Goal: Task Accomplishment & Management: Manage account settings

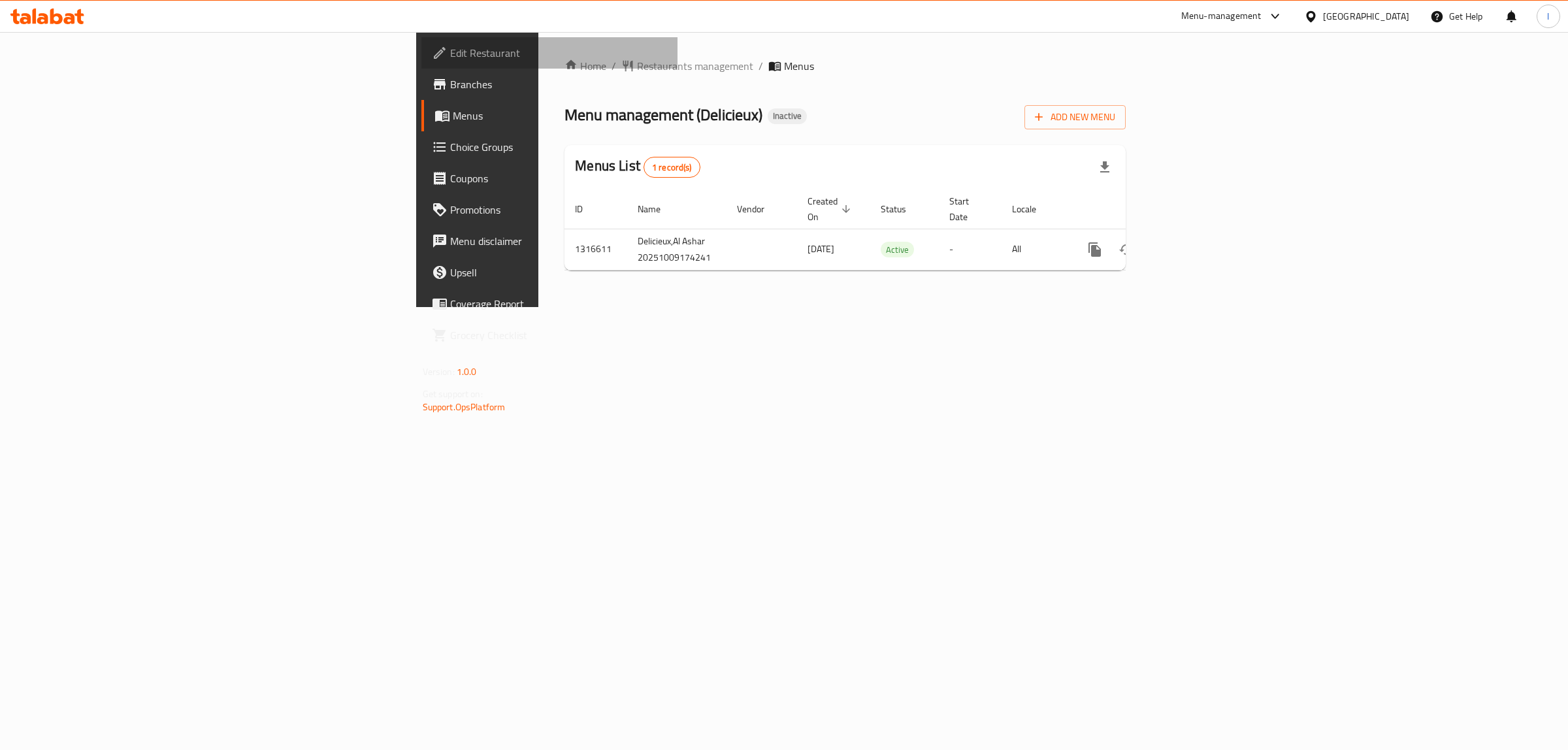
click at [450, 53] on span "Edit Restaurant" at bounding box center [558, 53] width 217 height 16
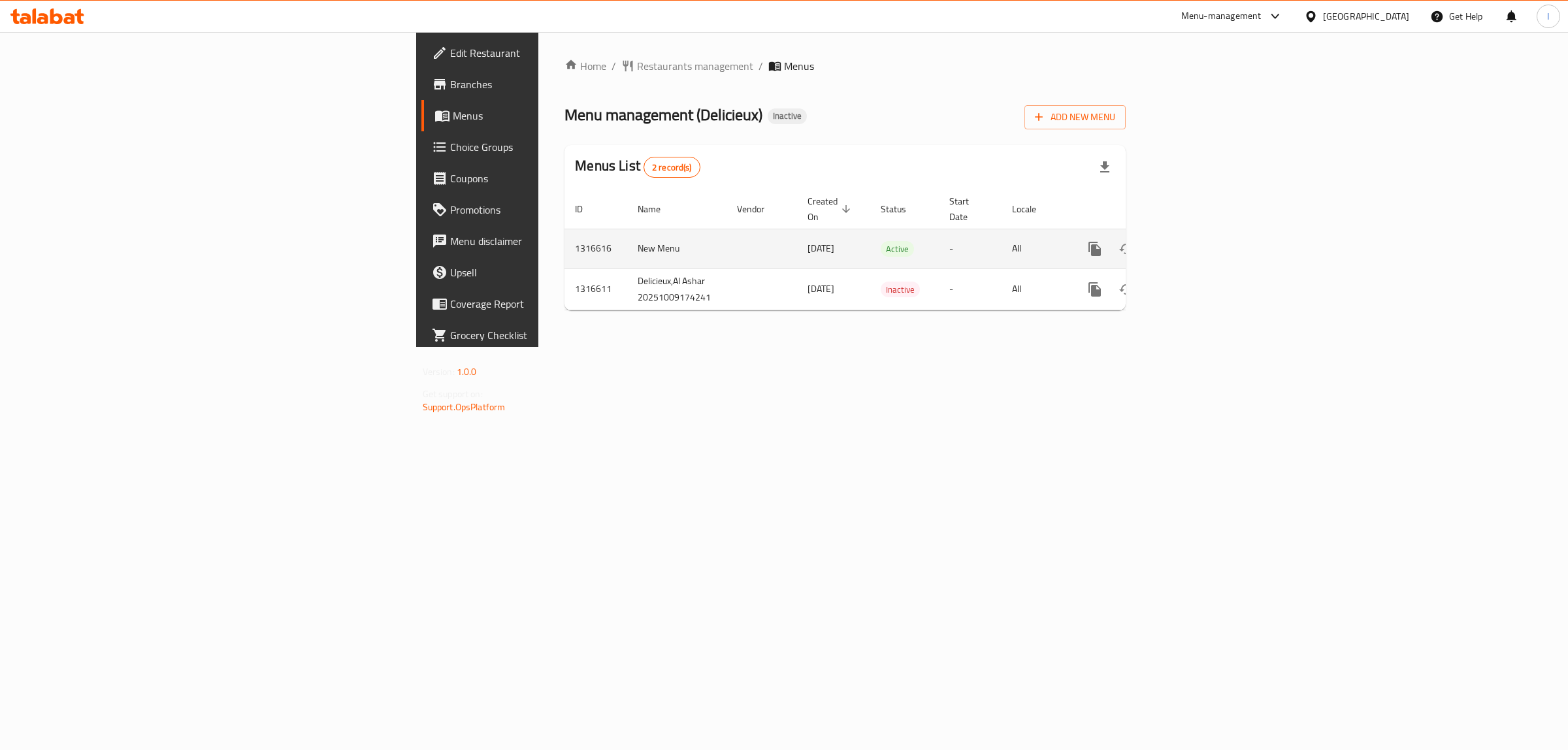
click at [1205, 234] on link "enhanced table" at bounding box center [1188, 249] width 31 height 31
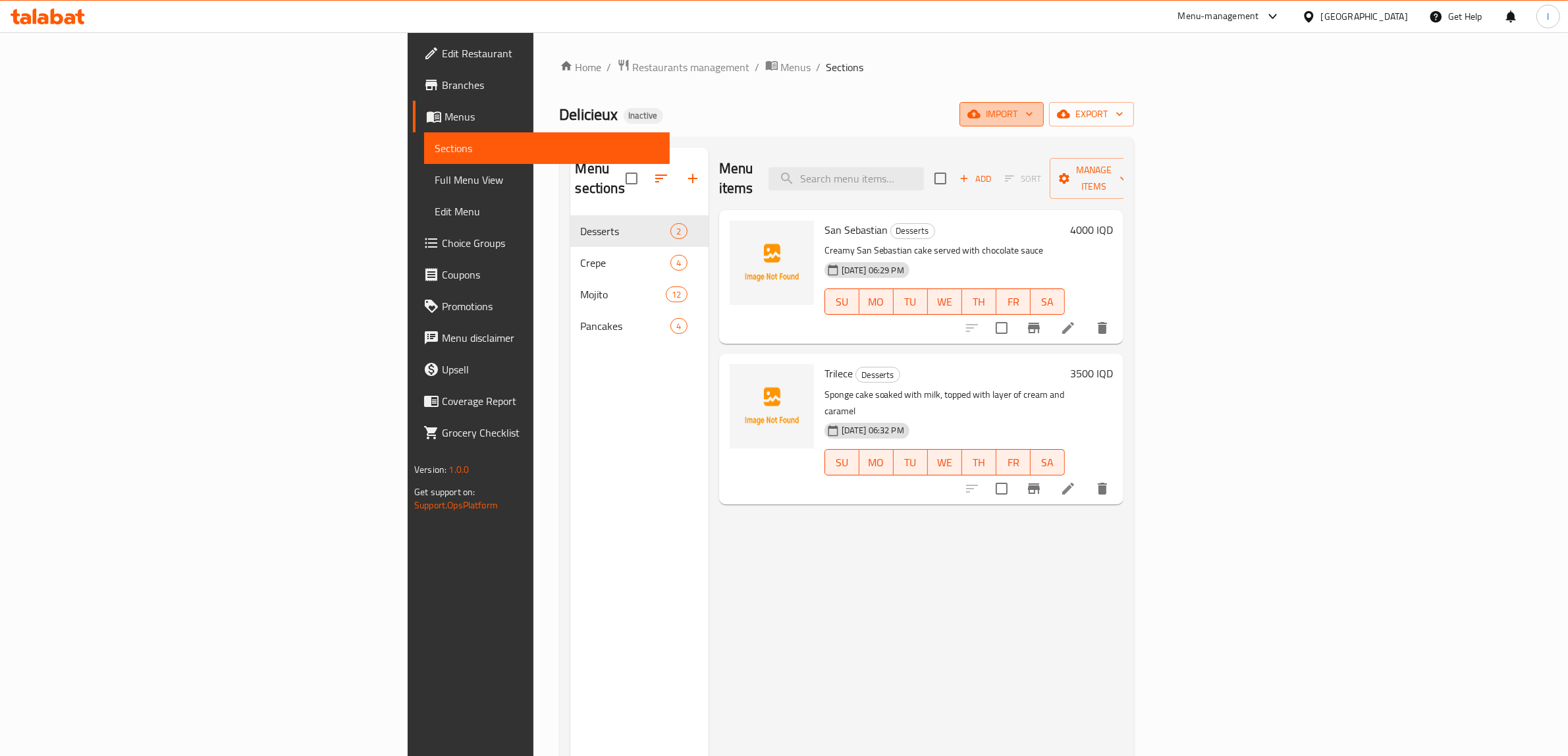
click at [1033, 112] on span "import" at bounding box center [1002, 114] width 63 height 16
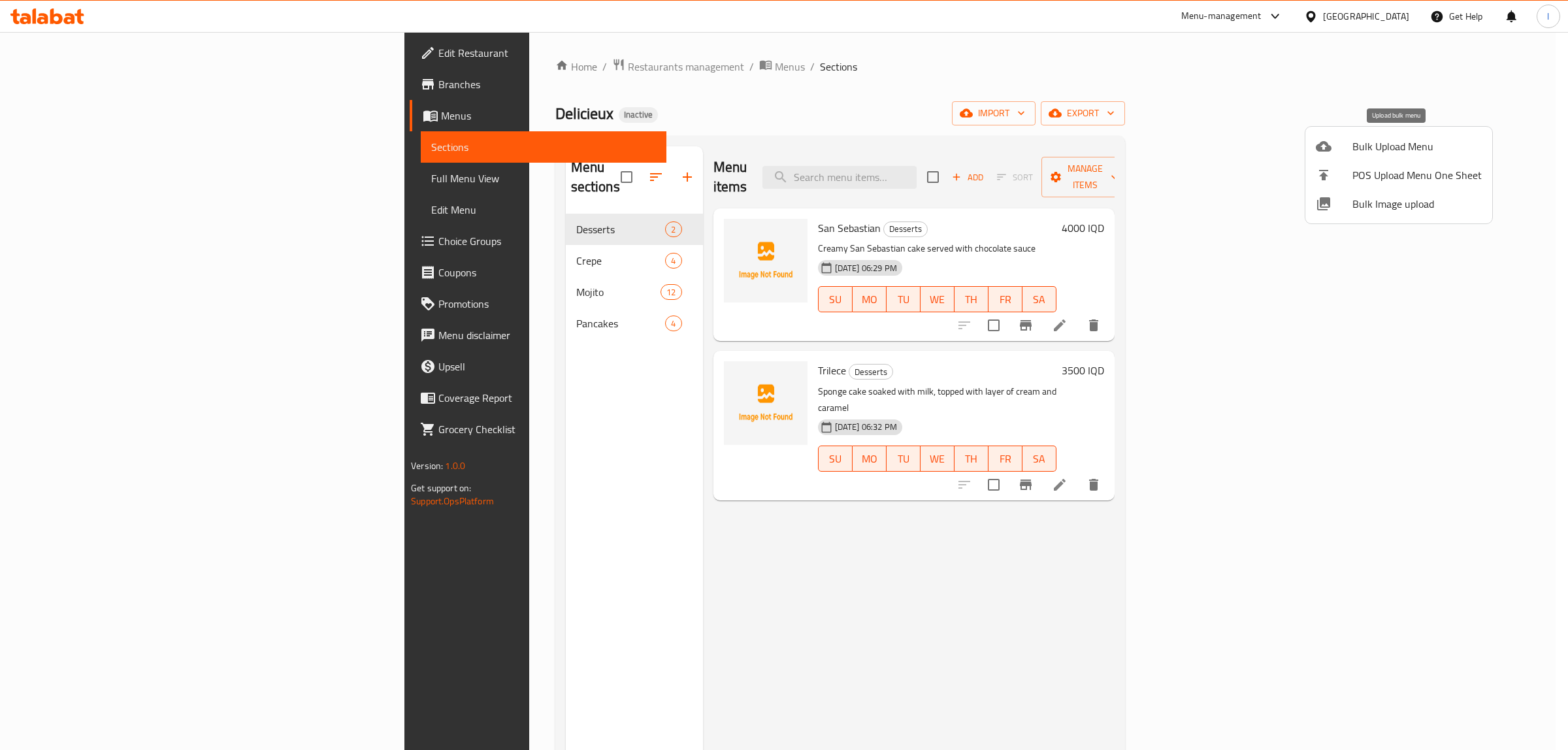
click at [1362, 144] on span "Bulk Upload Menu" at bounding box center [1417, 146] width 130 height 16
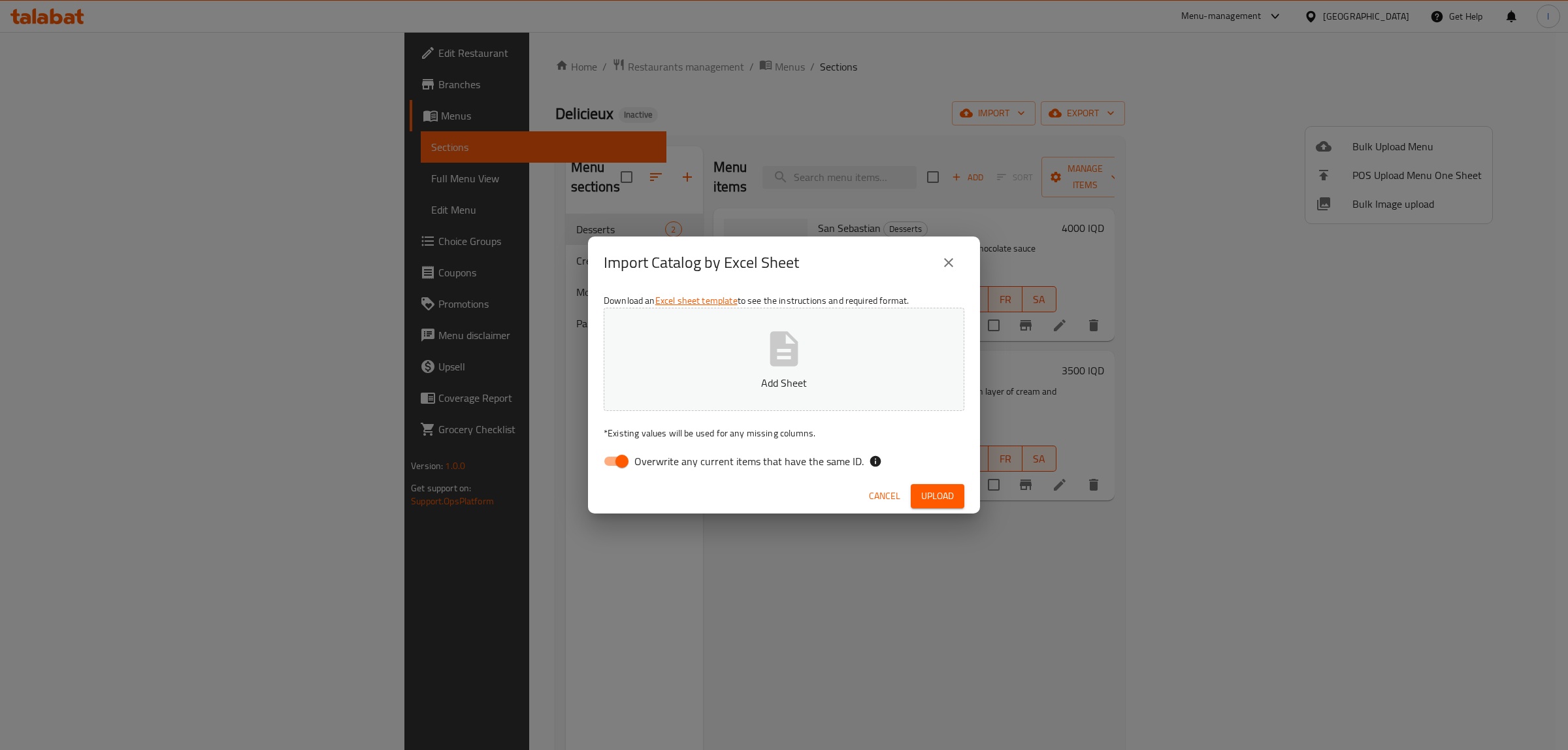
drag, startPoint x: 695, startPoint y: 461, endPoint x: 701, endPoint y: 448, distance: 14.3
click at [695, 461] on span "Overwrite any current items that have the same ID." at bounding box center [749, 461] width 230 height 16
click at [659, 461] on input "Overwrite any current items that have the same ID." at bounding box center [622, 461] width 75 height 25
checkbox input "false"
click at [732, 354] on button "Add Sheet" at bounding box center [784, 359] width 361 height 103
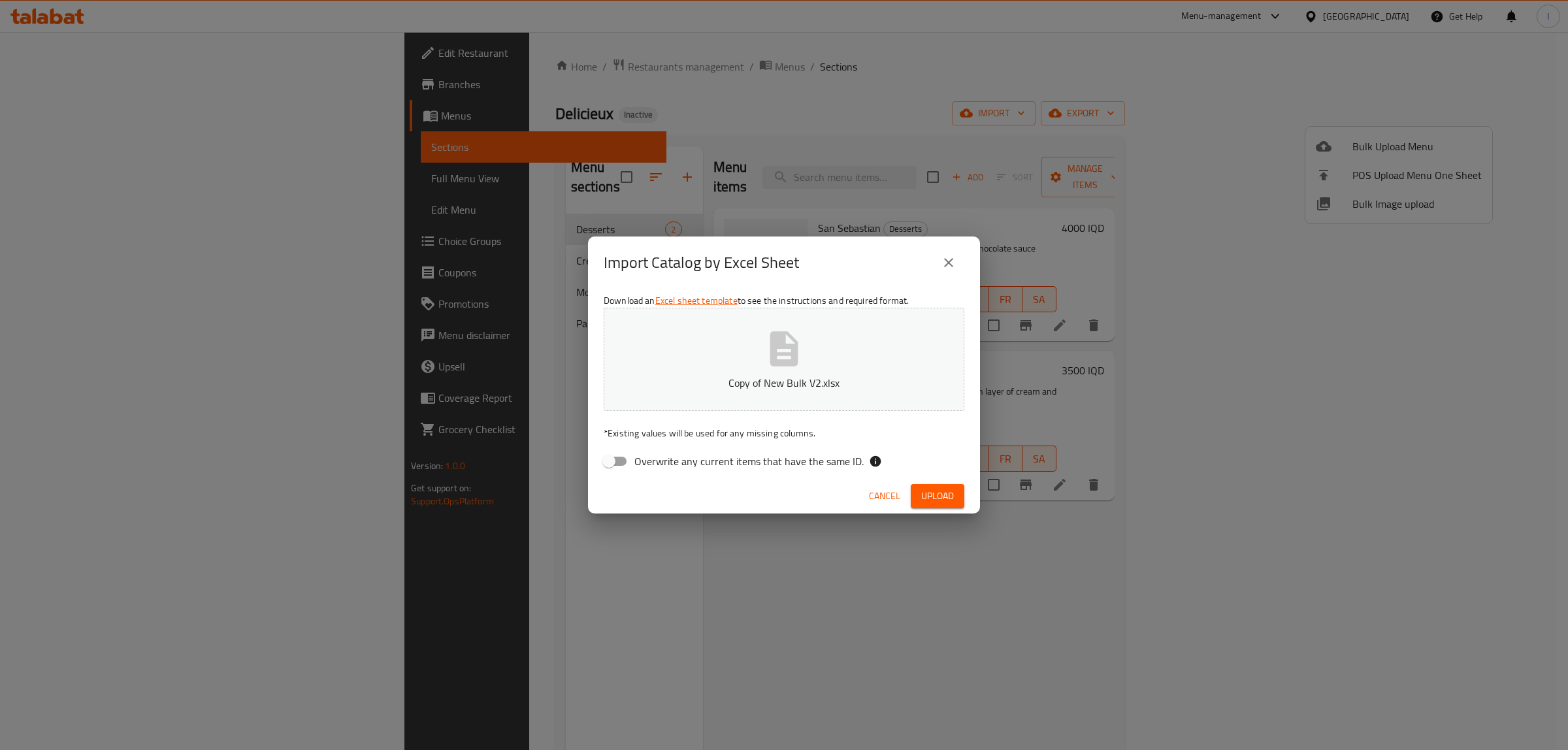
click at [941, 510] on div "Cancel Upload" at bounding box center [784, 496] width 392 height 34
click at [946, 494] on span "Upload" at bounding box center [937, 496] width 33 height 16
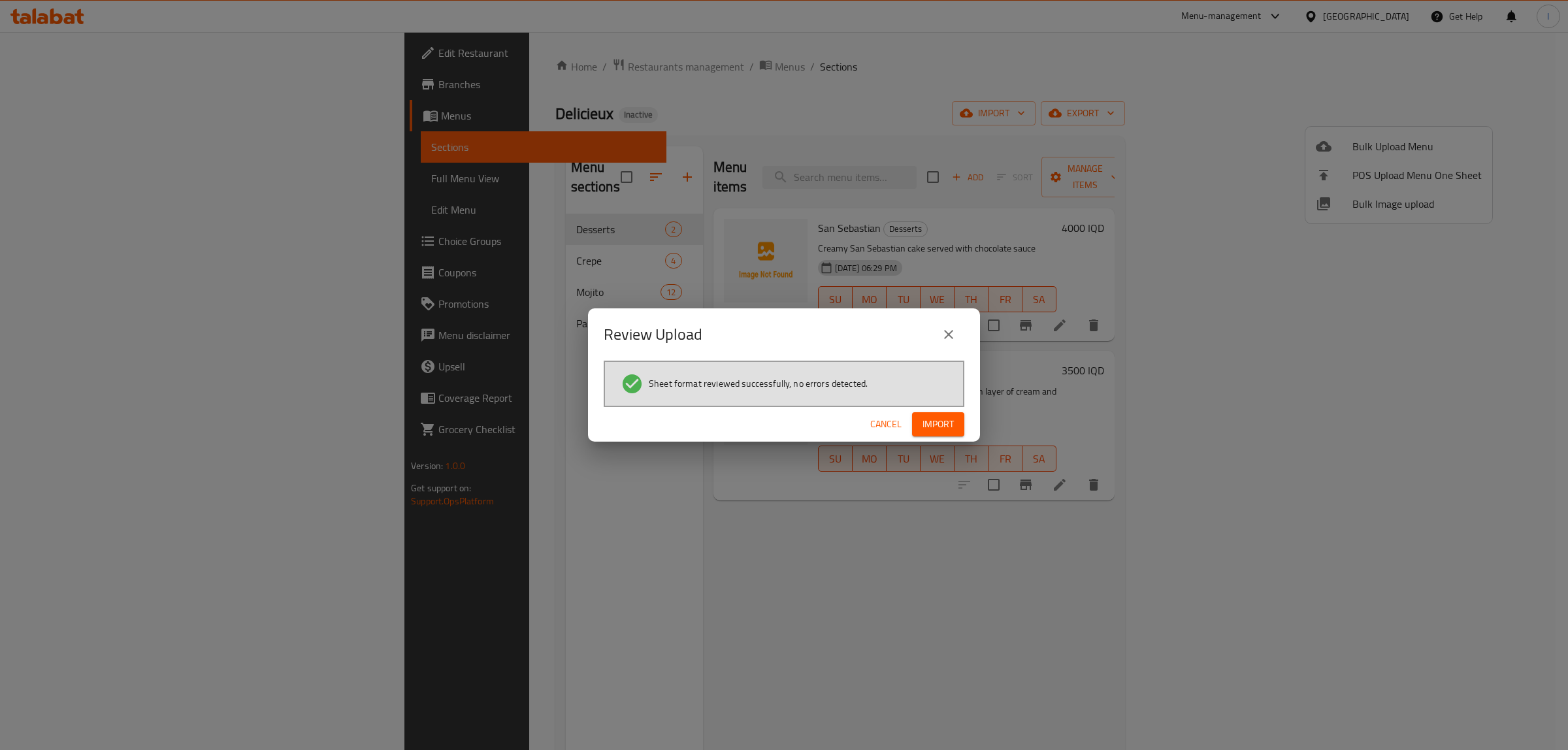
click at [947, 417] on span "Import" at bounding box center [938, 424] width 31 height 16
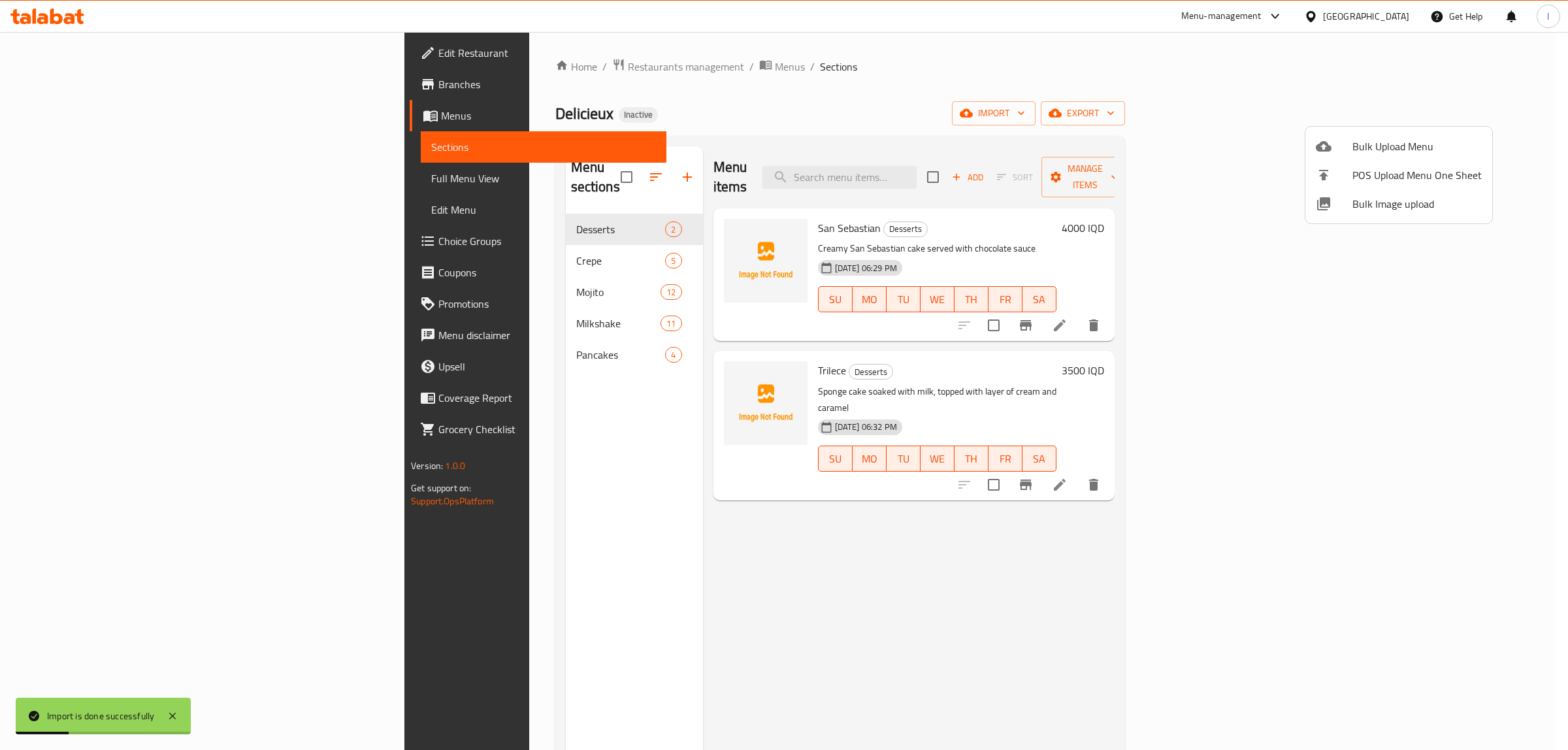
click at [303, 328] on div at bounding box center [784, 375] width 1568 height 750
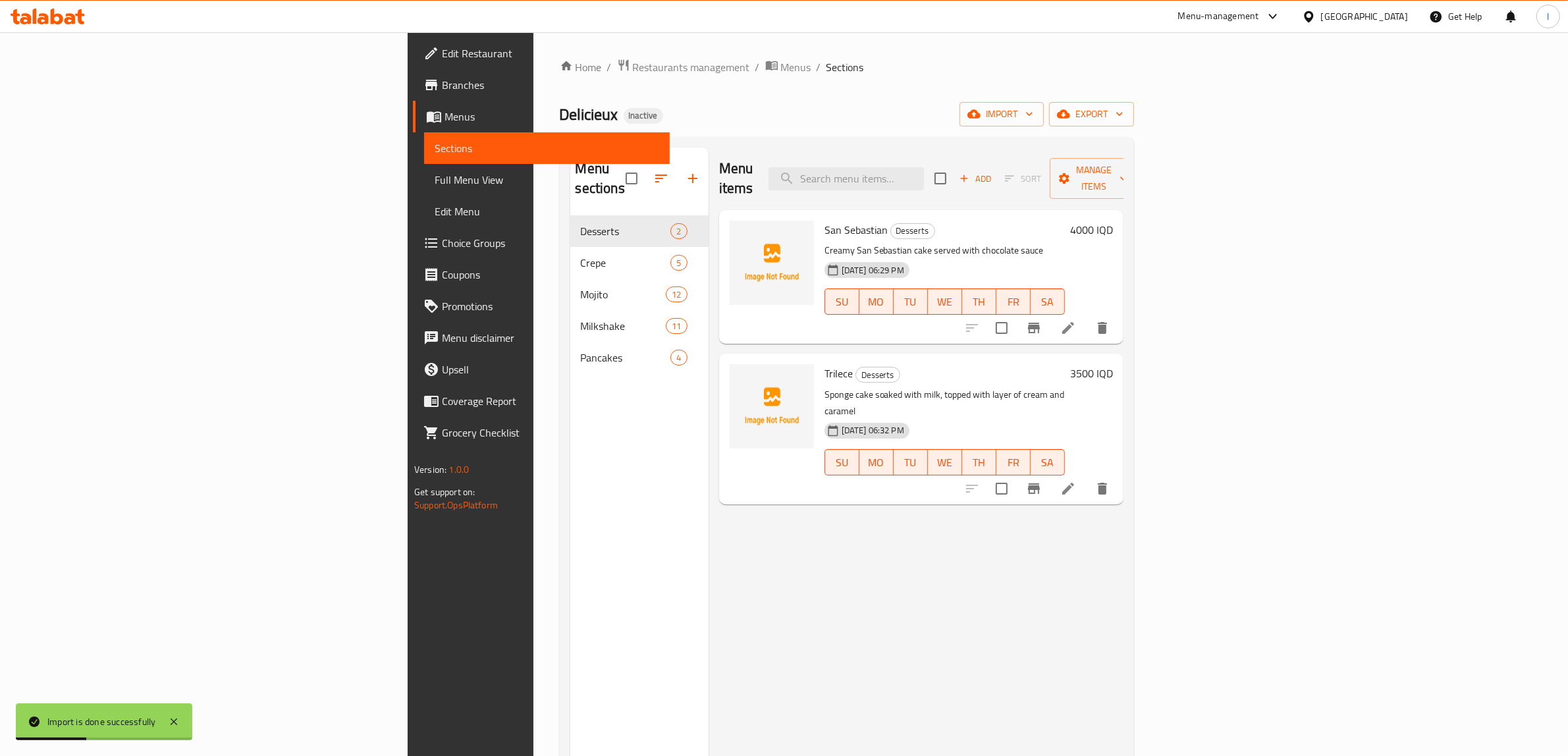
click at [424, 195] on link "Edit Menu" at bounding box center [547, 211] width 246 height 32
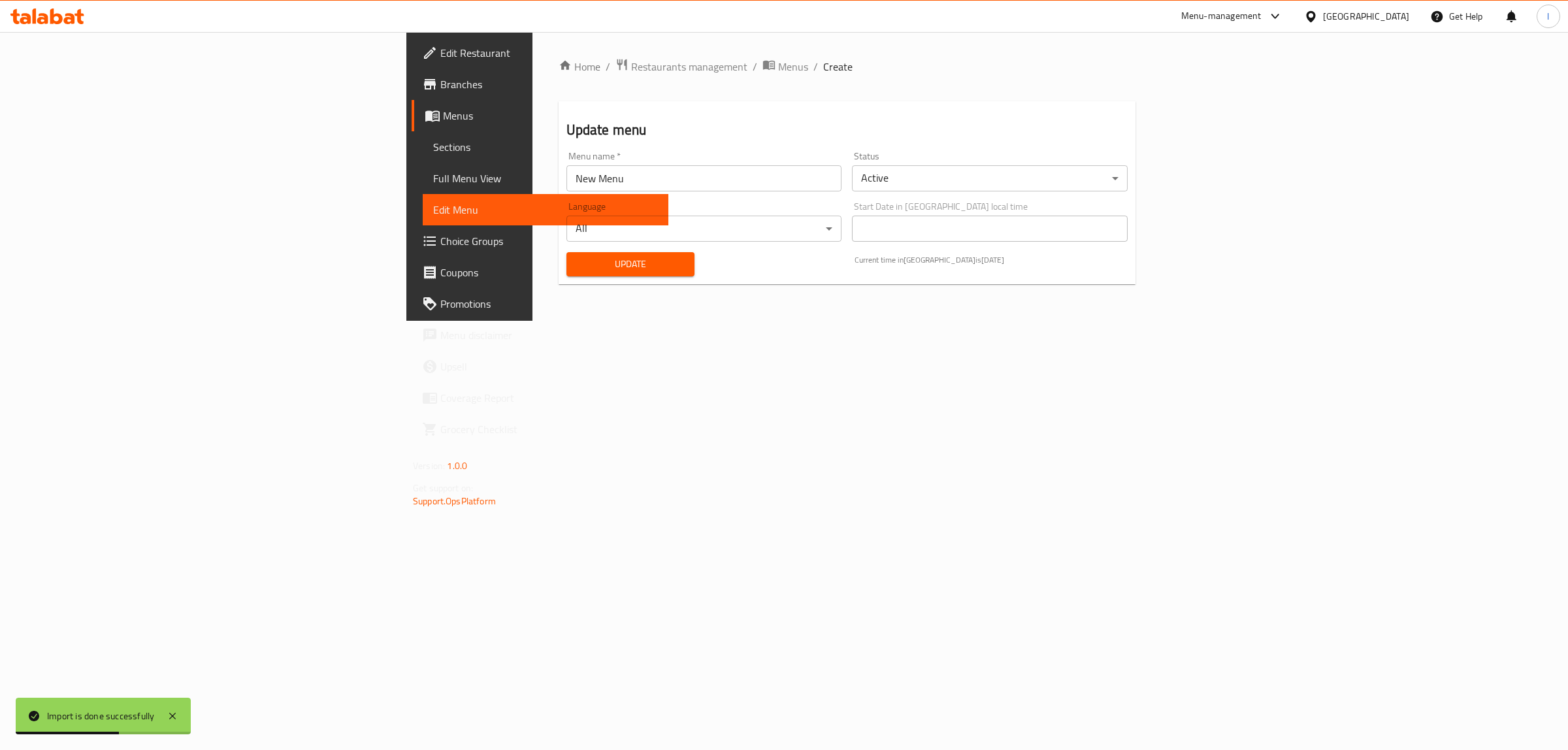
click at [433, 175] on span "Full Menu View" at bounding box center [545, 179] width 225 height 16
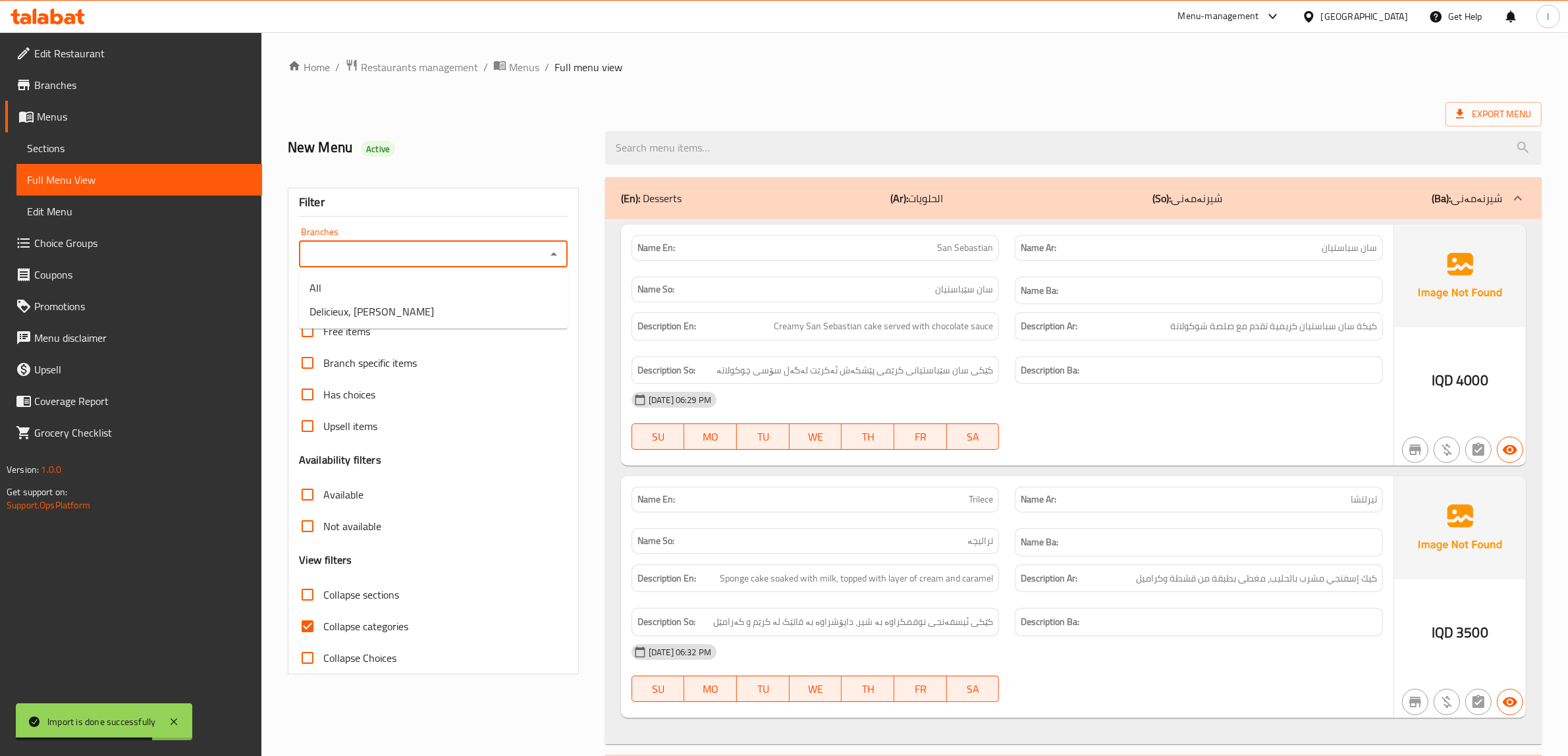
click at [359, 246] on input "Branches" at bounding box center [422, 255] width 239 height 18
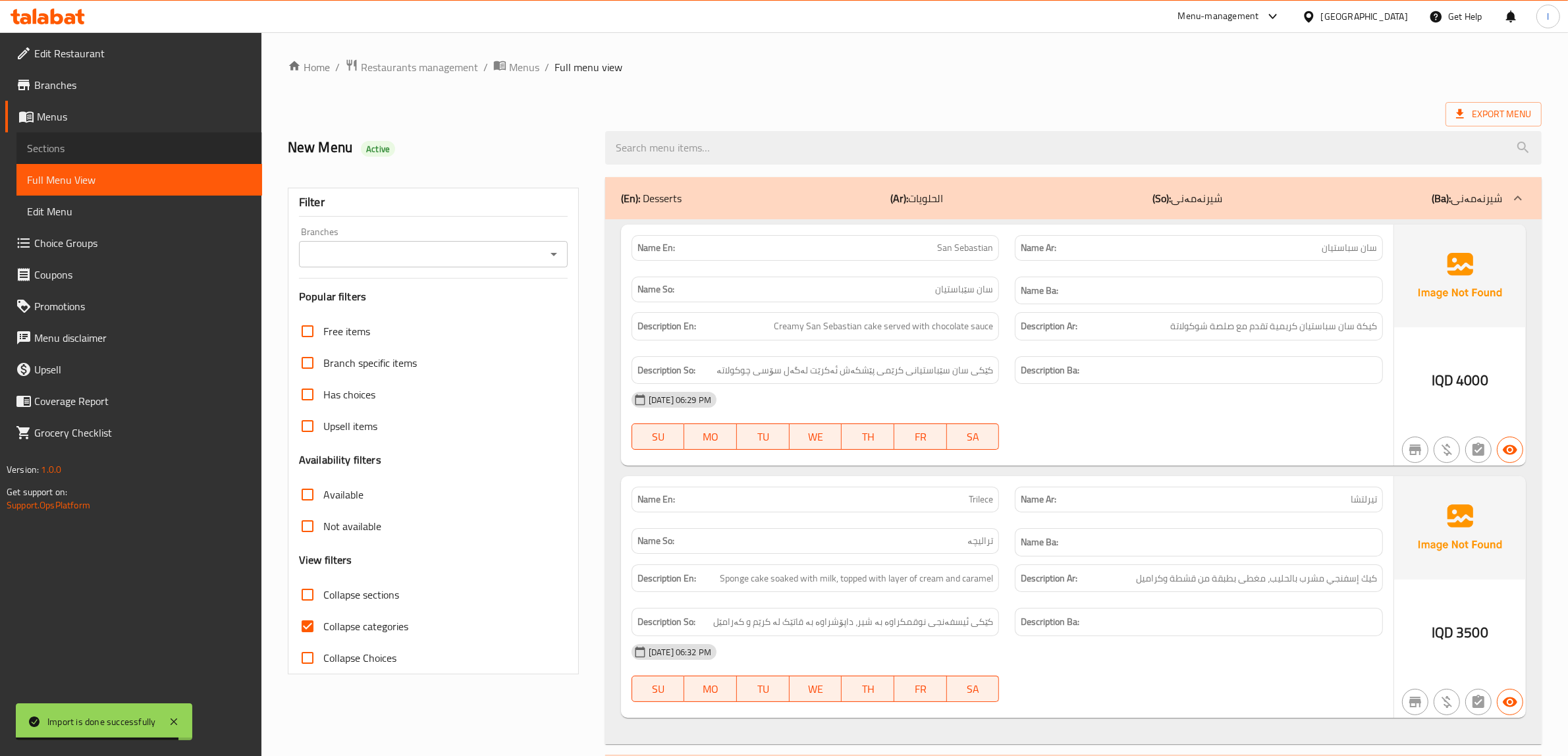
click at [98, 147] on span "Sections" at bounding box center [139, 148] width 224 height 16
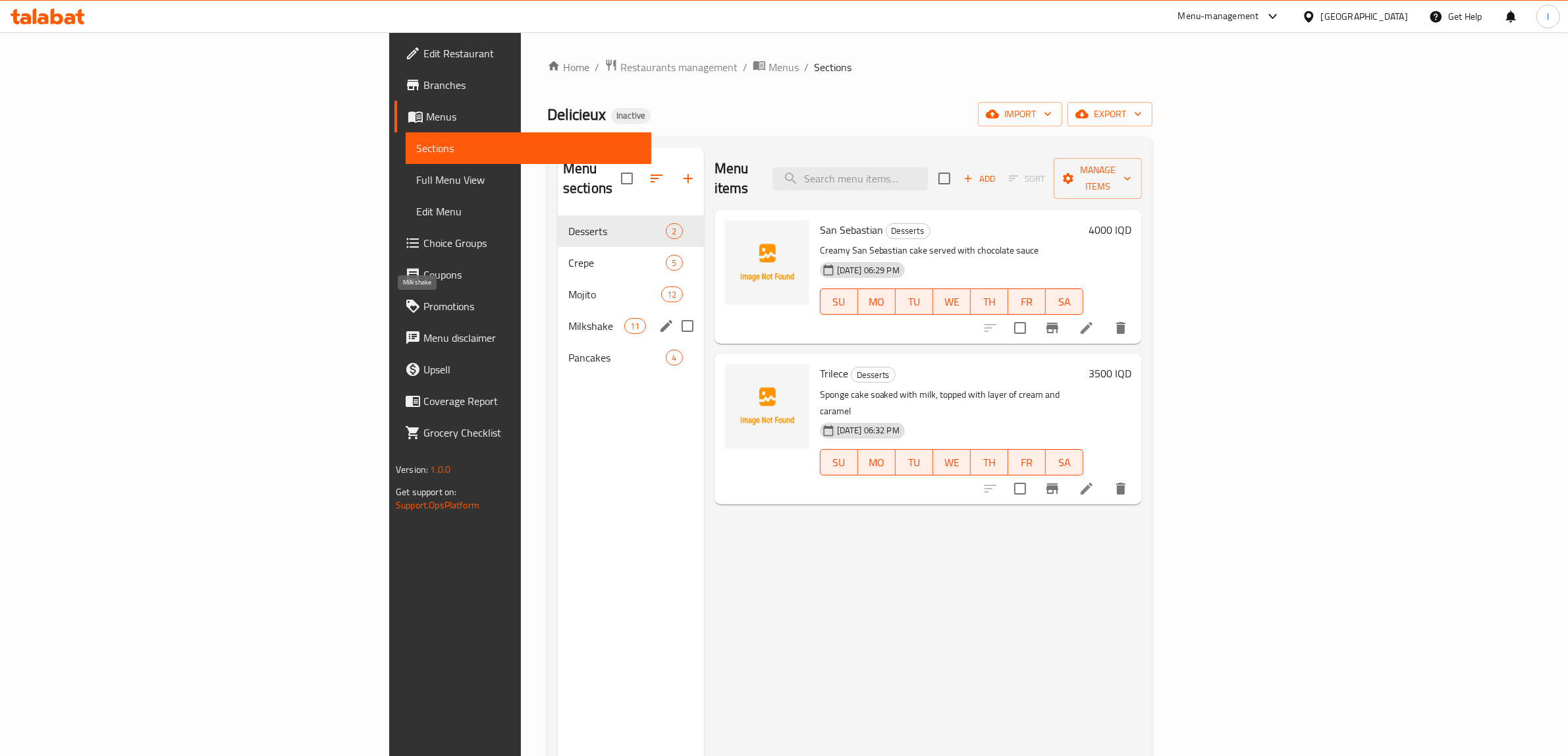
drag, startPoint x: 374, startPoint y: 297, endPoint x: 397, endPoint y: 319, distance: 31.8
click at [558, 310] on div "Milkshake 11" at bounding box center [631, 325] width 146 height 32
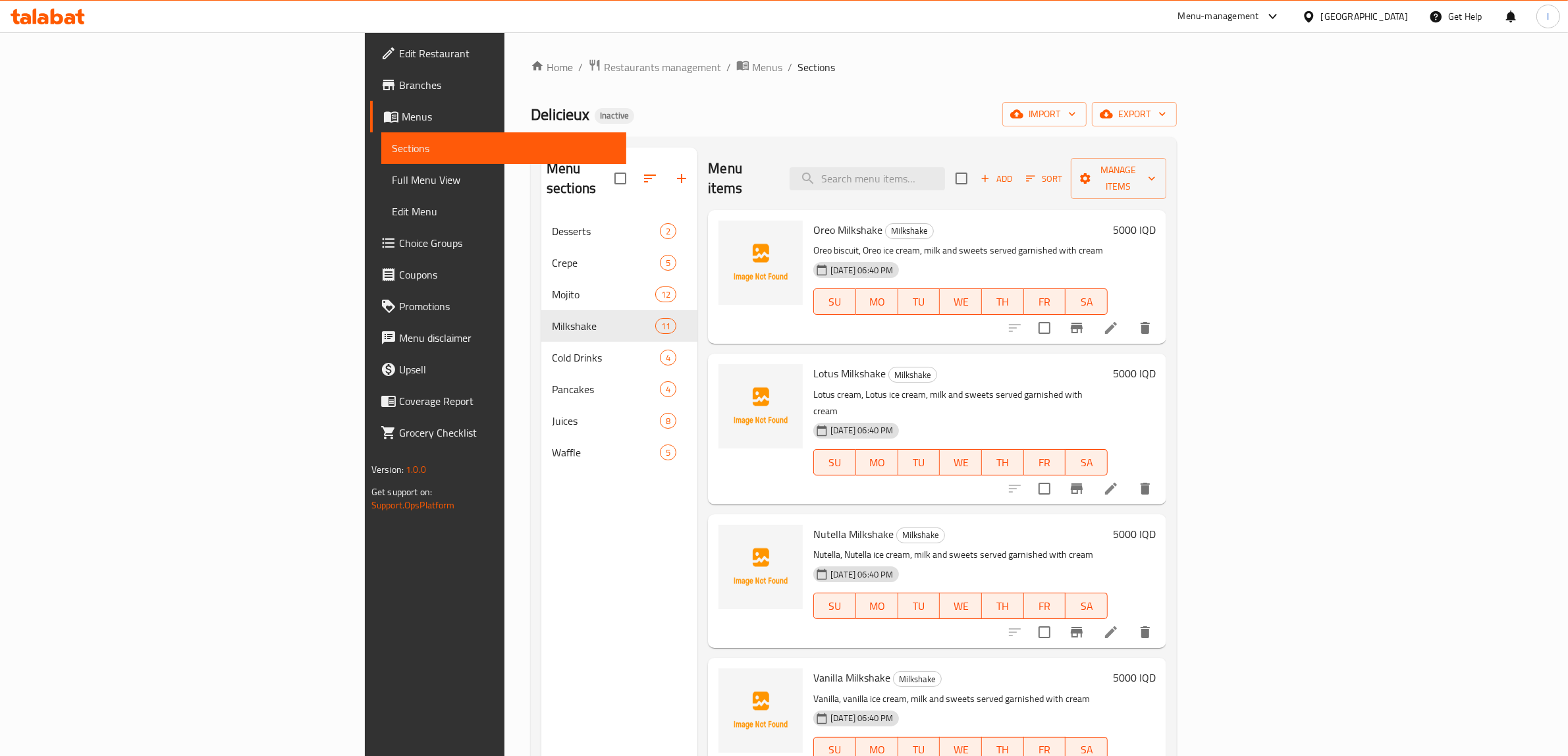
click at [813, 364] on span "Lotus Milkshake" at bounding box center [849, 374] width 72 height 20
copy h6 "Milkshake"
drag, startPoint x: 1156, startPoint y: 53, endPoint x: 1150, endPoint y: 56, distance: 6.7
click at [1156, 53] on div "Home / Restaurants management / Menus / Sections Delicieux Inactive import expo…" at bounding box center [853, 486] width 699 height 908
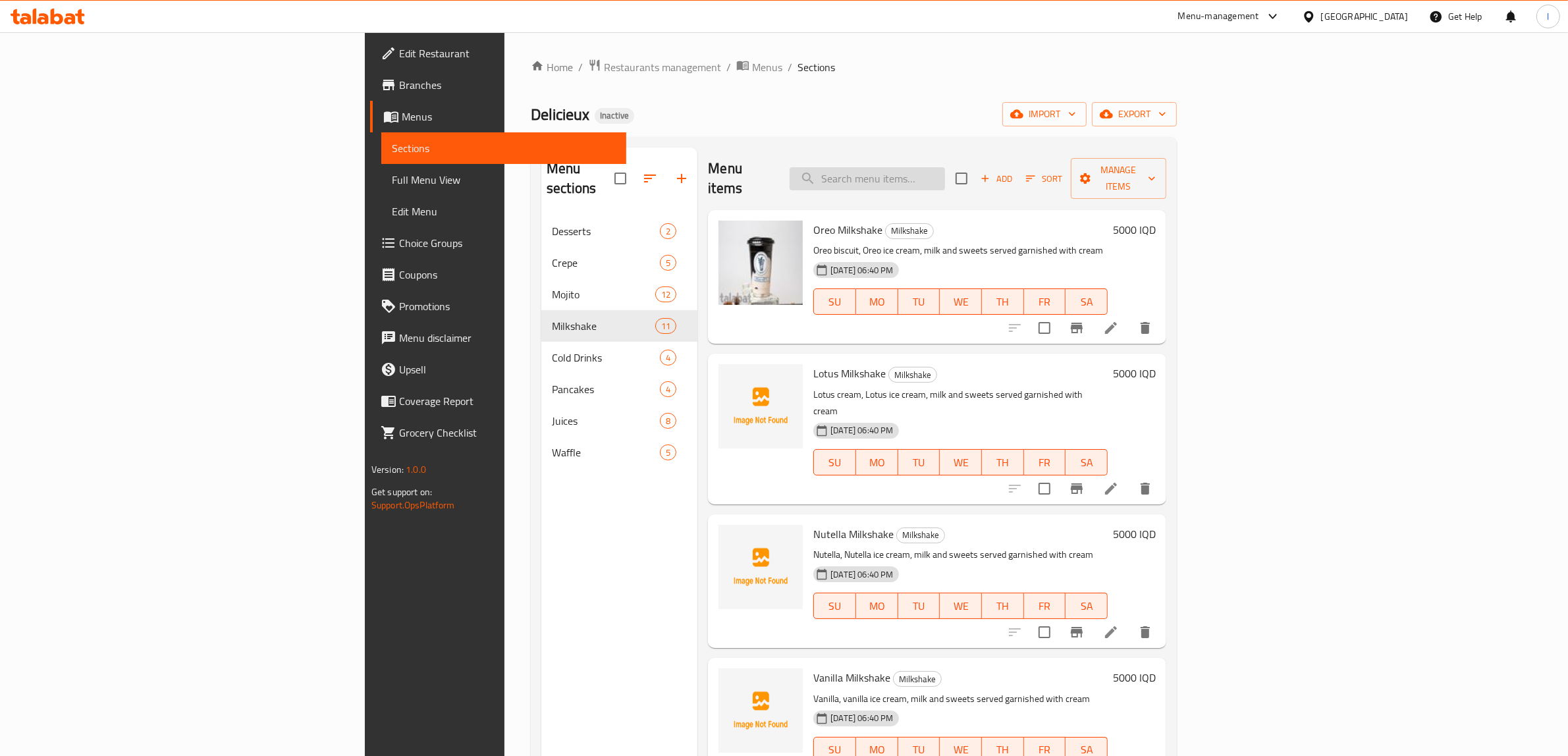
click at [945, 175] on input "search" at bounding box center [867, 179] width 155 height 23
paste input "Delicio Milkshake"
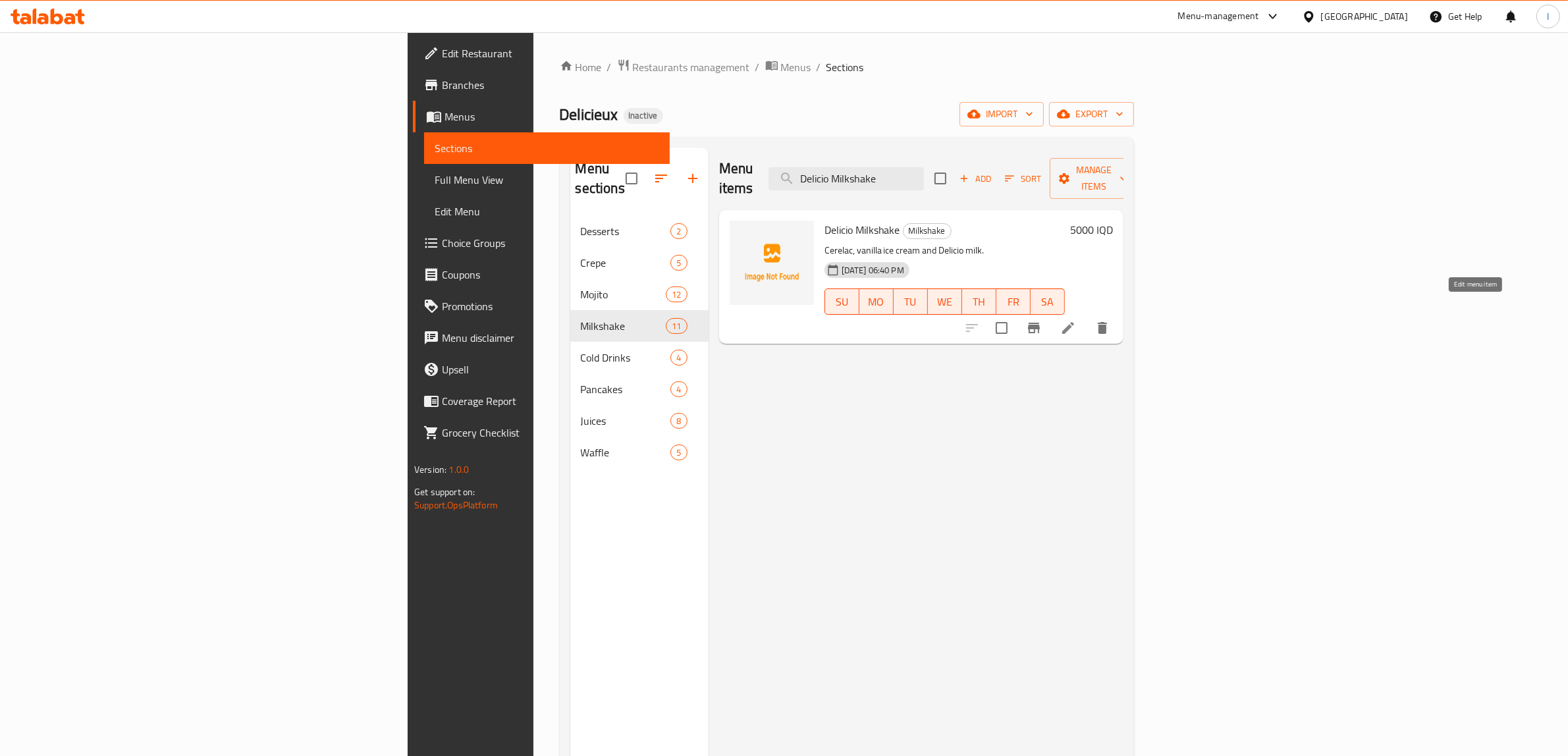
type input "Delicio Milkshake"
click at [1076, 320] on icon at bounding box center [1068, 328] width 16 height 16
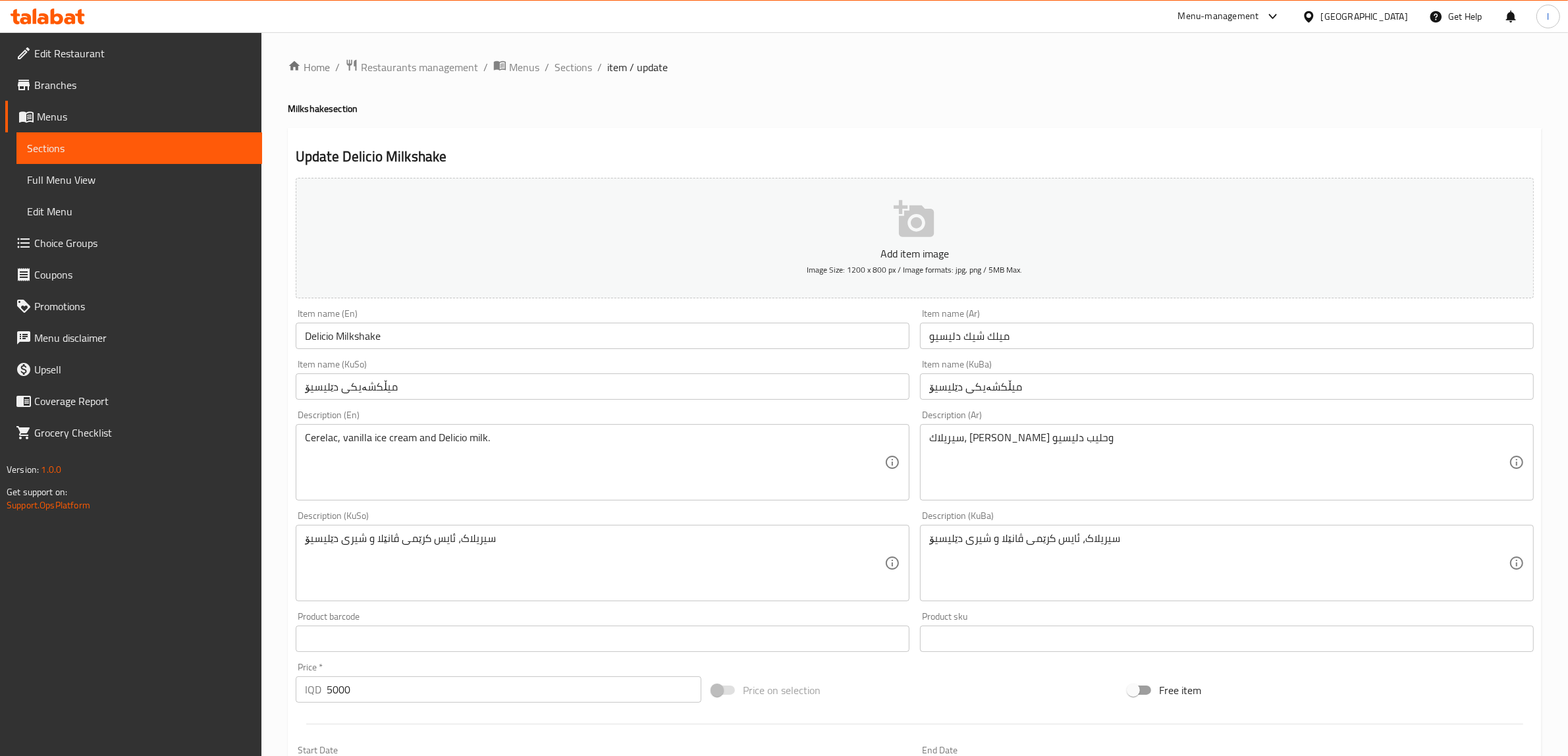
click at [316, 338] on input "Delicio Milkshake" at bounding box center [603, 336] width 613 height 26
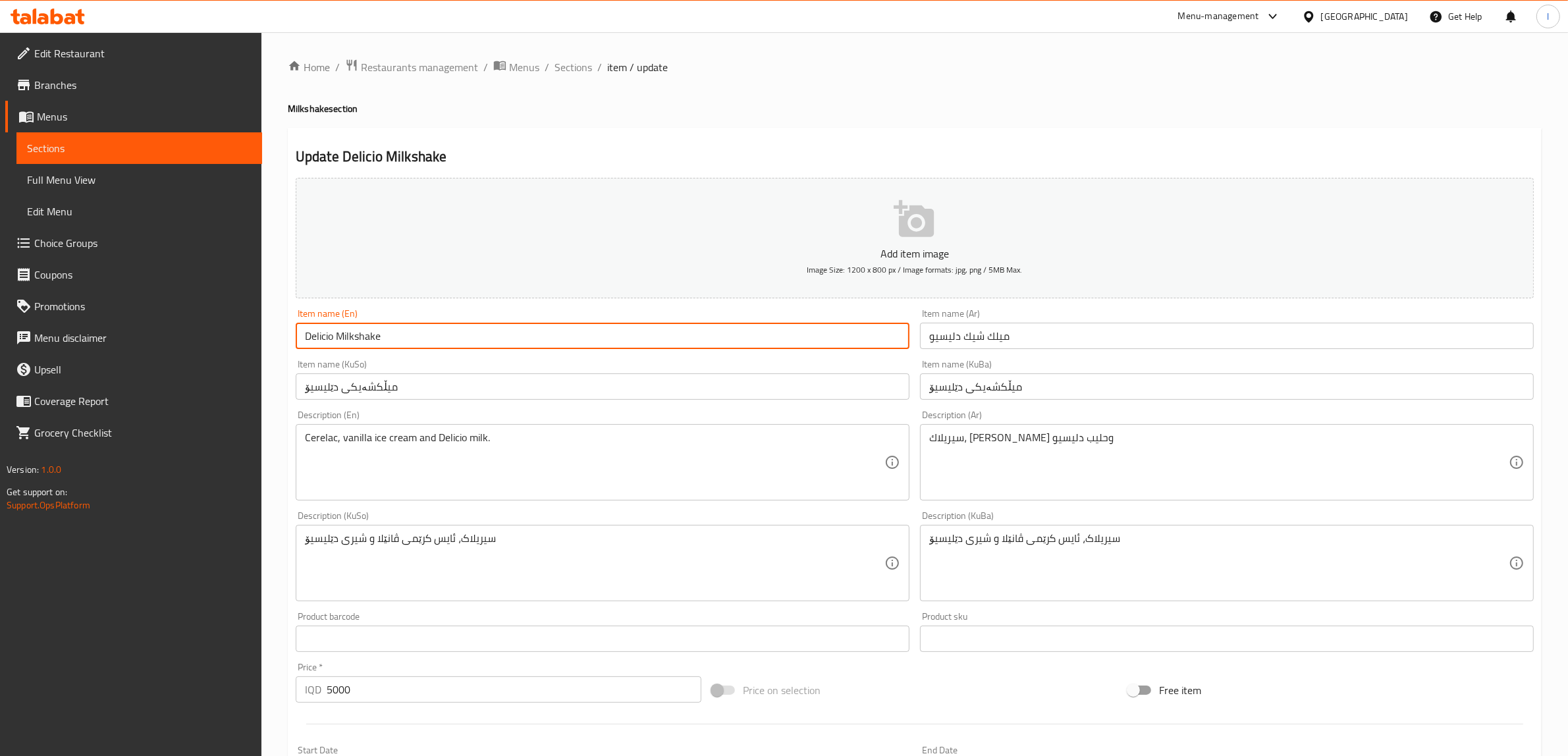
click at [316, 338] on input "Delicio Milkshake" at bounding box center [603, 336] width 613 height 26
paste input "eux"
type input "Delicieux Milkshake"
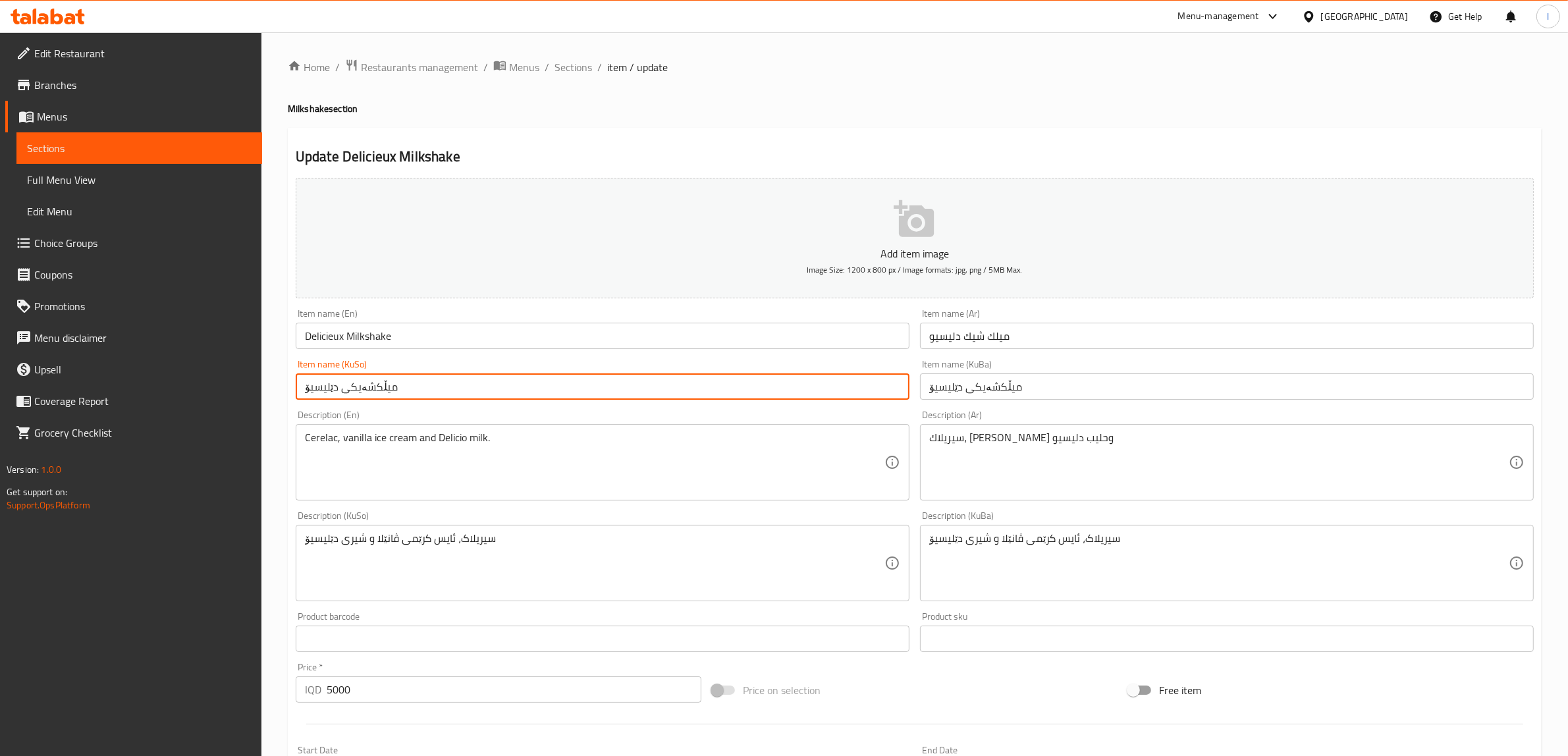
click at [462, 380] on input "میڵکشەیکی دێلیسیۆ" at bounding box center [603, 387] width 613 height 26
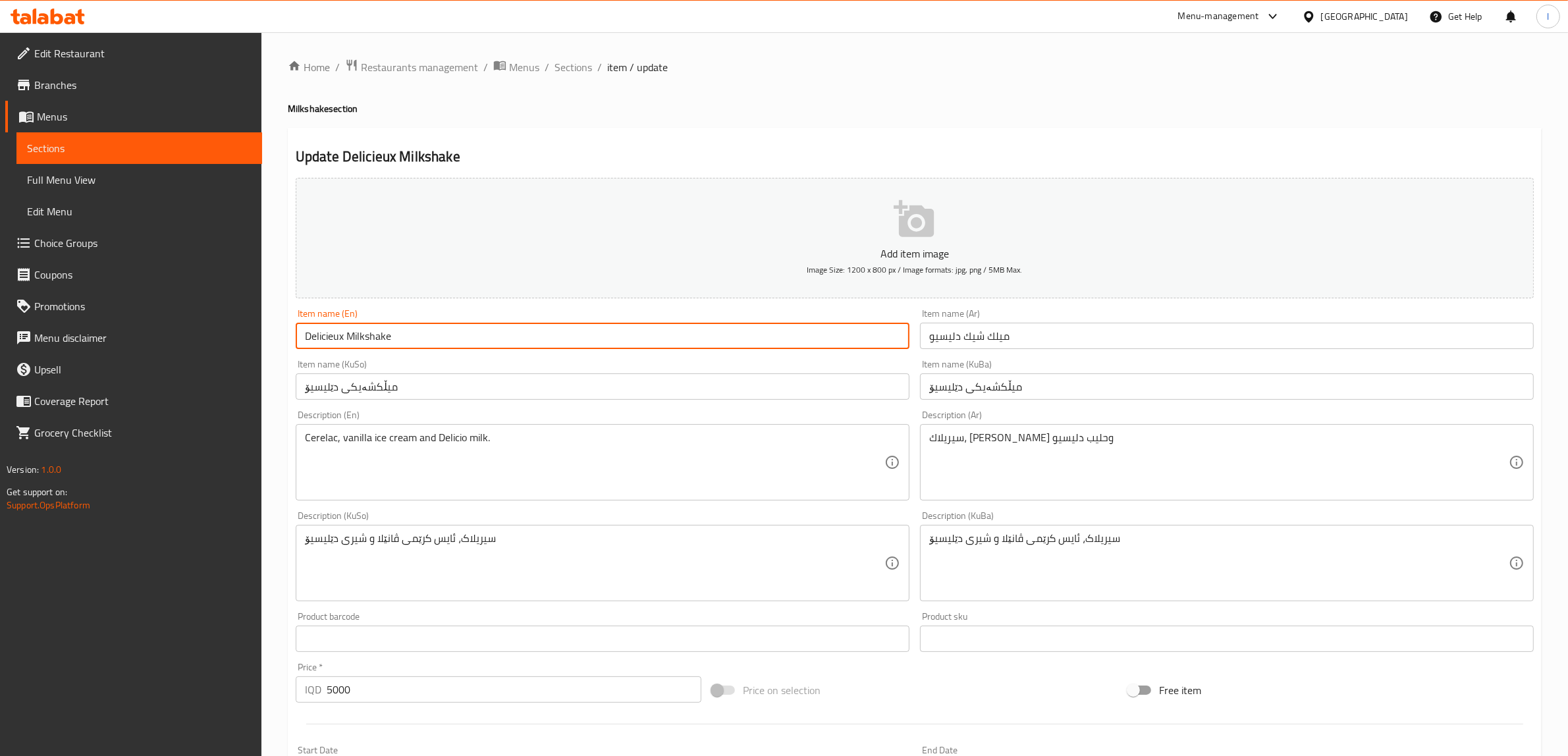
drag, startPoint x: 454, startPoint y: 441, endPoint x: 308, endPoint y: 341, distance: 177.0
click at [308, 341] on input "Delicieux Milkshake" at bounding box center [603, 336] width 613 height 26
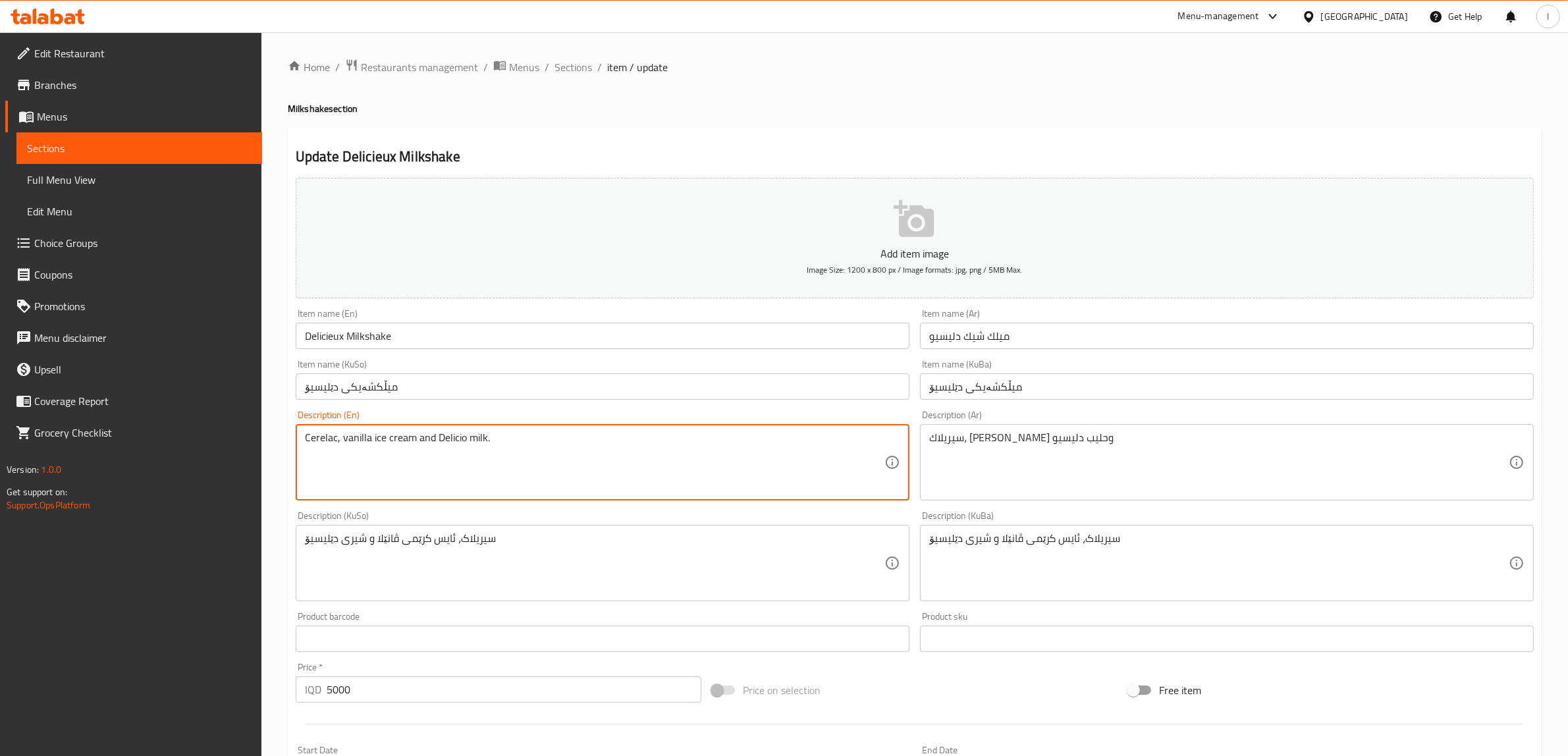
click at [451, 435] on textarea "Cerelac, vanilla ice cream and Delicio milk." at bounding box center [595, 462] width 580 height 62
paste textarea "eux"
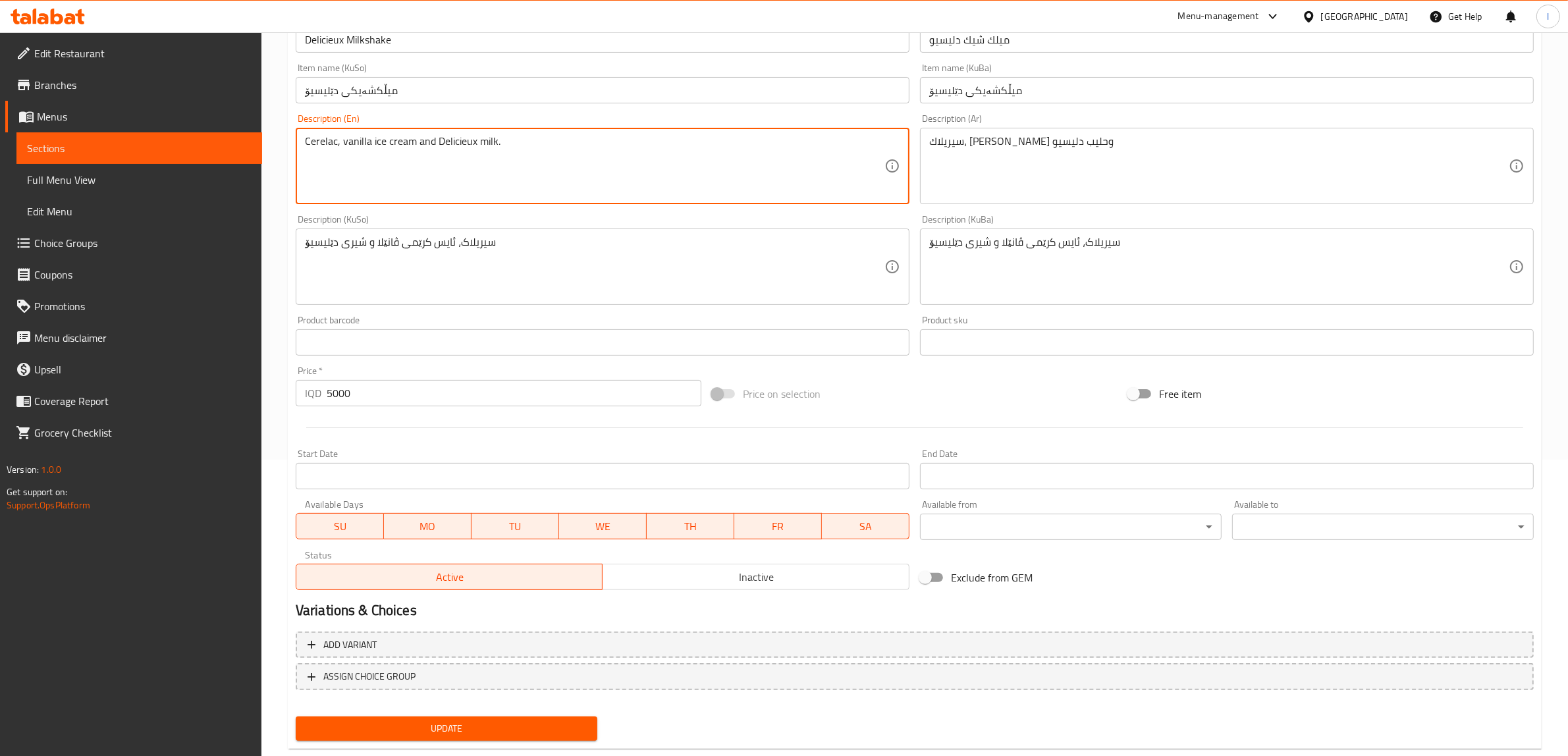
scroll to position [324, 0]
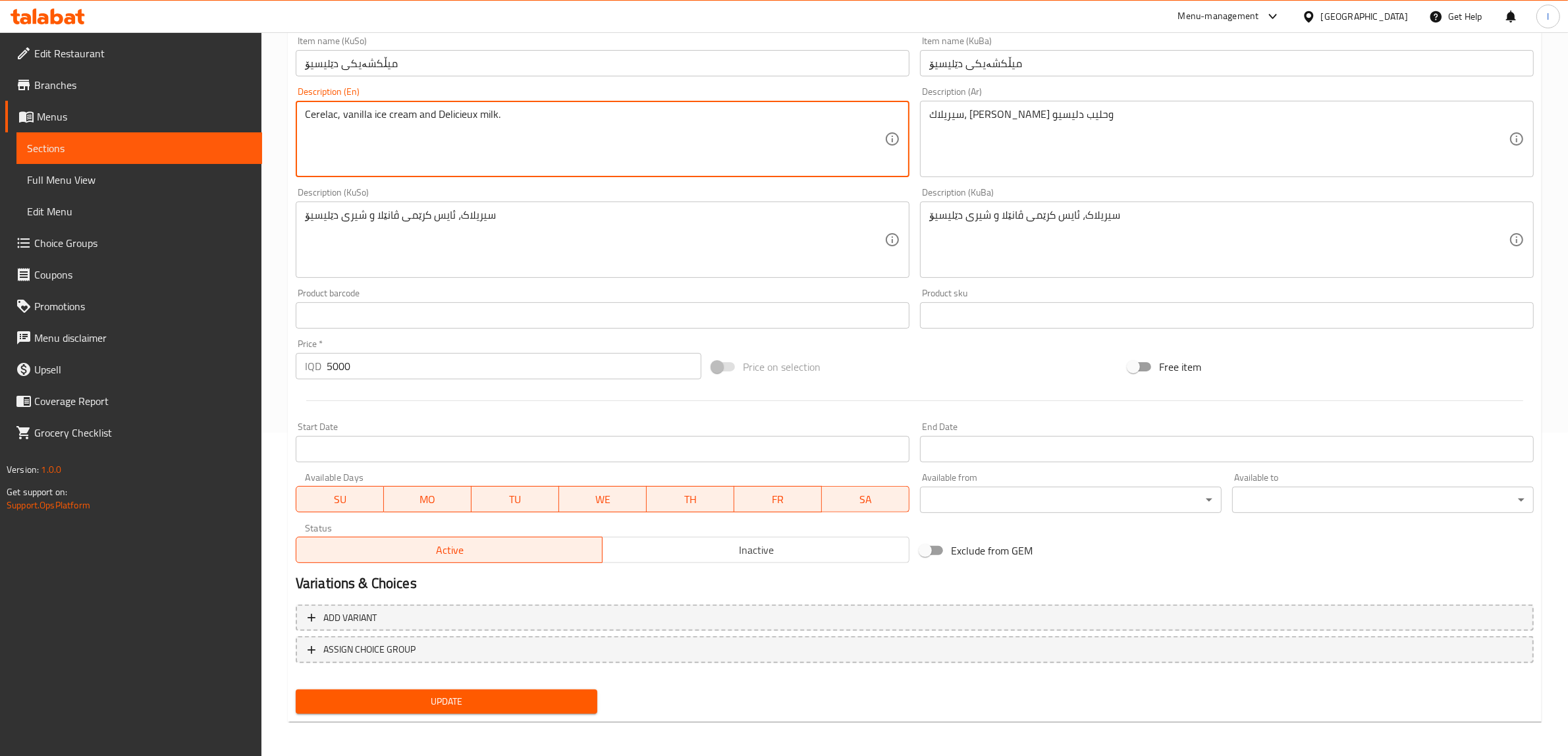
type textarea "Cerelac, vanilla ice cream and Delicieux milk."
click at [512, 704] on span "Update" at bounding box center [446, 701] width 281 height 16
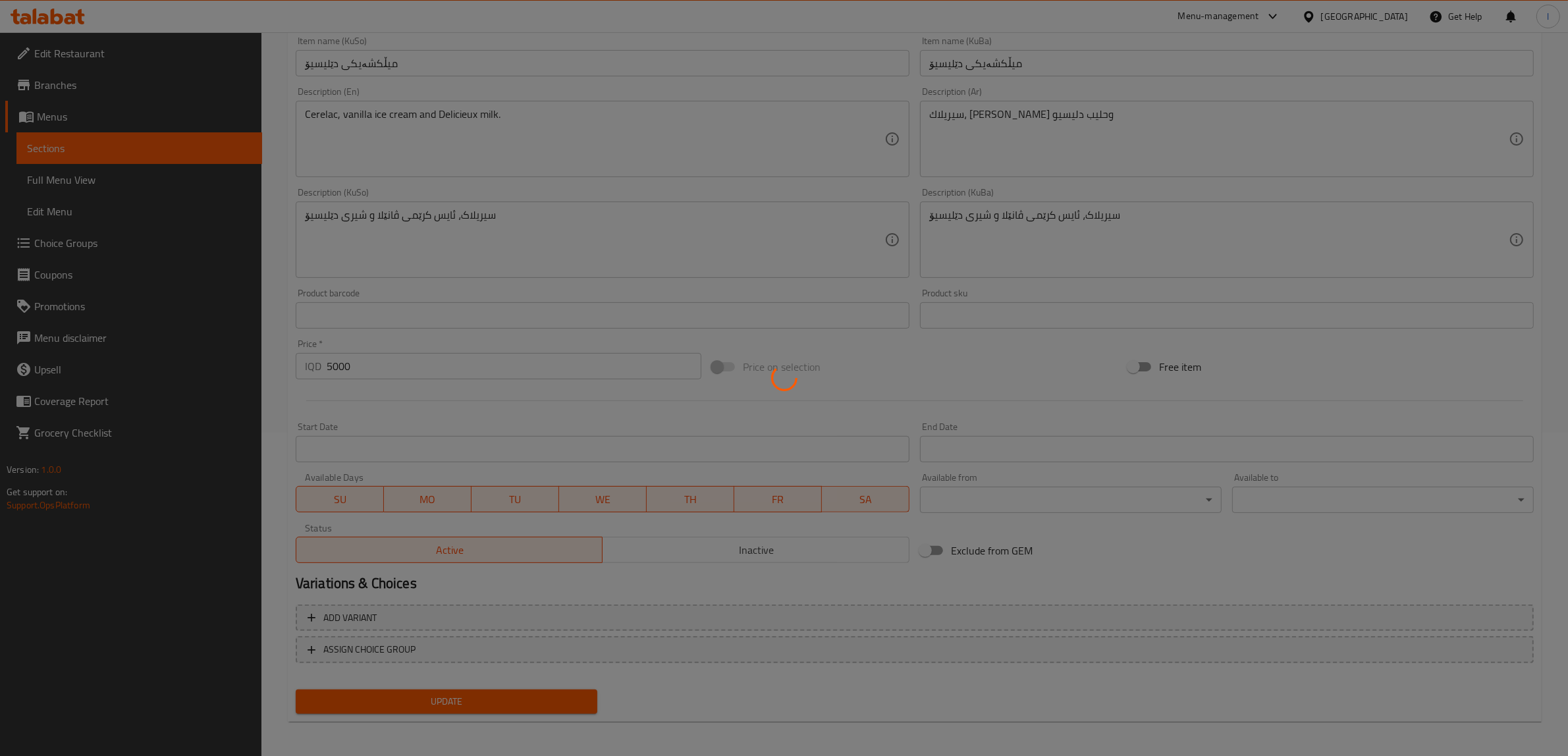
scroll to position [0, 0]
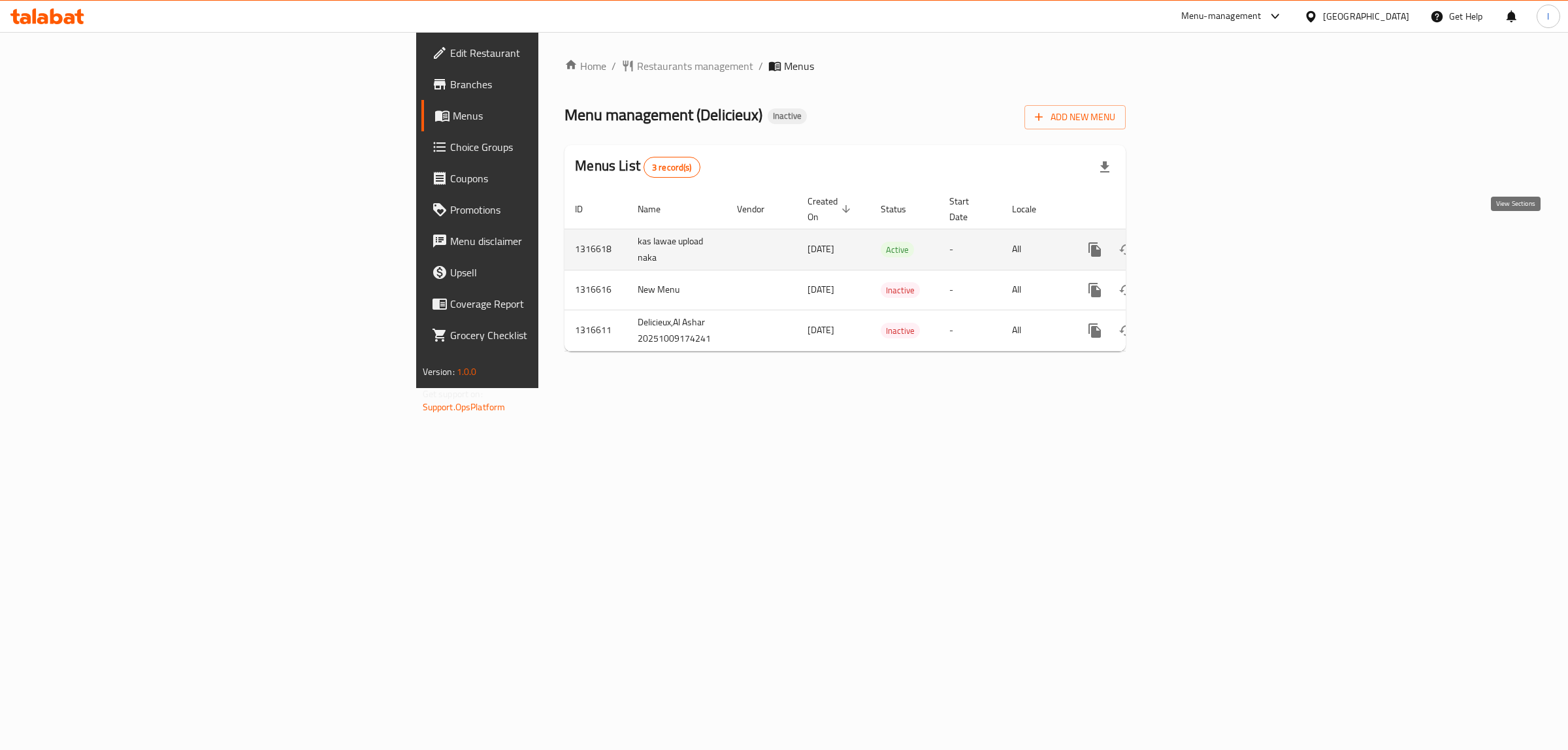
click at [1197, 242] on icon "enhanced table" at bounding box center [1189, 249] width 16 height 16
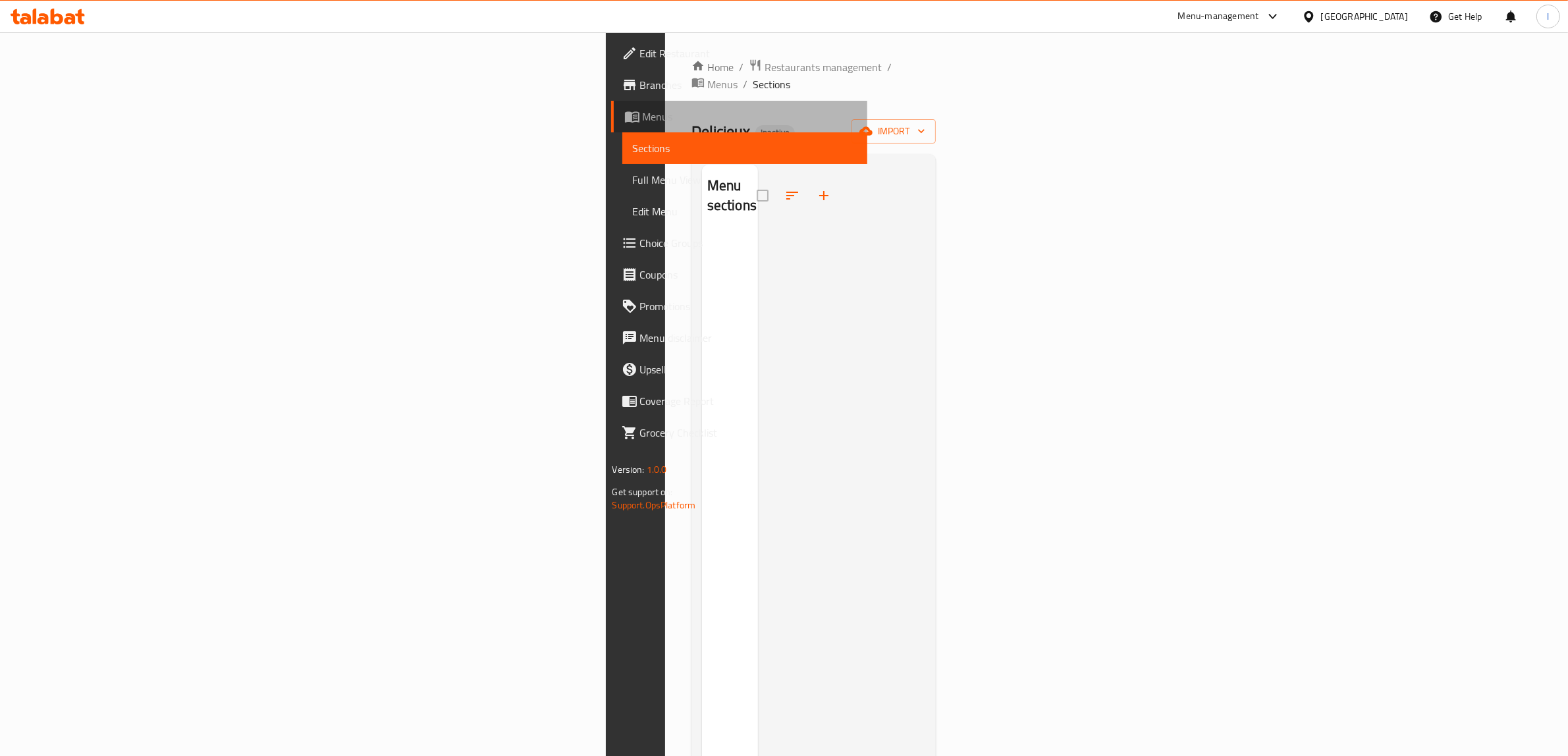
click at [611, 127] on link "Menus" at bounding box center [739, 116] width 257 height 32
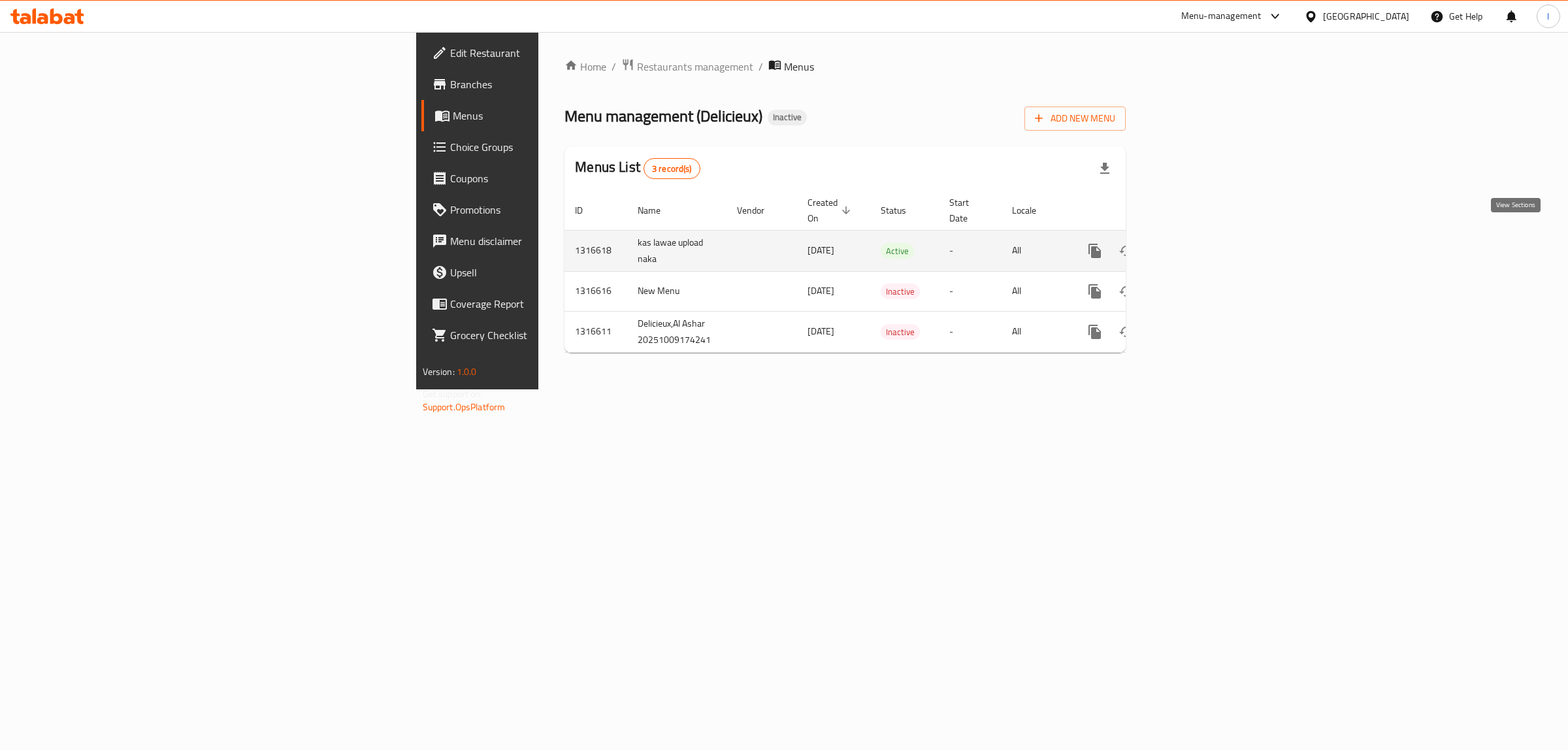
click at [1197, 243] on icon "enhanced table" at bounding box center [1189, 251] width 16 height 16
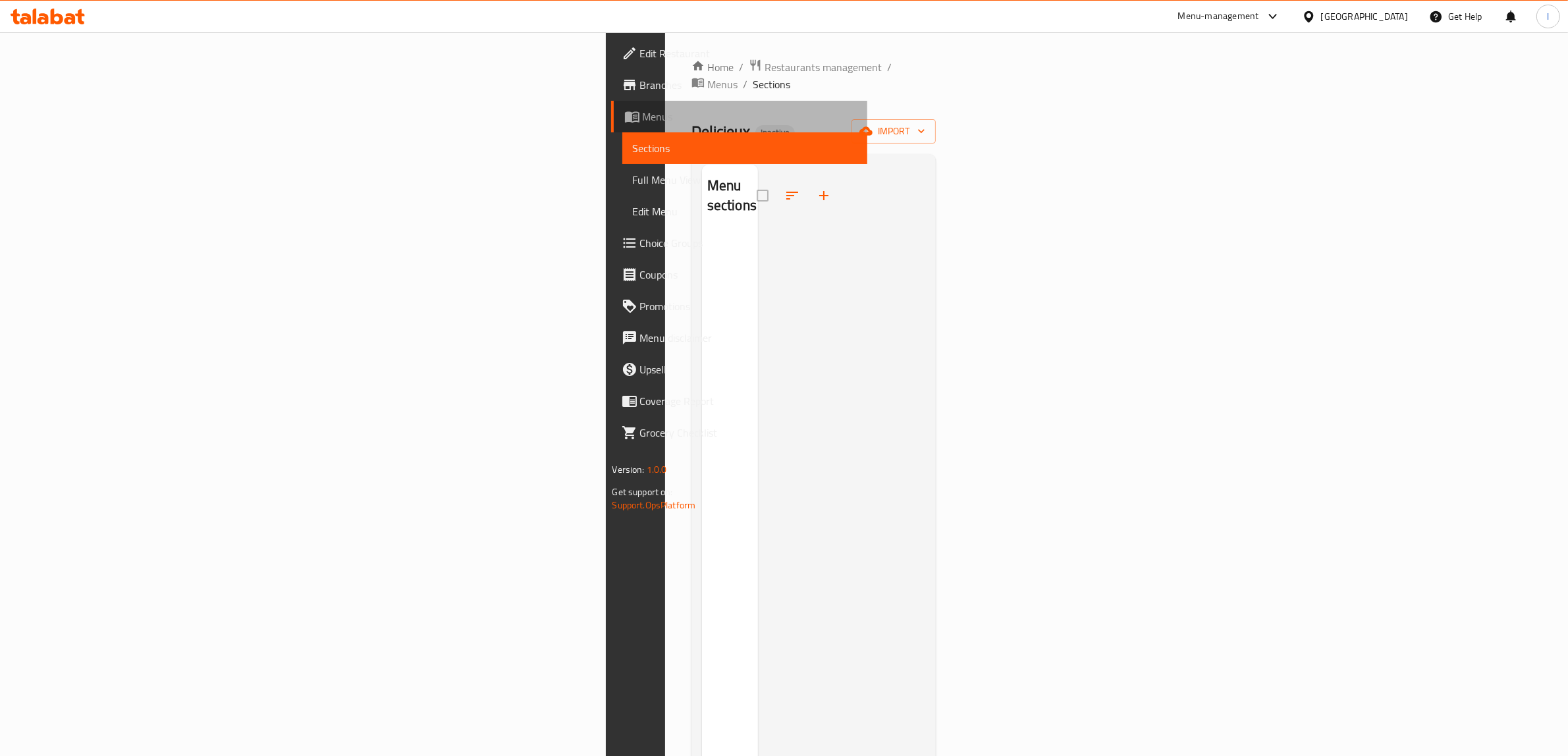
click at [643, 125] on span "Menus" at bounding box center [749, 116] width 214 height 16
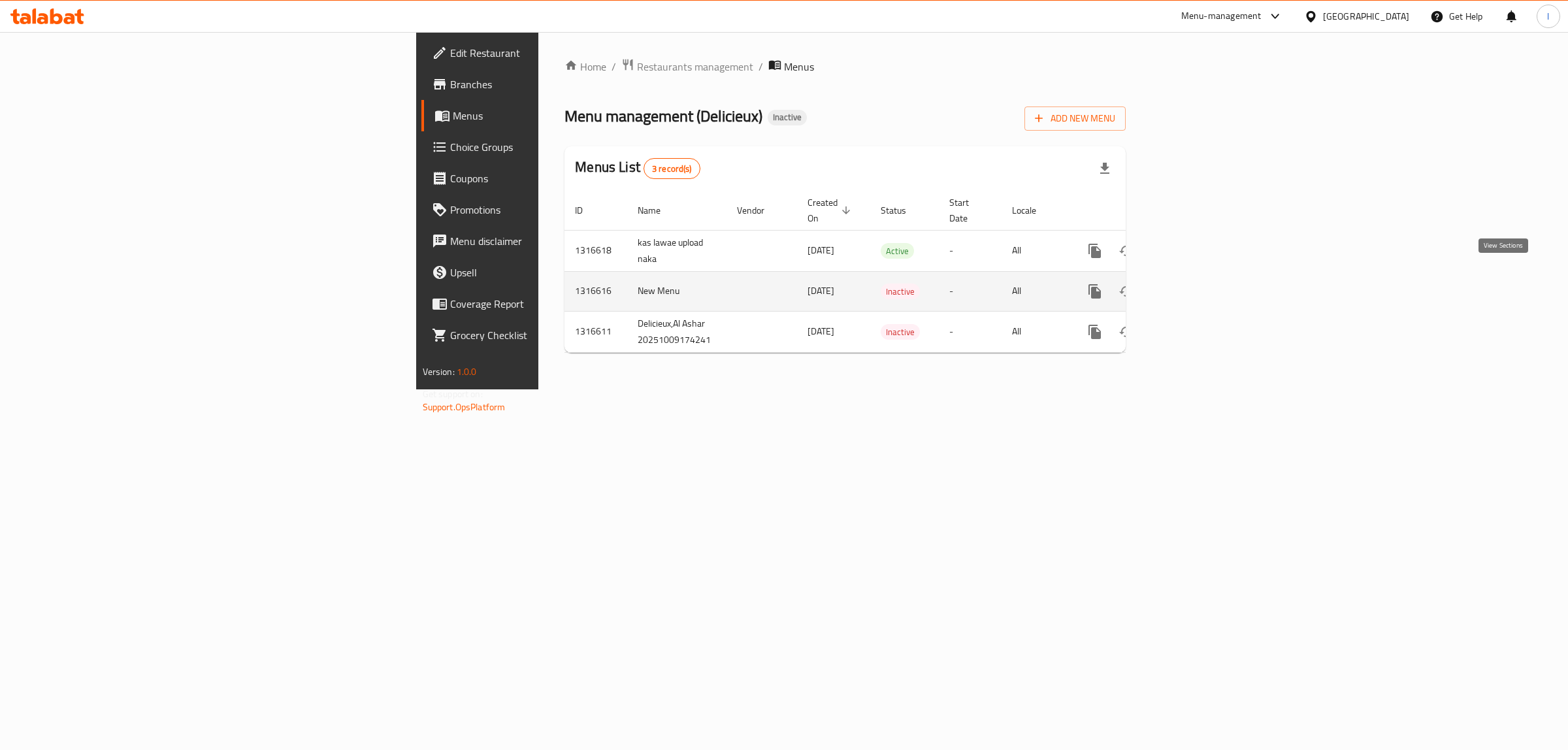
click at [1197, 284] on icon "enhanced table" at bounding box center [1189, 291] width 16 height 16
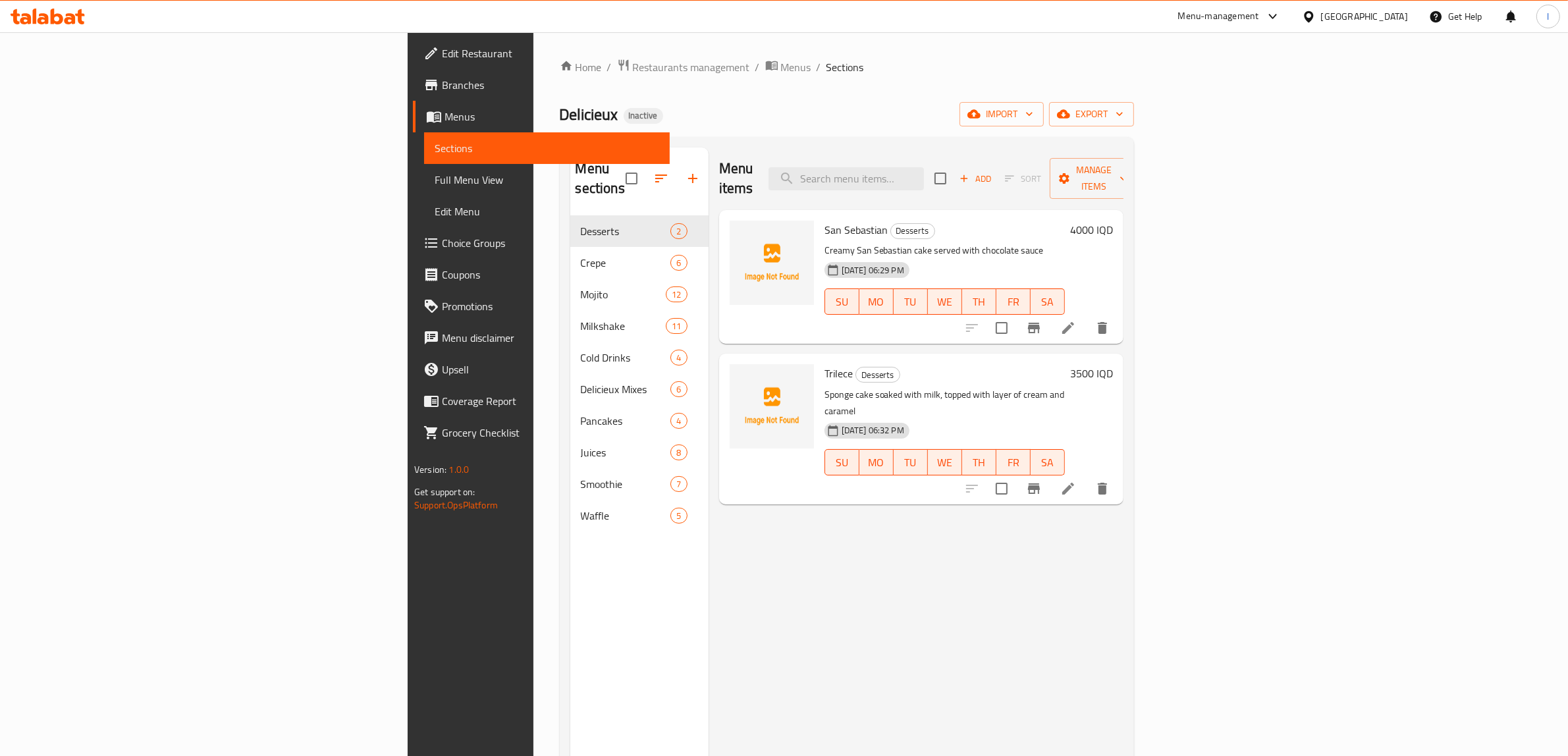
click at [533, 296] on div "Home / Restaurants management / Menus / Sections Delicieux Inactive import expo…" at bounding box center [846, 486] width 626 height 908
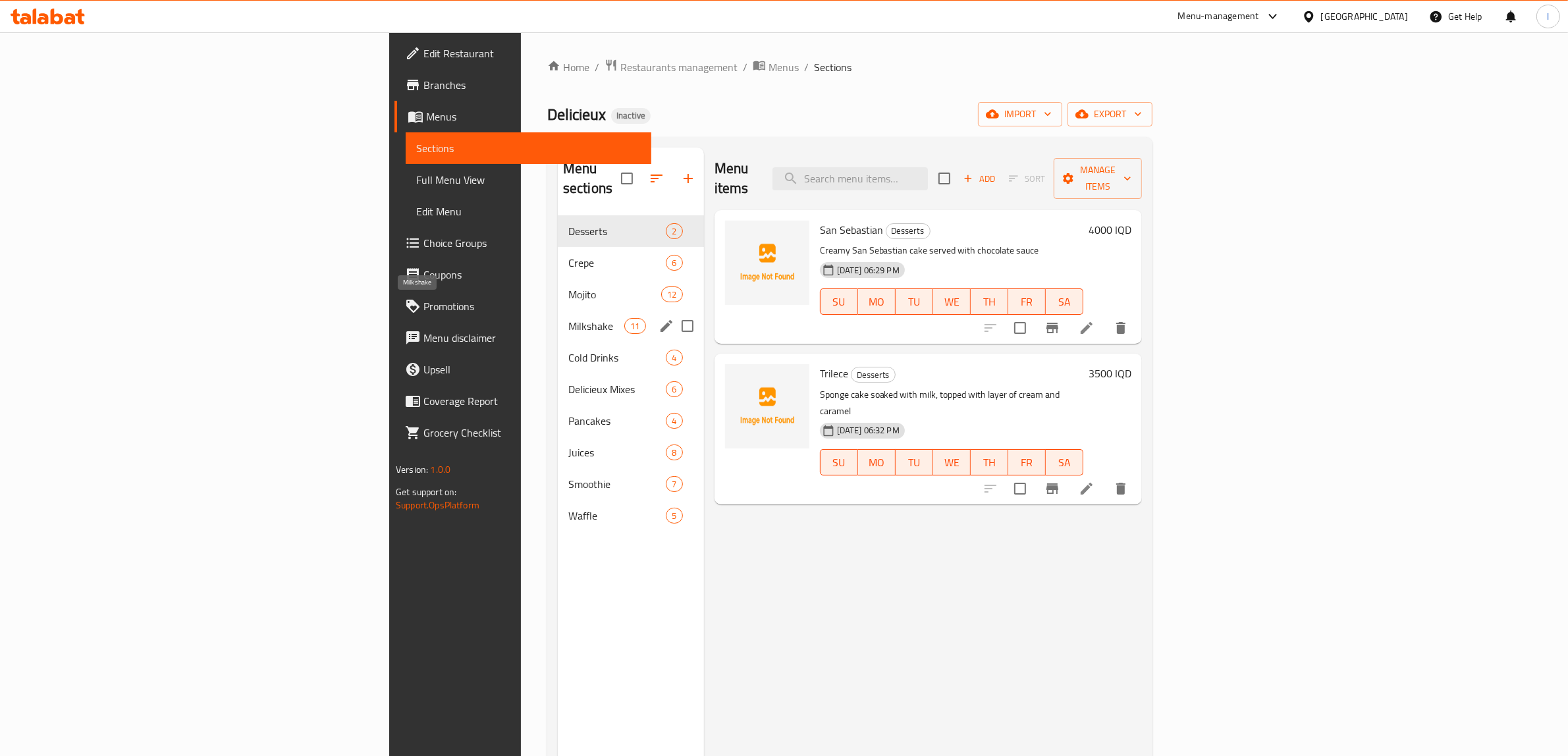
click at [568, 318] on span "Milkshake" at bounding box center [596, 326] width 56 height 16
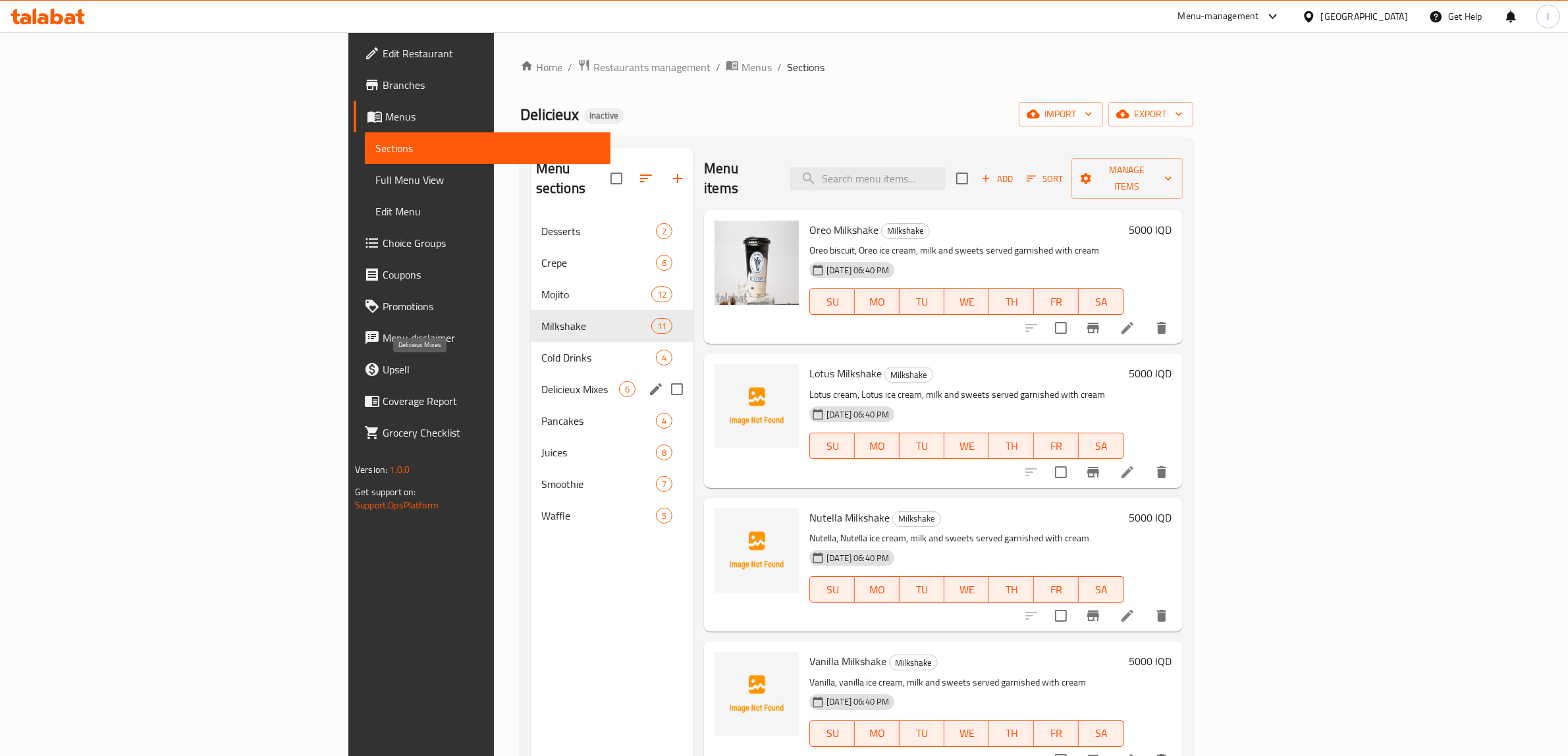
click at [541, 381] on span "Delicieux Mixes" at bounding box center [580, 389] width 78 height 16
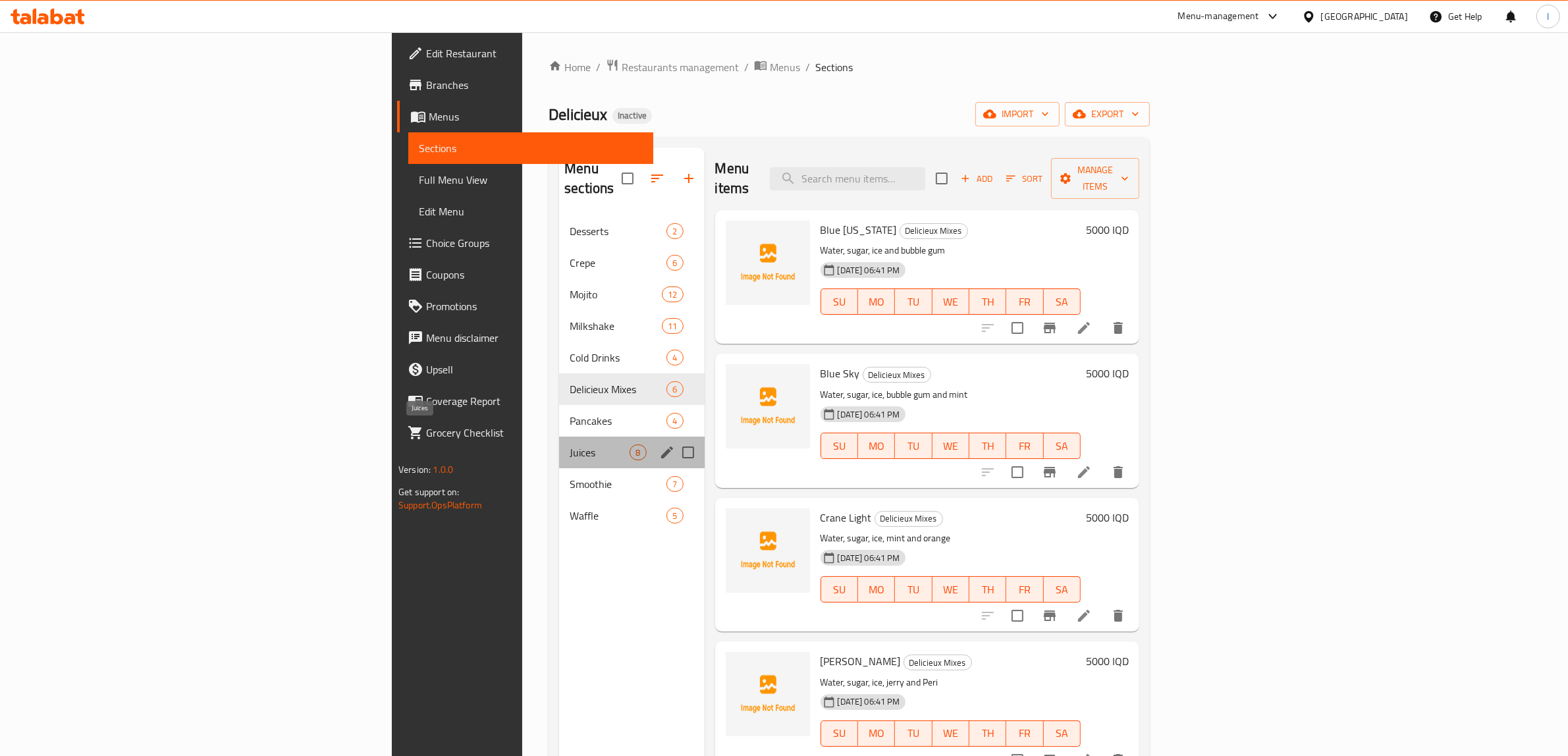
click at [570, 445] on span "Juices" at bounding box center [600, 452] width 60 height 16
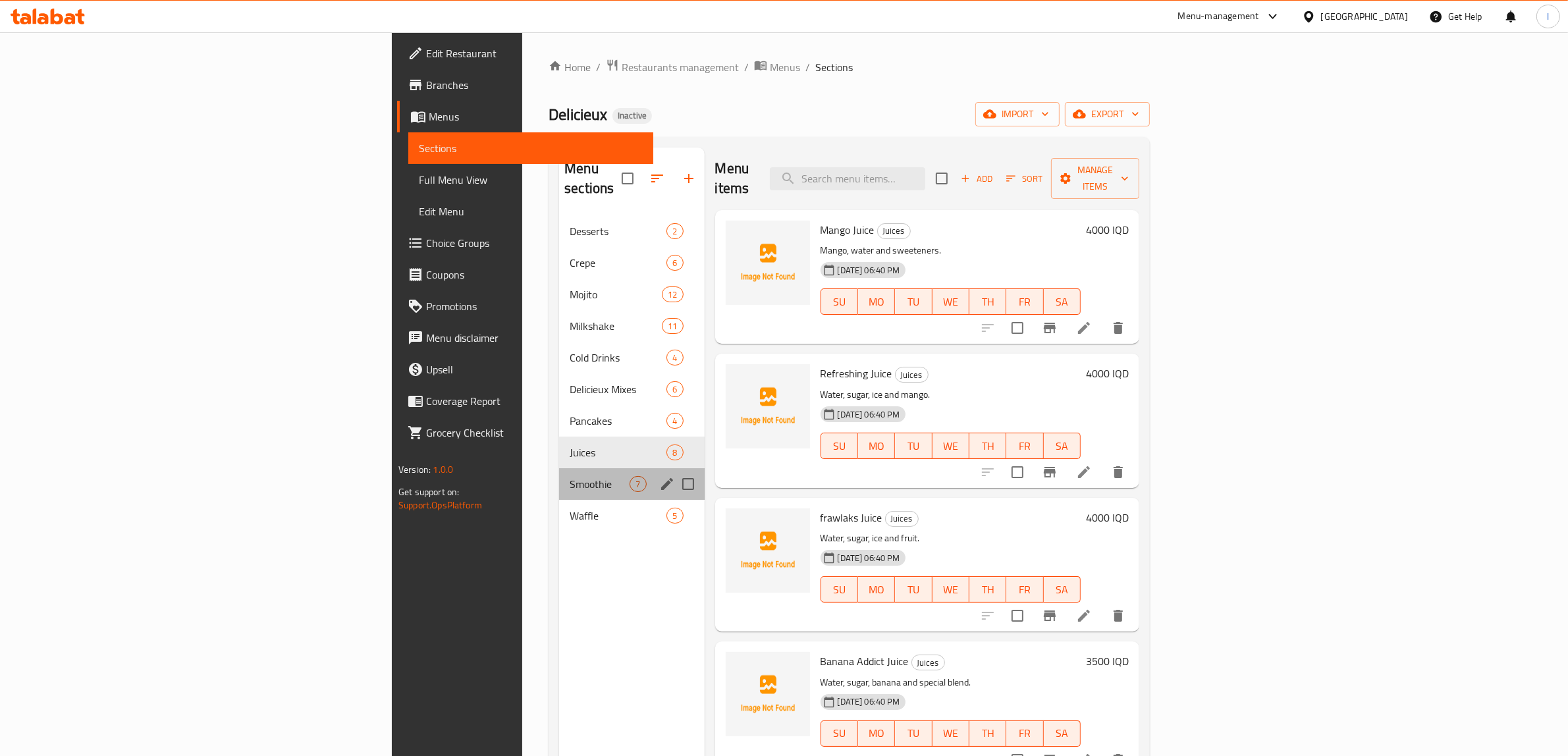
click at [559, 479] on div "Smoothie 7" at bounding box center [631, 484] width 145 height 32
click at [559, 505] on div "Waffle 5" at bounding box center [631, 515] width 145 height 32
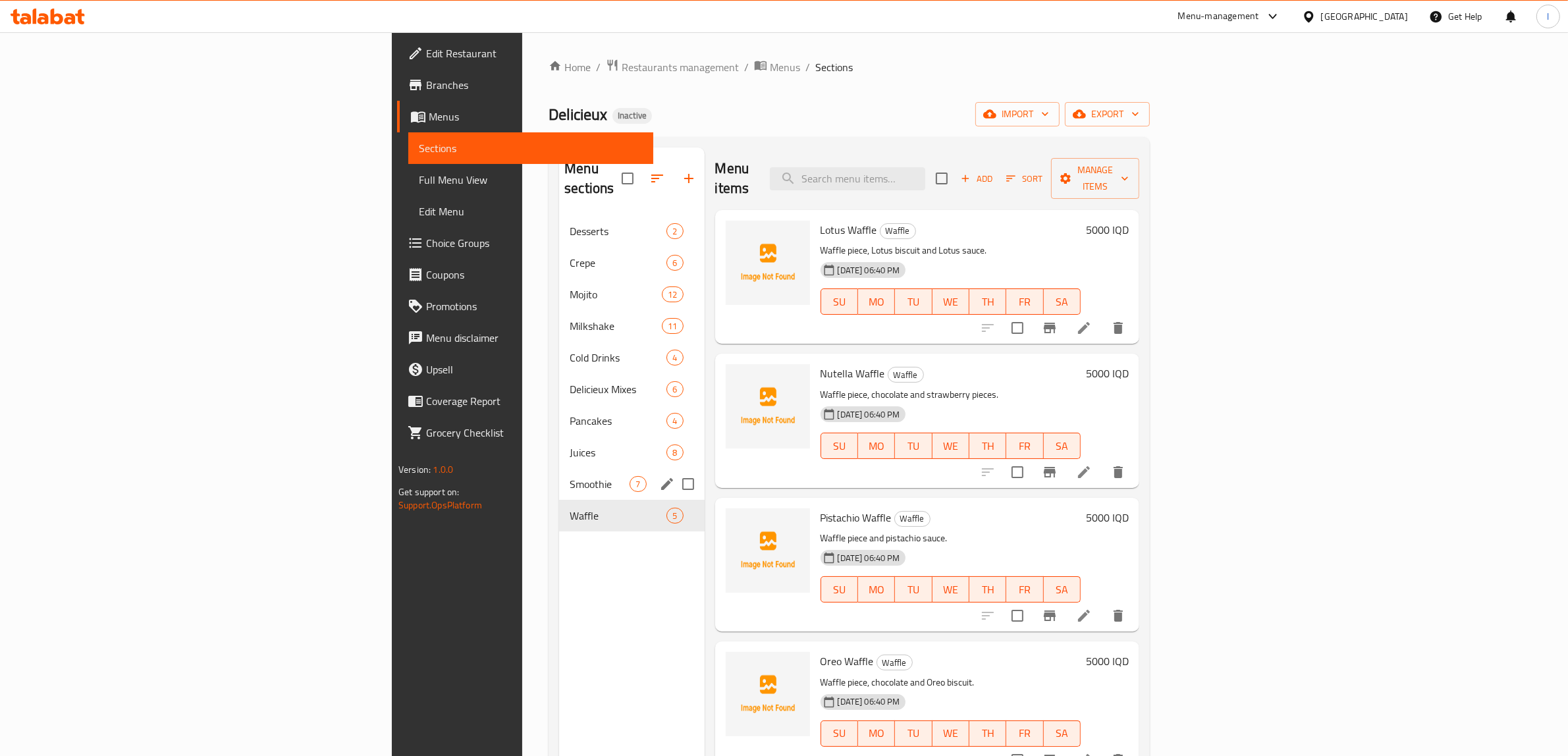
click at [570, 445] on span "Juices" at bounding box center [618, 452] width 97 height 16
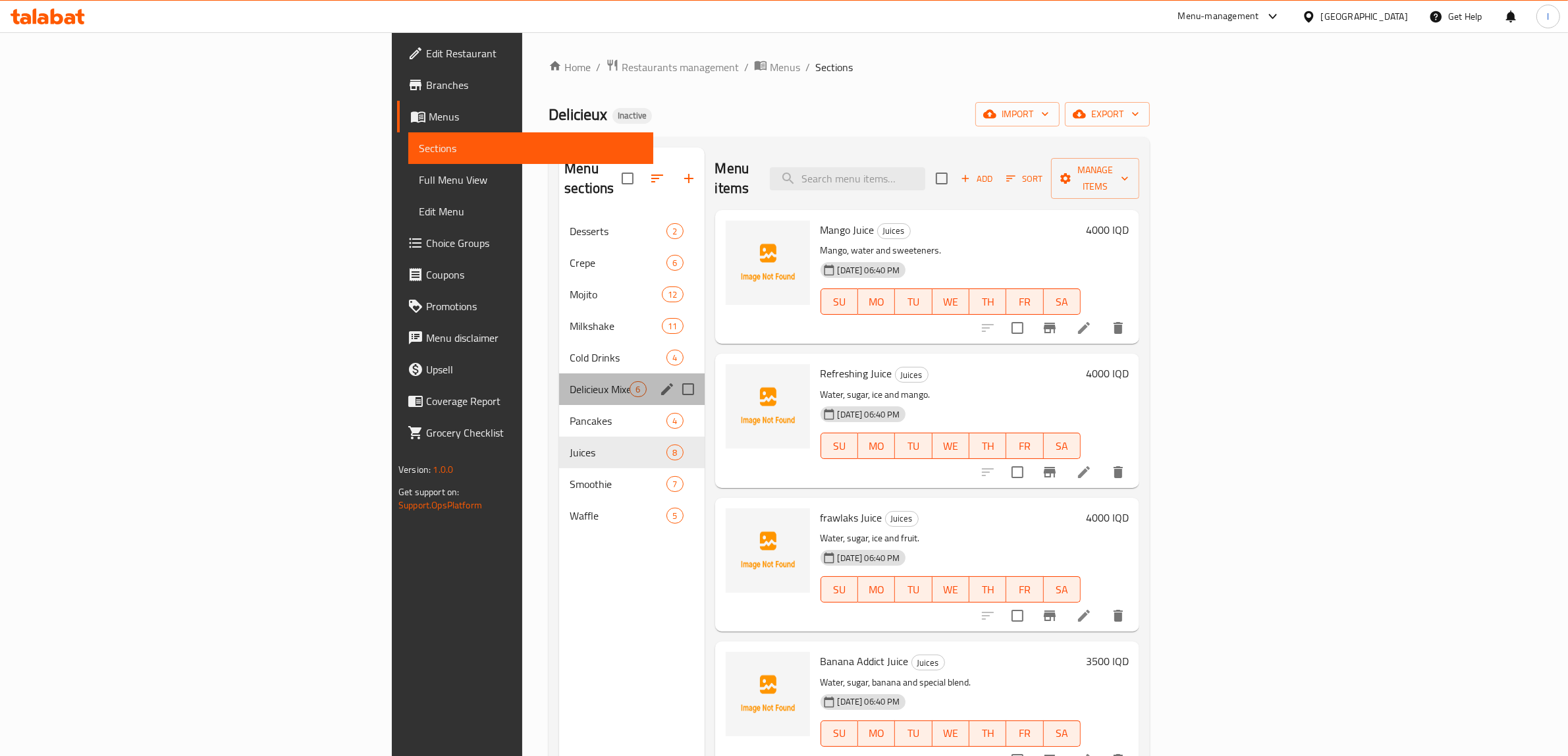
click at [559, 382] on div "Delicieux Mixes 6" at bounding box center [631, 389] width 145 height 32
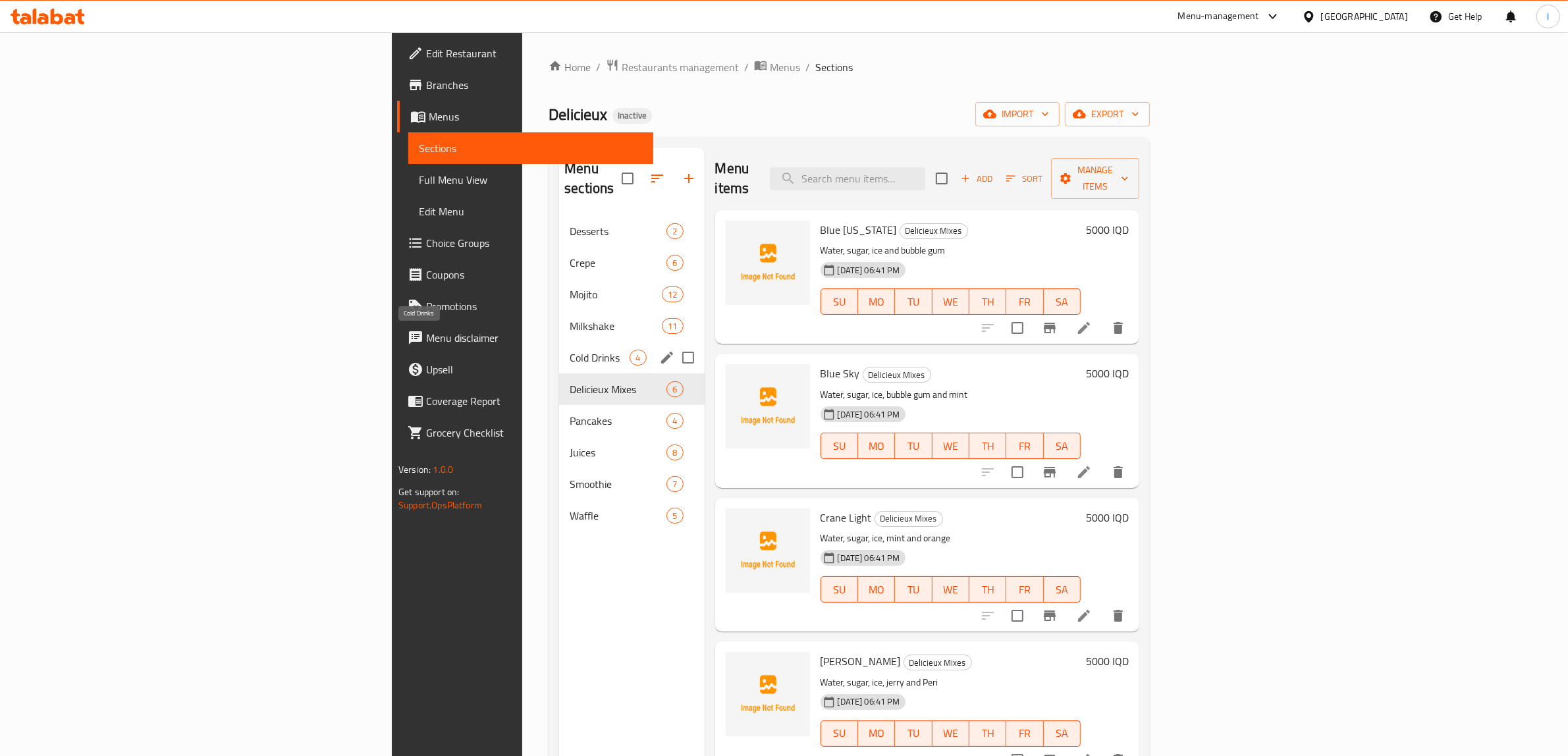
click at [570, 350] on span "Cold Drinks" at bounding box center [600, 358] width 60 height 16
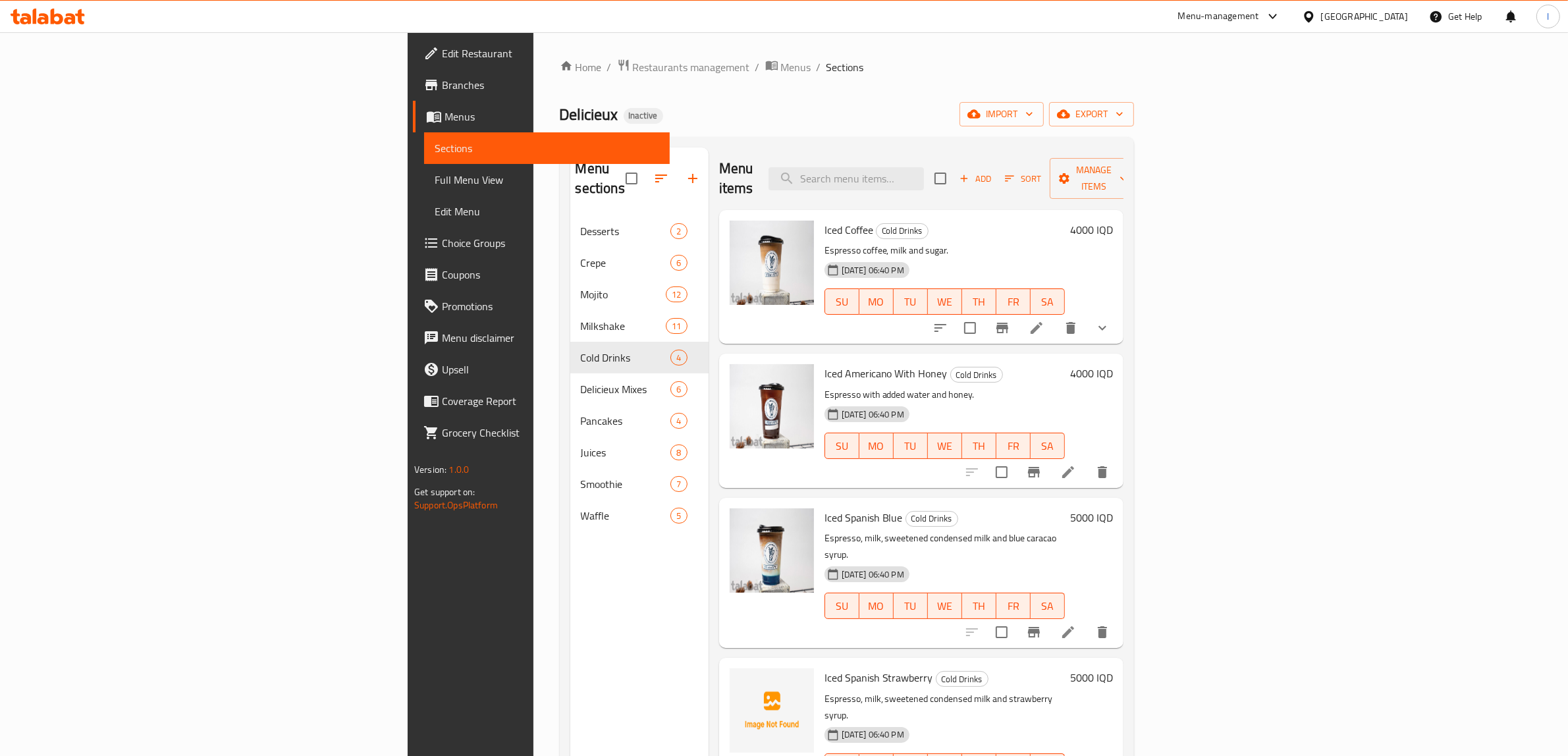
click at [444, 118] on span "Menus" at bounding box center [551, 116] width 214 height 16
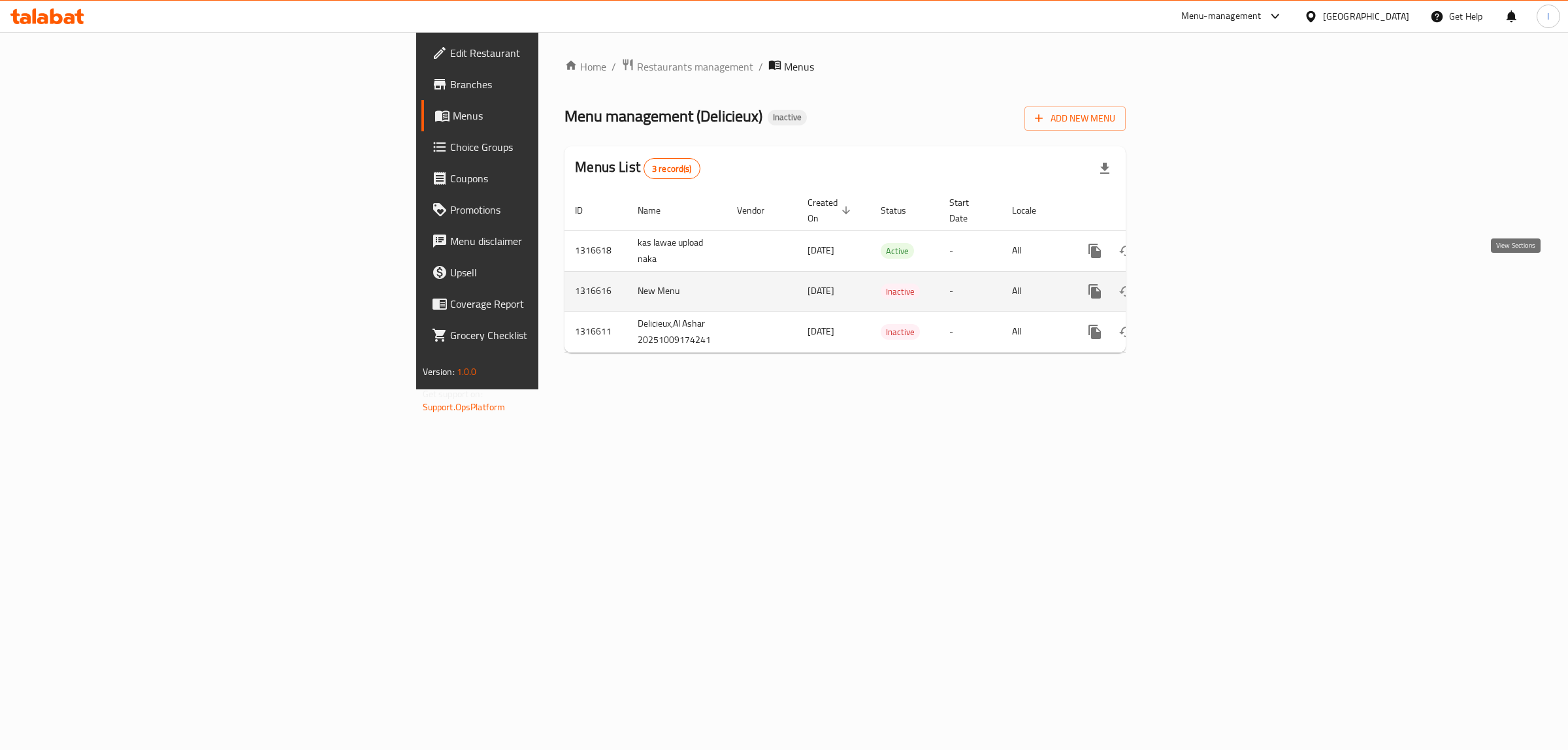
click at [1195, 285] on icon "enhanced table" at bounding box center [1188, 291] width 11 height 11
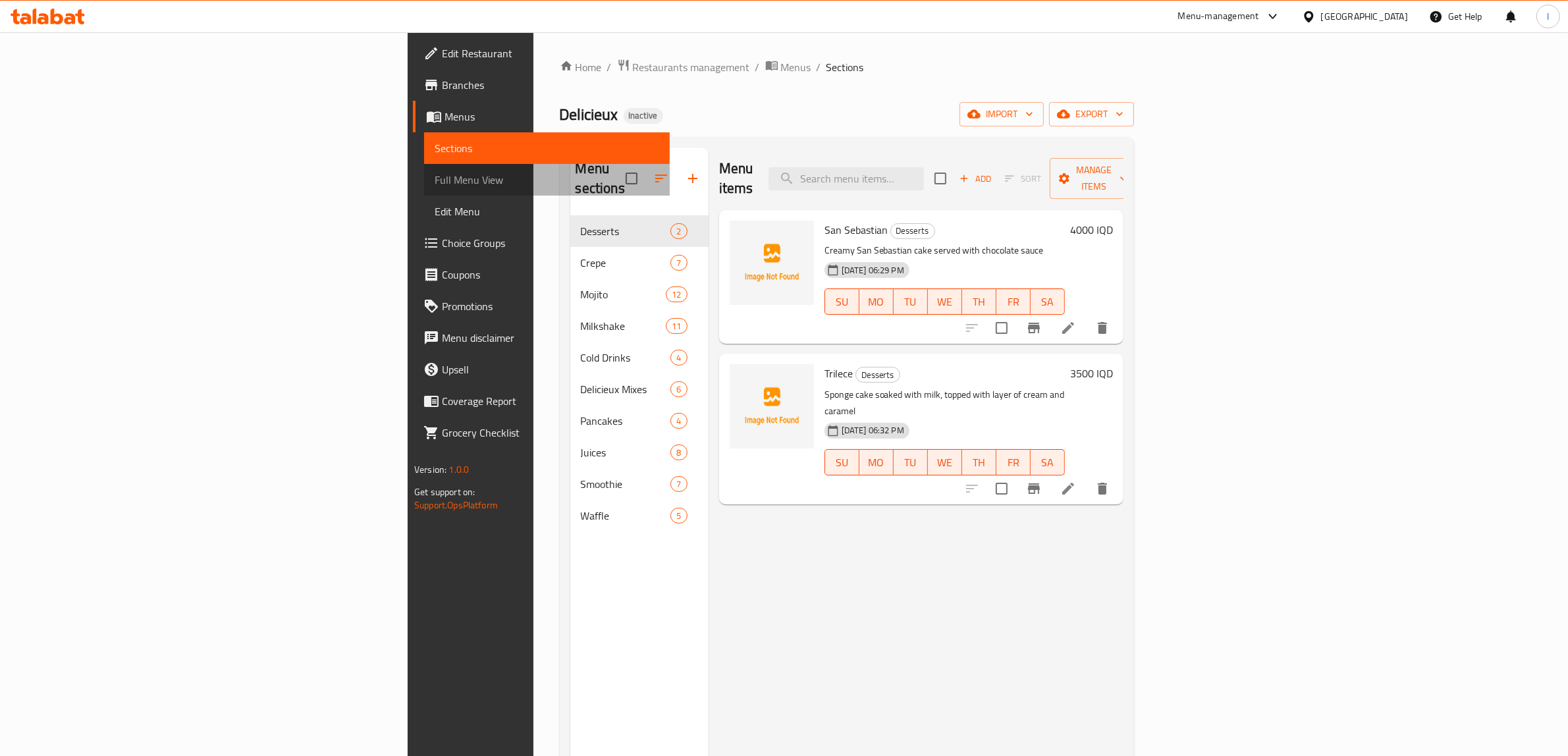
click at [434, 183] on span "Full Menu View" at bounding box center [546, 180] width 224 height 16
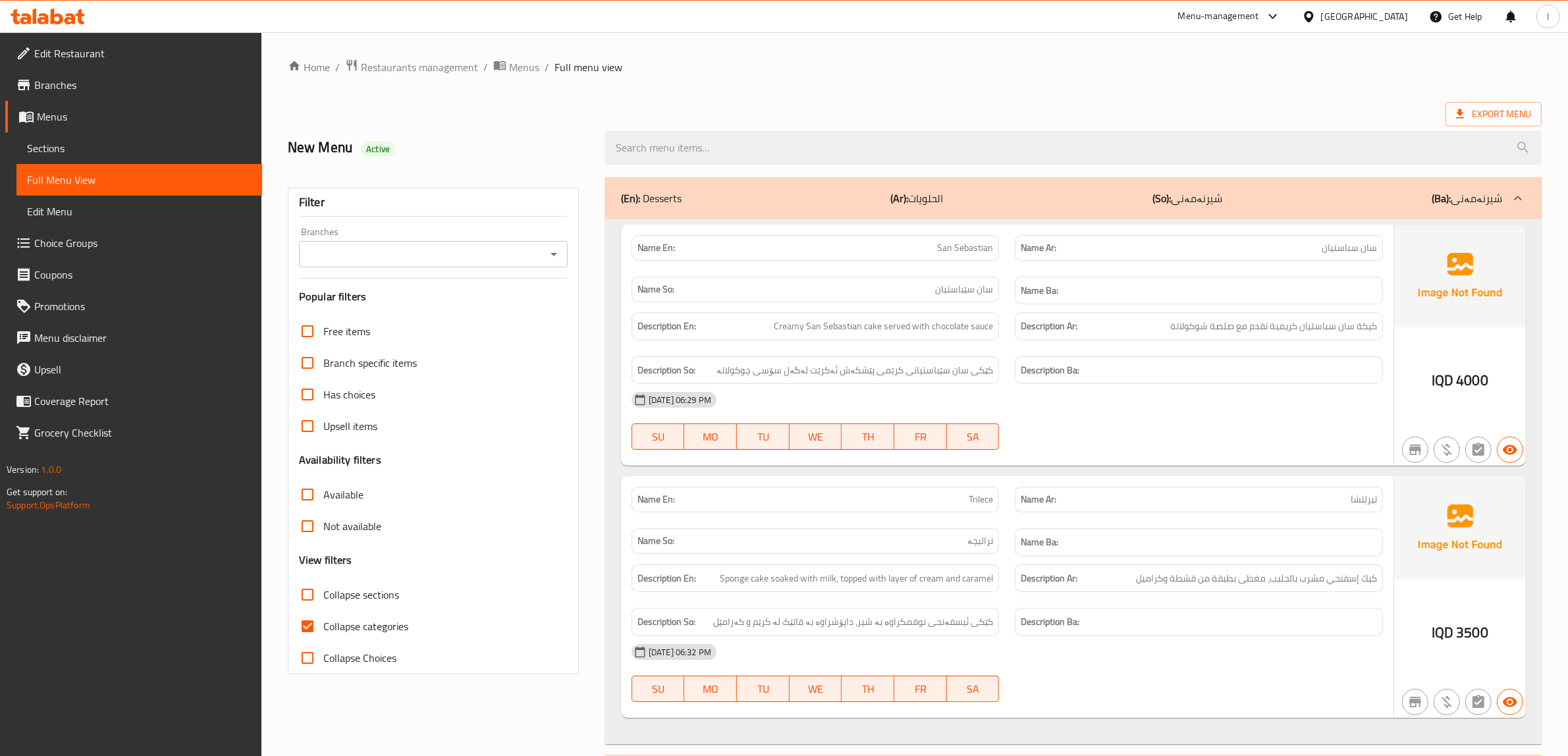
drag, startPoint x: 469, startPoint y: 231, endPoint x: 463, endPoint y: 239, distance: 10.0
click at [469, 232] on div "Branches Branches" at bounding box center [433, 248] width 268 height 40
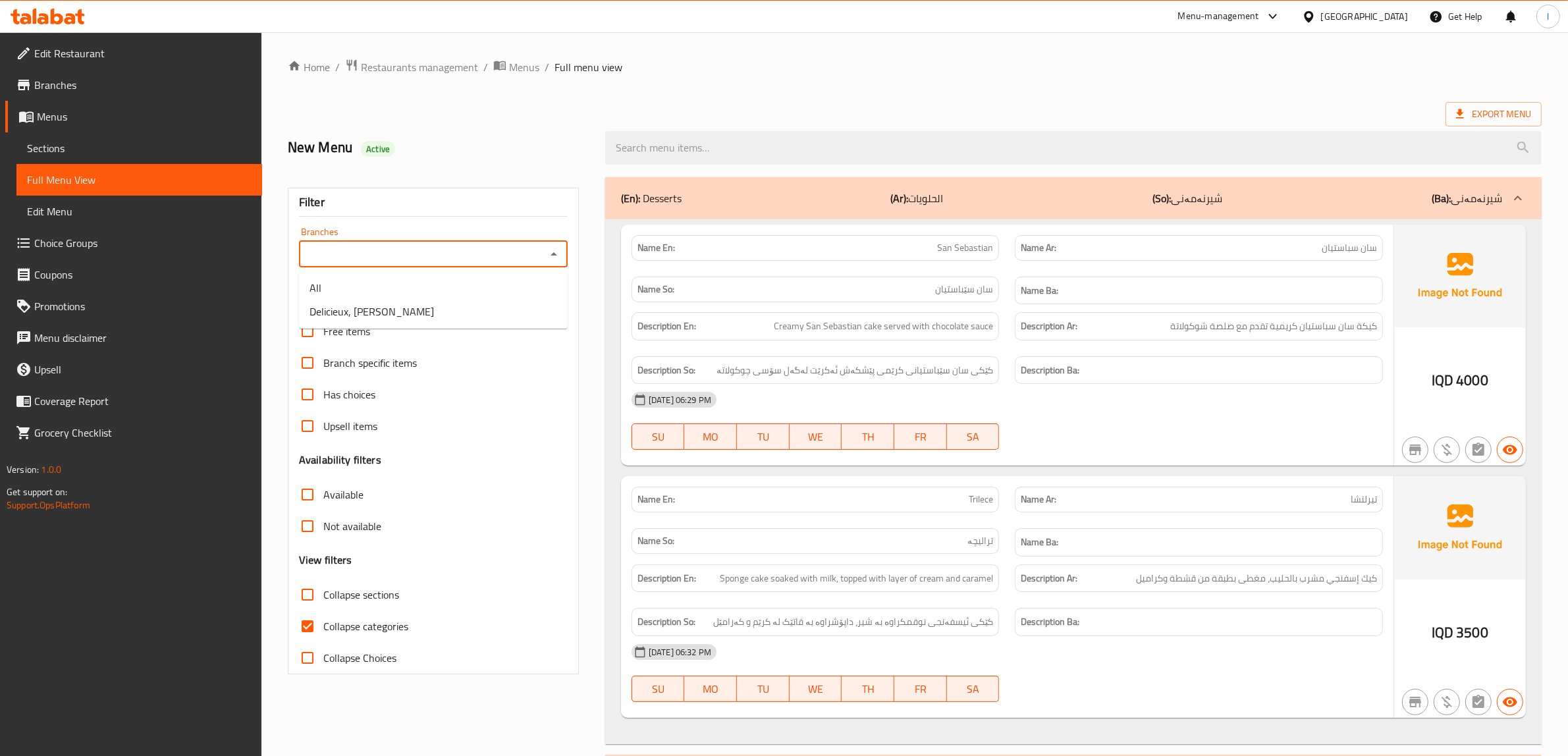
drag, startPoint x: 453, startPoint y: 251, endPoint x: 417, endPoint y: 296, distance: 57.6
click at [425, 288] on body "​ Menu-management Iraq Get Help l Edit Restaurant Branches Menus Sections Full …" at bounding box center [784, 394] width 1568 height 724
click at [402, 308] on li "Delicieux, Al Ashar" at bounding box center [433, 311] width 268 height 24
type input "Delicieux, Al Ashar"
click at [374, 619] on span "Collapse categories" at bounding box center [366, 626] width 85 height 16
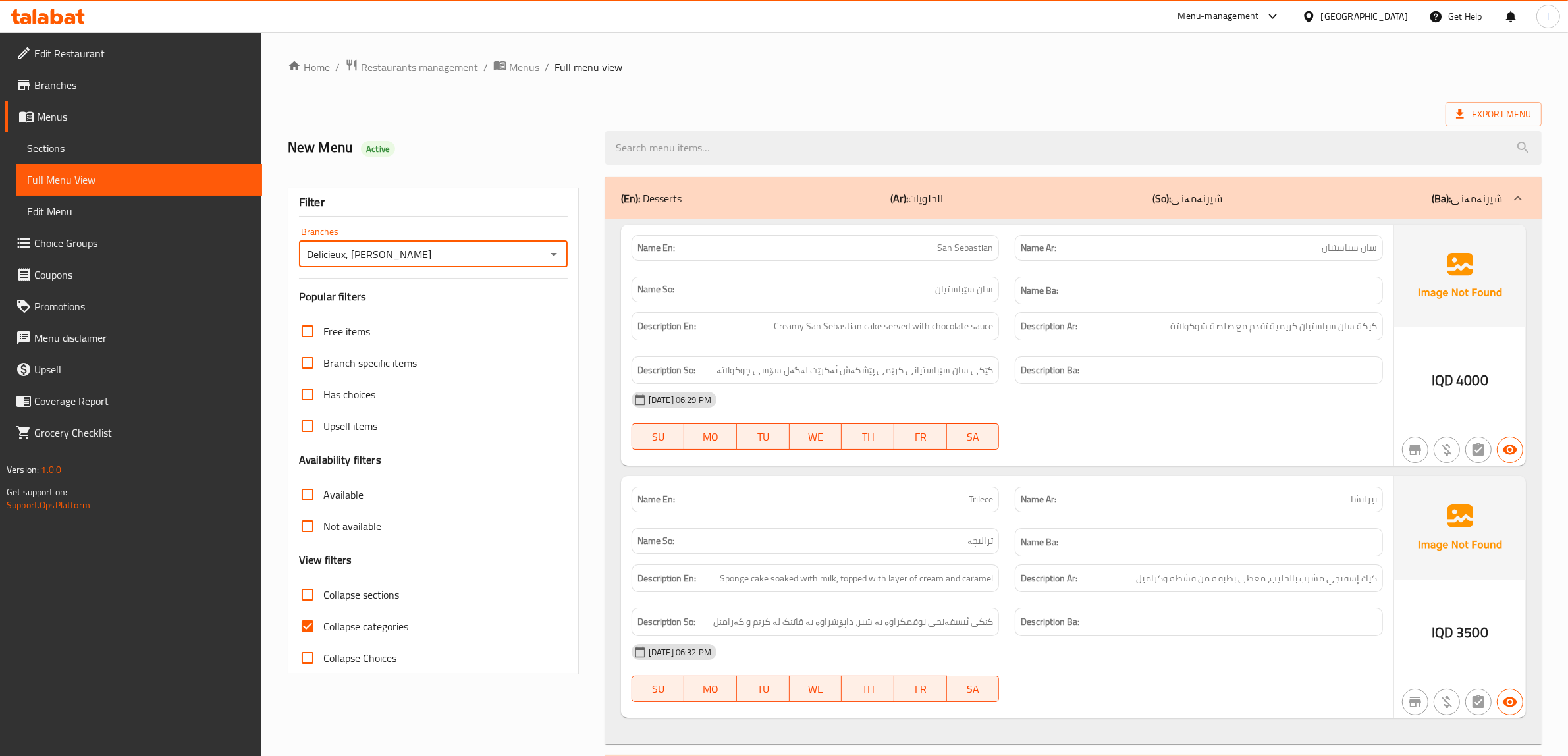
click at [324, 619] on input "Collapse categories" at bounding box center [307, 626] width 32 height 32
checkbox input "false"
click at [307, 594] on input "Collapse sections" at bounding box center [307, 594] width 32 height 32
checkbox input "true"
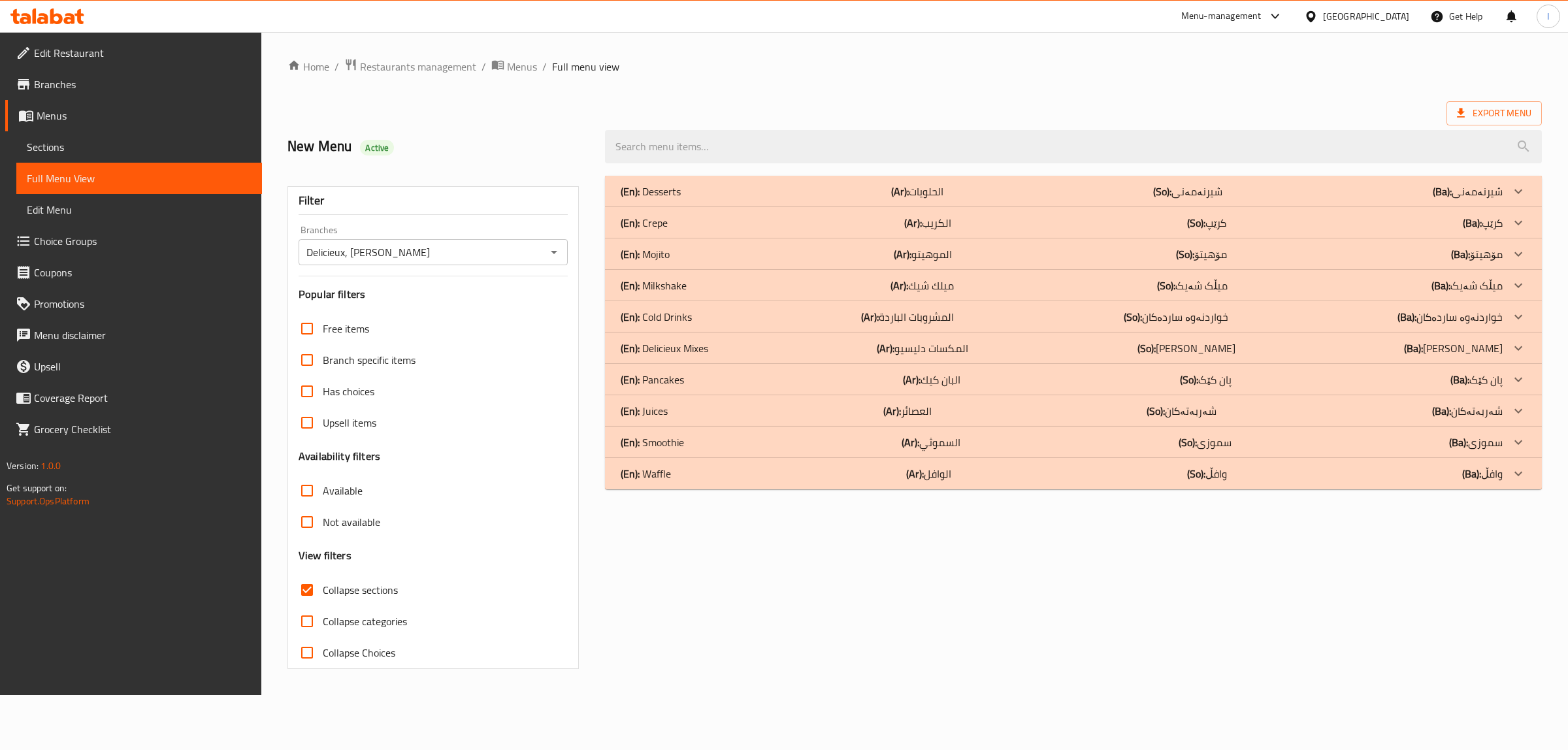
click at [672, 278] on p "(En): Milkshake" at bounding box center [654, 285] width 66 height 16
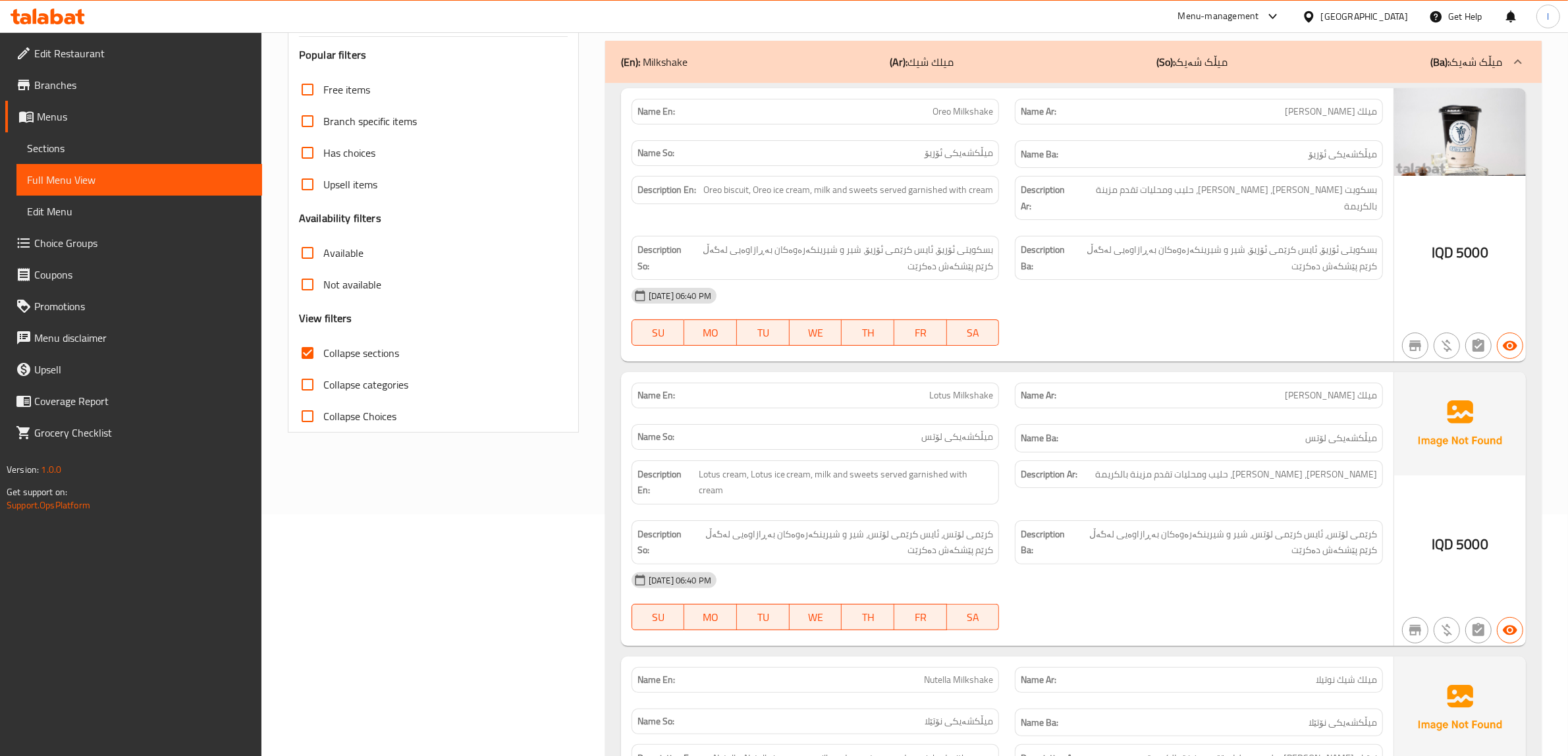
scroll to position [247, 0]
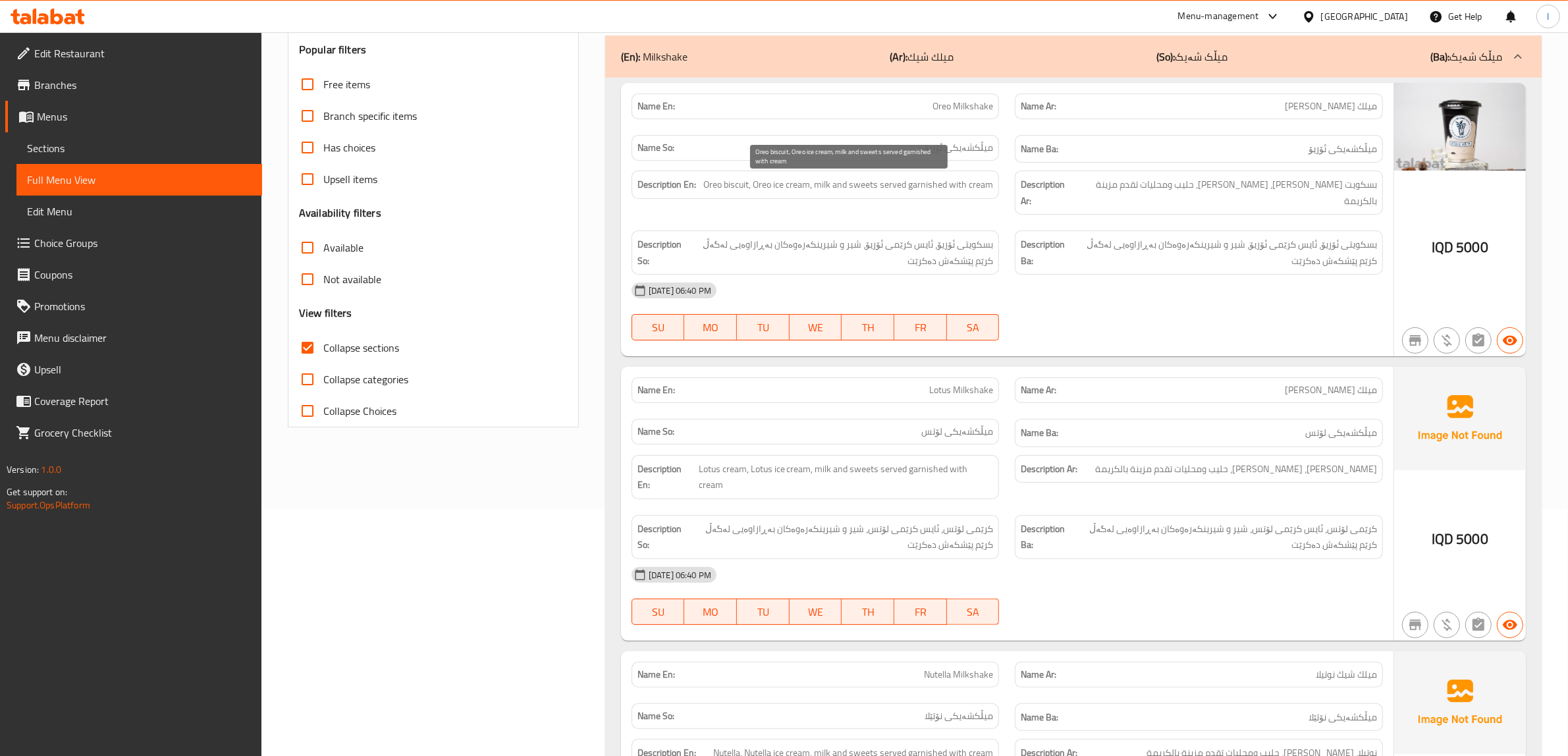
click at [756, 191] on span "Oreo biscuit, Oreo ice cream, milk and sweets served garnished with cream" at bounding box center [848, 185] width 290 height 16
drag, startPoint x: 776, startPoint y: 188, endPoint x: 815, endPoint y: 186, distance: 39.1
click at [815, 186] on span "Oreo biscuit, Oreo ice cream, milk and sweets served garnished with cream" at bounding box center [848, 185] width 290 height 16
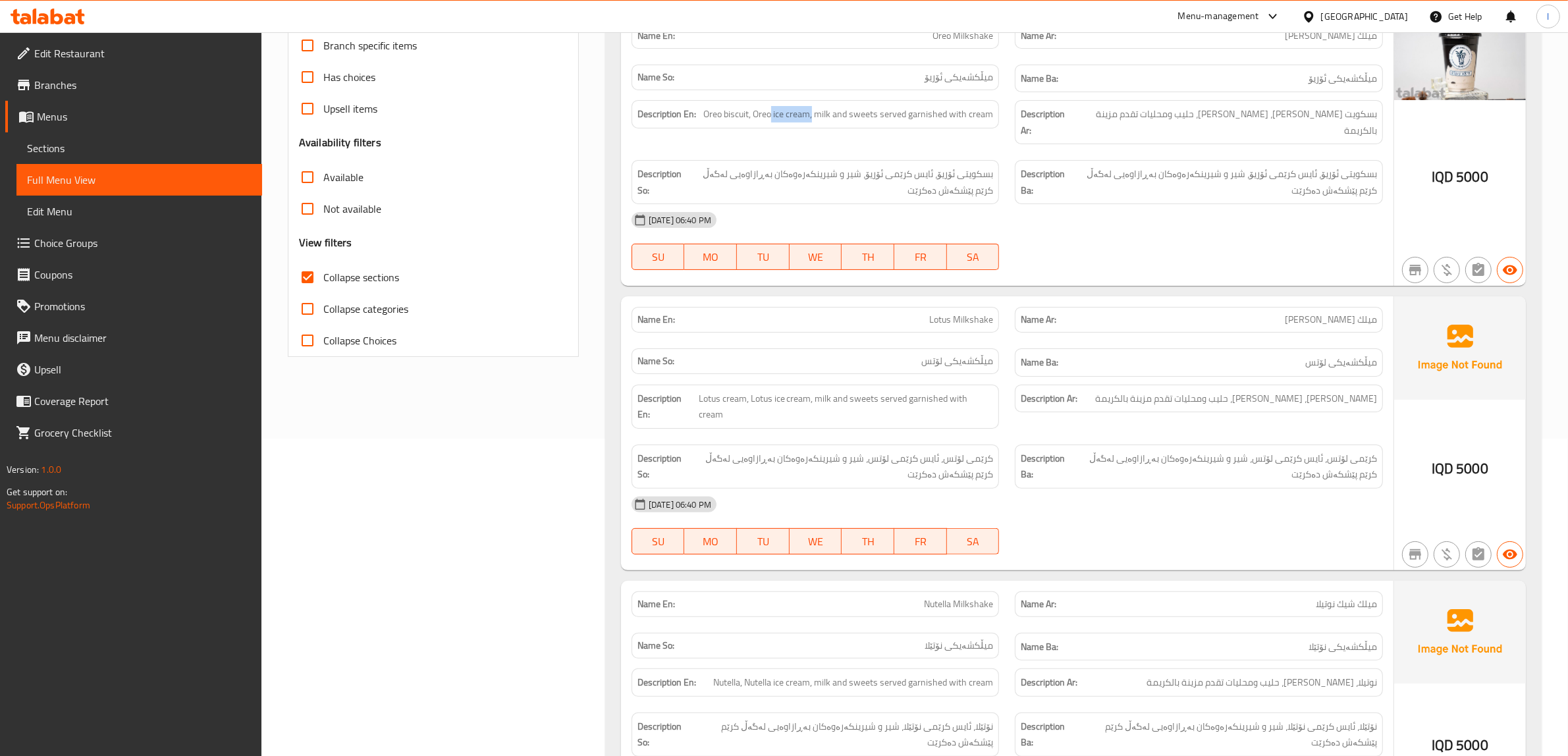
scroll to position [411, 0]
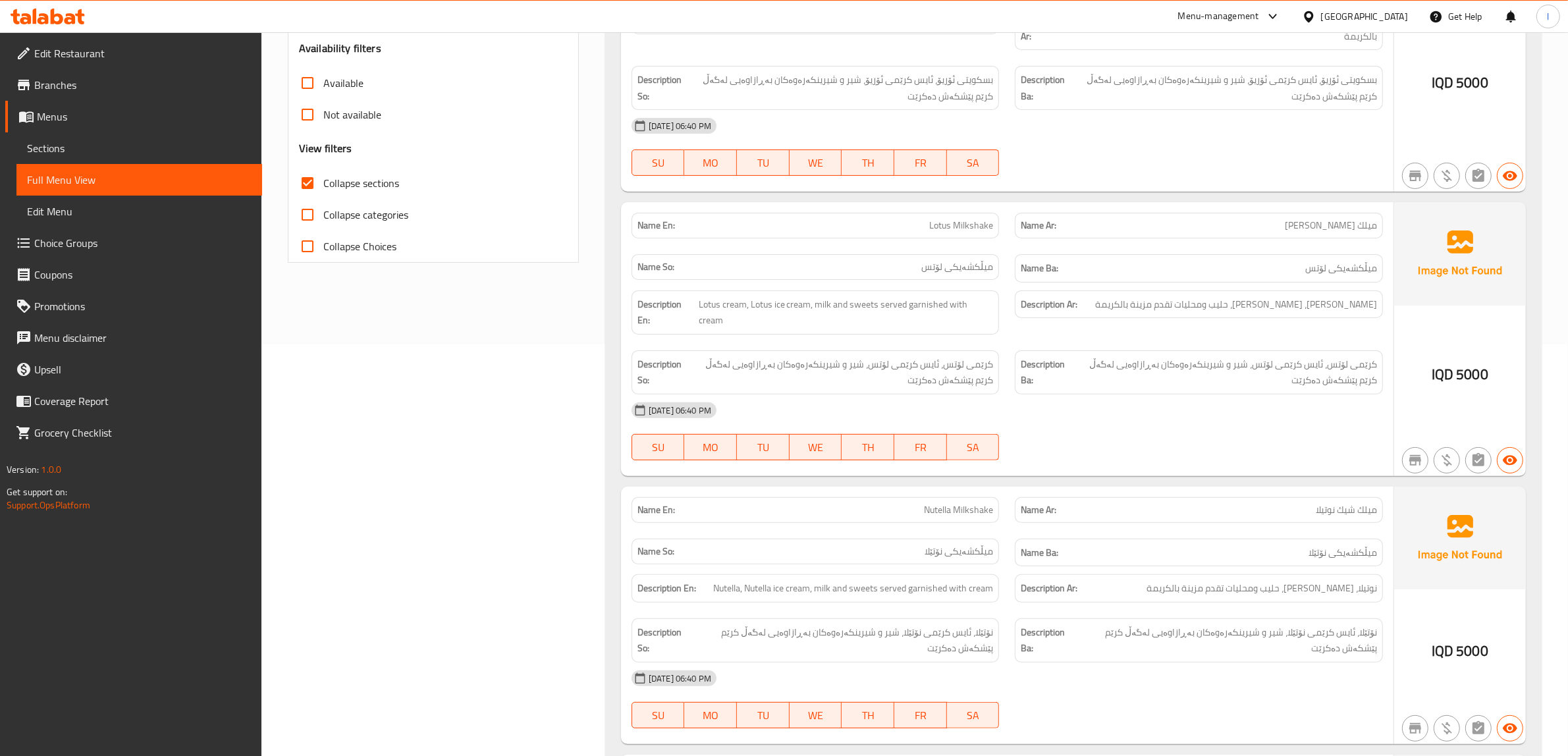
click at [795, 298] on span "Lotus cream, Lotus ice cream, milk and sweets served garnished with cream" at bounding box center [846, 312] width 295 height 32
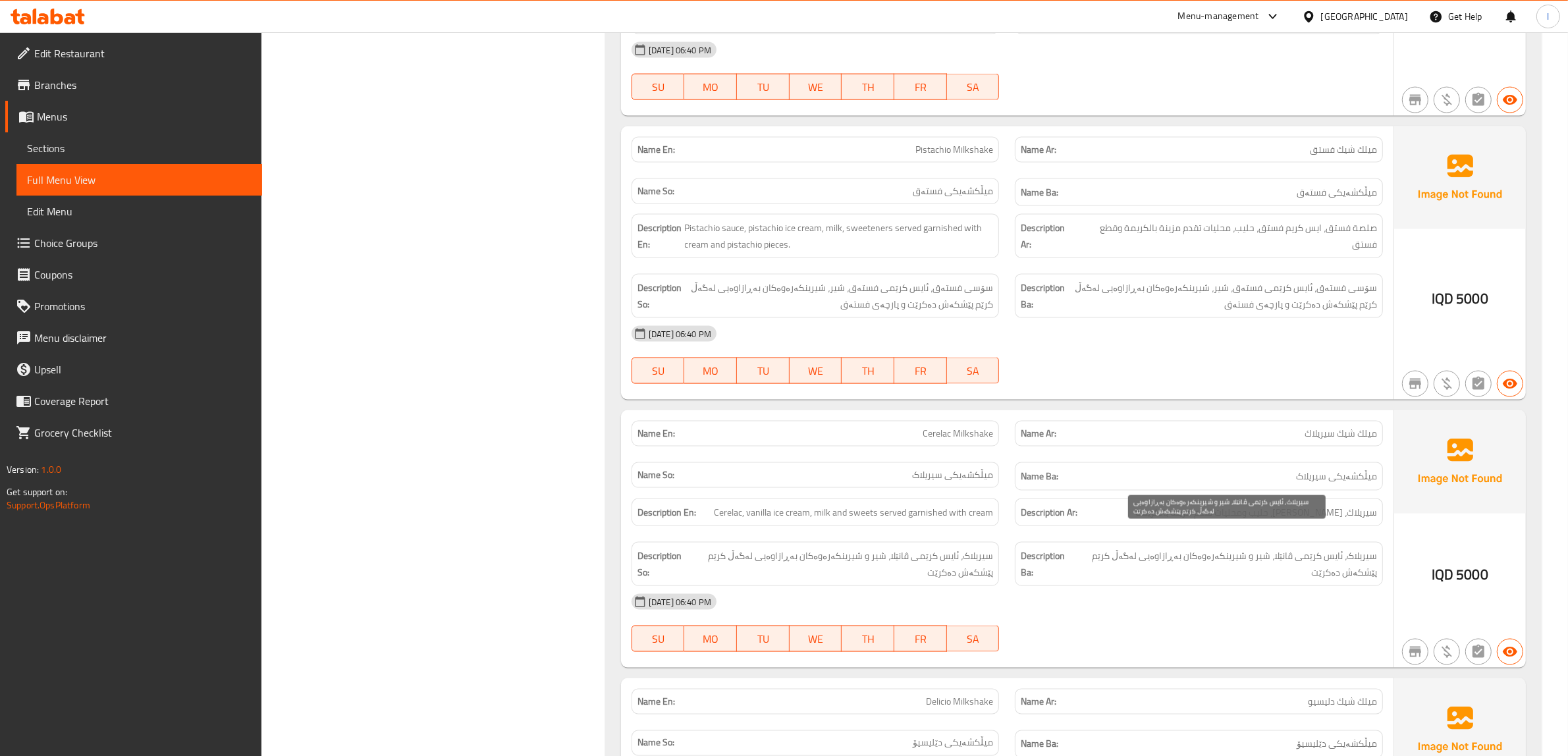
scroll to position [2388, 0]
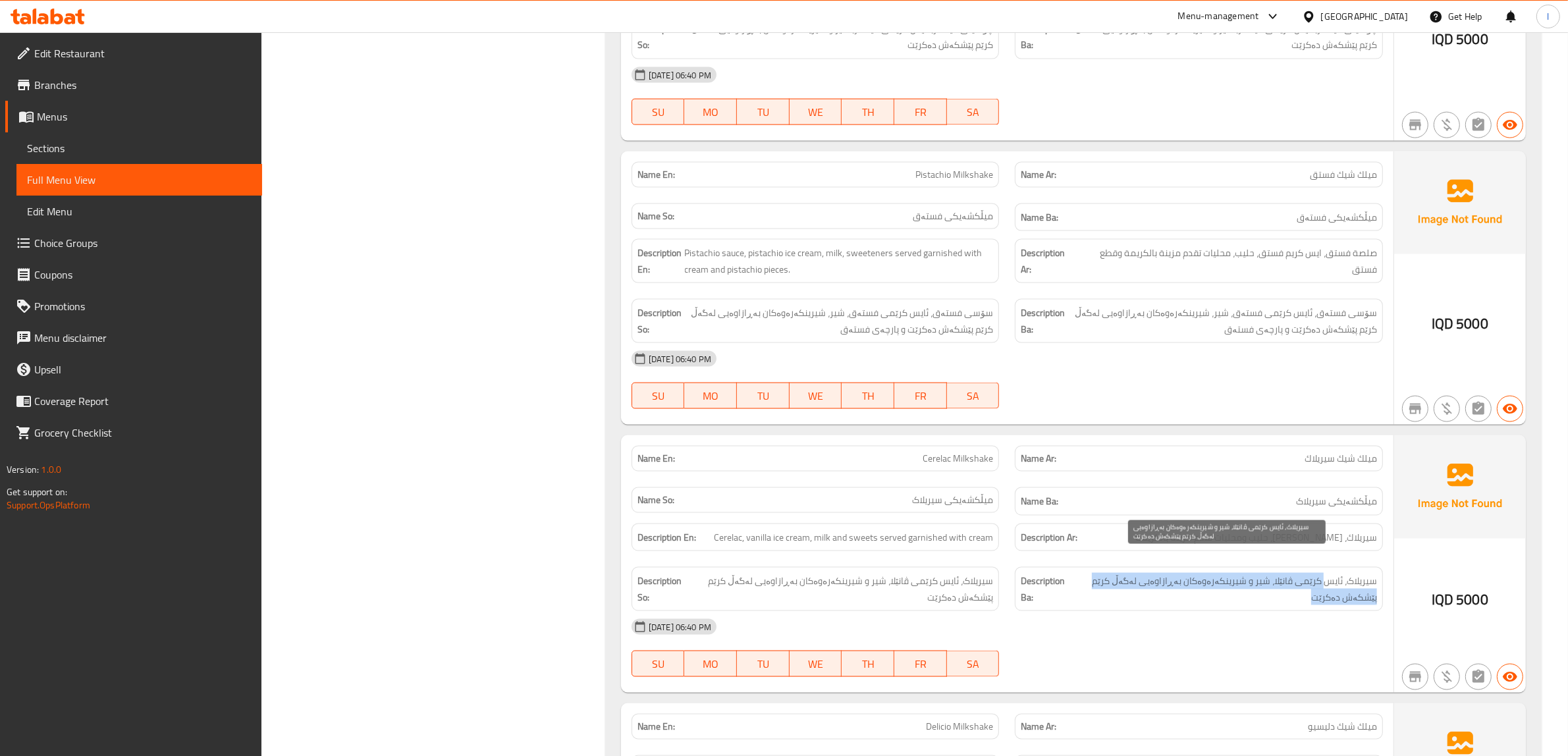
drag, startPoint x: 1325, startPoint y: 568, endPoint x: 1283, endPoint y: 571, distance: 42.1
click at [1283, 573] on span "سیریلاک، ئایس کرێمی ڤانێلا، شیر و شیرینکەرەوەکان بەڕازاوەیی لەگەڵ کرێم پێشکەش د…" at bounding box center [1225, 589] width 303 height 32
click at [1274, 574] on span "سیریلاک، ئایس کرێمی ڤانێلا، شیر و شیرینکەرەوەکان بەڕازاوەیی لەگەڵ کرێم پێشکەش د…" at bounding box center [1225, 589] width 303 height 32
drag, startPoint x: 1210, startPoint y: 581, endPoint x: 1201, endPoint y: 585, distance: 9.8
click at [1208, 581] on span "سیریلاک، ئایس کرێمی ڤانێلا، شیر و شیرینکەرەوەکان بەڕازاوەیی لەگەڵ کرێم پێشکەش د…" at bounding box center [1225, 589] width 303 height 32
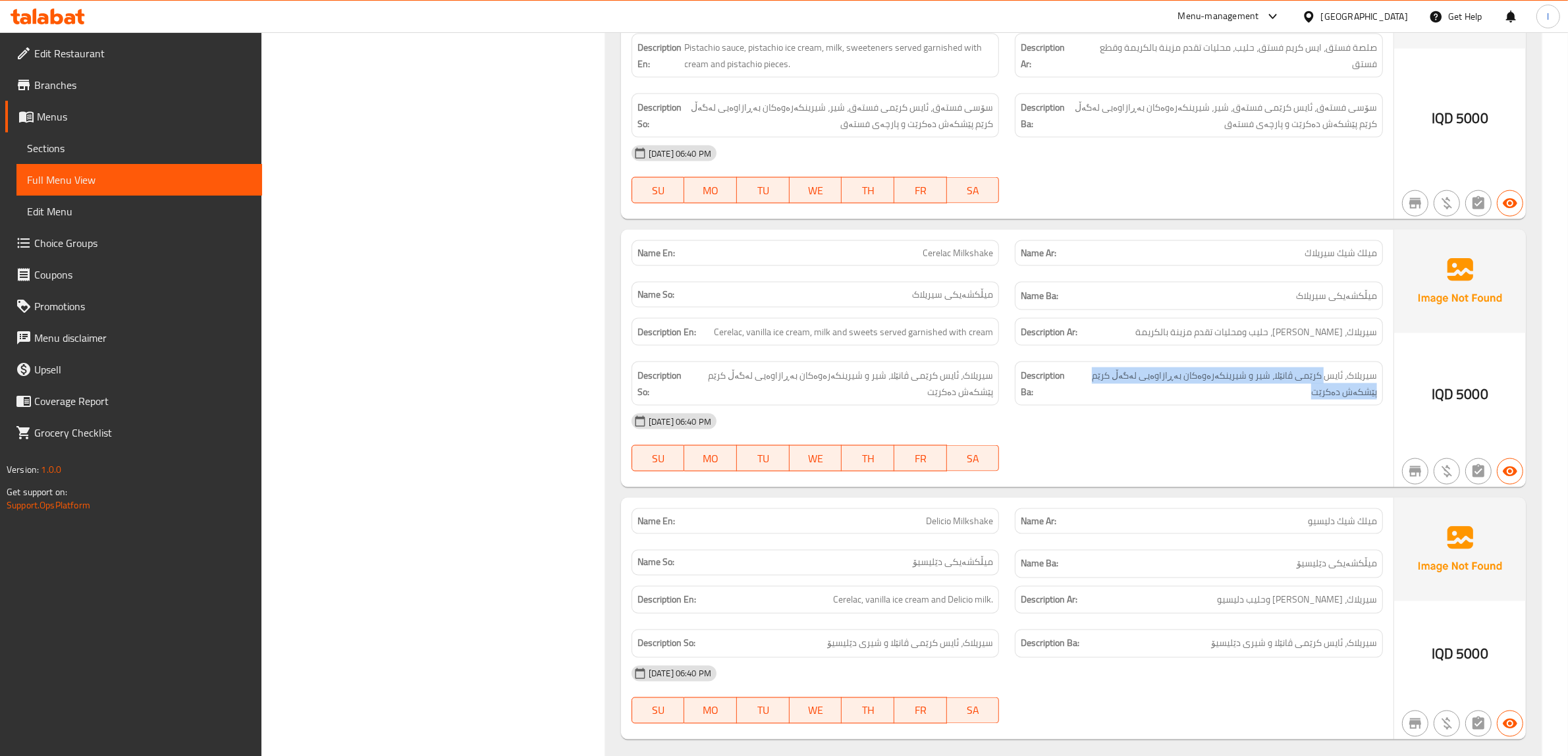
scroll to position [2635, 0]
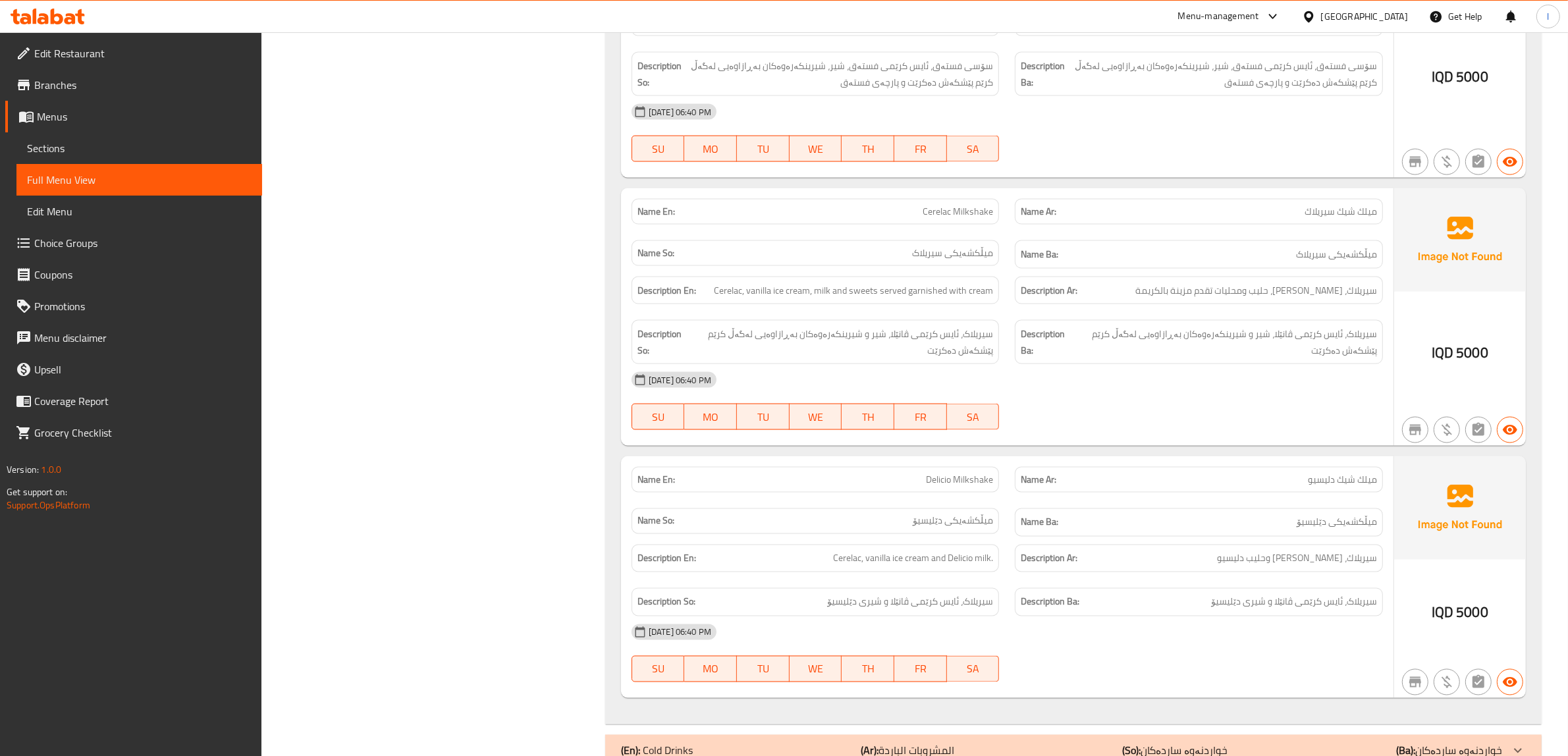
click at [978, 473] on span "Delicio Milkshake" at bounding box center [958, 480] width 67 height 14
copy span "Delicio Milkshake"
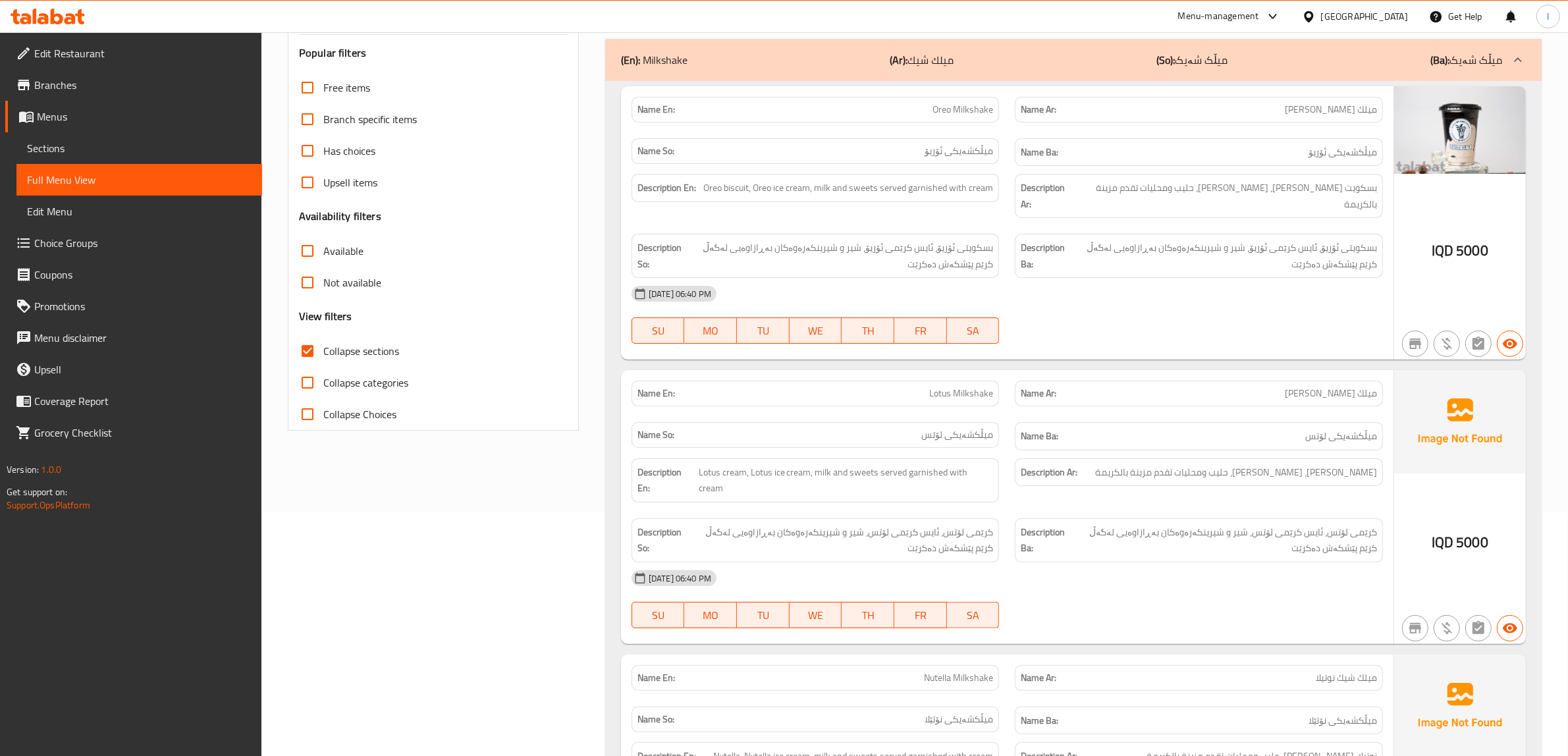
scroll to position [0, 0]
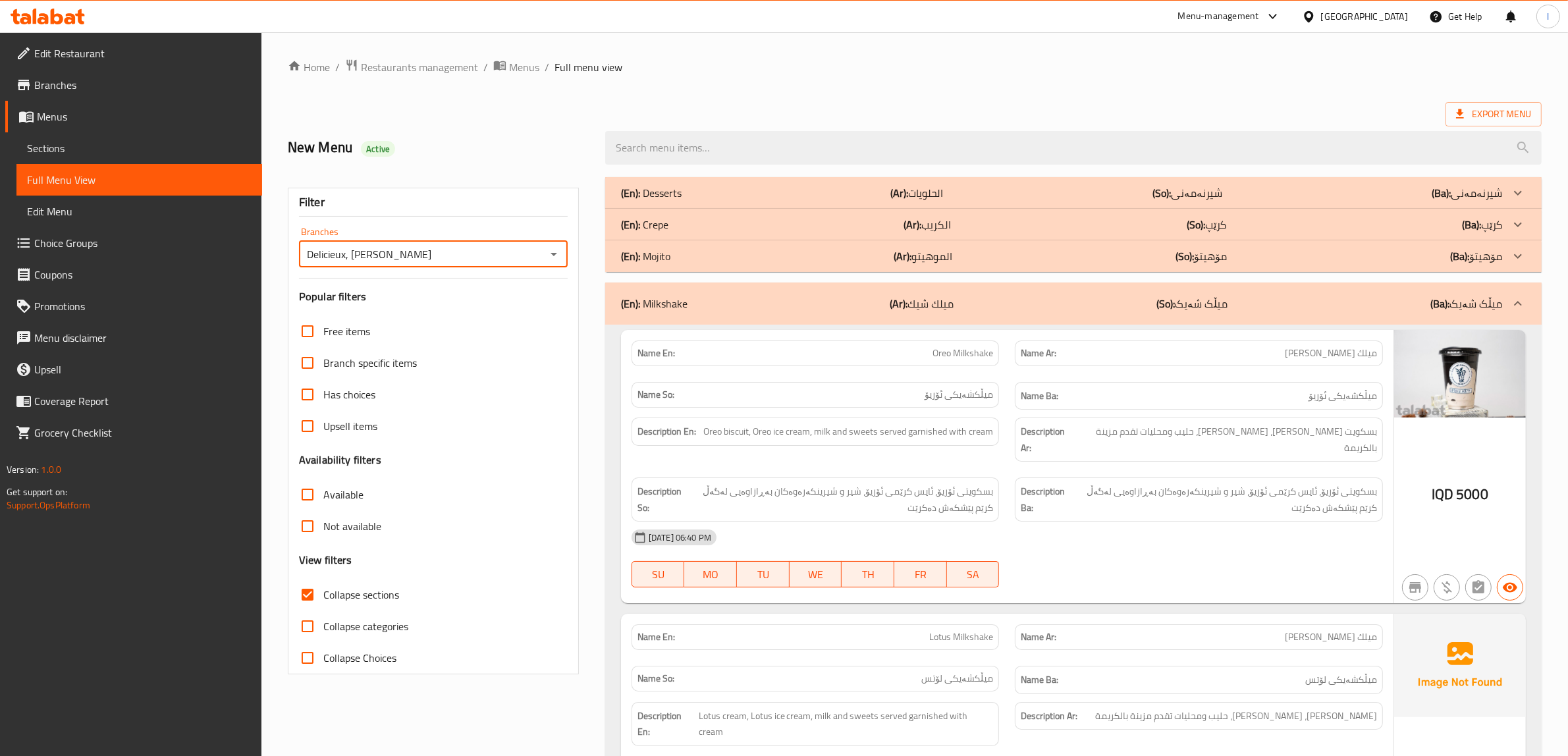
drag, startPoint x: 305, startPoint y: 258, endPoint x: 347, endPoint y: 258, distance: 42.0
click at [347, 258] on input "Delicieux, Al Ashar" at bounding box center [422, 255] width 239 height 18
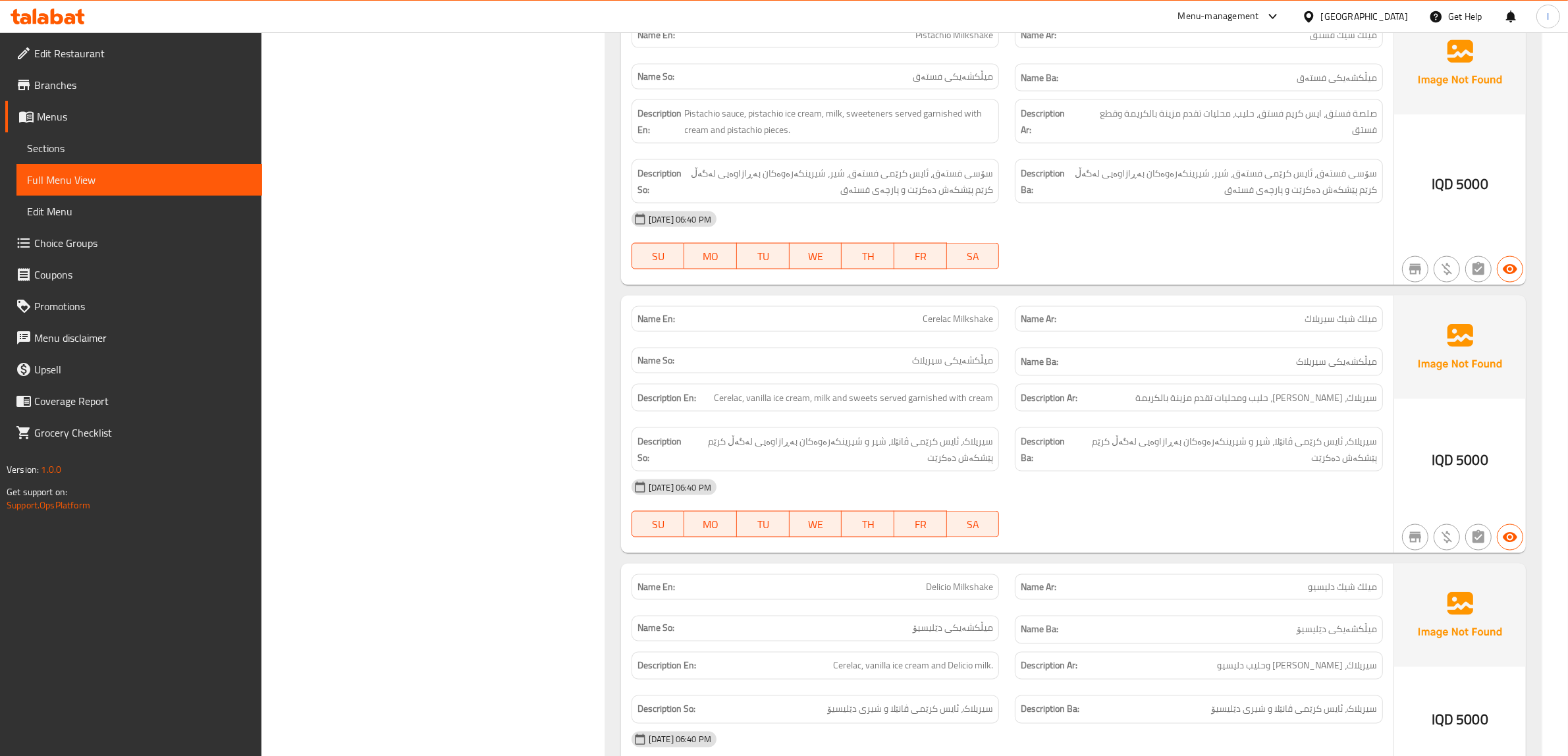
scroll to position [2512, 0]
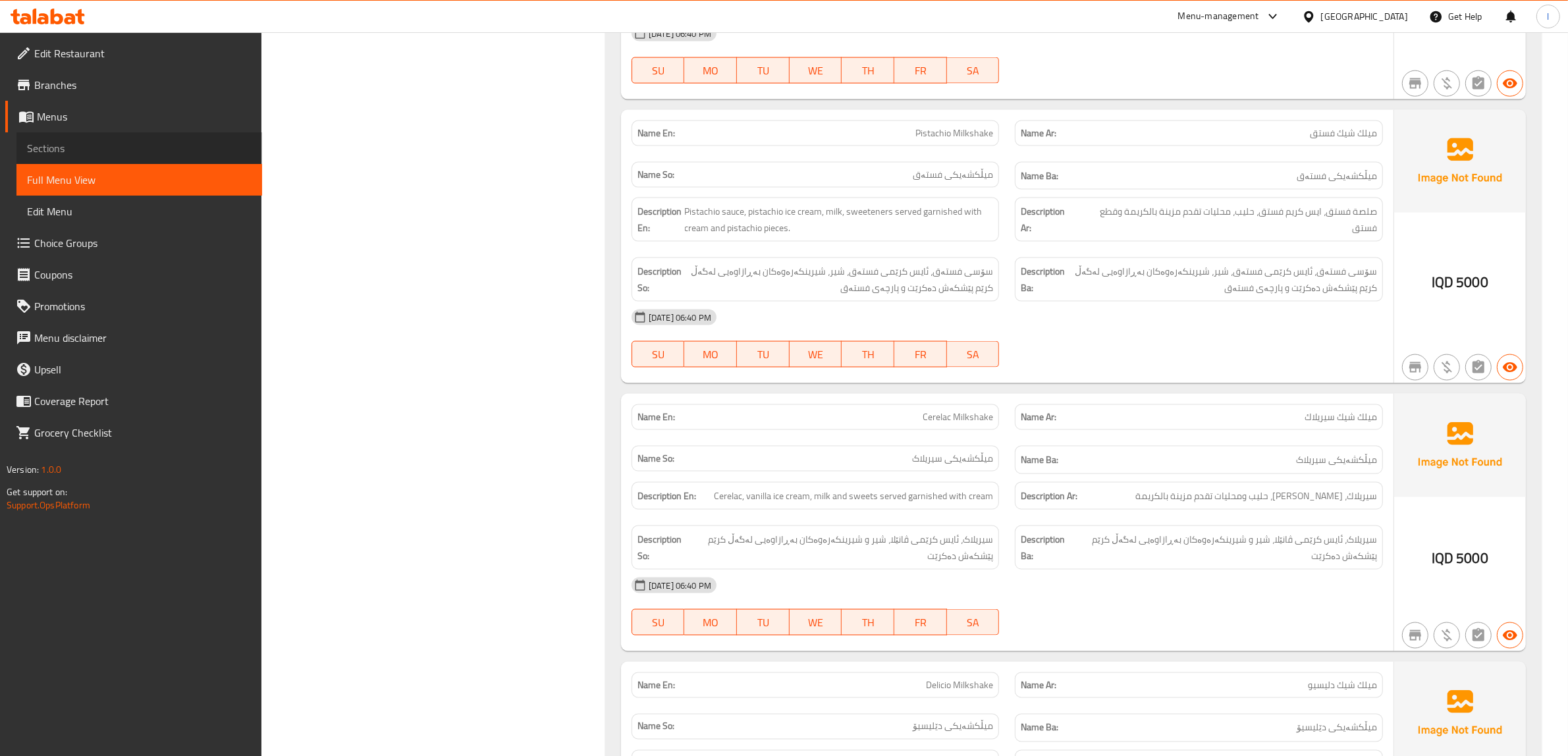
click at [69, 143] on span "Sections" at bounding box center [139, 148] width 224 height 16
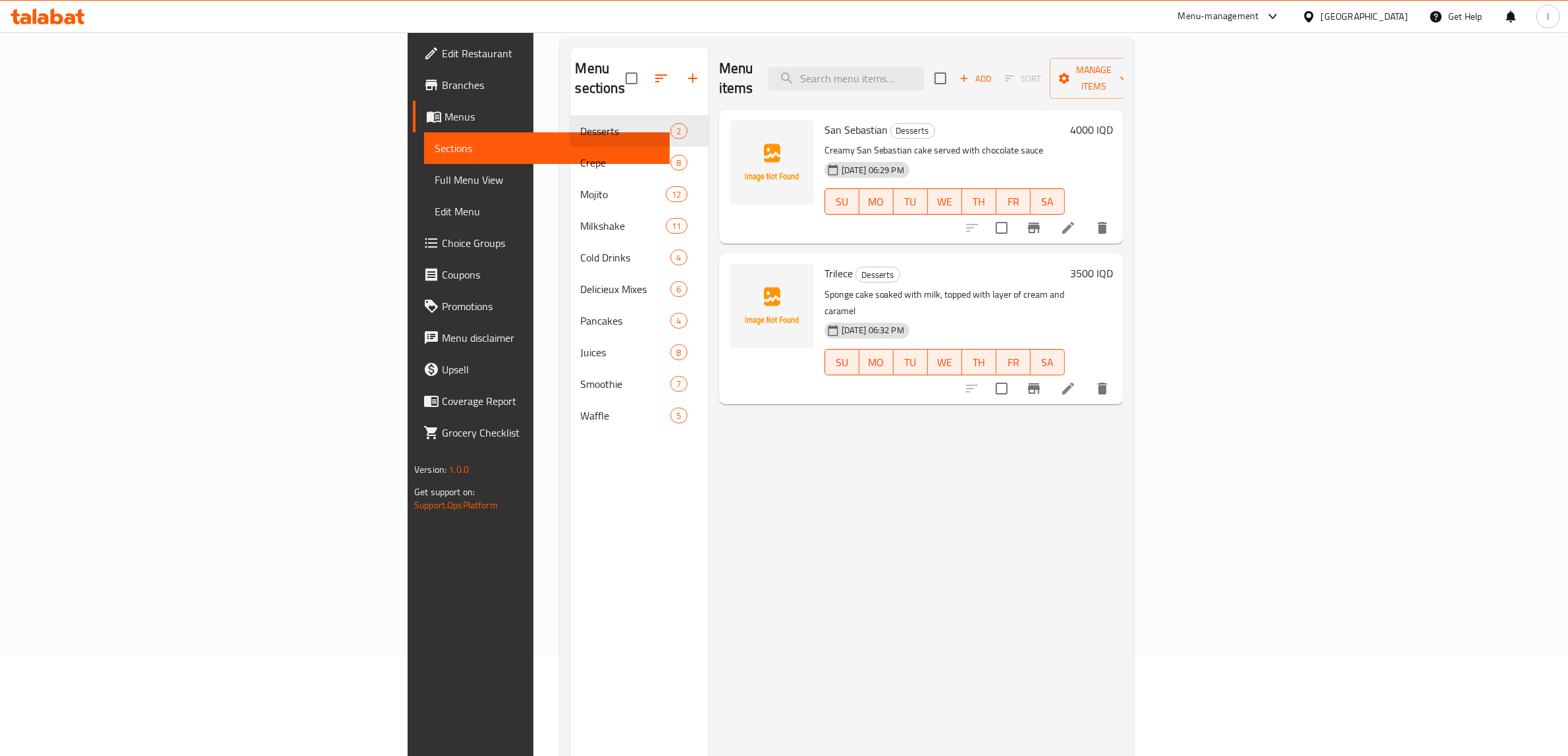
scroll to position [21, 0]
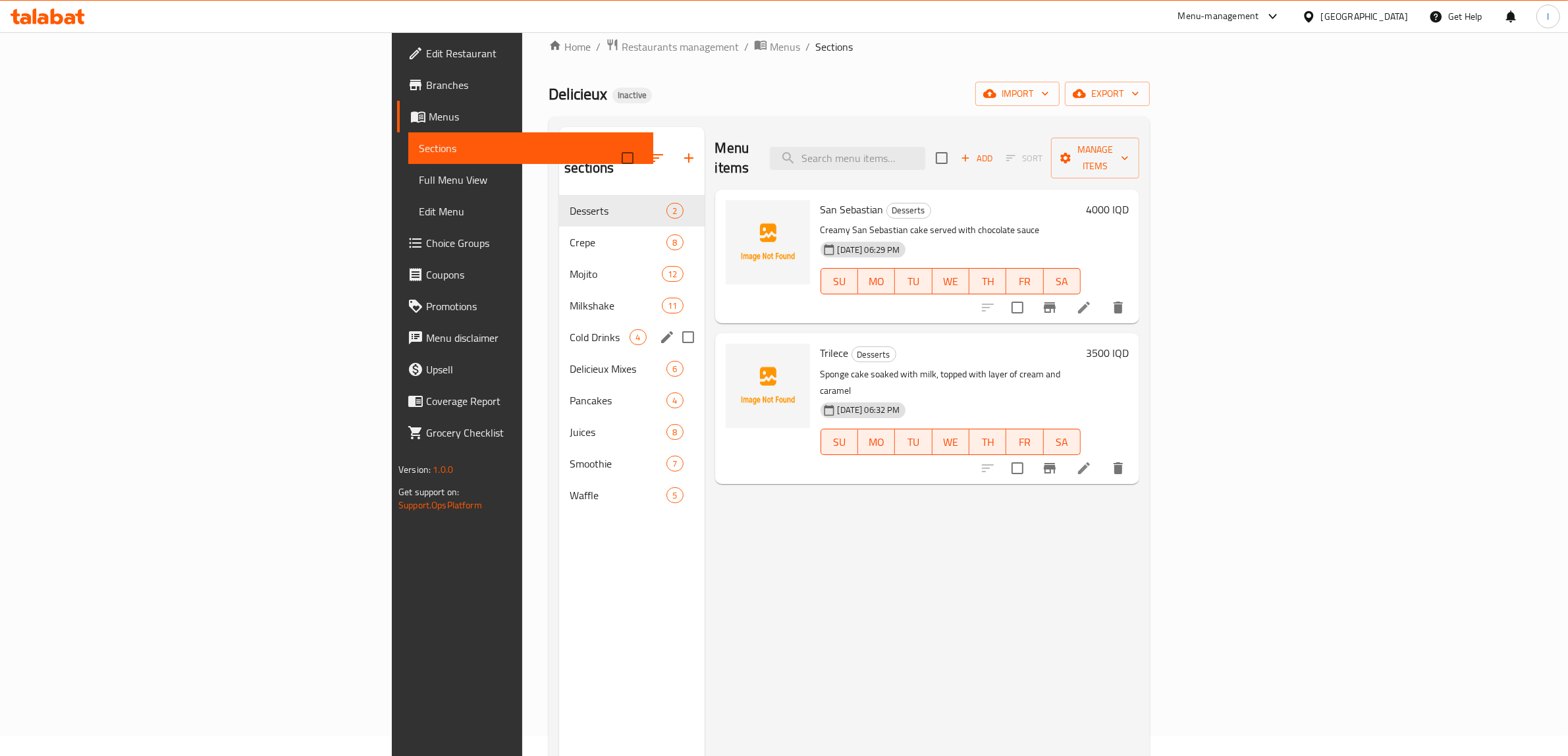
click at [559, 321] on div "Cold Drinks 4" at bounding box center [631, 337] width 145 height 32
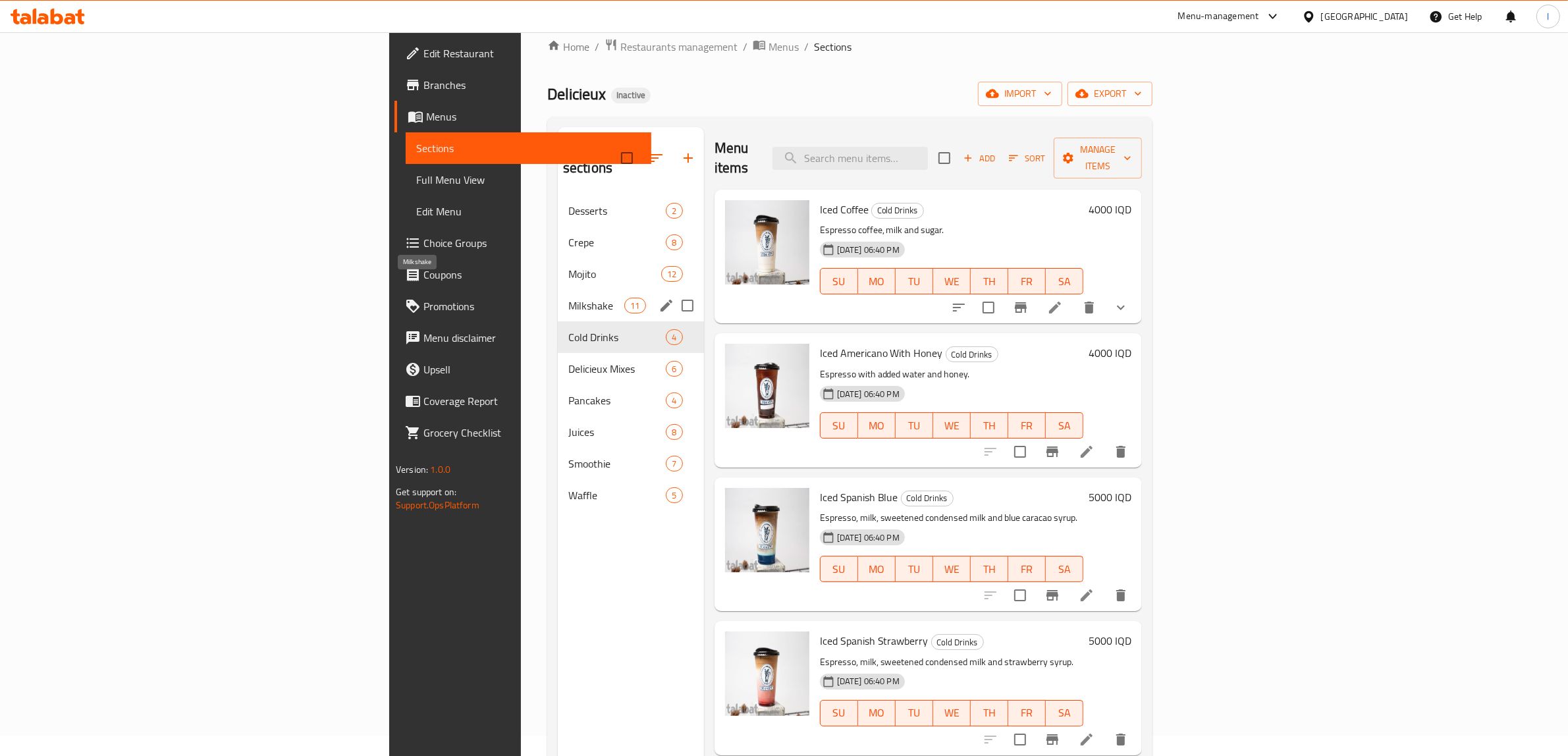
click at [568, 298] on span "Milkshake" at bounding box center [596, 305] width 56 height 16
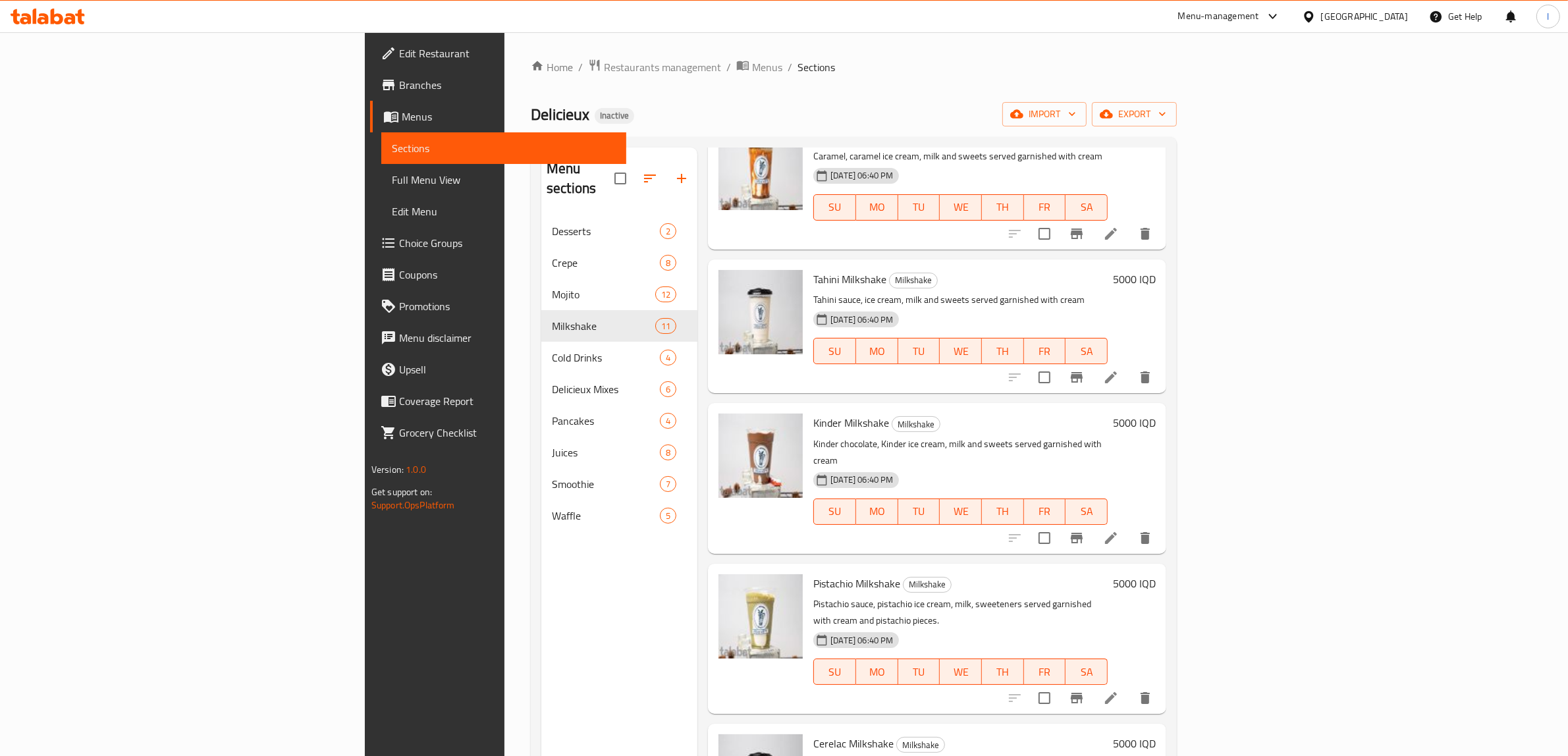
scroll to position [858, 0]
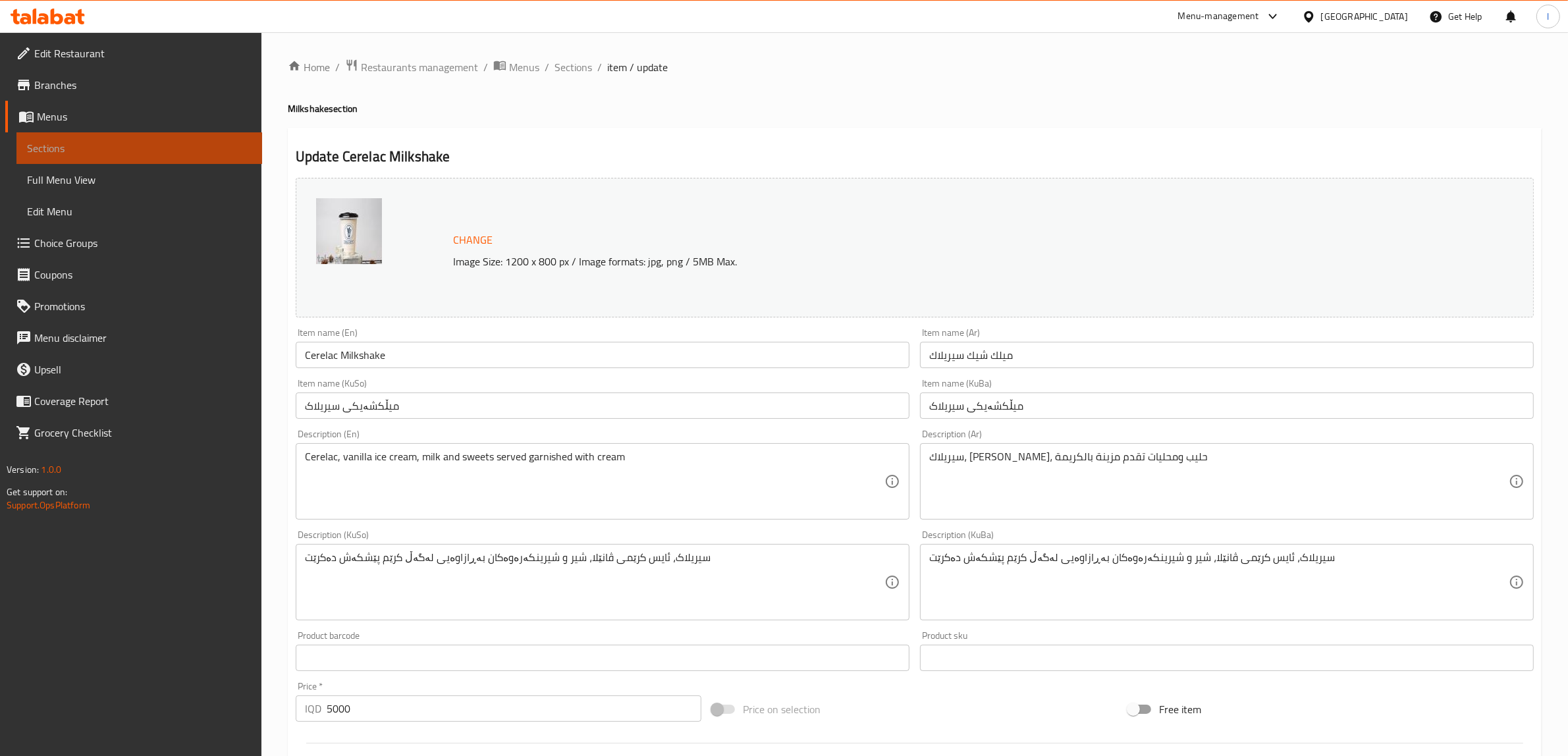
click at [165, 142] on span "Sections" at bounding box center [139, 148] width 224 height 16
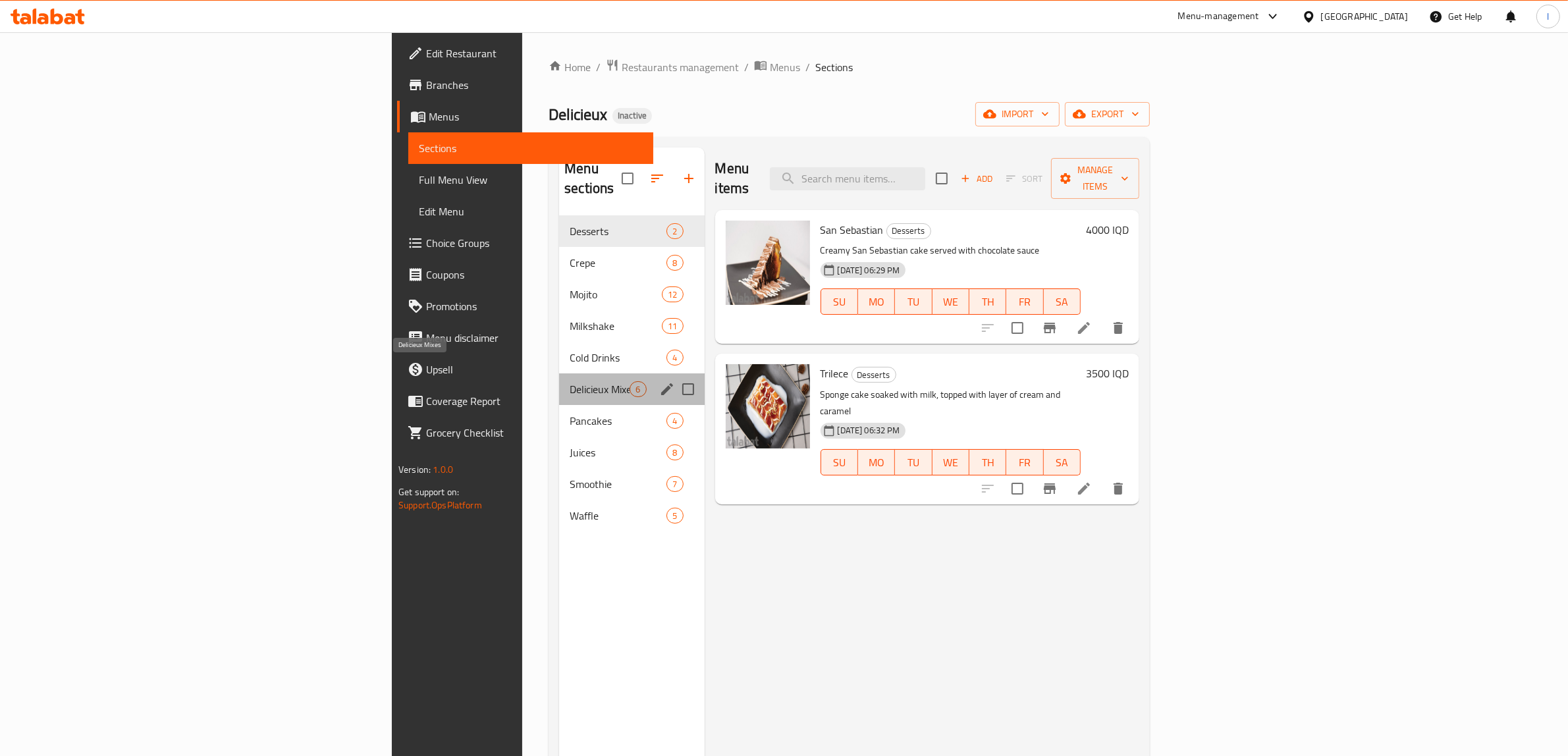
click at [570, 381] on span "Delicieux Mixes" at bounding box center [600, 389] width 60 height 16
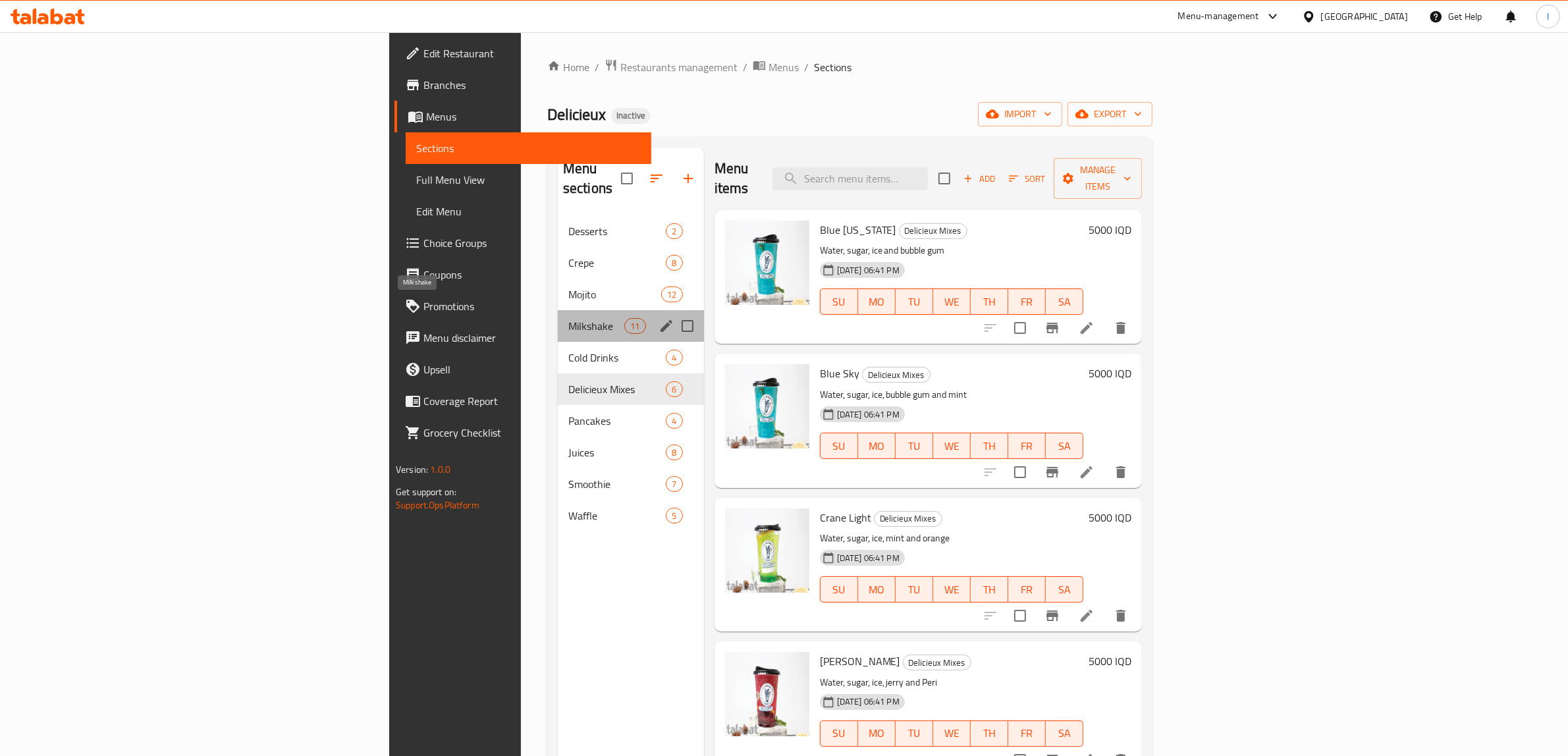
drag, startPoint x: 357, startPoint y: 305, endPoint x: 429, endPoint y: 317, distance: 73.0
click at [568, 318] on span "Milkshake" at bounding box center [596, 326] width 56 height 16
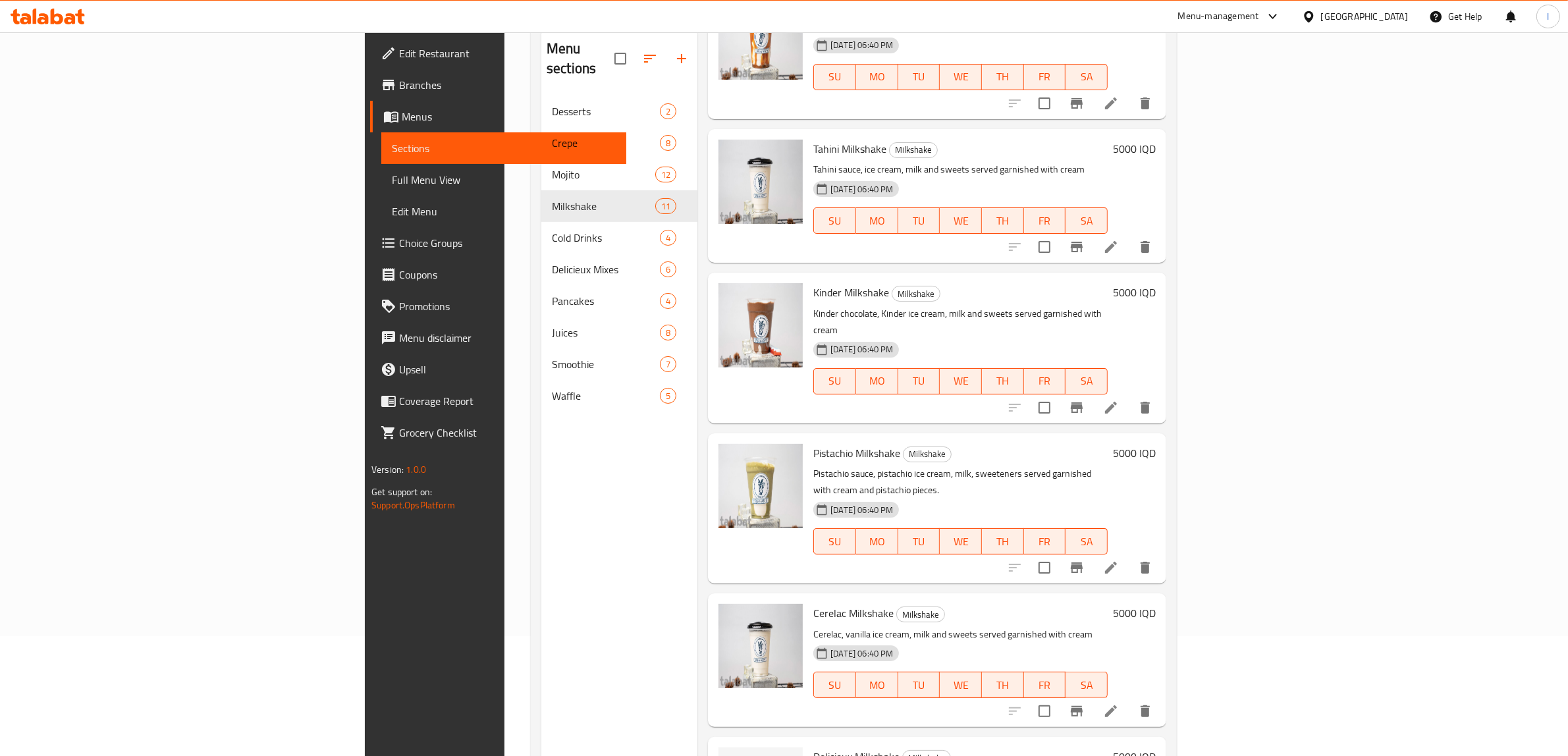
scroll to position [185, 0]
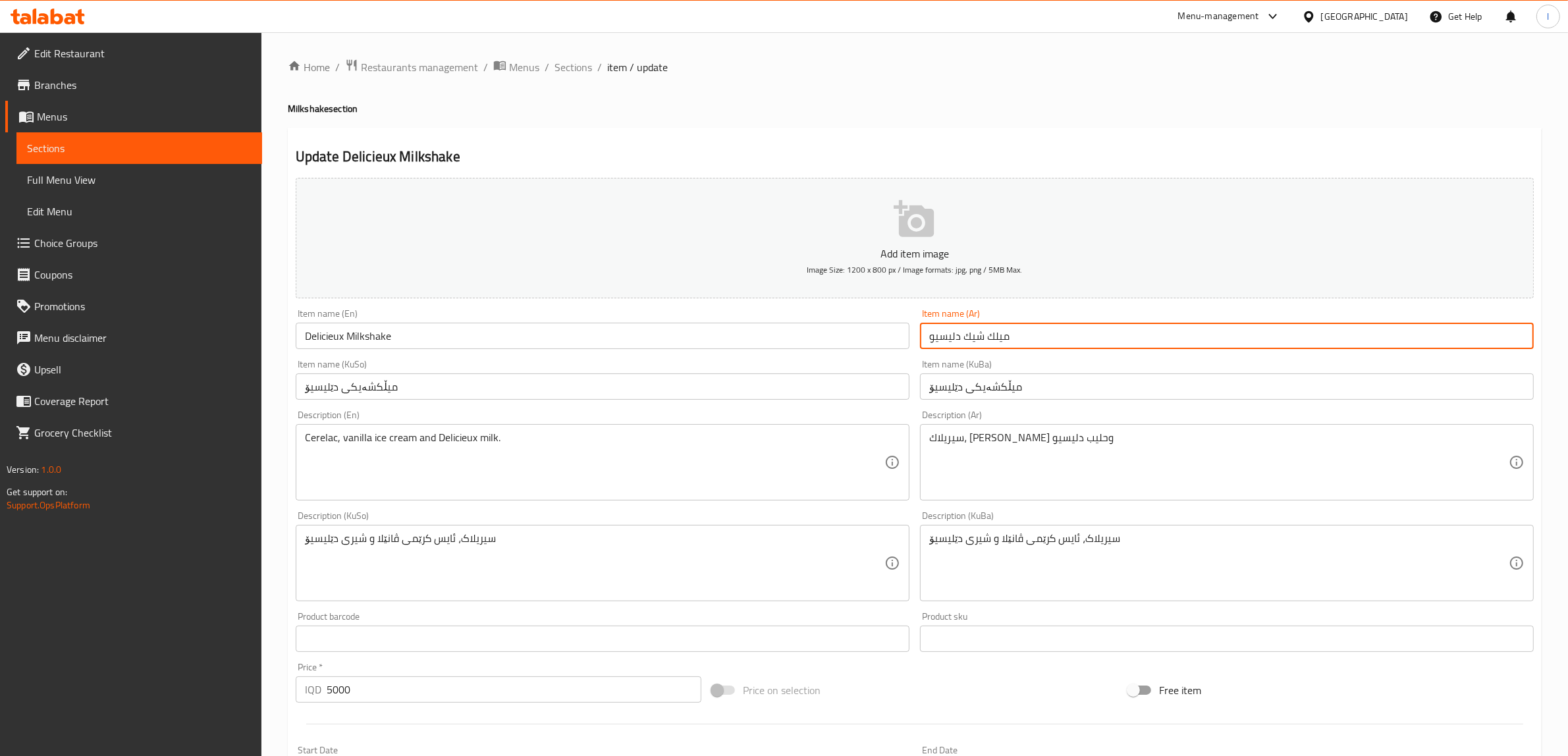
click at [939, 334] on input "ميلك شيك دليسيو" at bounding box center [1227, 336] width 613 height 26
click at [54, 140] on span "Sections" at bounding box center [139, 148] width 224 height 16
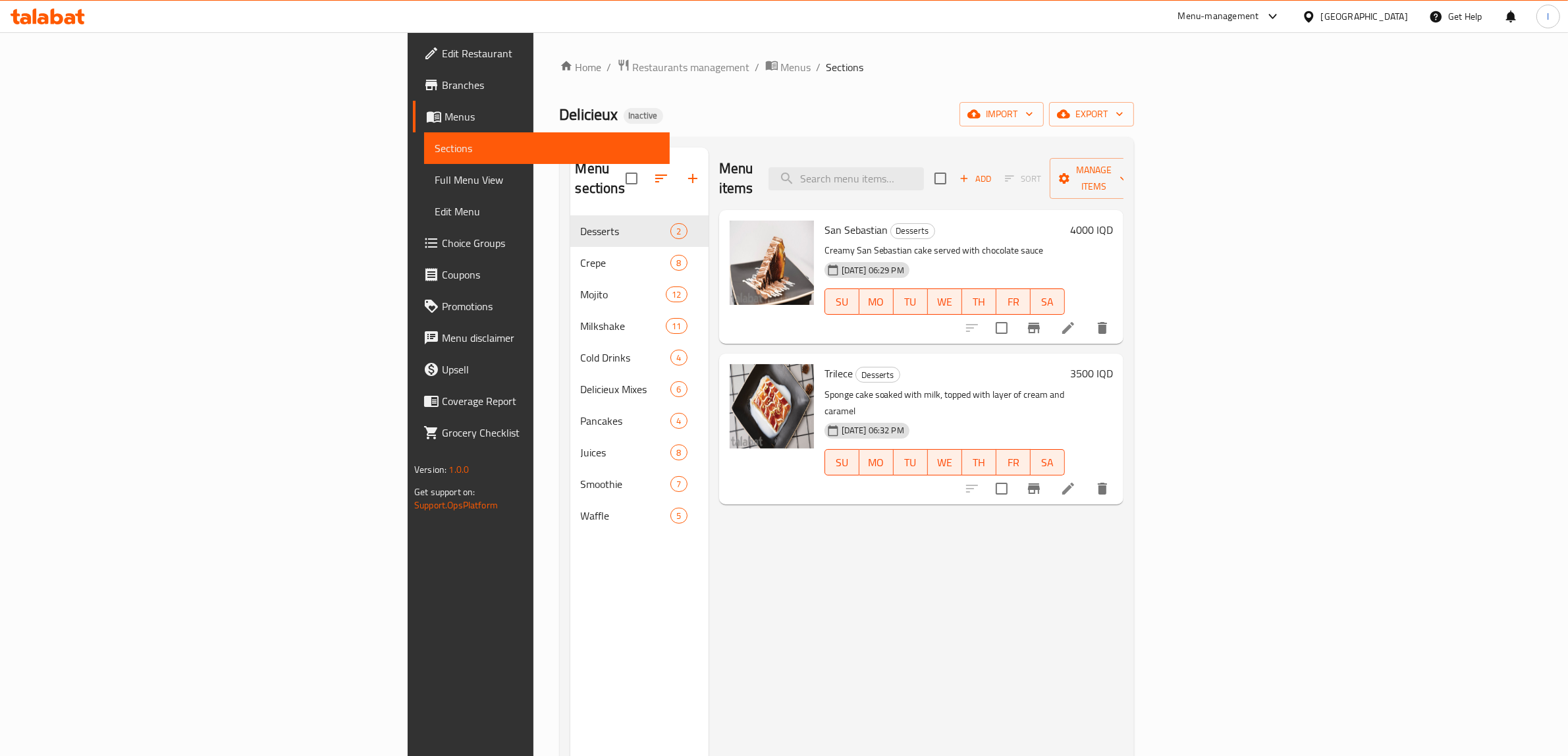
drag, startPoint x: 746, startPoint y: 653, endPoint x: 735, endPoint y: 644, distance: 14.2
click at [746, 653] on div "Menu items Add Sort Manage items San Sebastian Desserts Creamy San Sebastian ca…" at bounding box center [916, 525] width 415 height 756
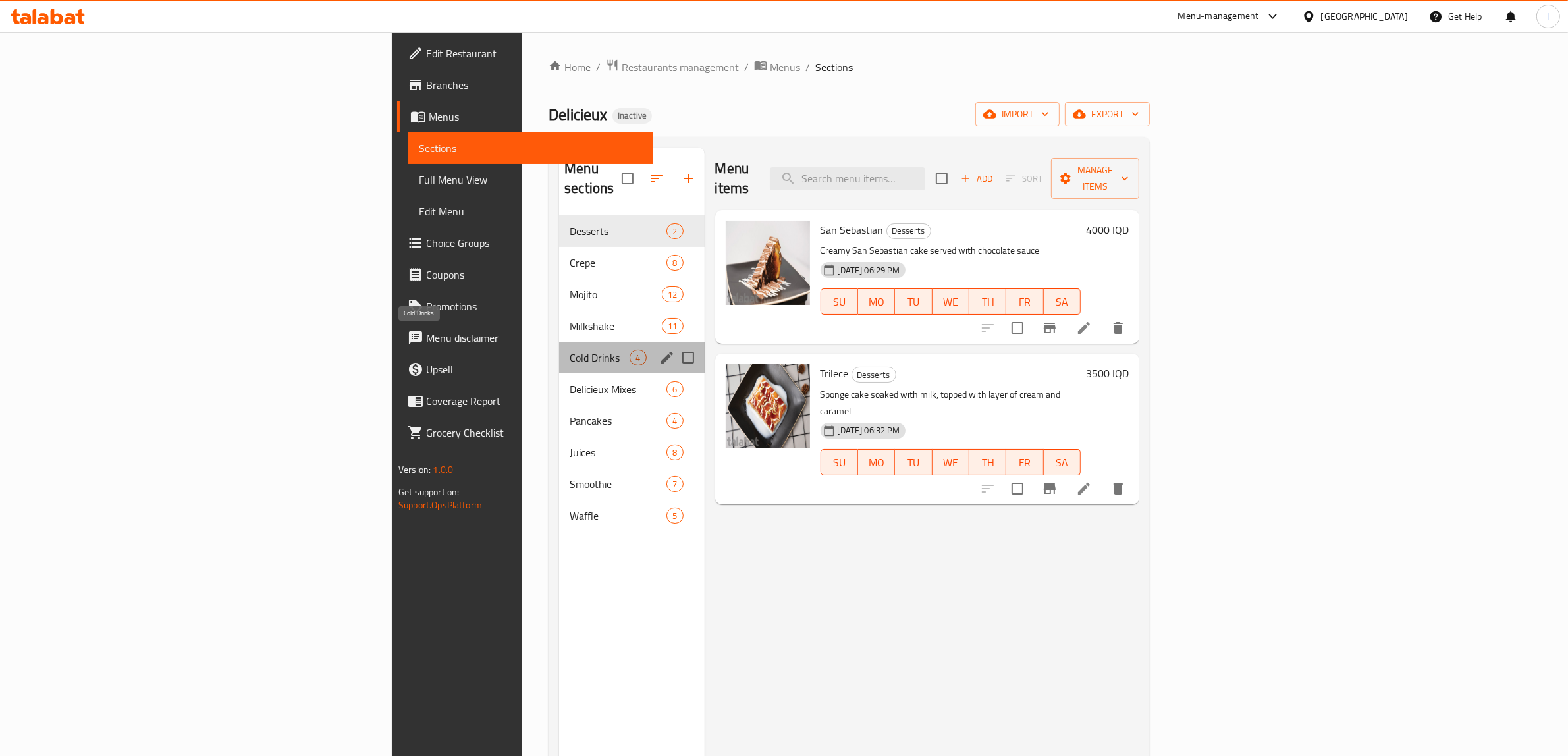
click at [570, 350] on span "Cold Drinks" at bounding box center [600, 358] width 60 height 16
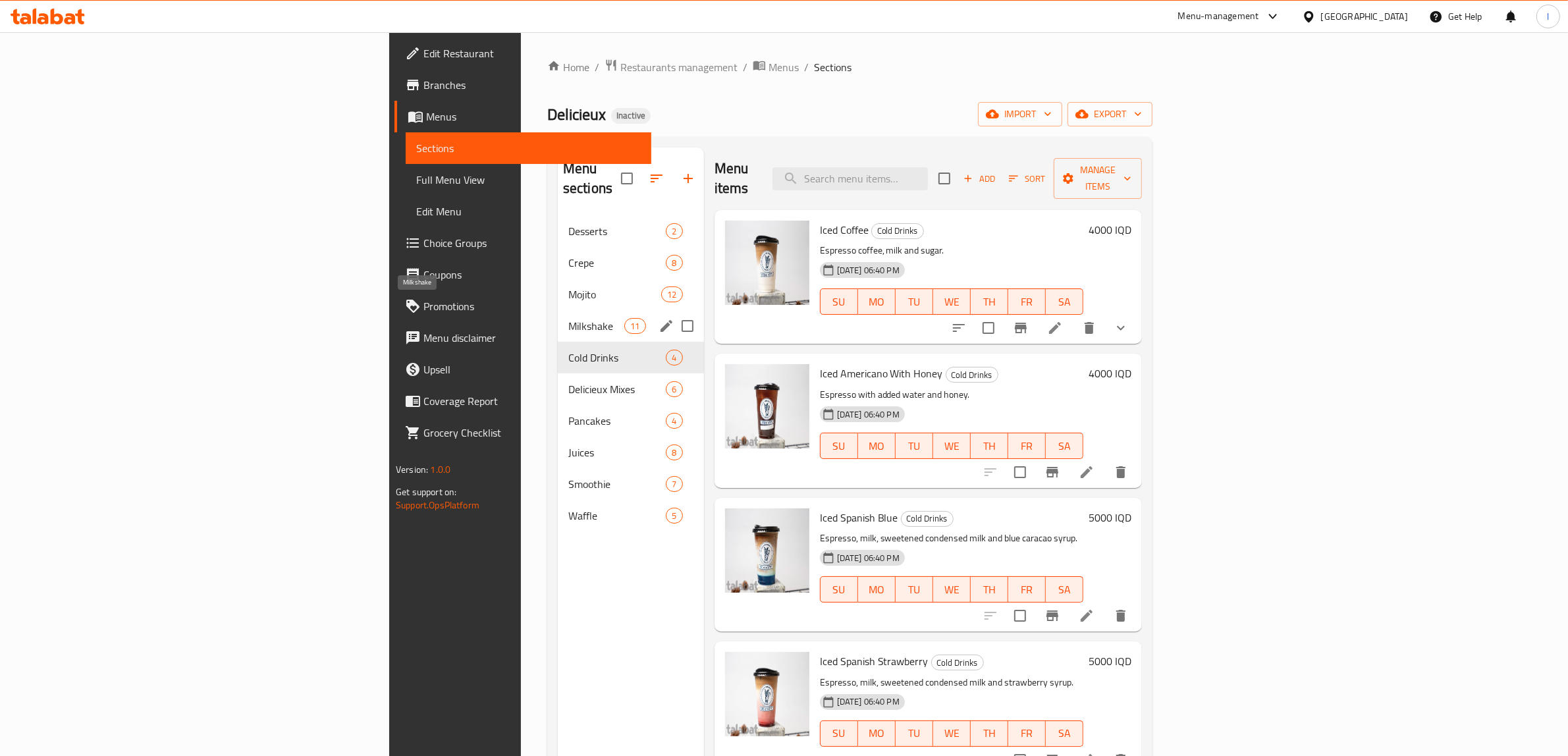
click at [568, 318] on span "Milkshake" at bounding box center [596, 326] width 56 height 16
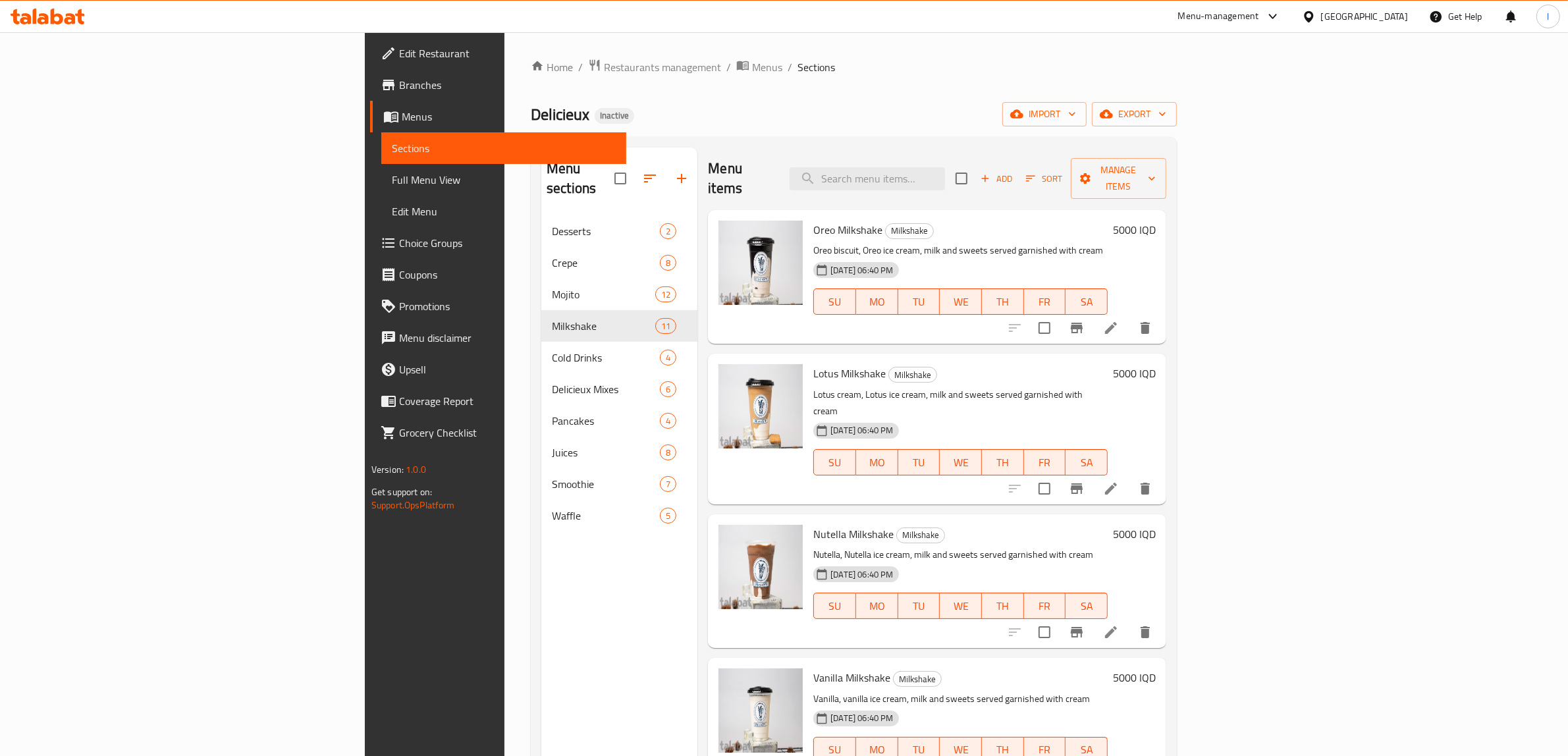
click at [392, 177] on span "Full Menu View" at bounding box center [504, 180] width 224 height 16
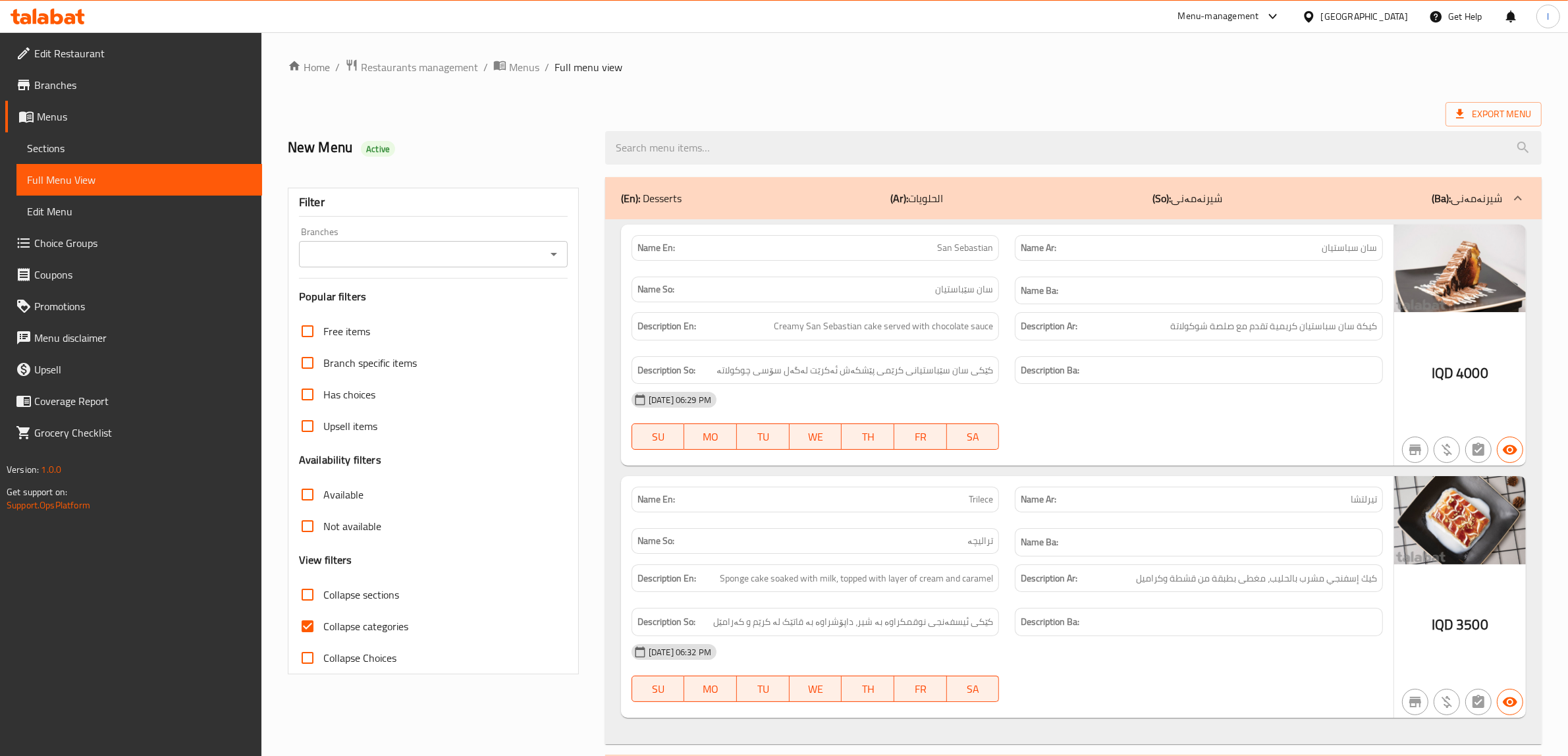
click at [542, 262] on div "Branches" at bounding box center [433, 255] width 268 height 26
click at [547, 252] on icon "Open" at bounding box center [553, 254] width 16 height 16
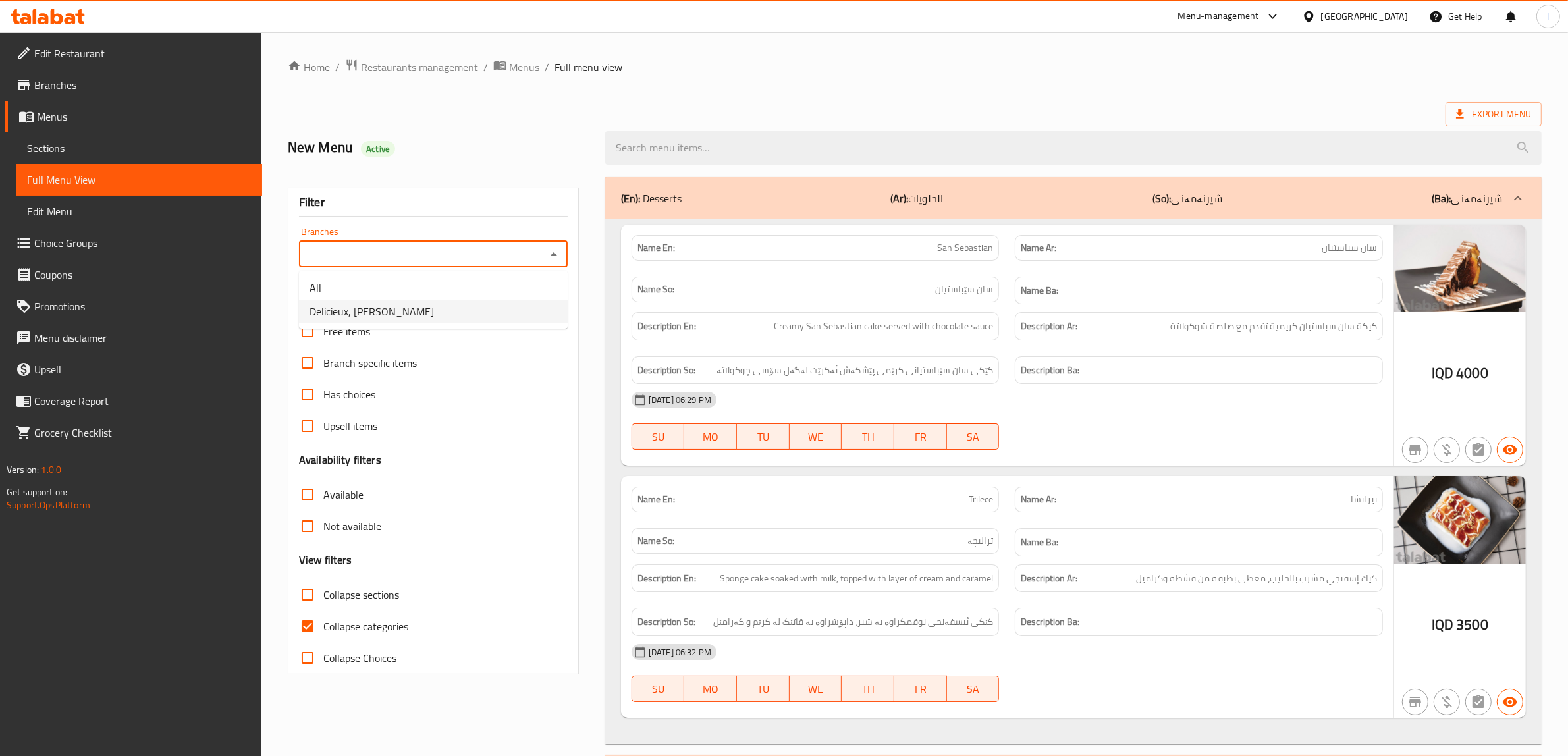
drag, startPoint x: 442, startPoint y: 315, endPoint x: 699, endPoint y: 287, distance: 258.5
click at [441, 315] on li "Delicieux, Al Ashar" at bounding box center [433, 311] width 268 height 24
type input "Delicieux, Al Ashar"
click at [329, 624] on span "Collapse categories" at bounding box center [366, 626] width 85 height 16
click at [324, 624] on input "Collapse categories" at bounding box center [307, 626] width 32 height 32
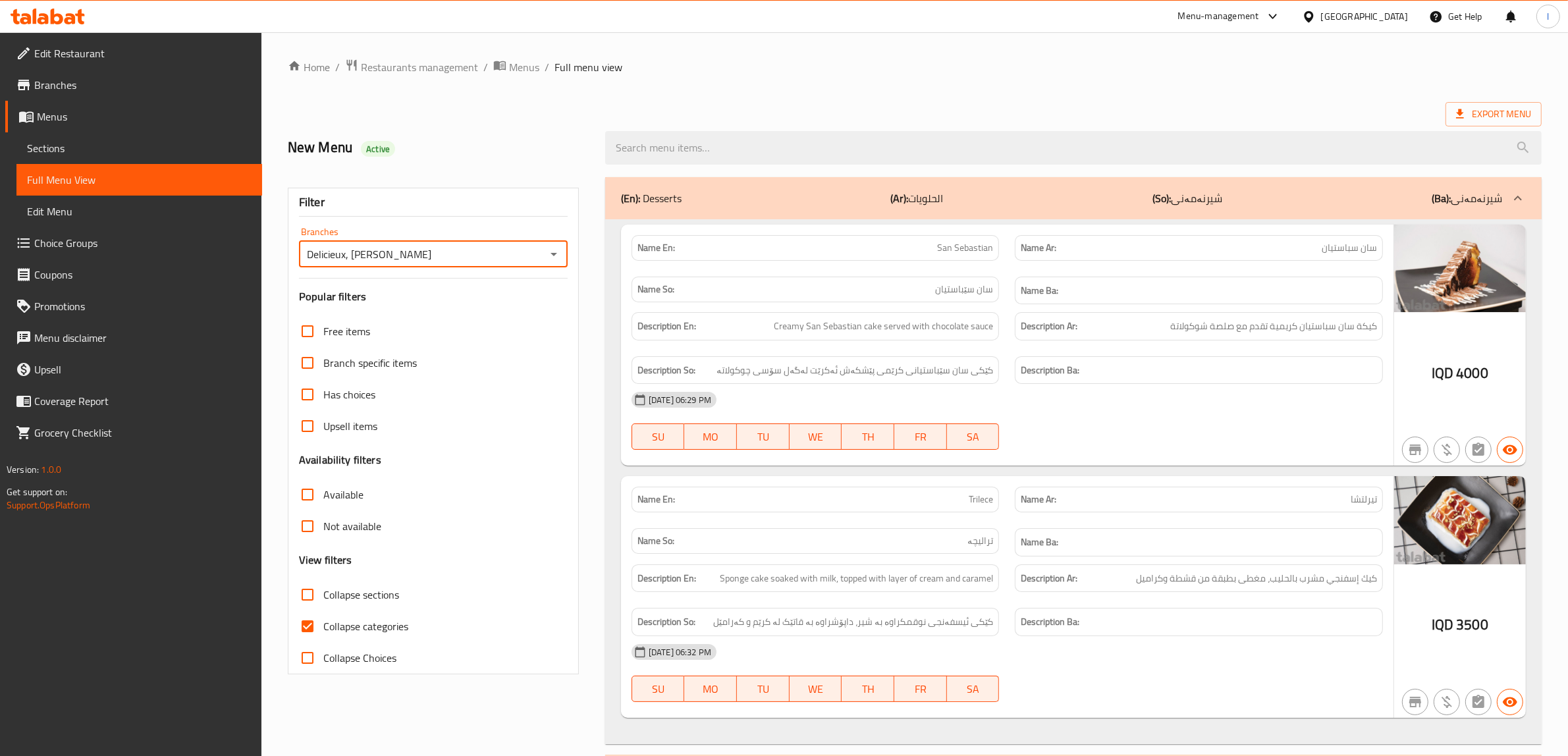
checkbox input "false"
click at [308, 598] on input "Collapse sections" at bounding box center [307, 594] width 32 height 32
checkbox input "true"
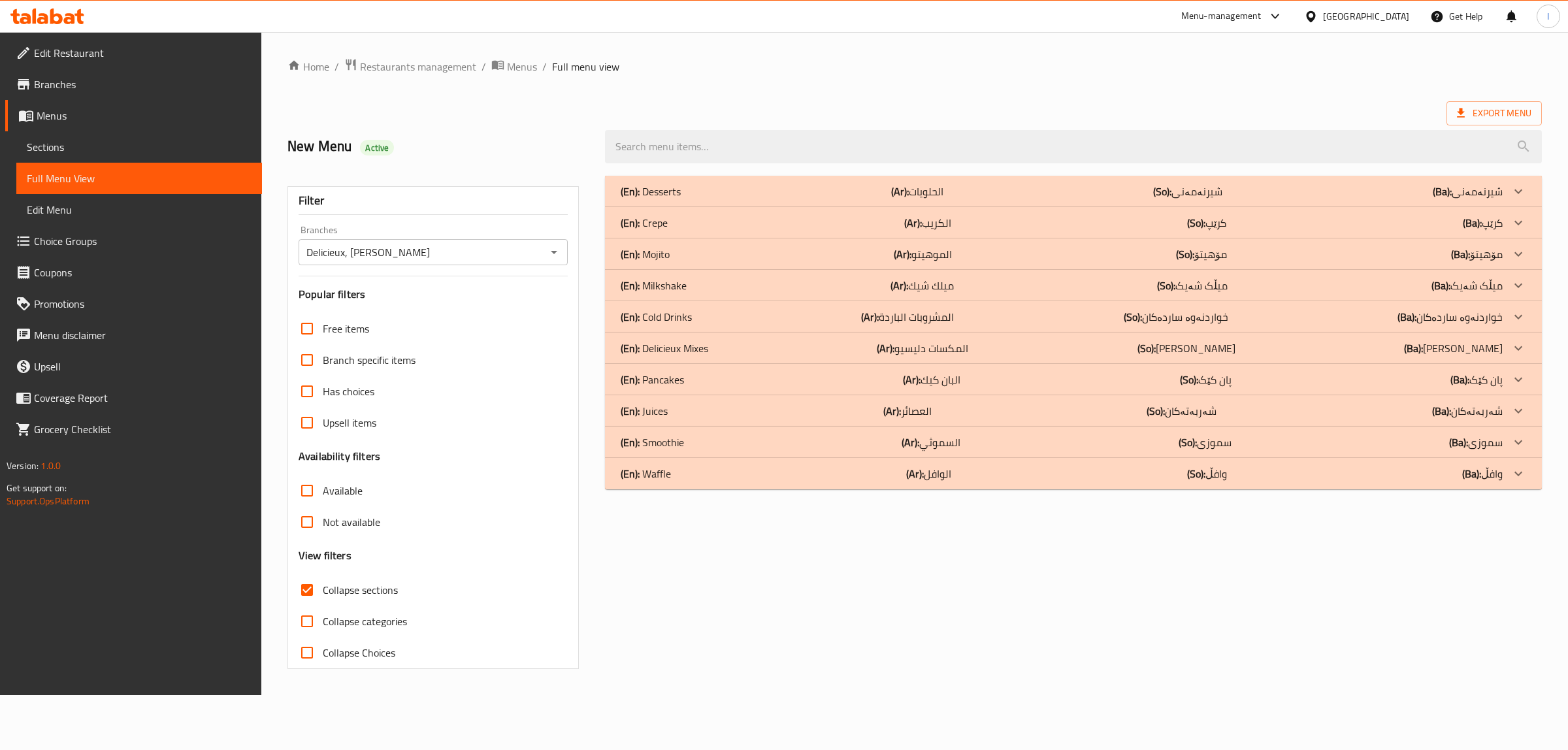
click at [728, 279] on div "(En): Milkshake (Ar): ميلك شيك (So): میڵک شەیک (Ba): میڵک شەیک" at bounding box center [1062, 285] width 882 height 16
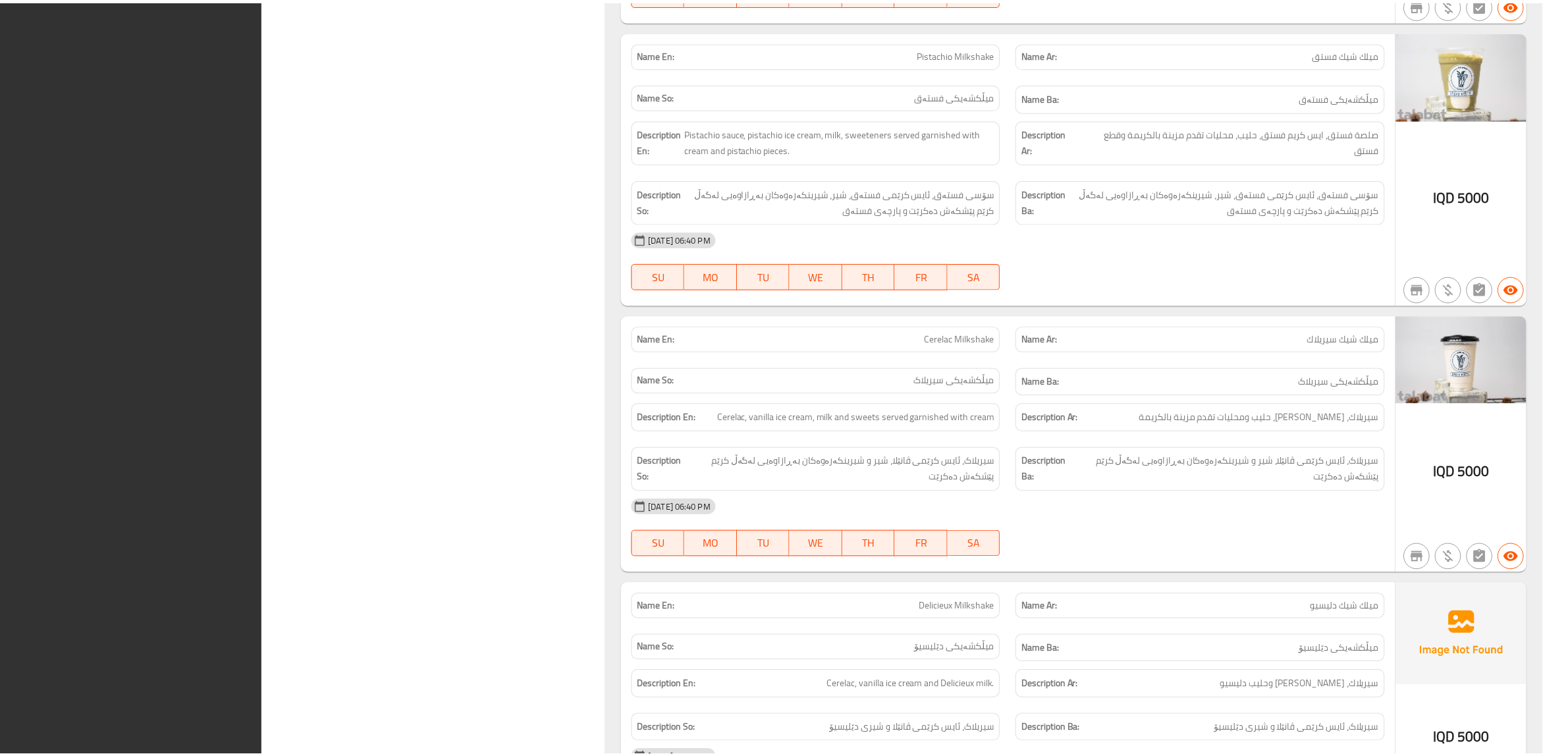
scroll to position [2810, 0]
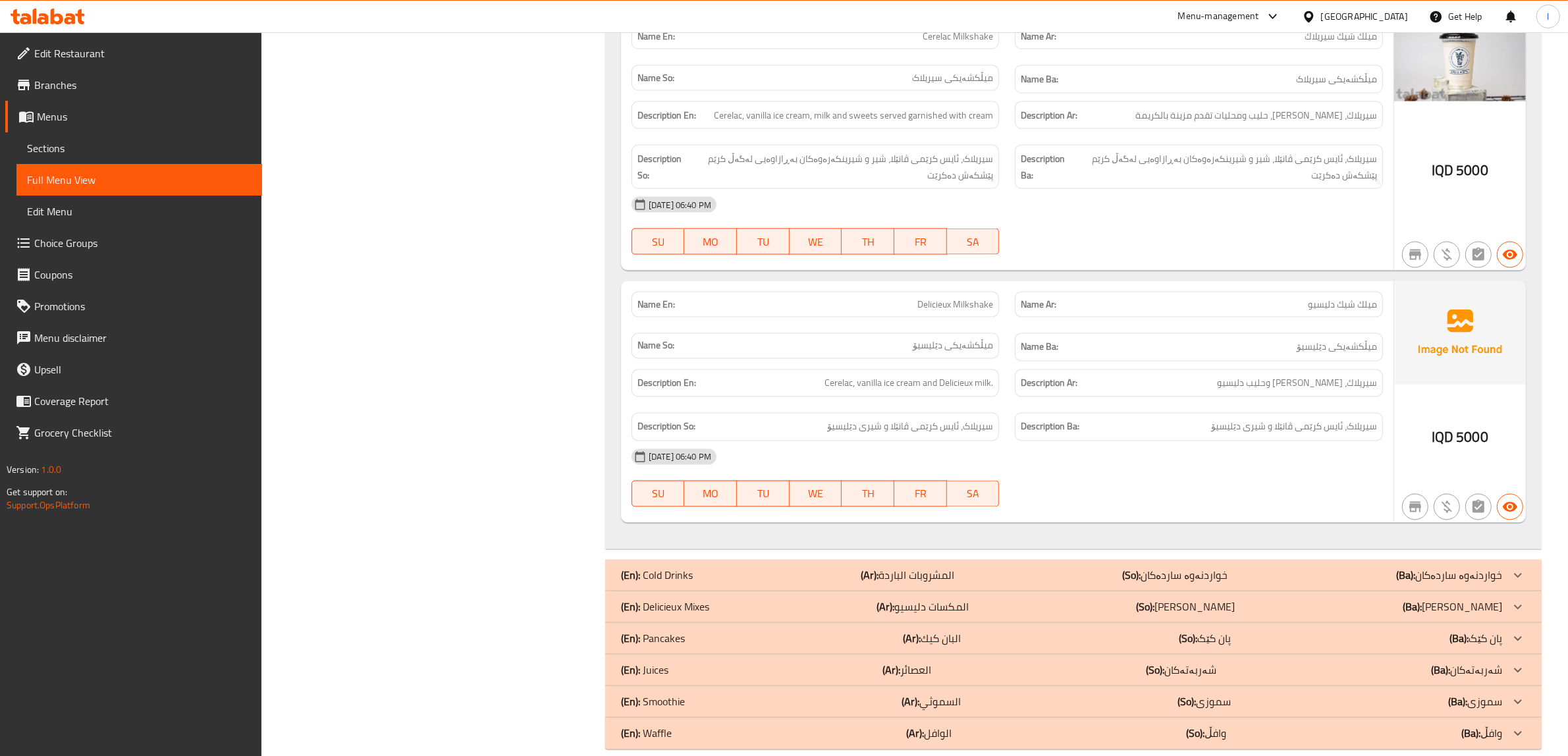
click at [43, 56] on span "Edit Restaurant" at bounding box center [143, 53] width 218 height 16
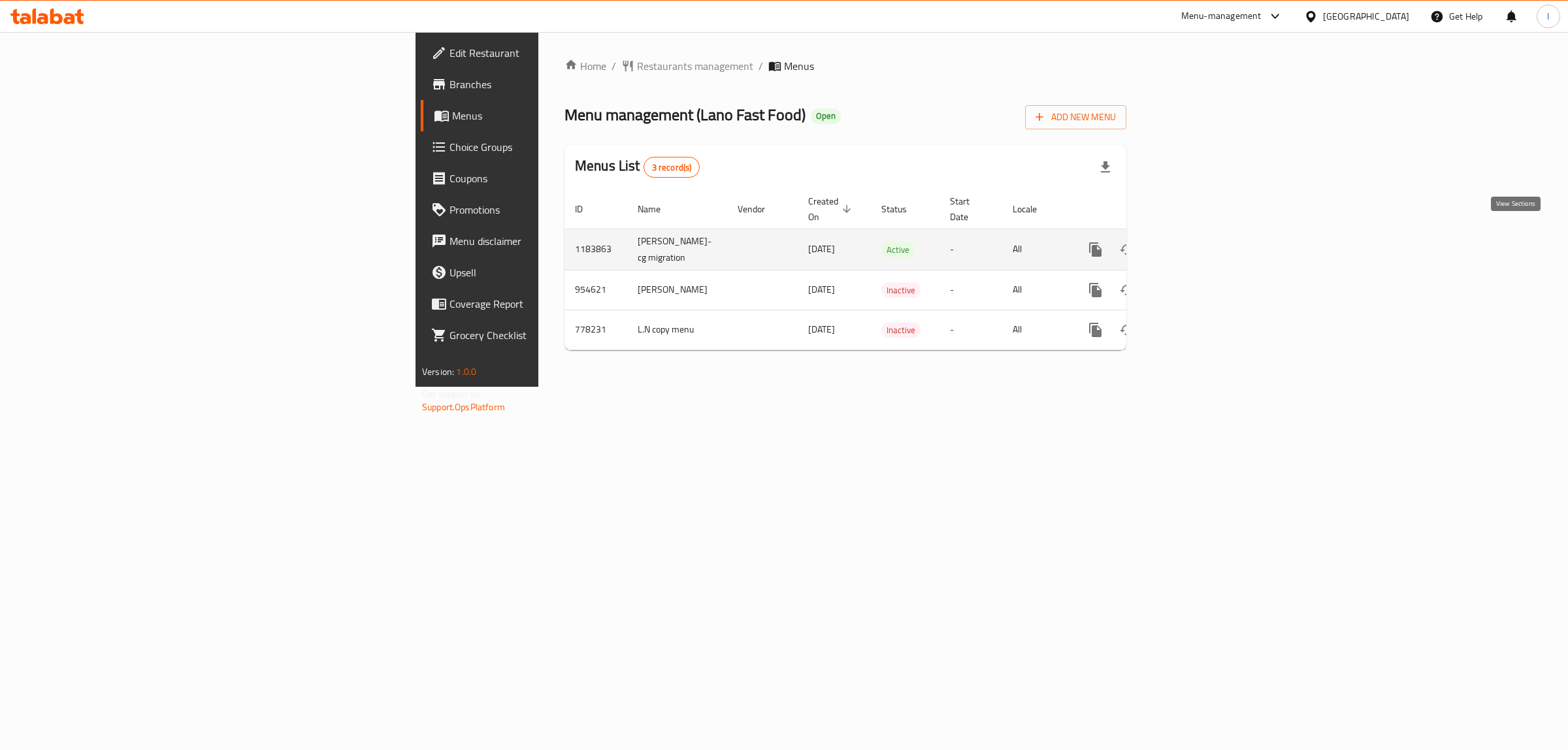
click at [1205, 234] on link "enhanced table" at bounding box center [1189, 249] width 31 height 31
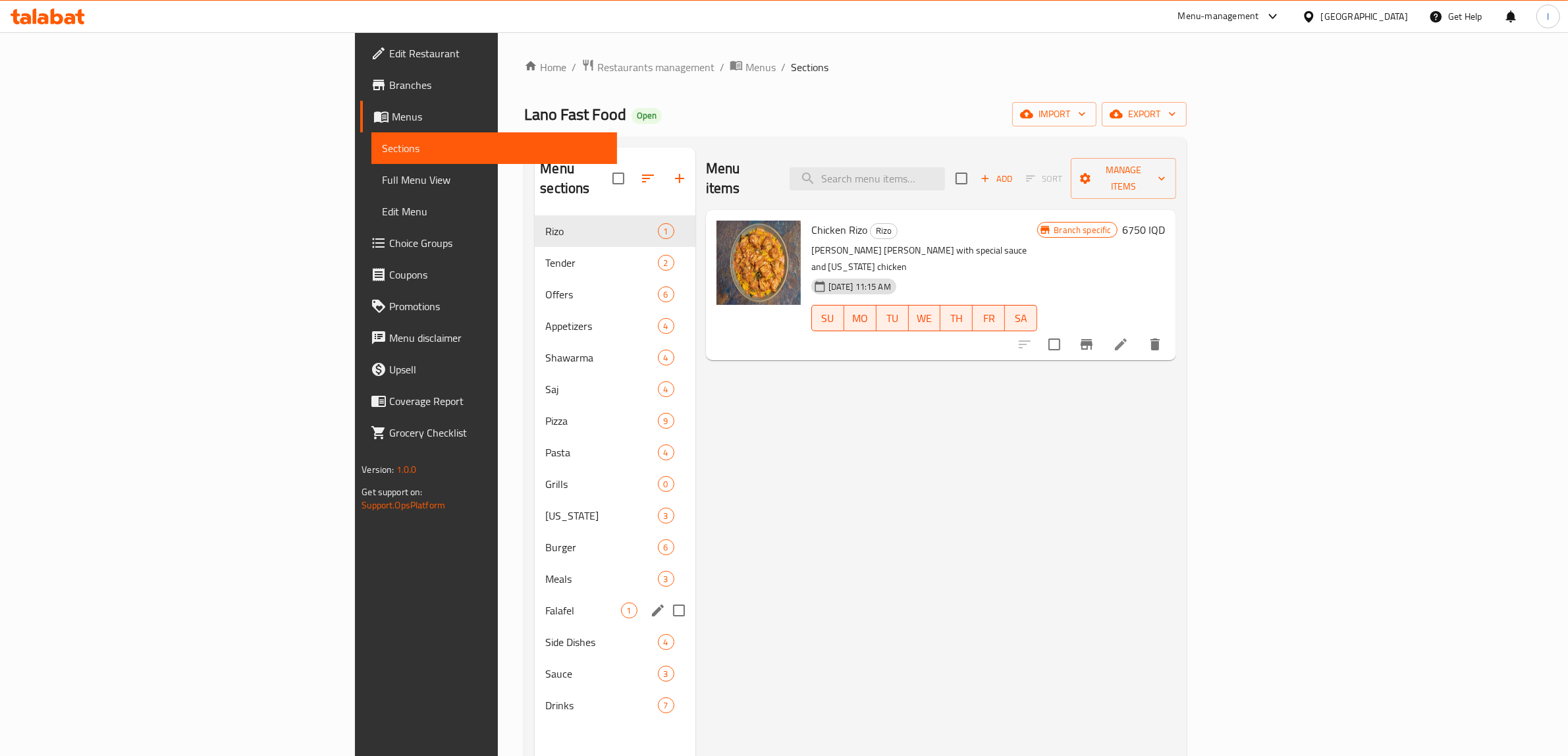
scroll to position [82, 0]
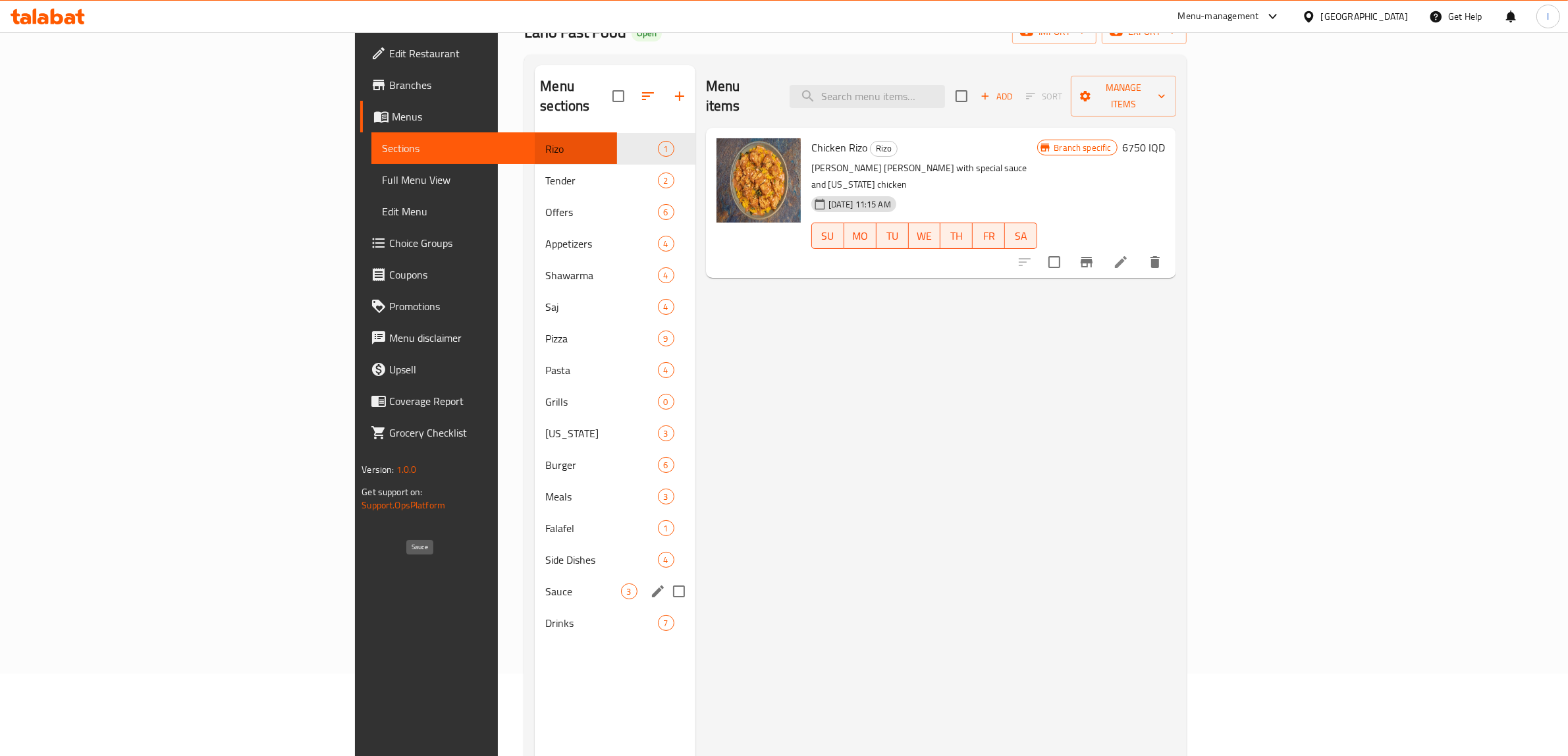
click at [545, 584] on span "Sauce" at bounding box center [583, 591] width 75 height 16
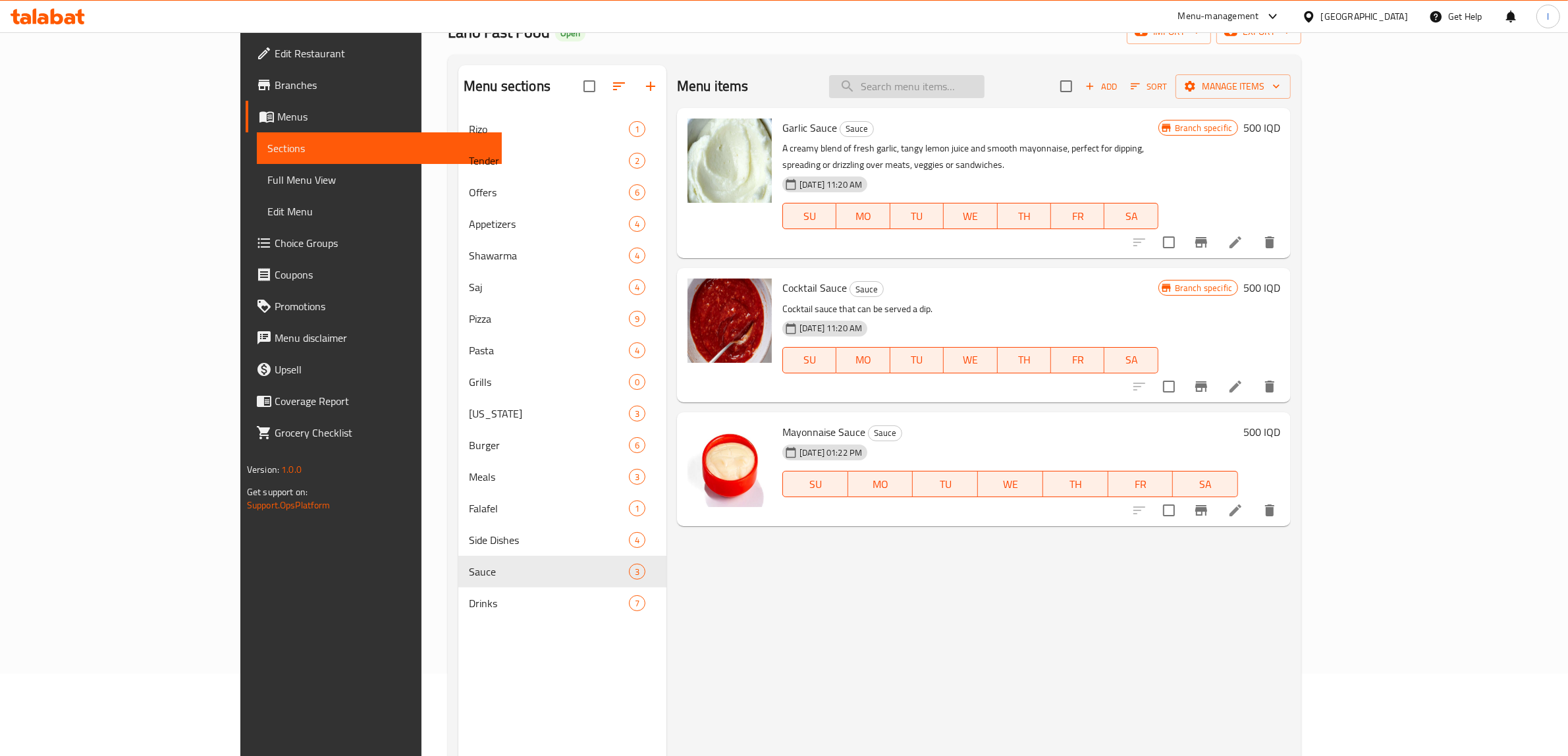
drag, startPoint x: 1035, startPoint y: 94, endPoint x: 1015, endPoint y: 81, distance: 23.9
click at [985, 92] on input "search" at bounding box center [906, 87] width 155 height 23
paste input "Chicken Fries Box"
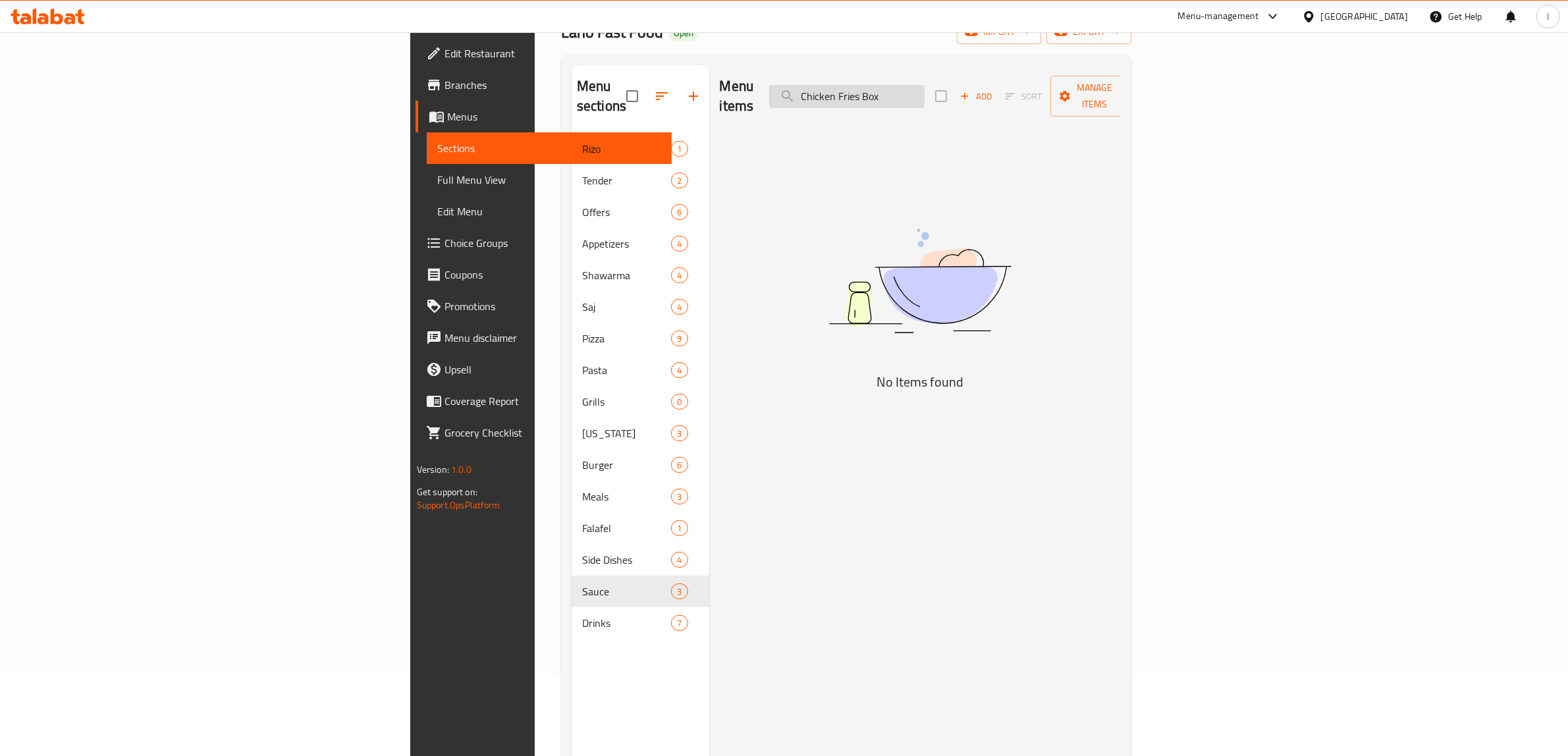
click at [925, 87] on input "Chicken Fries Box" at bounding box center [847, 97] width 155 height 23
drag, startPoint x: 1040, startPoint y: 85, endPoint x: 738, endPoint y: 75, distance: 302.2
click at [760, 76] on div "Menu items Chicken Fries Bo Add Sort Manage items" at bounding box center [920, 96] width 402 height 62
type input "Chicken Fries Bo"
click at [447, 122] on span "Menus" at bounding box center [554, 116] width 214 height 16
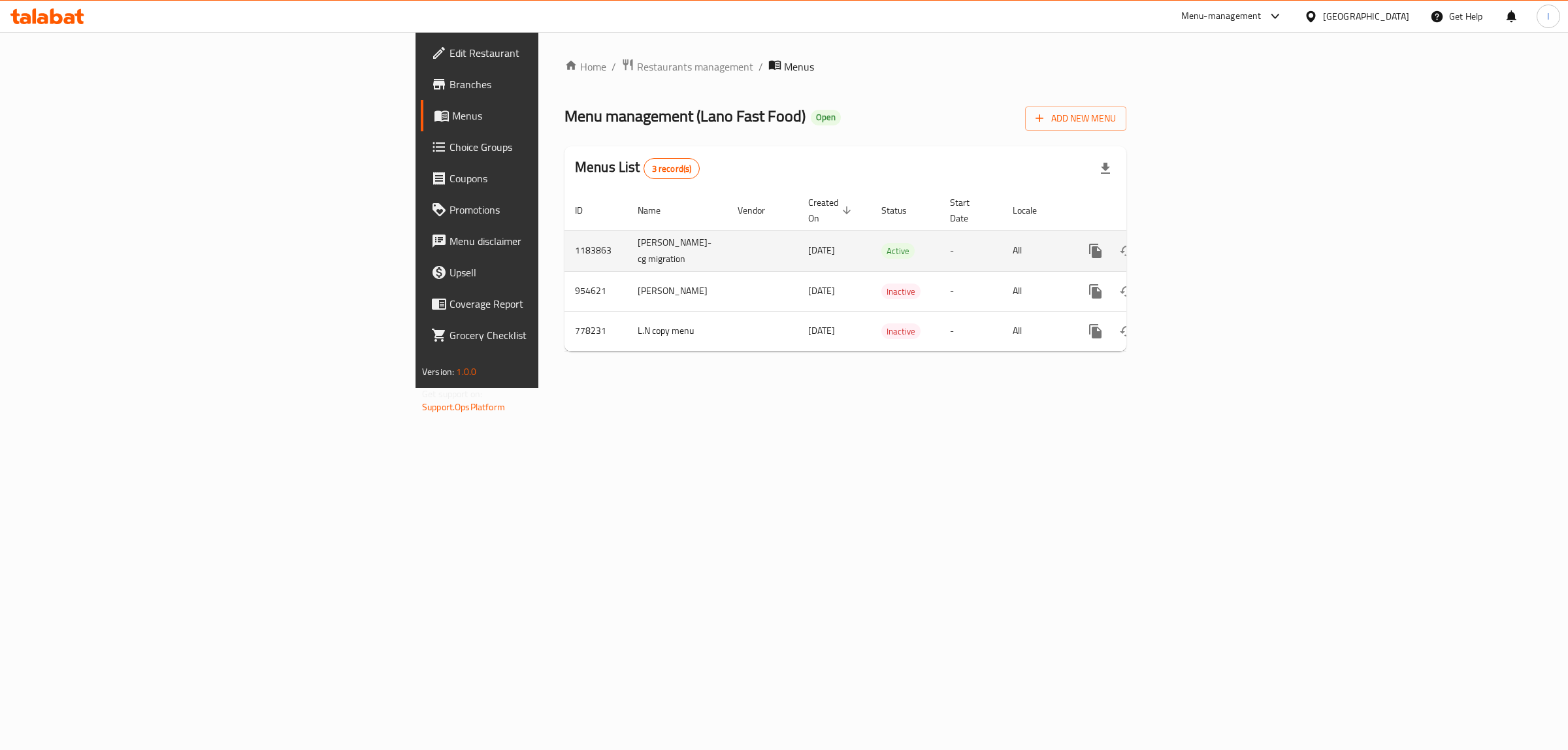
click at [1196, 245] on icon "enhanced table" at bounding box center [1189, 250] width 11 height 11
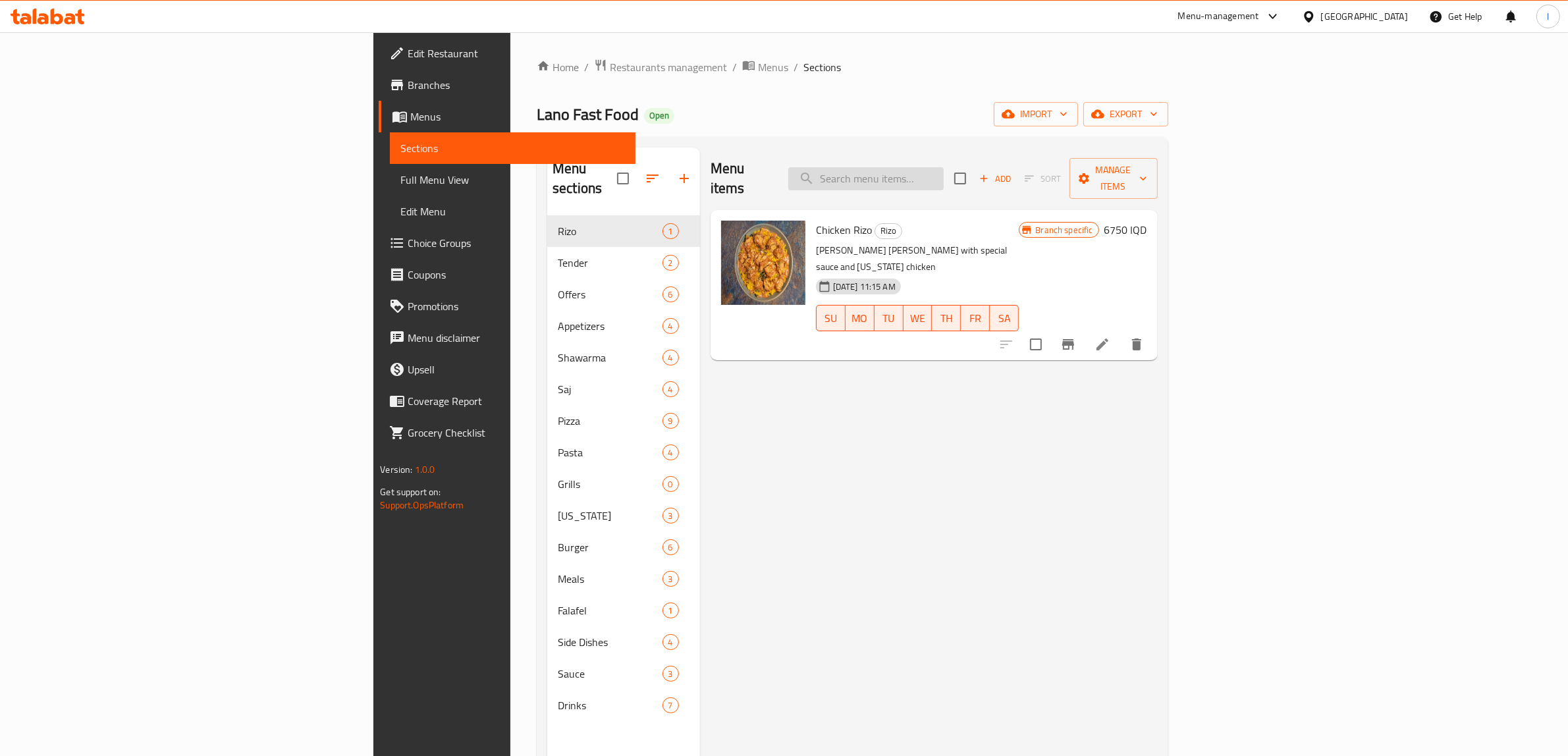
drag, startPoint x: 953, startPoint y: 152, endPoint x: 958, endPoint y: 162, distance: 11.2
click at [953, 158] on div "Menu items Add Sort Manage items" at bounding box center [934, 178] width 447 height 62
click at [944, 168] on input "search" at bounding box center [865, 179] width 155 height 23
paste input "Chicken Fries Bo"
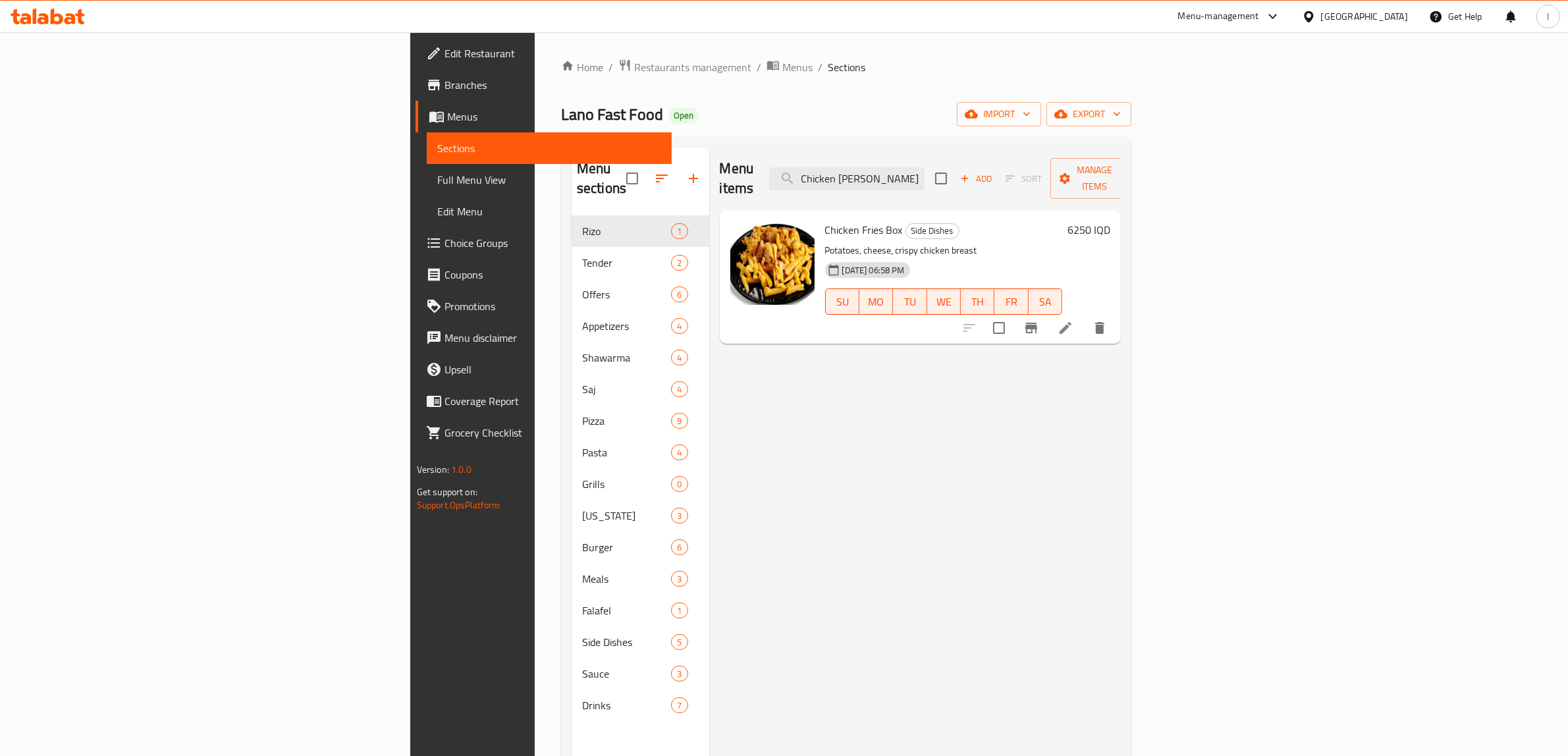
type input "Chicken Fries Bo"
click at [1073, 320] on icon at bounding box center [1065, 328] width 16 height 16
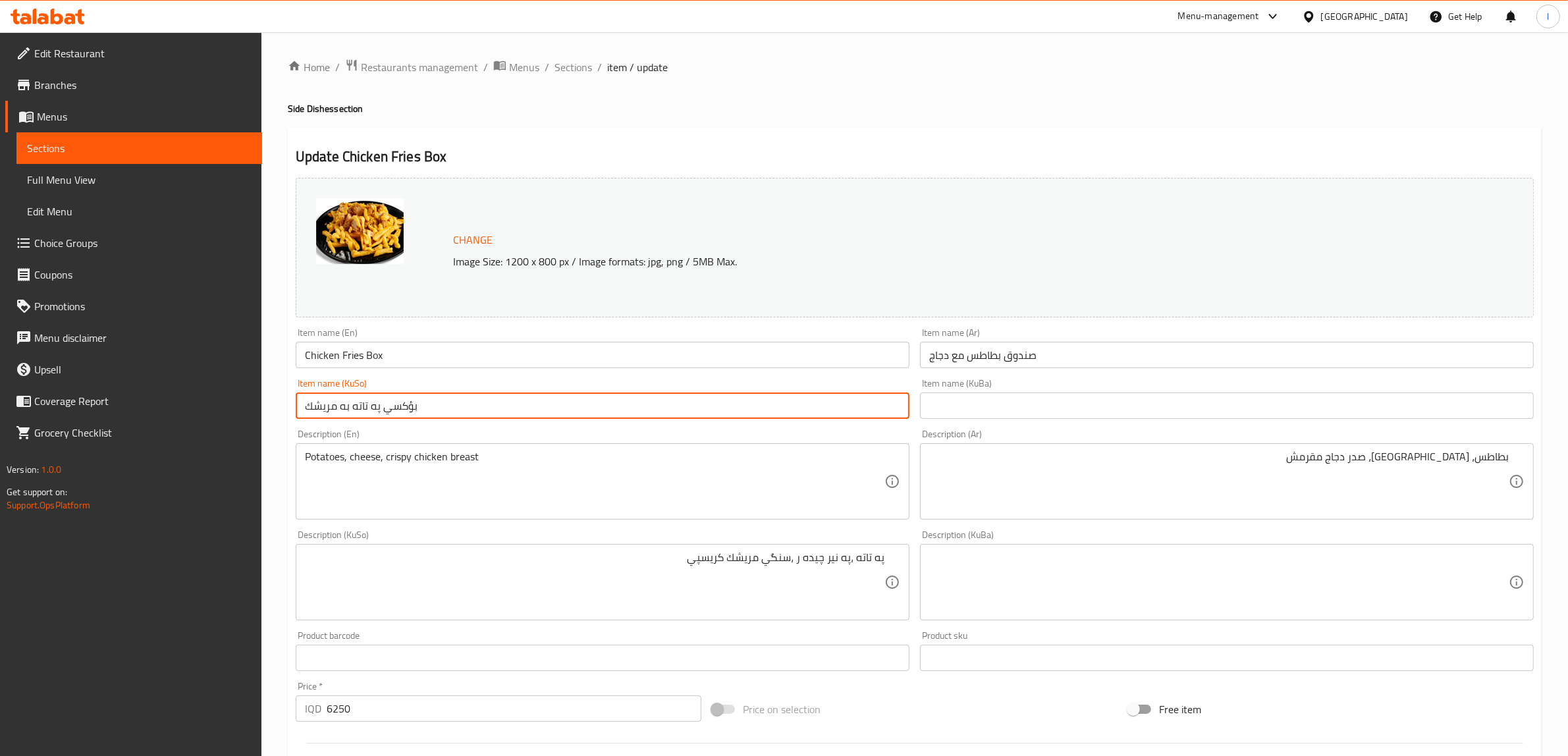
click at [410, 412] on input "بؤكسي په تاته به مريشك" at bounding box center [603, 406] width 613 height 26
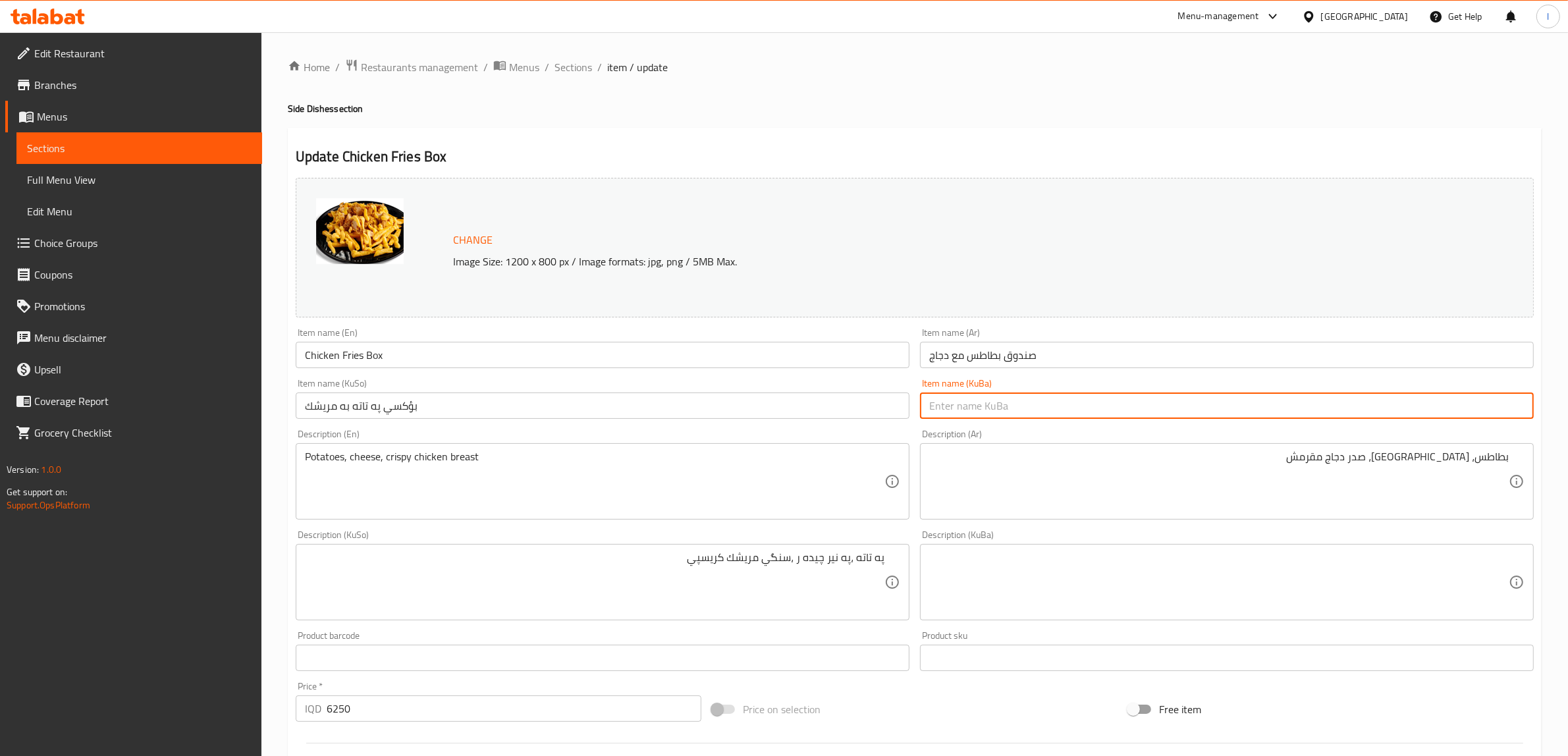
click at [966, 402] on input "text" at bounding box center [1227, 406] width 613 height 26
paste input "سندووق"
type input "سندووق"
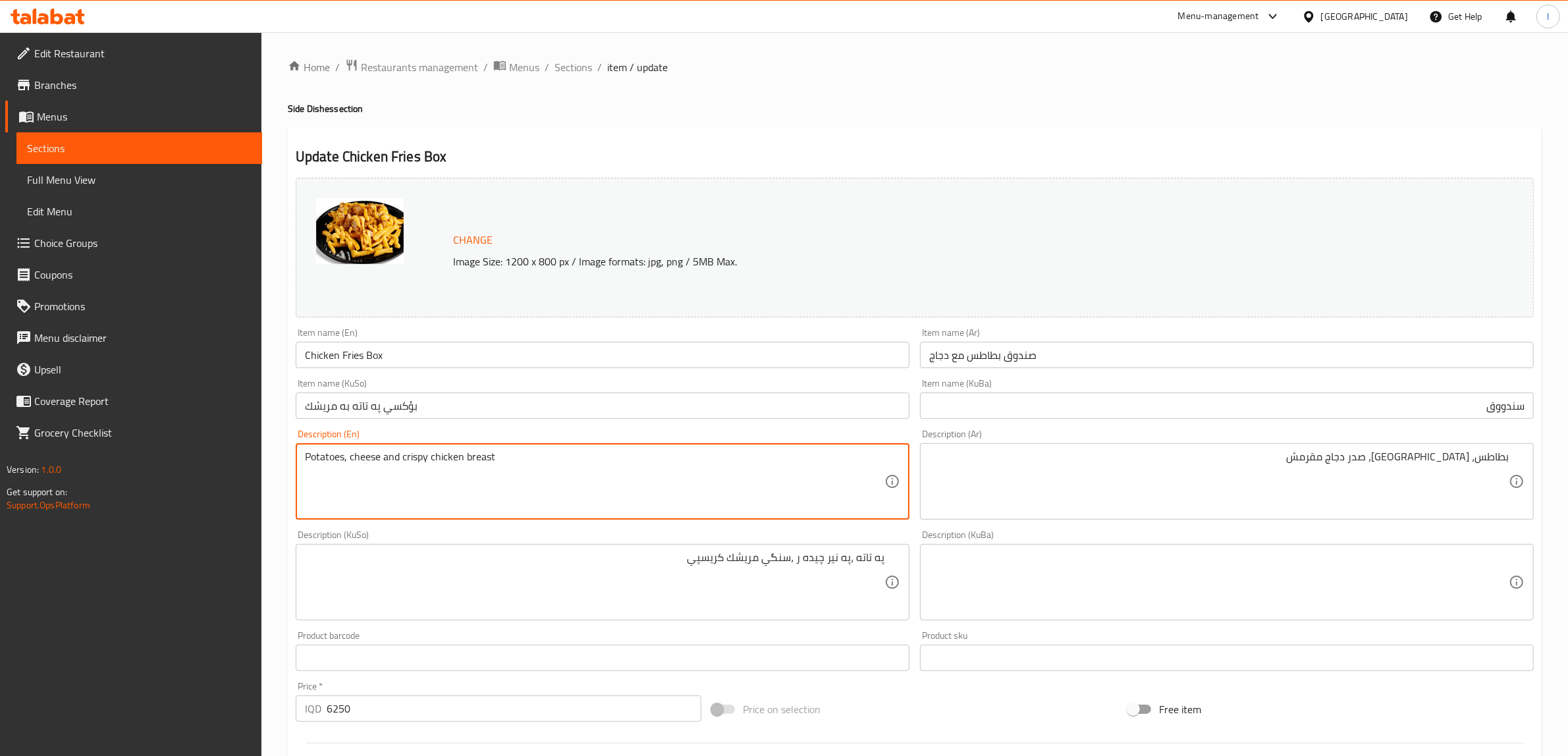
type textarea "Potatoes, cheese and crispy chicken breast"
click at [1387, 417] on input "سندووق" at bounding box center [1227, 406] width 613 height 26
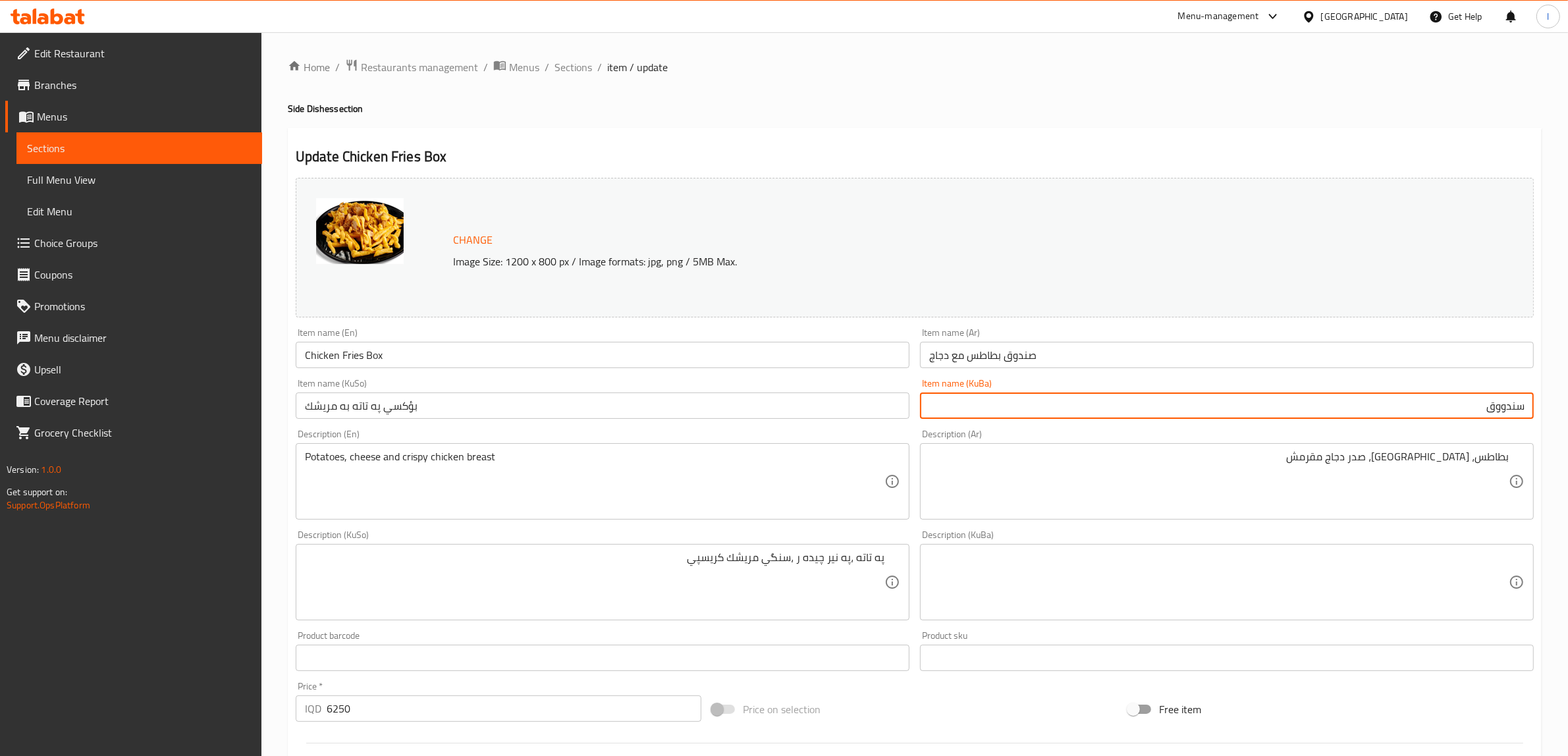
click at [1457, 406] on input "سندووق" at bounding box center [1227, 406] width 613 height 26
drag, startPoint x: 1544, startPoint y: 434, endPoint x: 1579, endPoint y: 435, distance: 35.0
click at [1568, 435] on html "​ Menu-management Iraq Get Help l Edit Restaurant Branches Menus Sections Full …" at bounding box center [784, 378] width 1568 height 756
type input "سندووقی پەتاتە لەگەڵ مریشک"
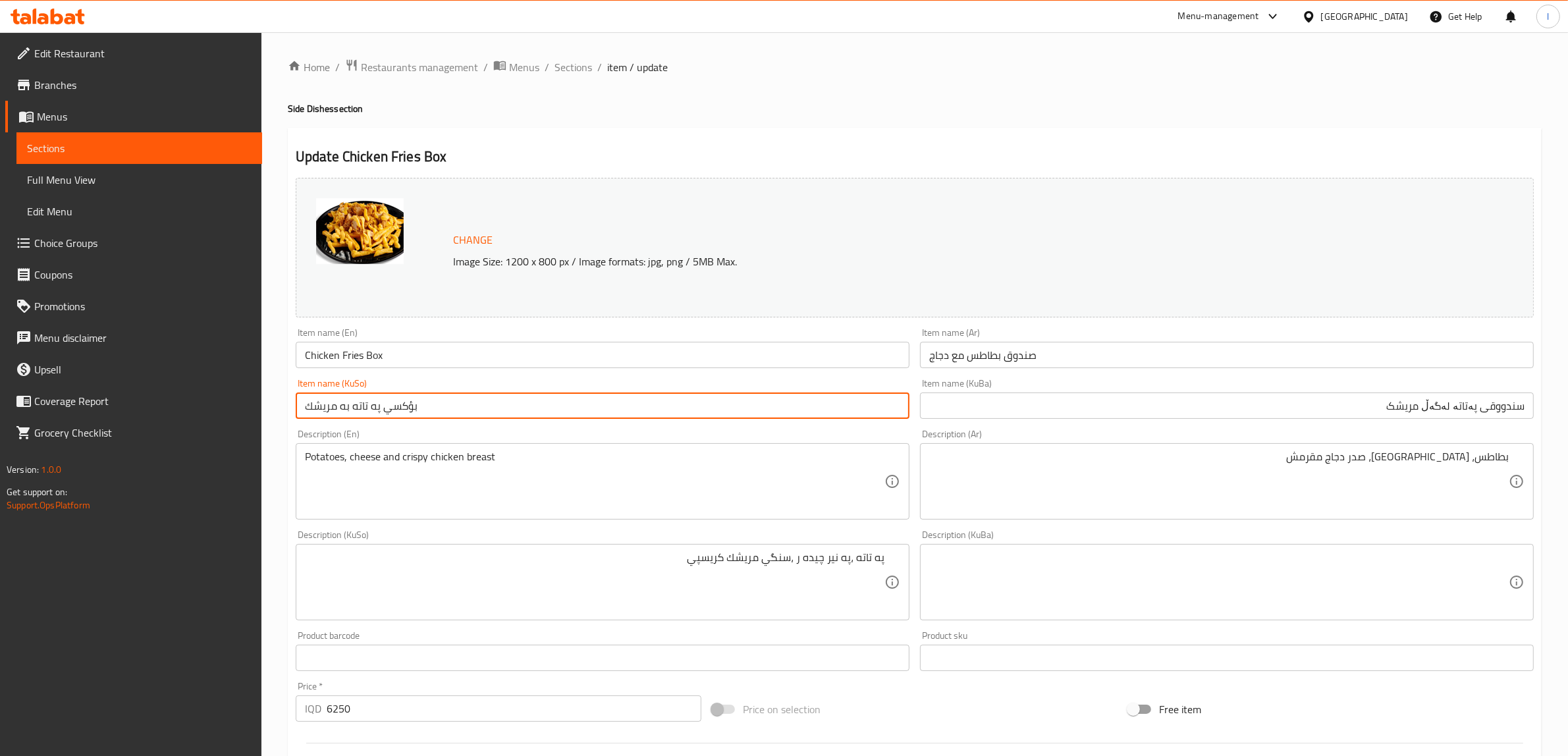
drag, startPoint x: 611, startPoint y: 419, endPoint x: 96, endPoint y: 393, distance: 515.7
click at [96, 393] on div "Edit Restaurant Branches Menus Sections Full Menu View Edit Menu Choice Groups …" at bounding box center [784, 567] width 1568 height 1069
paste input "ندووقی پەتاتە لەگەڵ مریشک"
type input "سندووقی پەتاتە لەگەڵ مریشک"
click at [339, 356] on input "Chicken Fries Box" at bounding box center [603, 355] width 613 height 26
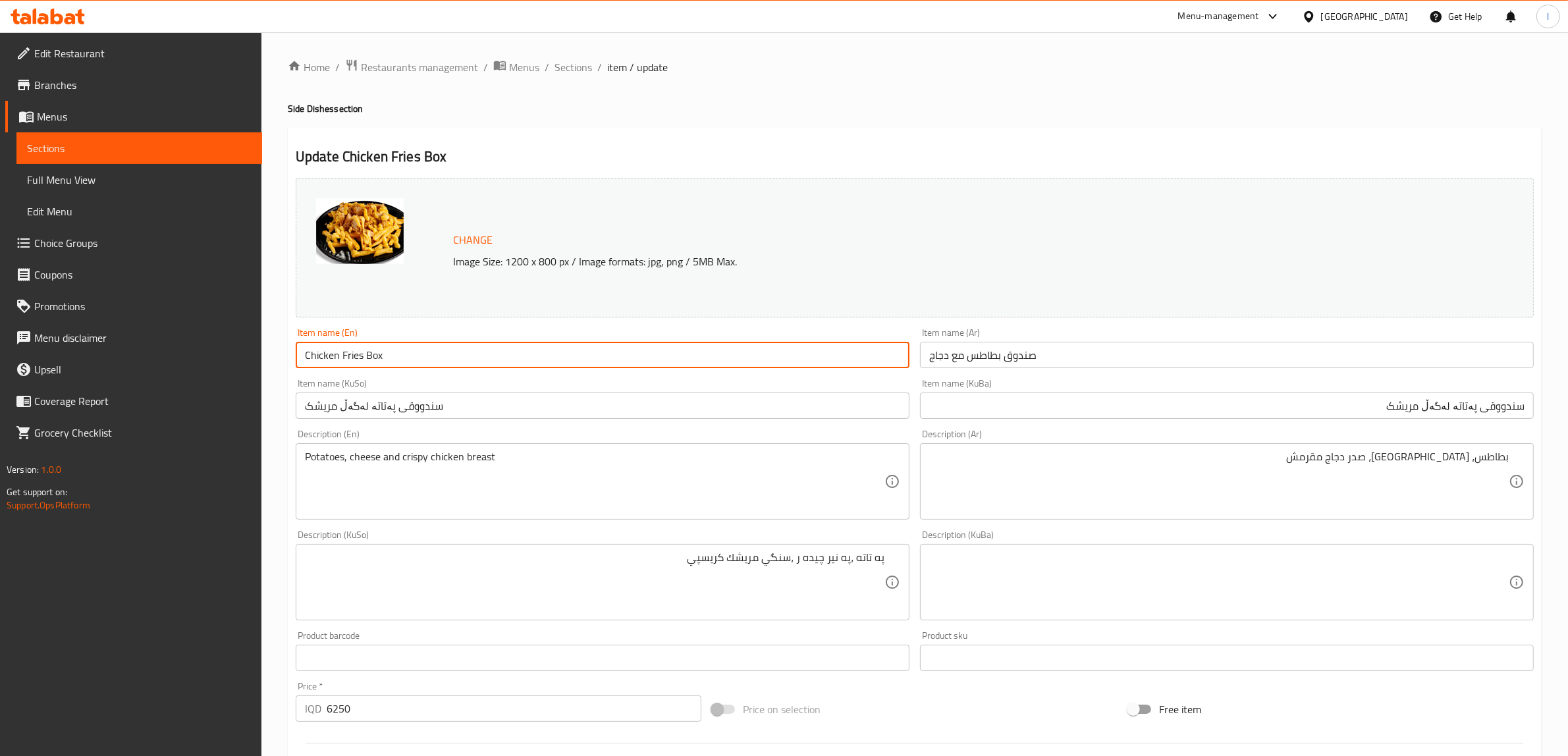
click at [356, 357] on input "Chicken Fries Box" at bounding box center [603, 355] width 613 height 26
click at [337, 360] on input "Chicken Fries Box" at bounding box center [603, 355] width 613 height 26
click at [343, 360] on input "Chicken Fries Box" at bounding box center [603, 355] width 613 height 26
click at [467, 362] on input "Chicken French Fries Box" at bounding box center [603, 355] width 613 height 26
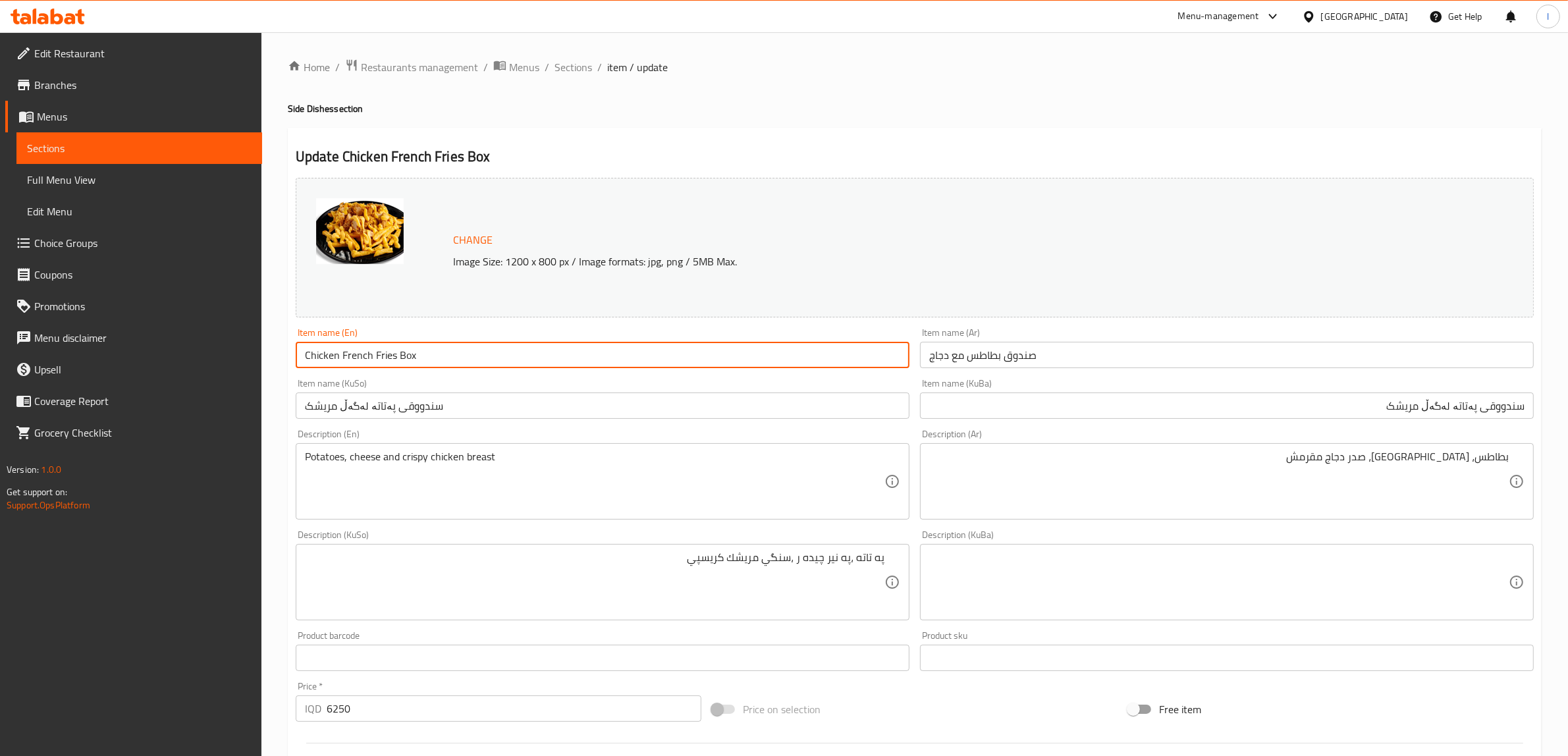
click at [354, 355] on input "Chicken French Fries Box" at bounding box center [603, 355] width 613 height 26
type input "Chicken French Fries Box"
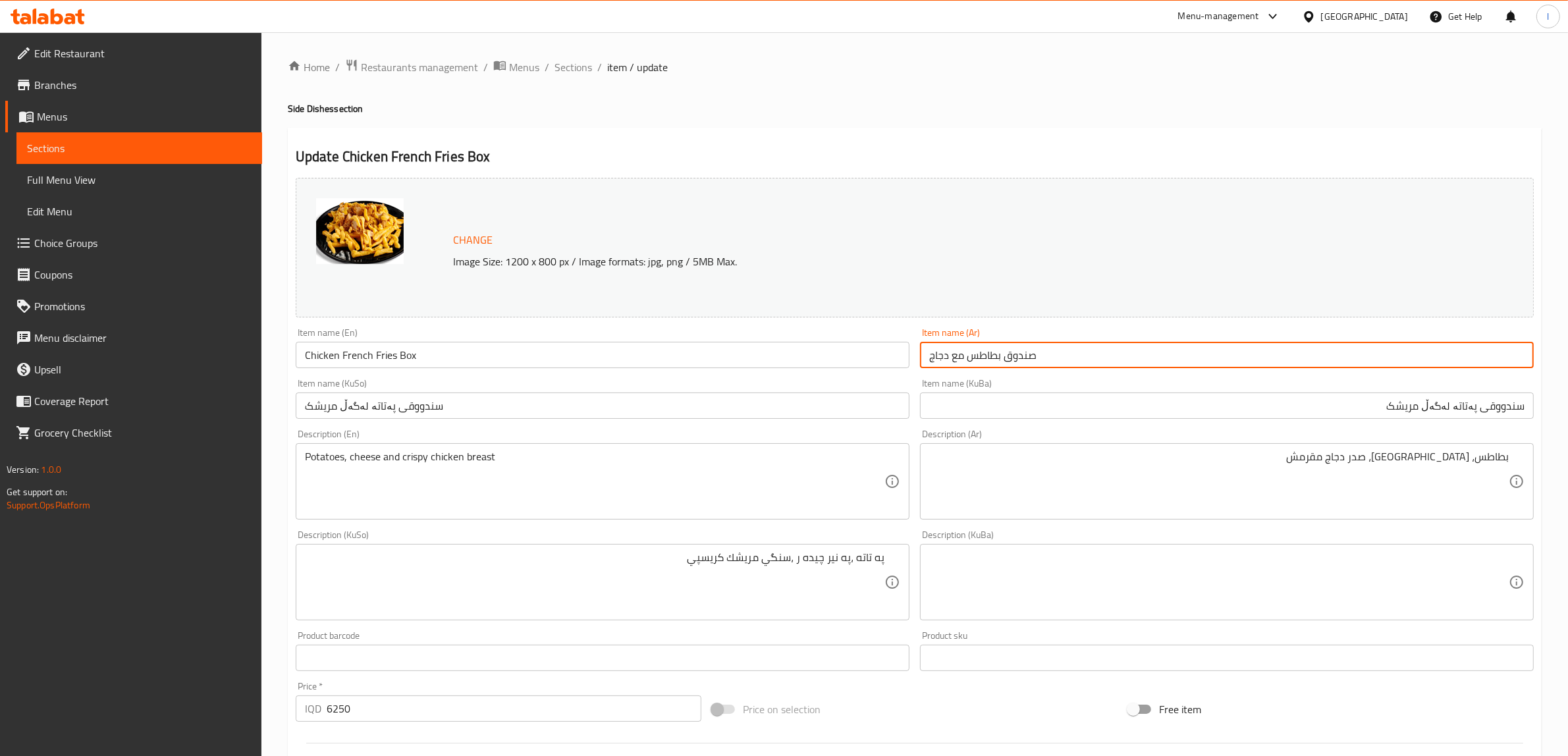
click at [992, 361] on input "صندوق بطاطس مع دجاج" at bounding box center [1227, 355] width 613 height 26
paste input "مقلية"
type input "صندوق بطاطا مقلية مع دجاج"
click at [1470, 411] on input "سندووقی پەتاتە لەگەڵ مریشک" at bounding box center [1227, 406] width 613 height 26
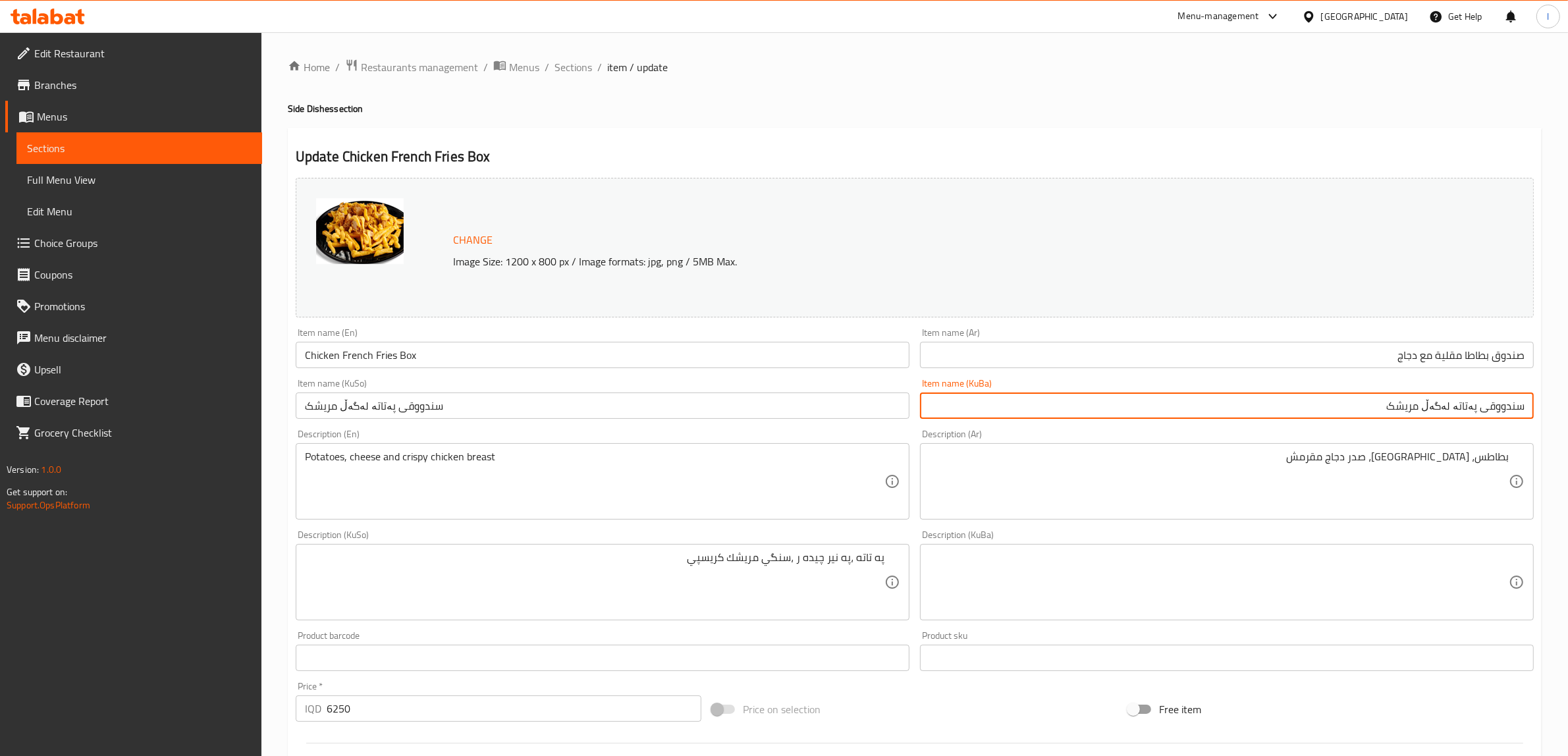
click at [1470, 411] on input "سندووقی پەتاتە لەگەڵ مریشک" at bounding box center [1227, 406] width 613 height 26
type input "سندووقی فینگەر لەگەڵ مریشک"
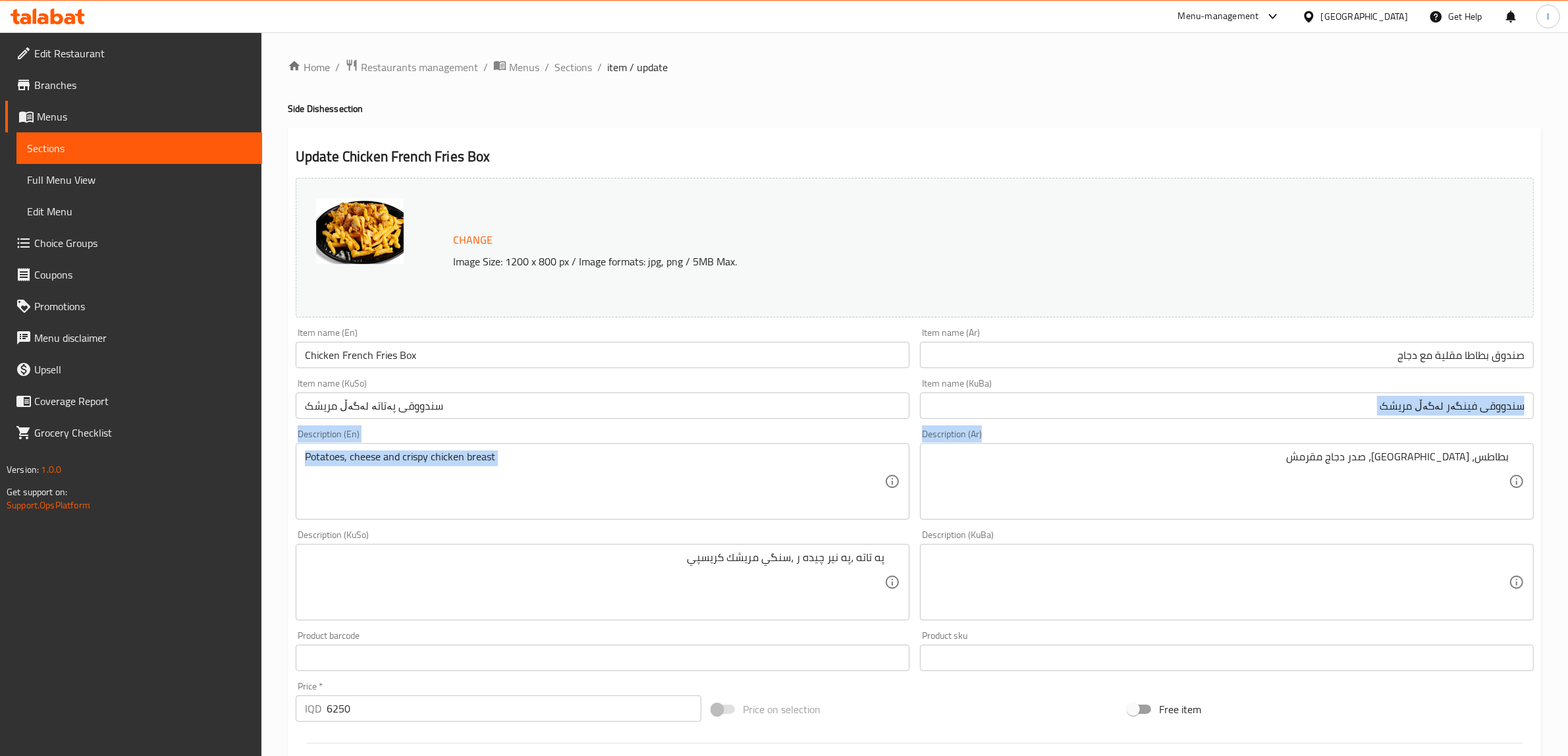
drag, startPoint x: 1288, startPoint y: 421, endPoint x: 1579, endPoint y: 438, distance: 291.5
click at [1568, 438] on html "​ Menu-management Iraq Get Help l Edit Restaurant Branches Menus Sections Full …" at bounding box center [784, 378] width 1568 height 756
click at [1444, 411] on input "سندووقی فینگەر لەگەڵ مریشک" at bounding box center [1227, 406] width 613 height 26
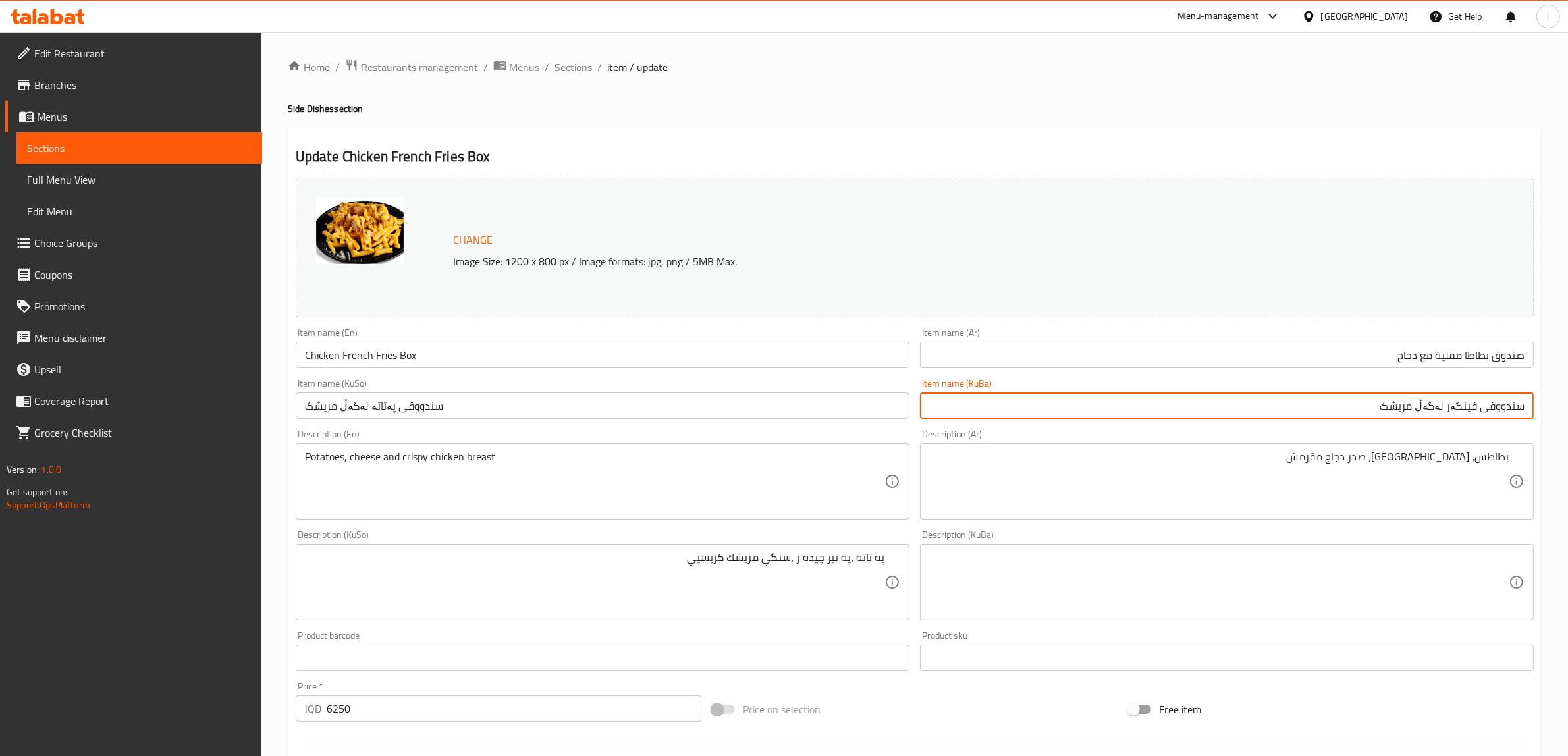
click at [1444, 411] on input "سندووقی فینگەر لەگەڵ مریشک" at bounding box center [1227, 406] width 613 height 26
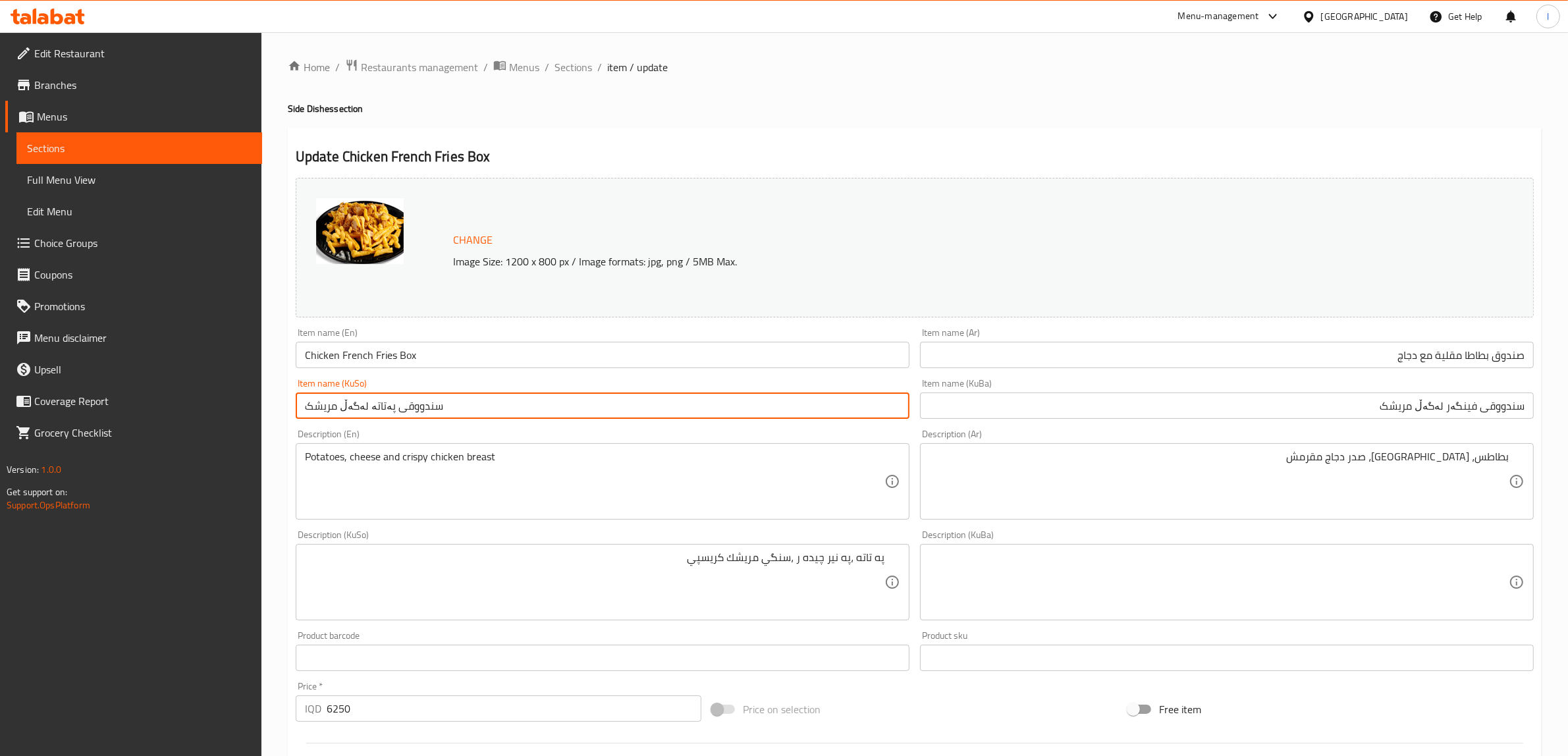
drag, startPoint x: 419, startPoint y: 408, endPoint x: 0, endPoint y: 402, distance: 419.0
click at [0, 416] on div "Edit Restaurant Branches Menus Sections Full Menu View Edit Menu Choice Groups …" at bounding box center [784, 567] width 1568 height 1069
paste input "ینگەر"
type input "سندووقی فینگەر لەگەڵ مریشک"
click at [379, 357] on input "Chicken French Fries Box" at bounding box center [603, 355] width 613 height 26
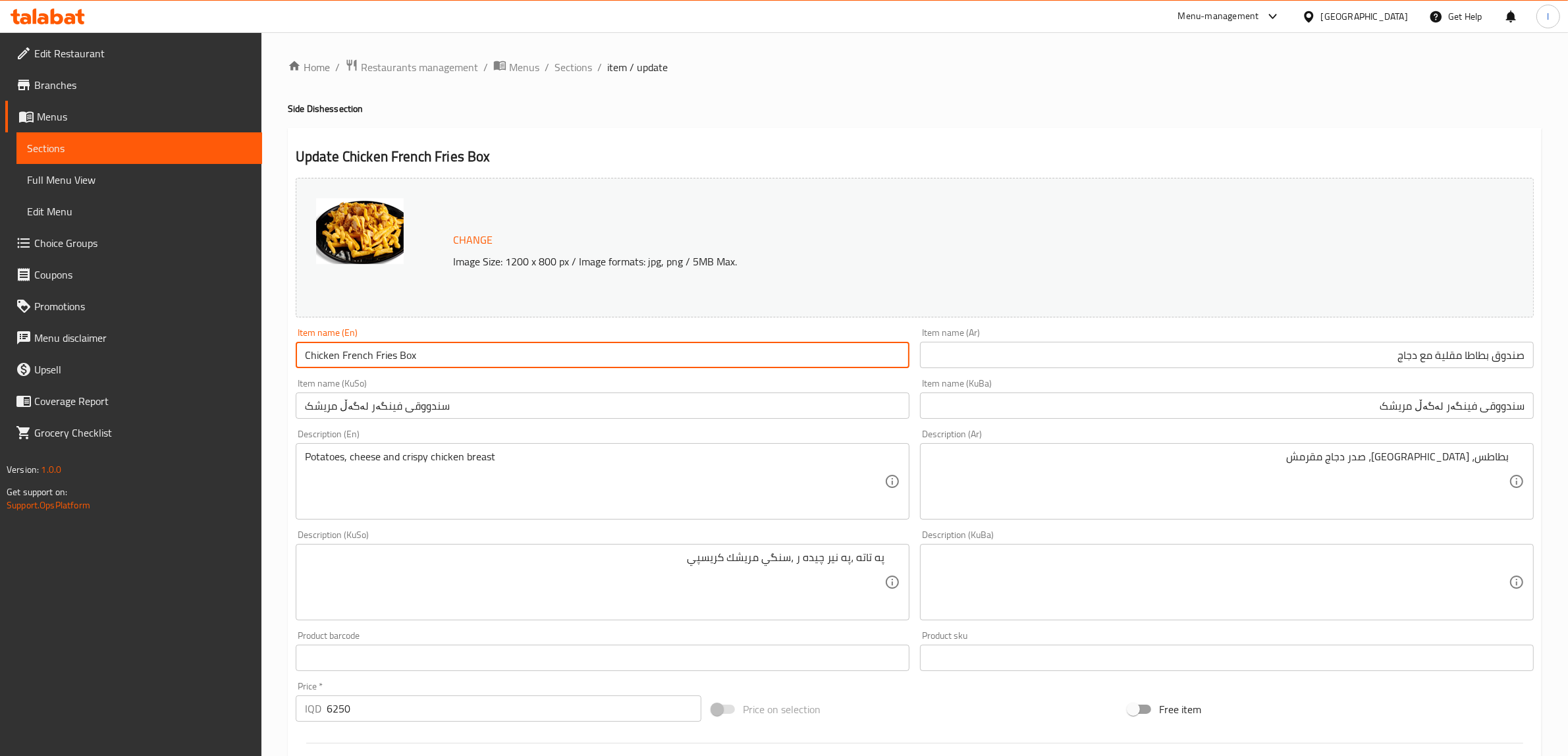
click at [396, 356] on input "Chicken French Fries Box" at bounding box center [603, 355] width 613 height 26
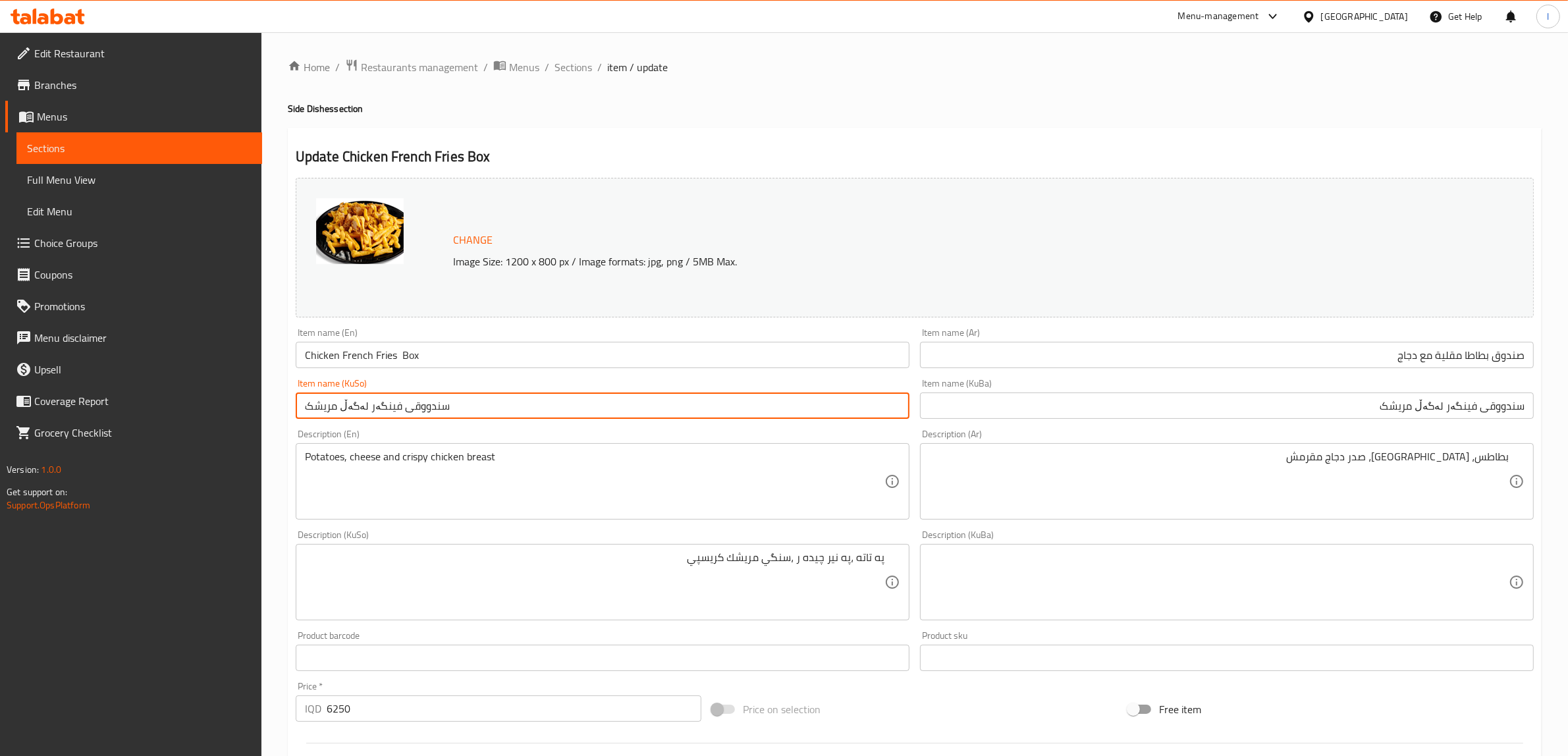
click at [397, 358] on input "Chicken French Fries Box" at bounding box center [603, 355] width 613 height 26
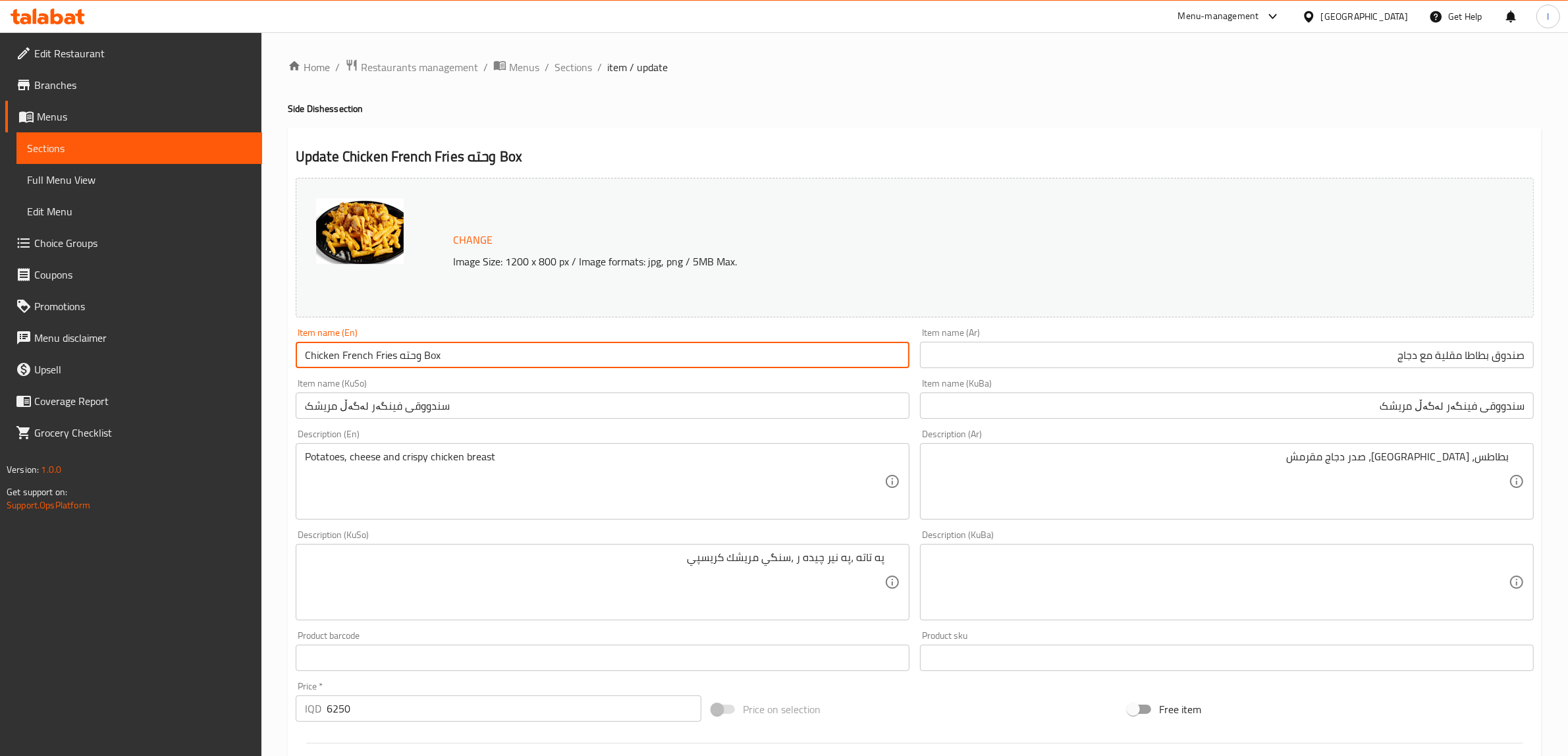
click at [410, 359] on input "Chicken French Fries وحته Box" at bounding box center [603, 355] width 613 height 26
drag, startPoint x: 407, startPoint y: 360, endPoint x: 419, endPoint y: 359, distance: 12.0
click at [419, 359] on input "Chicken French Fries WITH Box" at bounding box center [603, 355] width 613 height 26
type input "Chicken French Fries With Box"
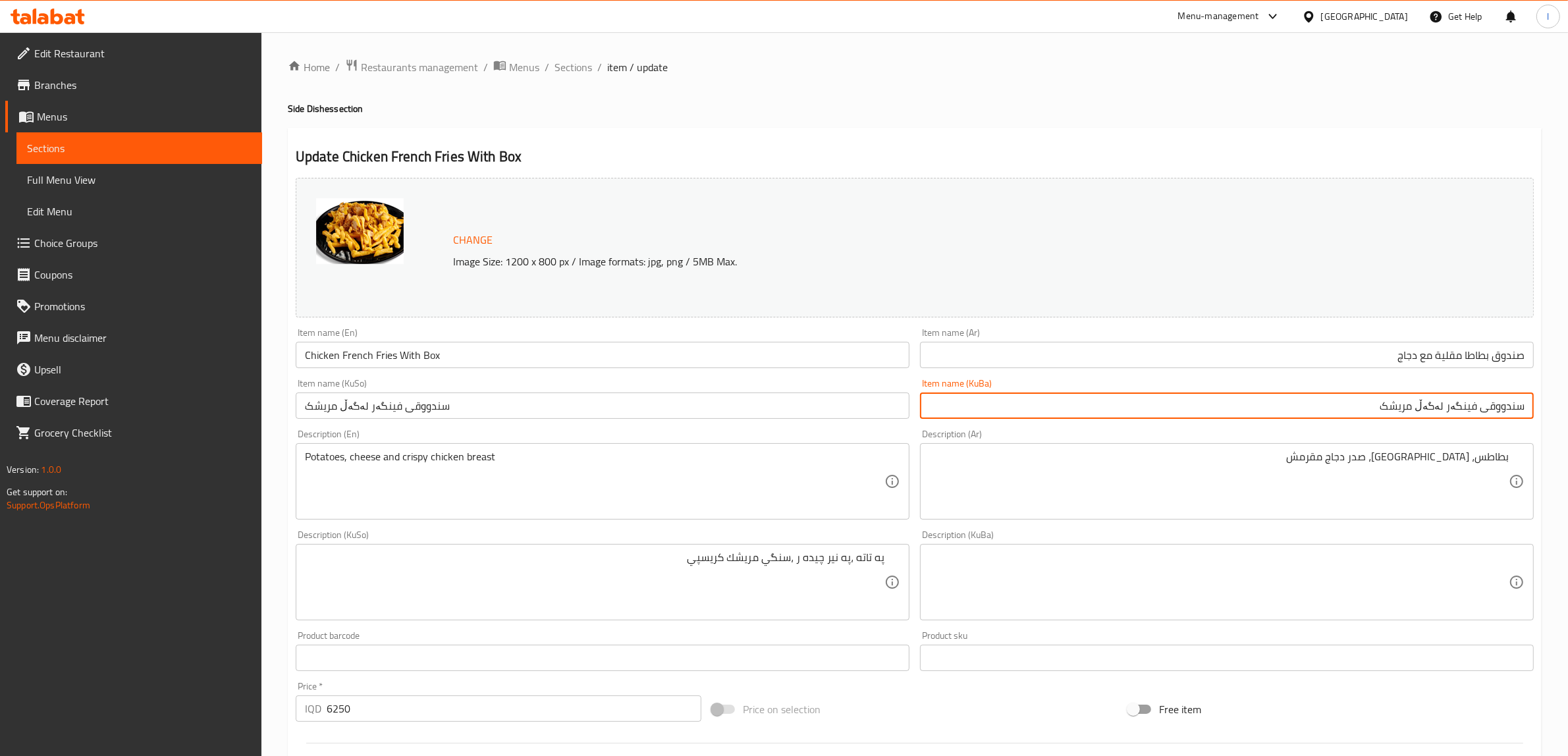
drag, startPoint x: 1343, startPoint y: 411, endPoint x: 1579, endPoint y: 398, distance: 236.4
click at [1568, 398] on html "​ Menu-management Iraq Get Help l Edit Restaurant Branches Menus Sections Full …" at bounding box center [784, 378] width 1568 height 756
click at [618, 421] on div "Item name (KuSo) سندووقی فینگەر لەگەڵ مریشک Item name (KuSo)" at bounding box center [603, 399] width 624 height 51
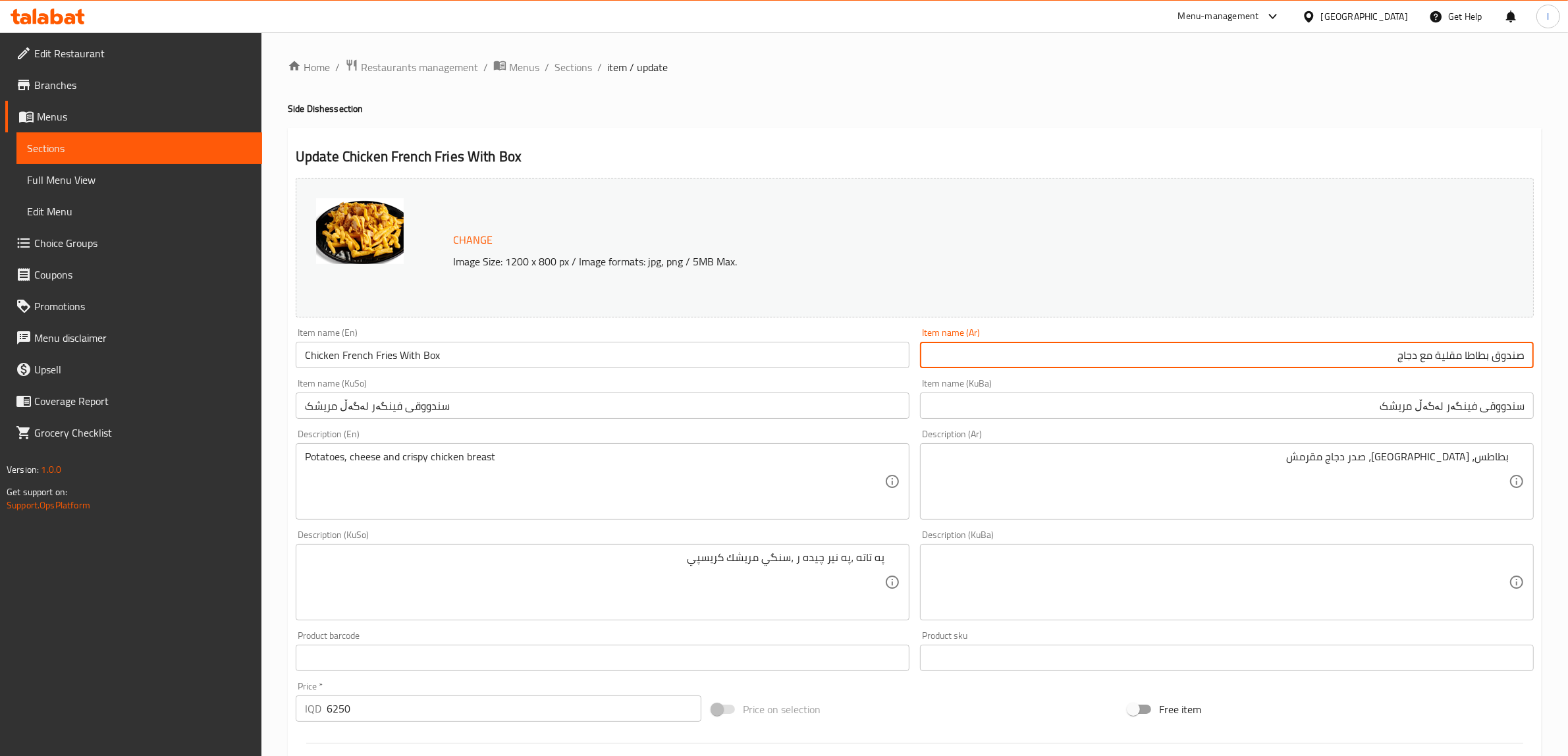
click at [1140, 350] on input "صندوق بطاطا مقلية مع دجاج" at bounding box center [1227, 355] width 613 height 26
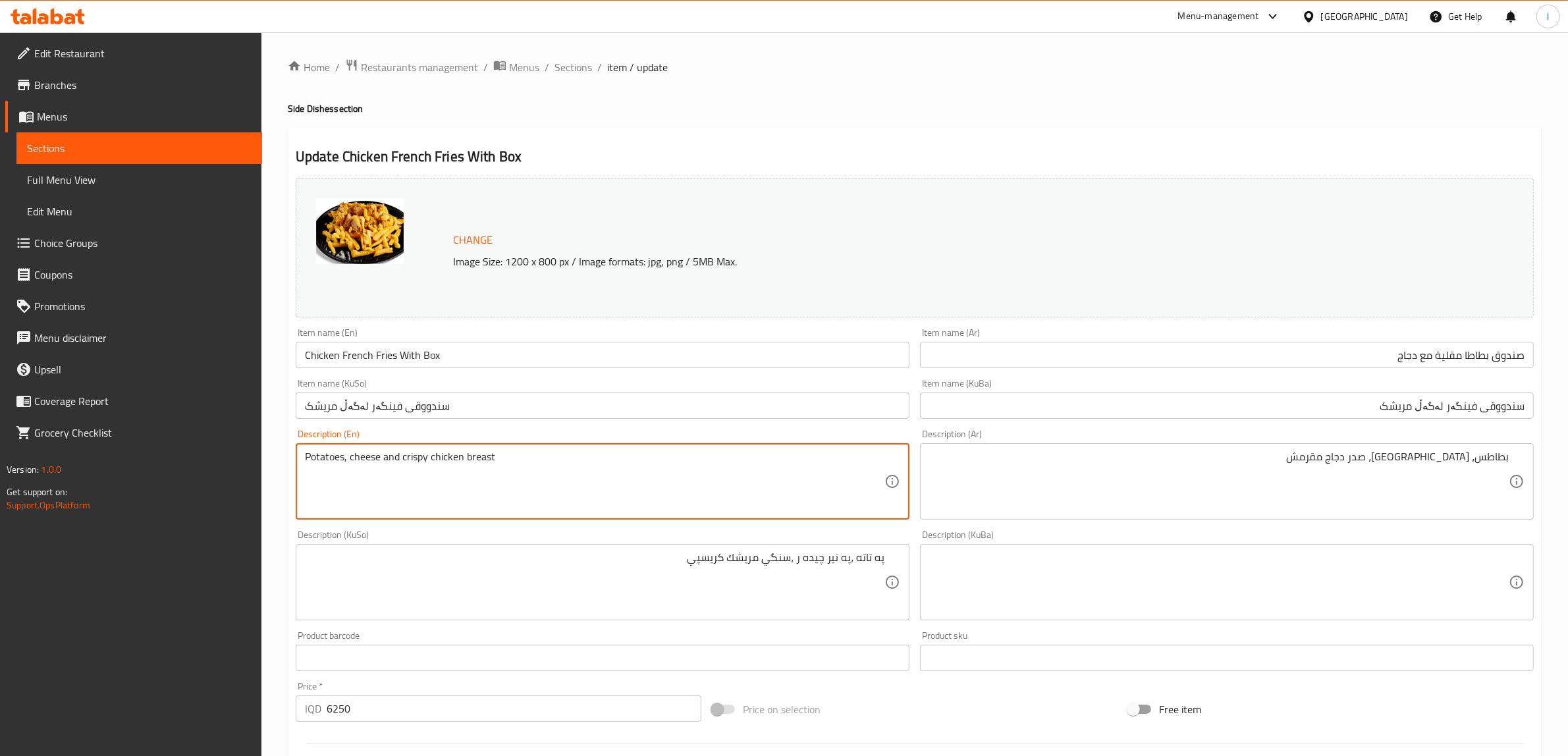
drag, startPoint x: 682, startPoint y: 476, endPoint x: 0, endPoint y: 452, distance: 682.4
click at [0, 455] on div "Edit Restaurant Branches Menus Sections Full Menu View Edit Menu Choice Groups …" at bounding box center [784, 567] width 1568 height 1069
click at [495, 461] on textarea "Potatoes, cheese and crispy chicken breast" at bounding box center [595, 481] width 580 height 62
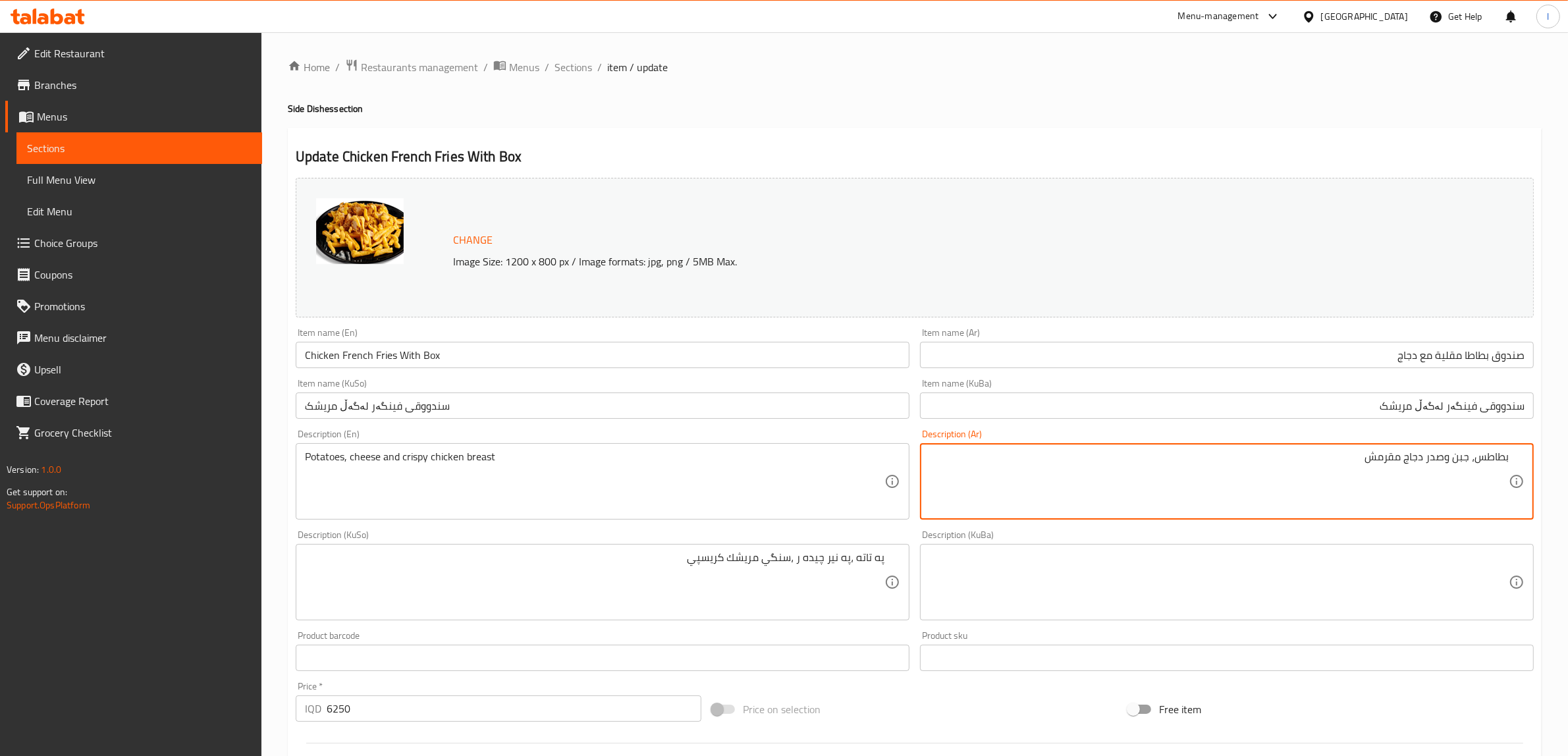
type textarea "بطاطس، جبن وصدر دجاج مقرمش"
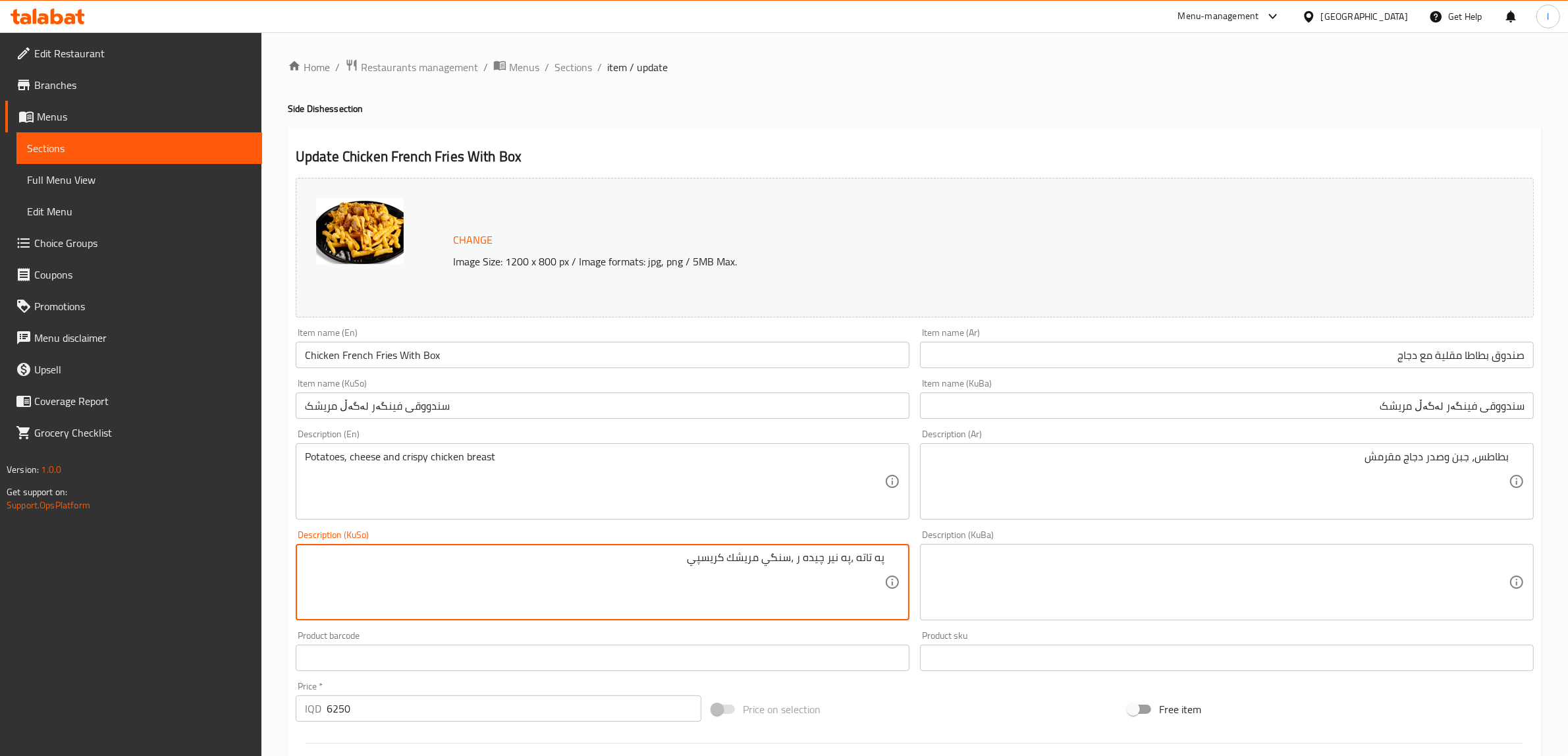
drag, startPoint x: 636, startPoint y: 561, endPoint x: 939, endPoint y: 560, distance: 303.0
click at [829, 567] on textarea "په تاته ،په نير چيده ر ،سنگي مريشك كريسپي" at bounding box center [595, 582] width 580 height 62
click at [819, 558] on textarea "په تاته ،په نير چيده ر ،سنگي مريشك كريسپي" at bounding box center [595, 582] width 580 height 62
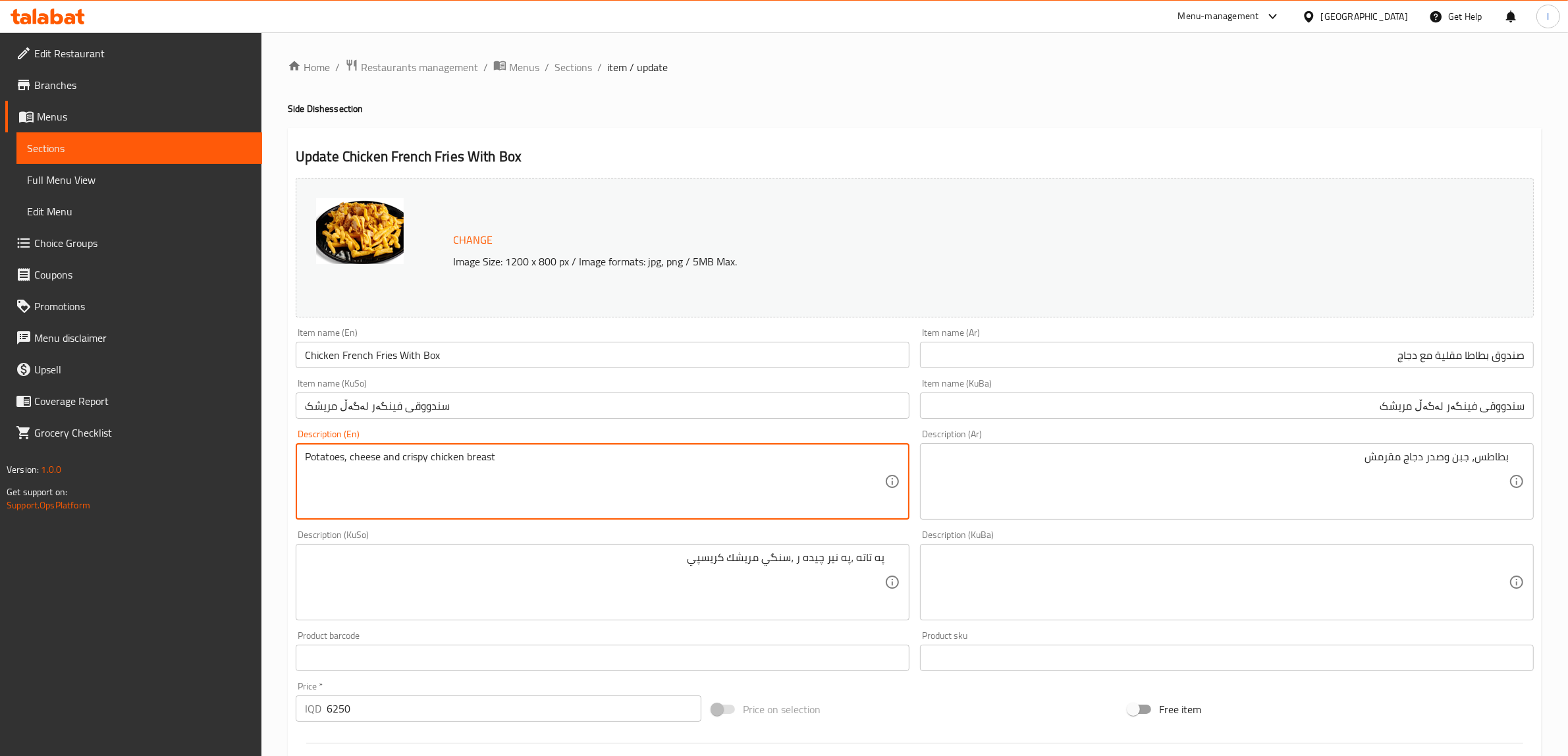
click at [350, 465] on textarea "Potatoes, cheese and crispy chicken breast" at bounding box center [595, 481] width 580 height 62
click at [360, 452] on textarea "Potatoes, cheese and crispy chicken breast" at bounding box center [595, 481] width 580 height 62
paste textarea "ddar cheese"
type textarea "Potatoes, cheddar cheese and crispy chicken breast"
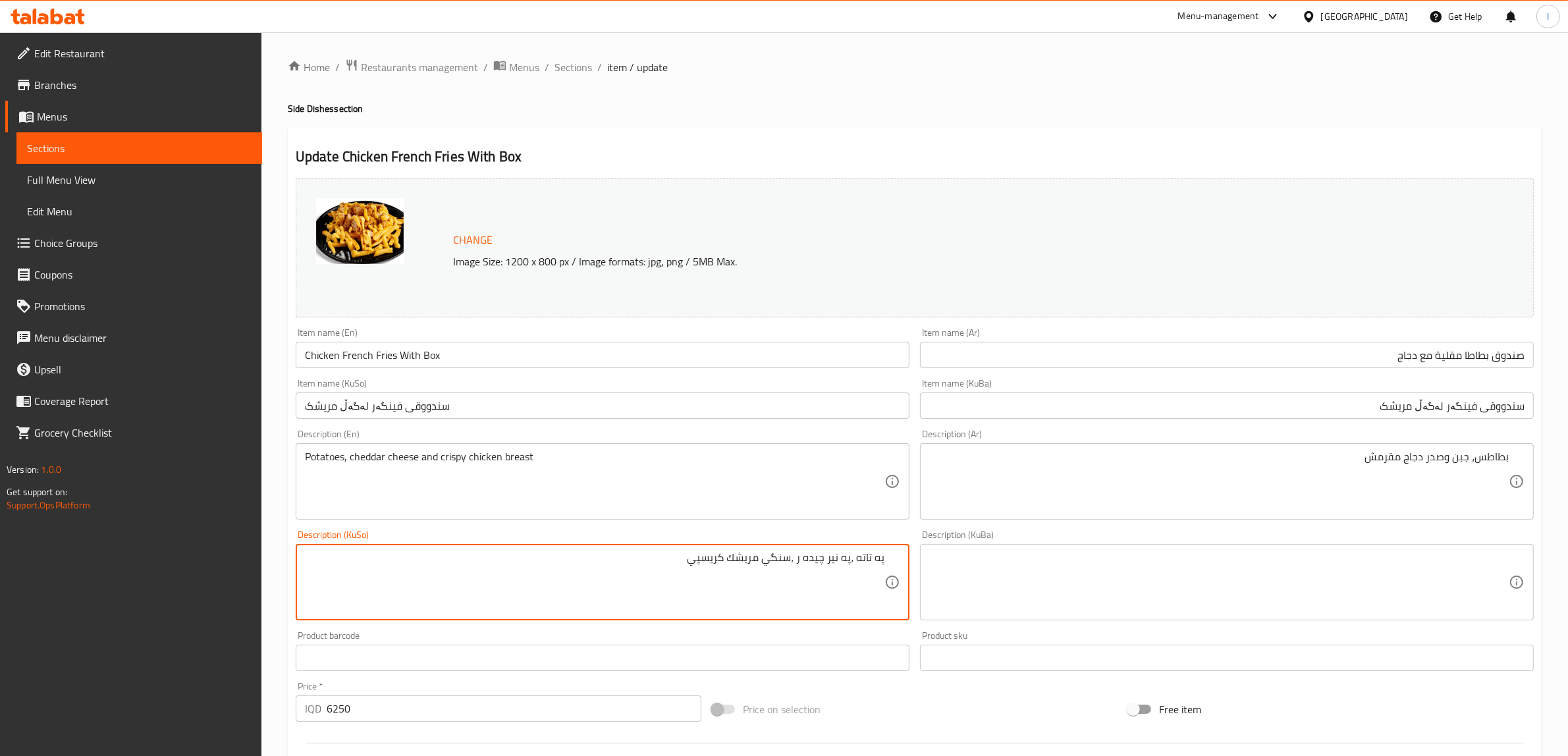
drag, startPoint x: 643, startPoint y: 561, endPoint x: 660, endPoint y: 561, distance: 17.0
click at [795, 564] on textarea "په تاته ،په نير چيده ر ،سنگي مريشك كريسپي" at bounding box center [595, 582] width 580 height 62
drag, startPoint x: 801, startPoint y: 561, endPoint x: 852, endPoint y: 571, distance: 52.0
click at [852, 571] on textarea "په تاته ،په نير چيده ر و سنگي مريشك كريسپي" at bounding box center [595, 582] width 580 height 62
paste textarea "ەنیری چێدە"
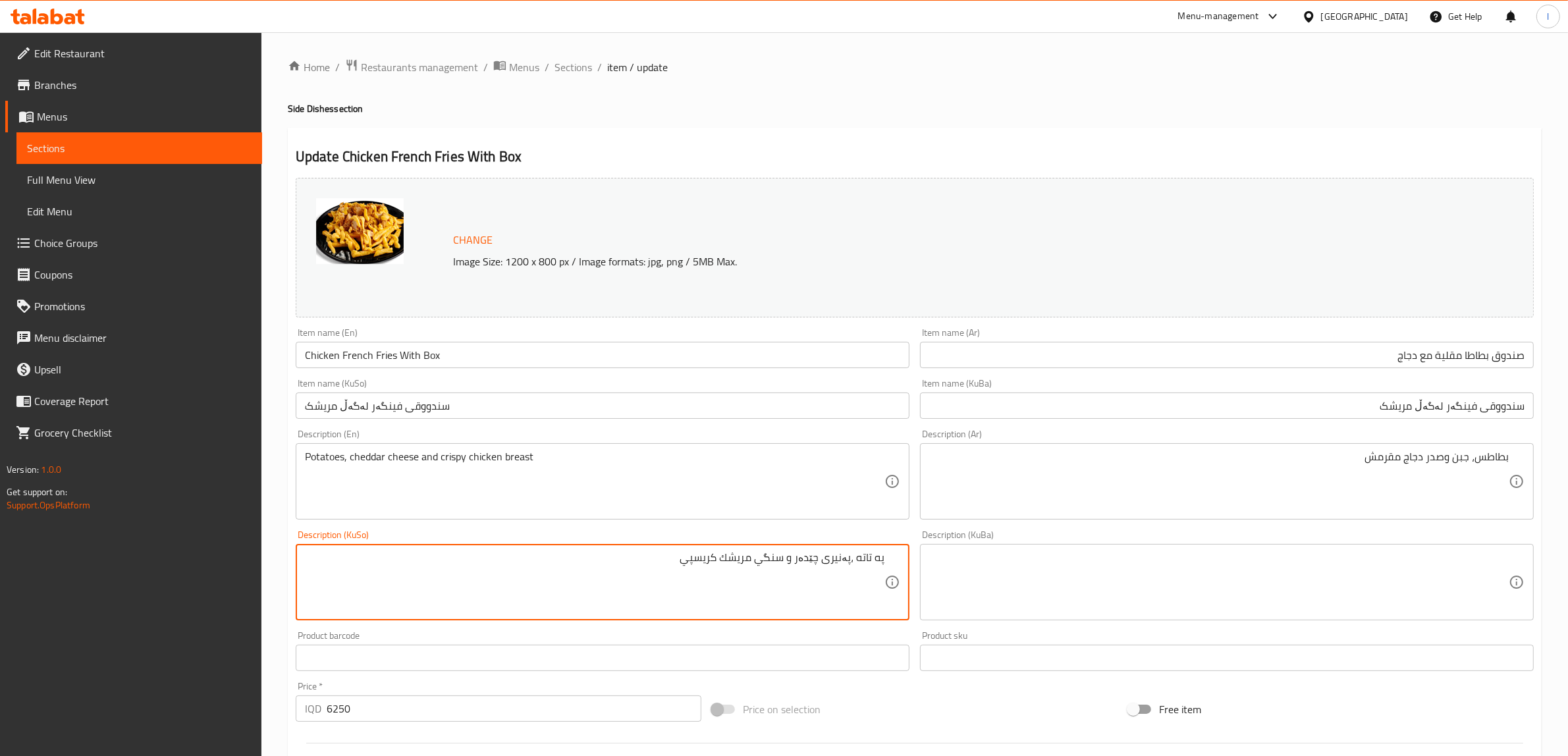
click at [856, 561] on textarea "په تاته ،پەنیری چێدەر و سنگي مريشك كريسپي" at bounding box center [595, 582] width 580 height 62
click at [663, 574] on textarea "په تاته، پەنیری چێدەر و سنگي مريشك كريسپي" at bounding box center [595, 582] width 580 height 62
click at [581, 568] on textarea "په تاته، پەنیری چێدەر و سنگي مريشك كريسپي" at bounding box center [595, 582] width 580 height 62
type textarea "په تاته، پەنیری چێدەر و سنگي مريشك كريسپي"
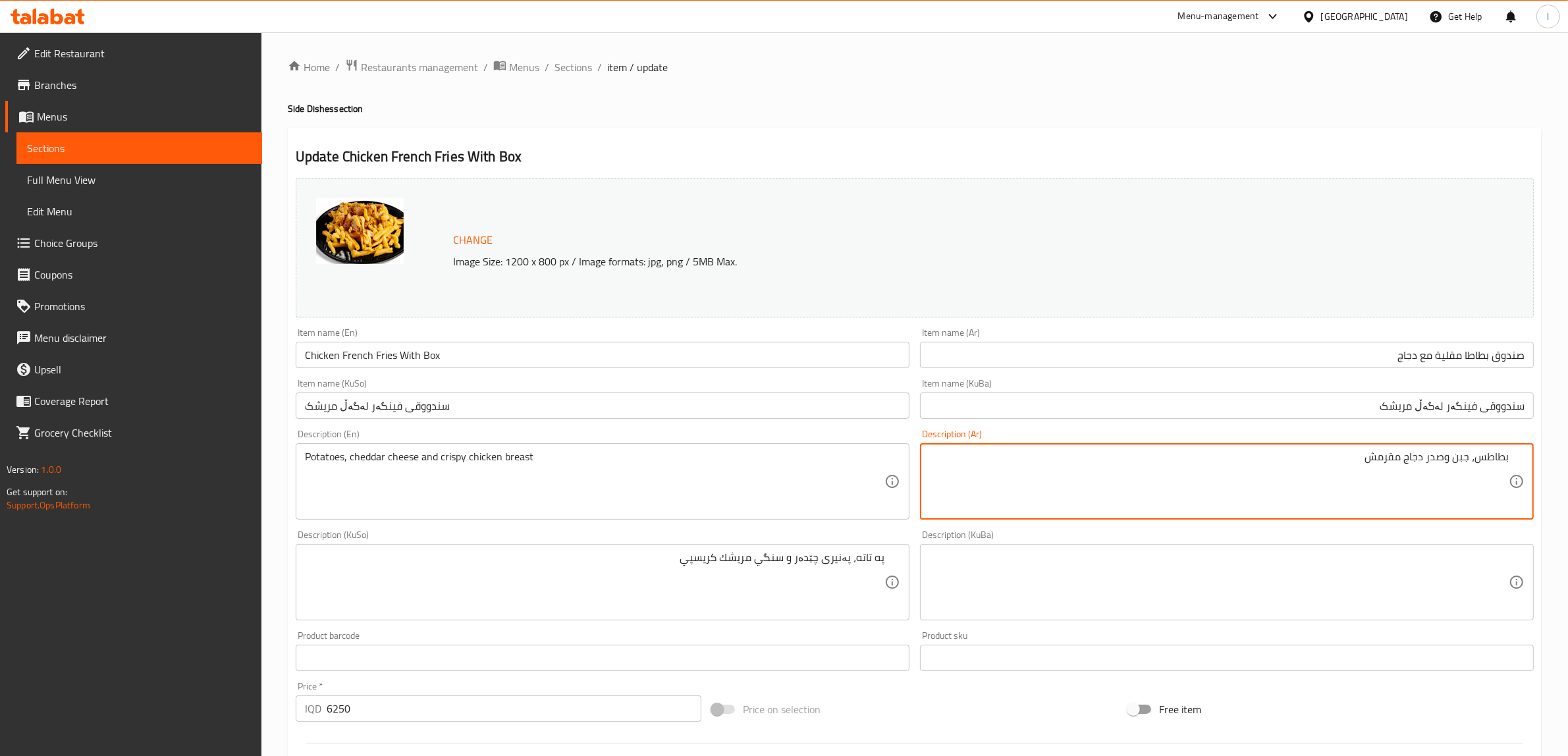
click at [1465, 460] on textarea "بطاطس، جبن وصدر دجاج مقرمش" at bounding box center [1219, 481] width 580 height 62
paste textarea "ة شيدر"
type textarea "بطاطس، جبنة شيدر وصدر دجاج مقرمش"
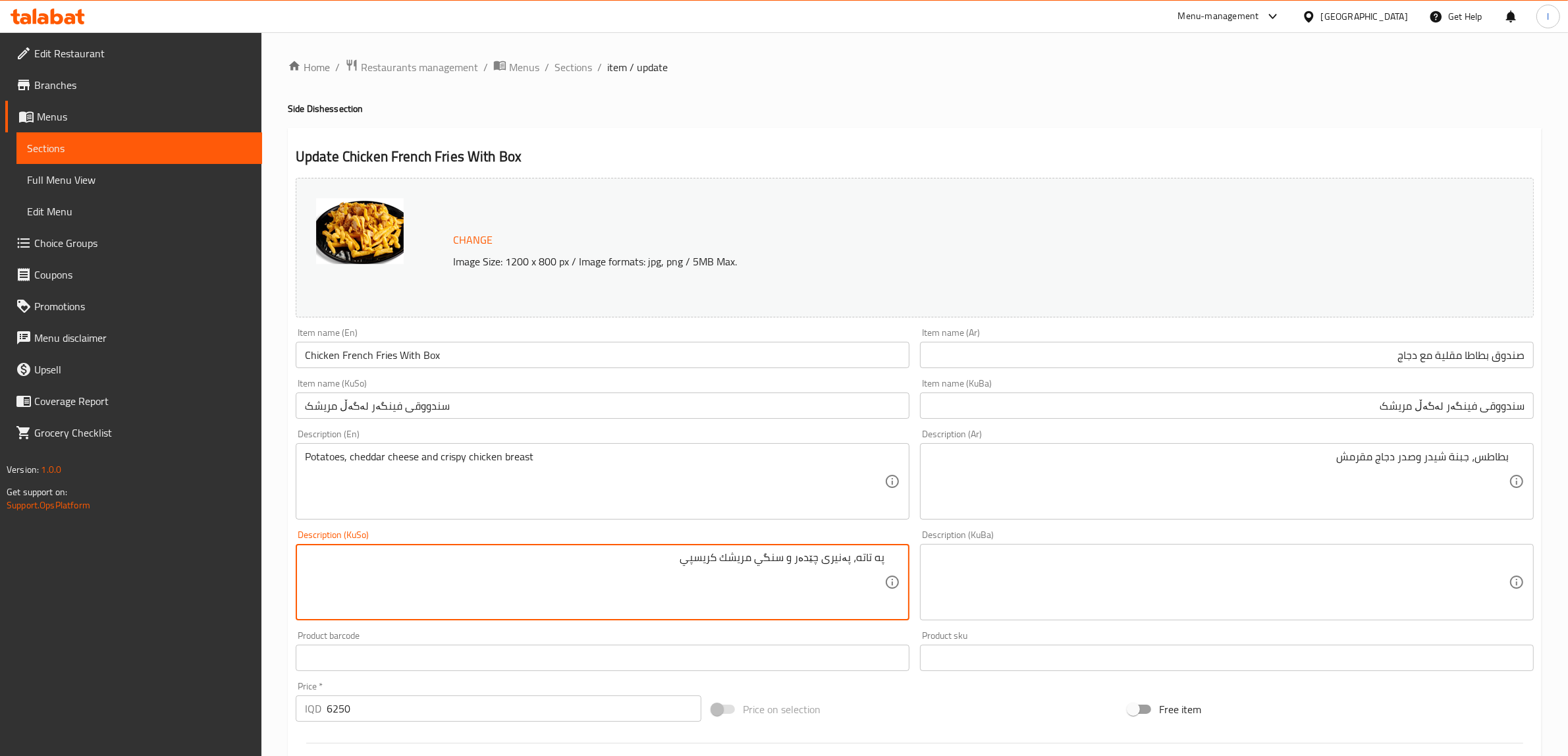
drag, startPoint x: 524, startPoint y: 562, endPoint x: 1075, endPoint y: 554, distance: 551.1
click at [1048, 578] on textarea at bounding box center [1219, 582] width 580 height 62
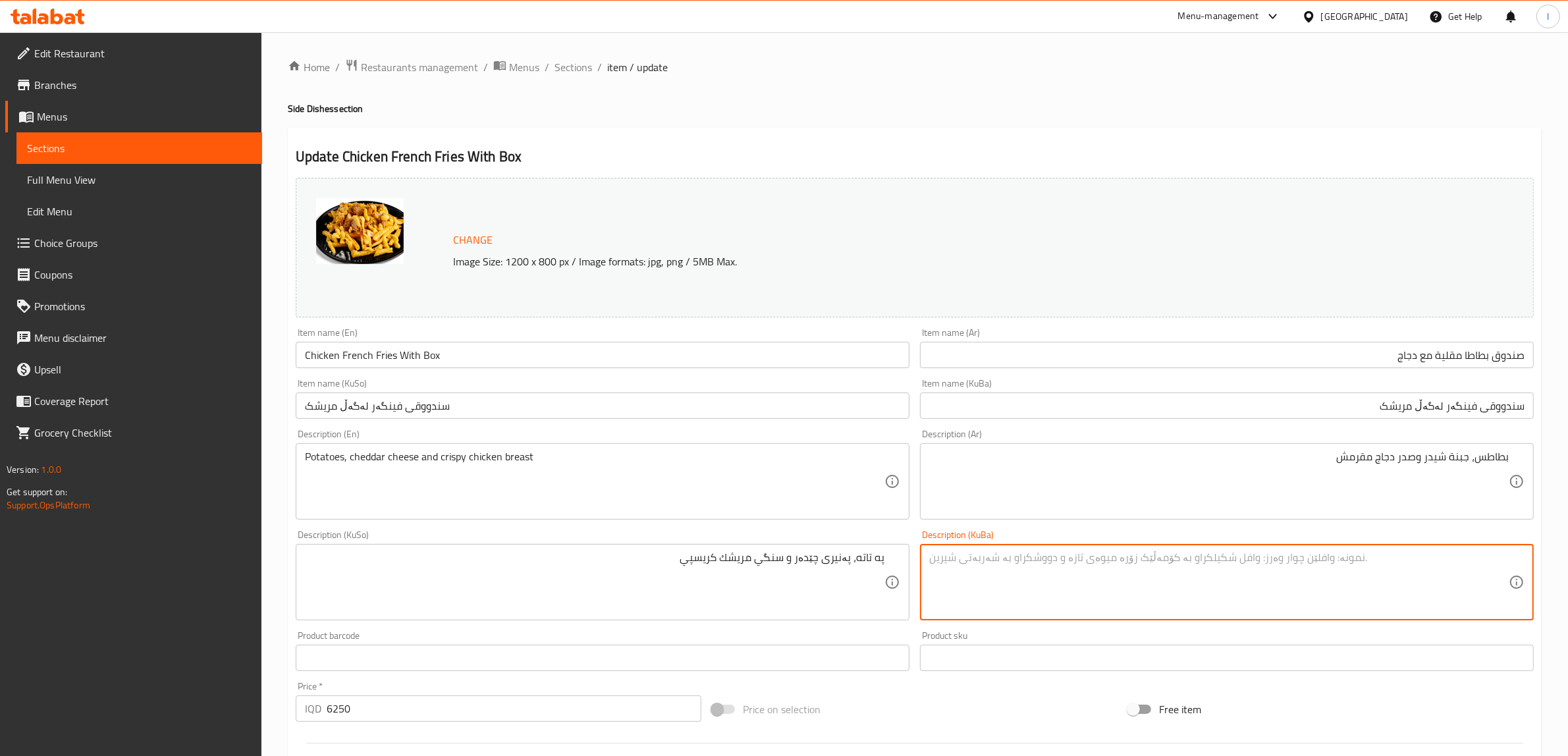
paste textarea "په تاته، پەنیری چێدەر و سنگي مريشك كريسپي"
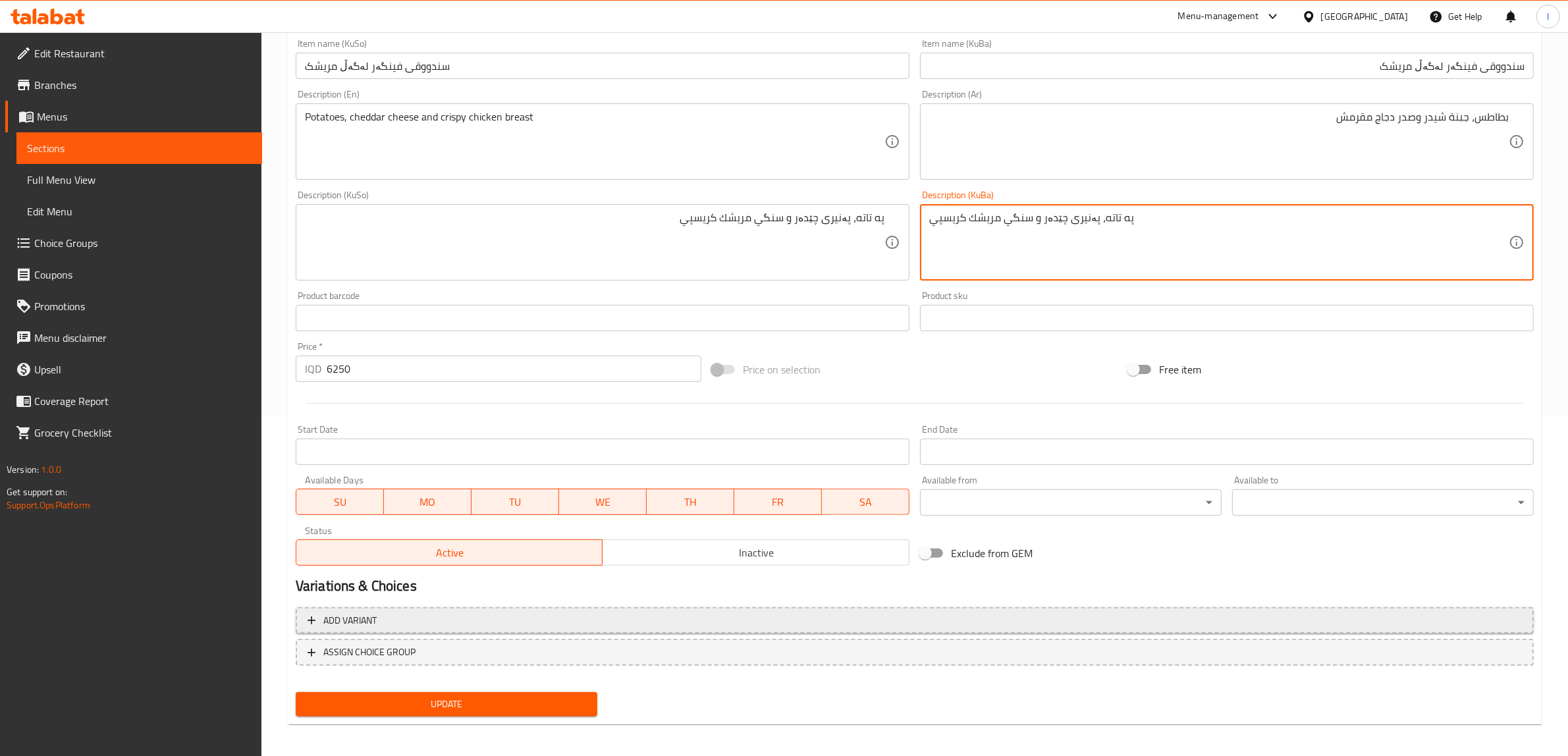
scroll to position [343, 0]
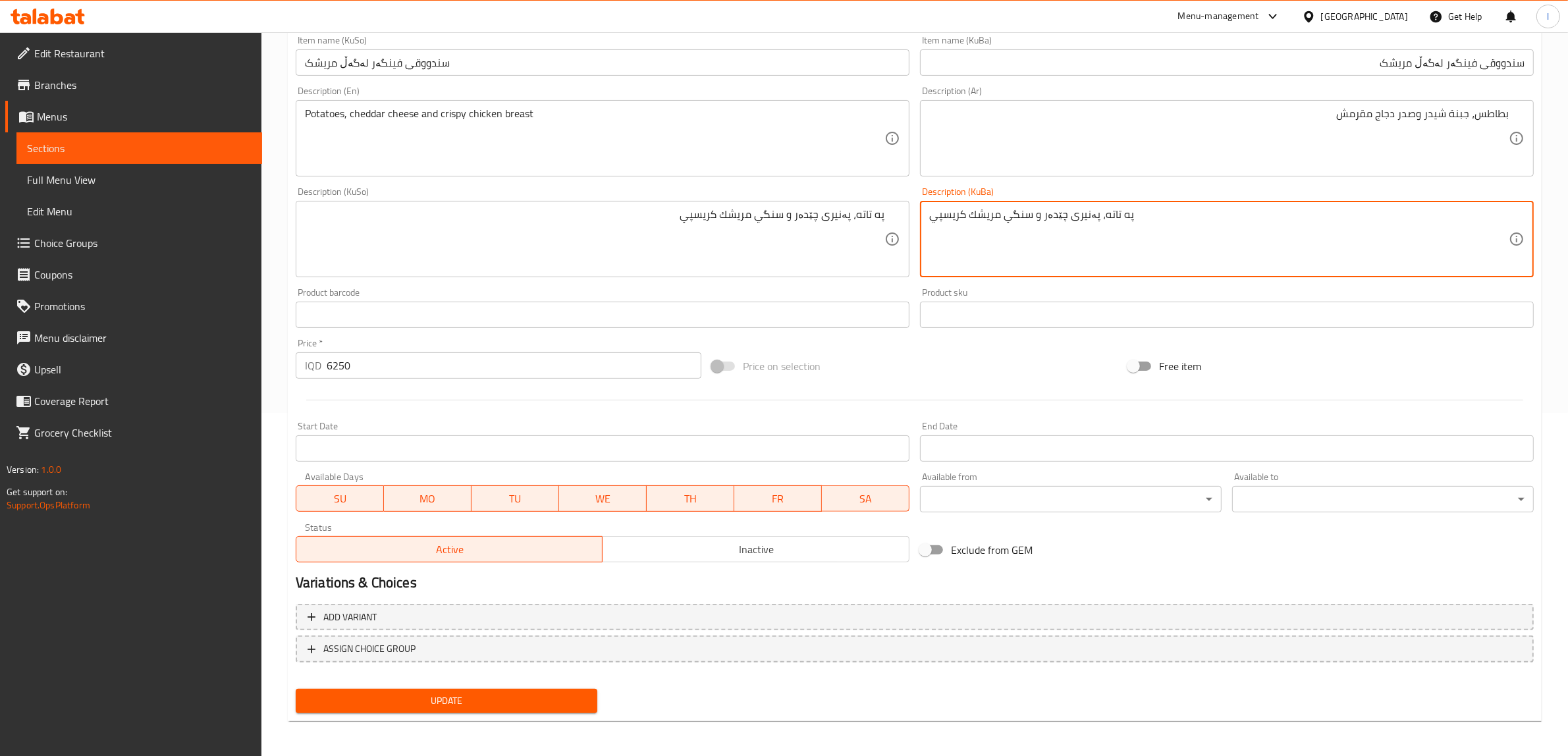
type textarea "په تاته، پەنیری چێدەر و سنگي مريشك كريسپي"
click at [518, 696] on span "Update" at bounding box center [446, 701] width 281 height 16
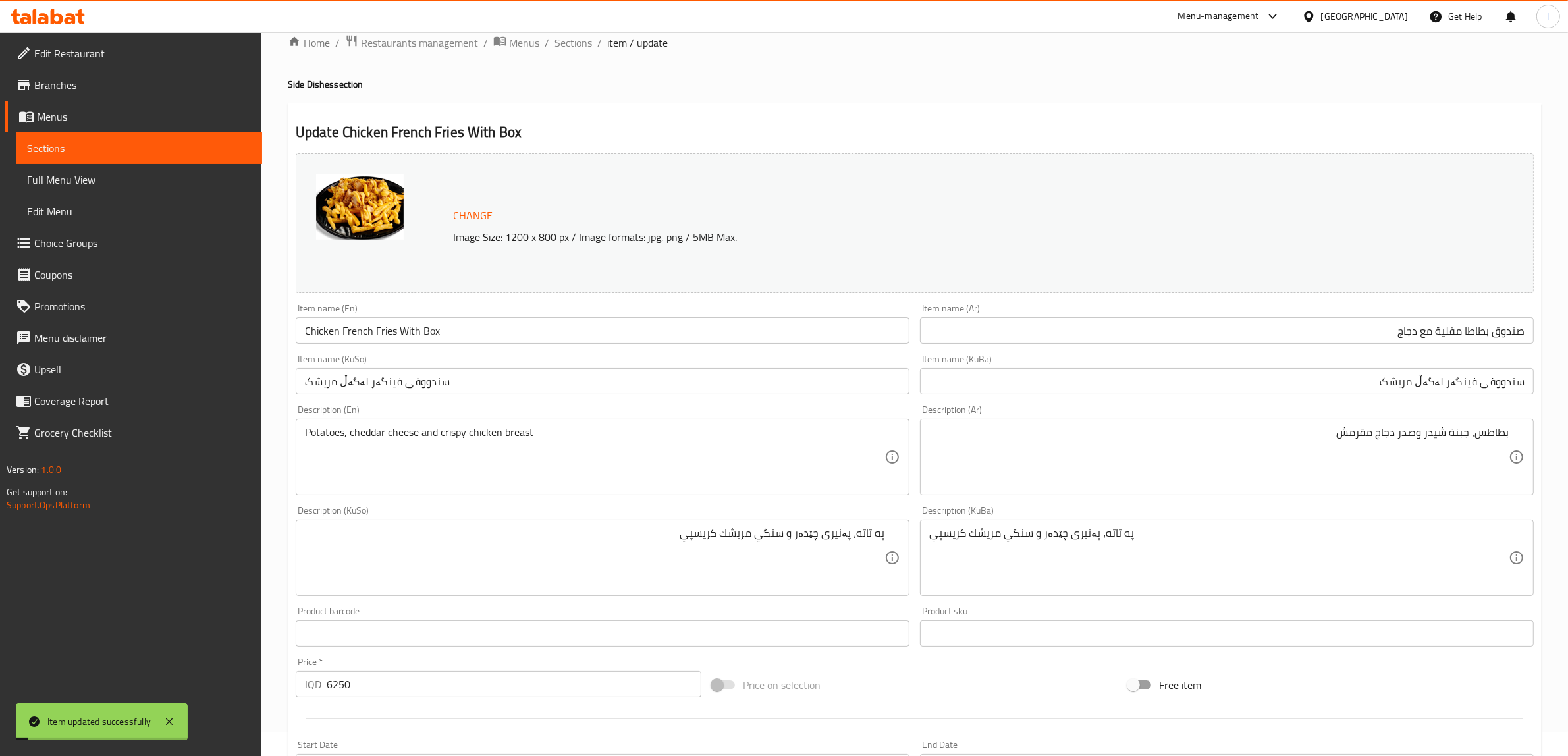
scroll to position [14, 0]
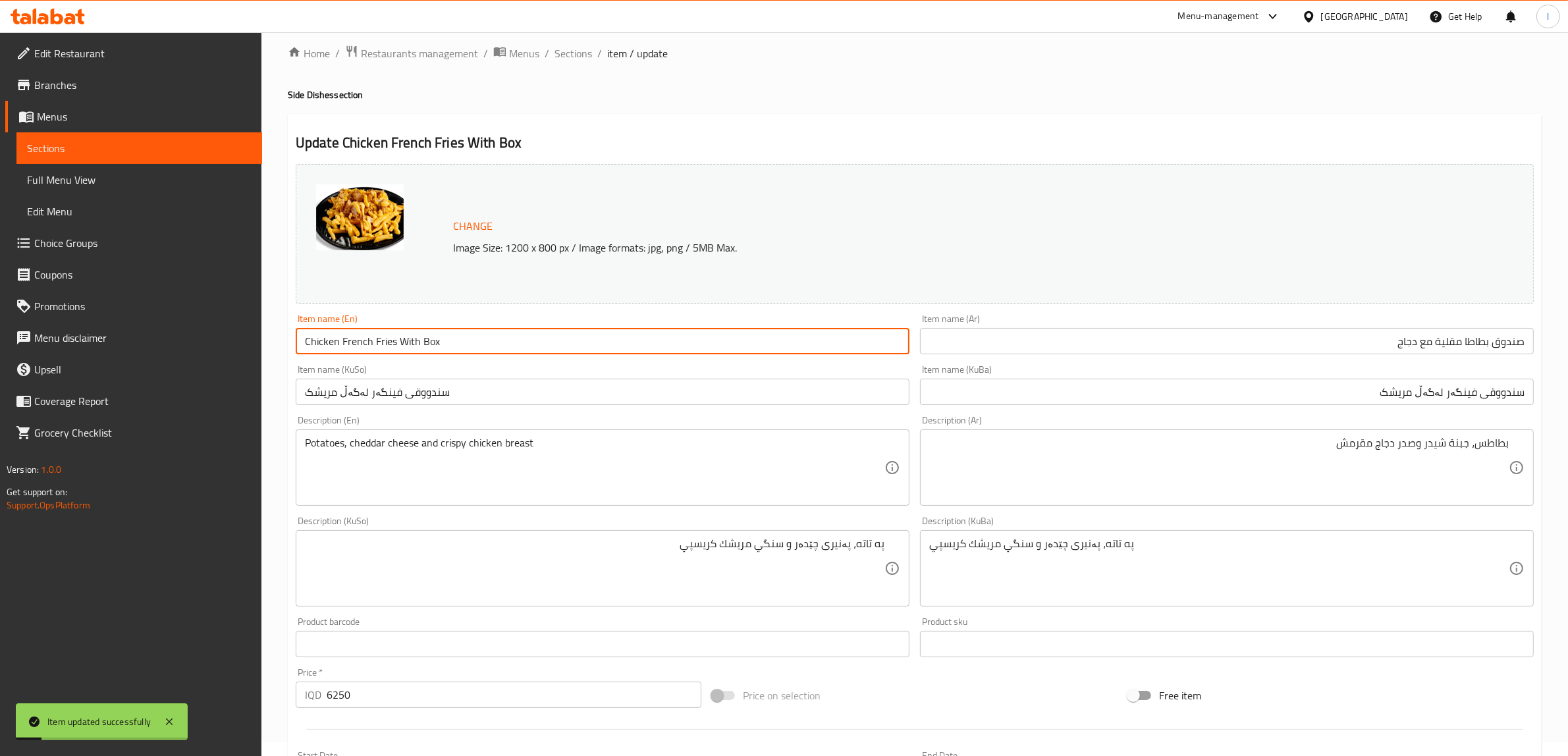
drag, startPoint x: 486, startPoint y: 341, endPoint x: 83, endPoint y: 324, distance: 403.4
click at [83, 324] on div "Edit Restaurant Branches Menus Sections Full Menu View Edit Menu Choice Groups …" at bounding box center [784, 553] width 1568 height 1069
click at [112, 179] on span "Full Menu View" at bounding box center [139, 180] width 224 height 16
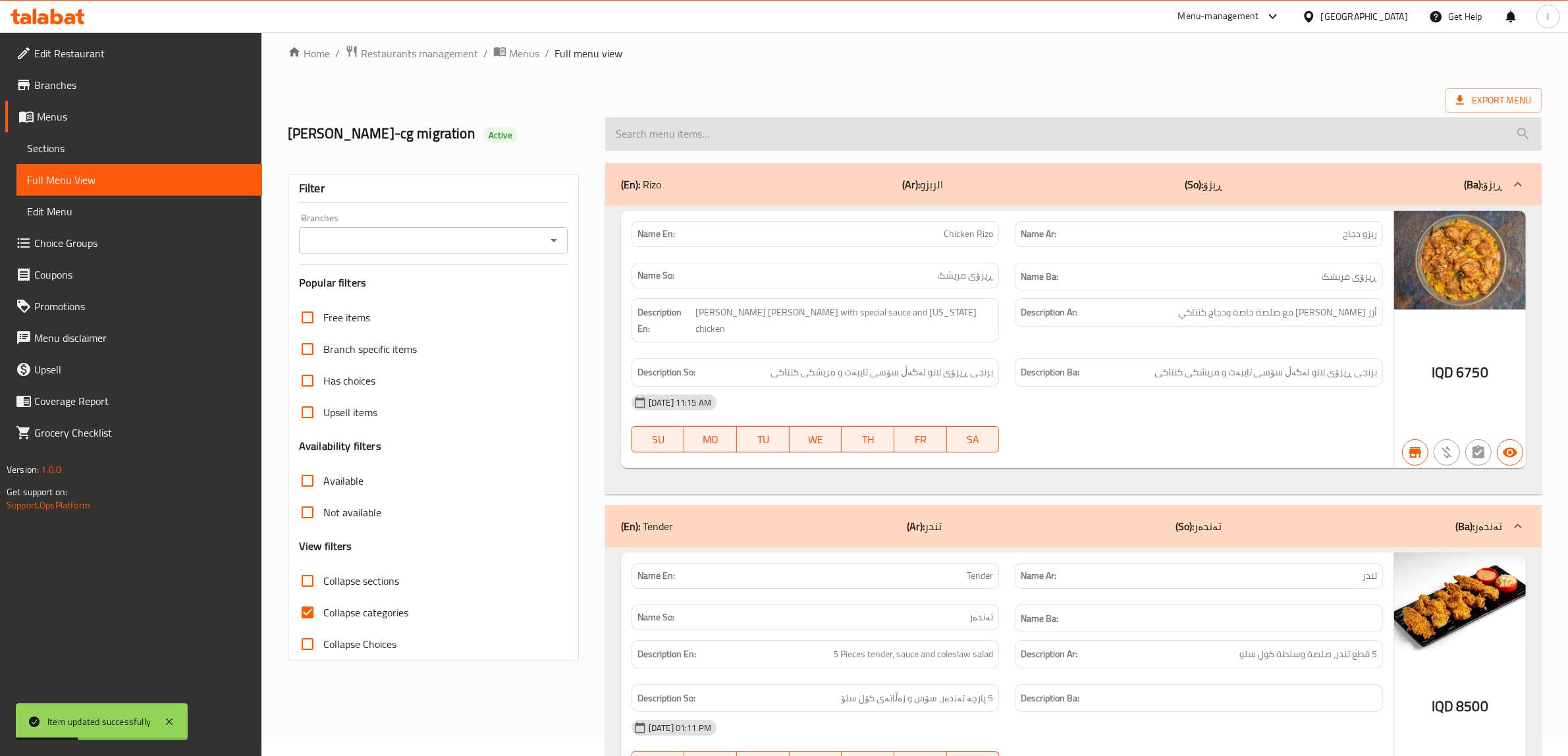
click at [772, 135] on input "search" at bounding box center [1073, 134] width 936 height 34
click at [695, 140] on input "search" at bounding box center [1073, 134] width 936 height 34
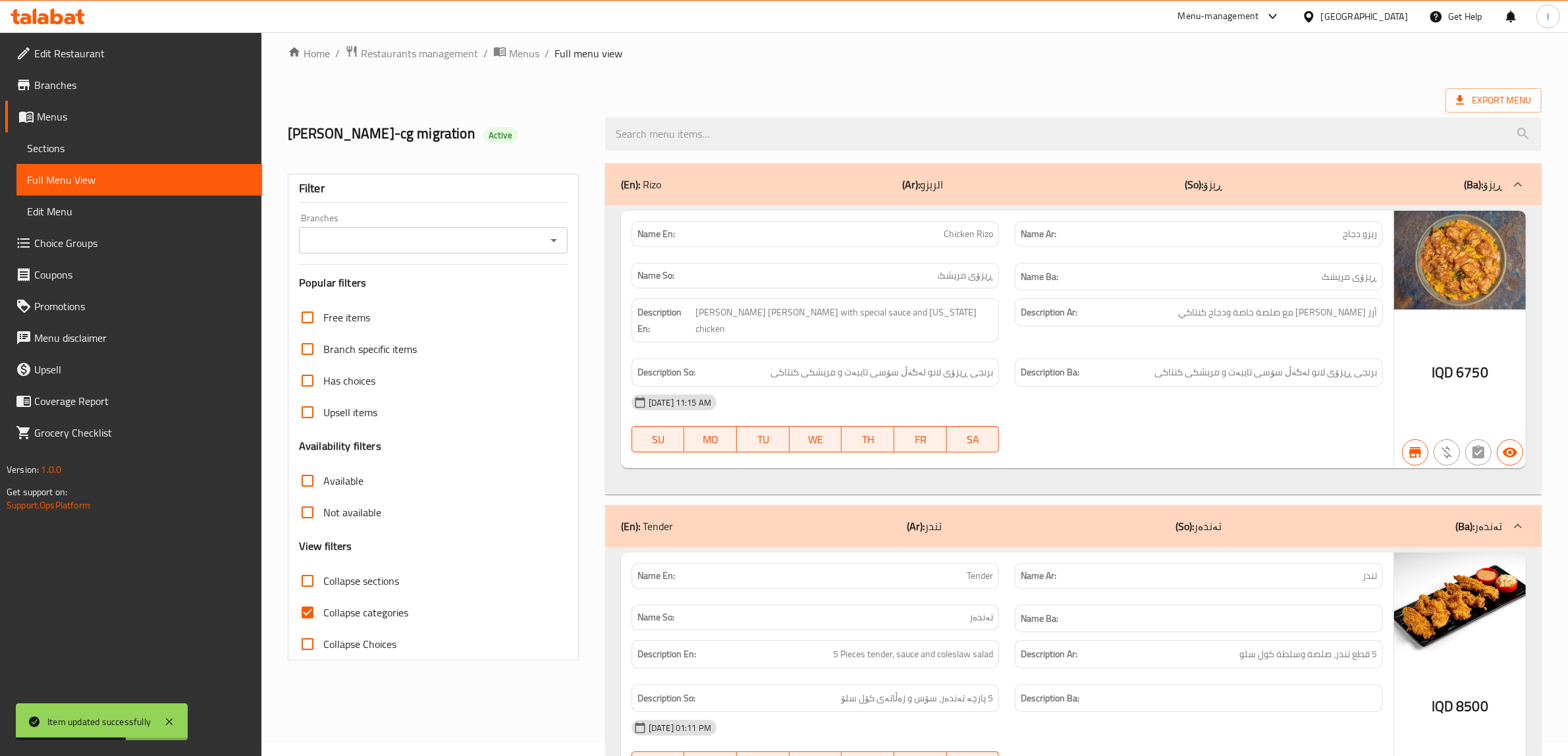
paste input "Chicken French Fries With Box"
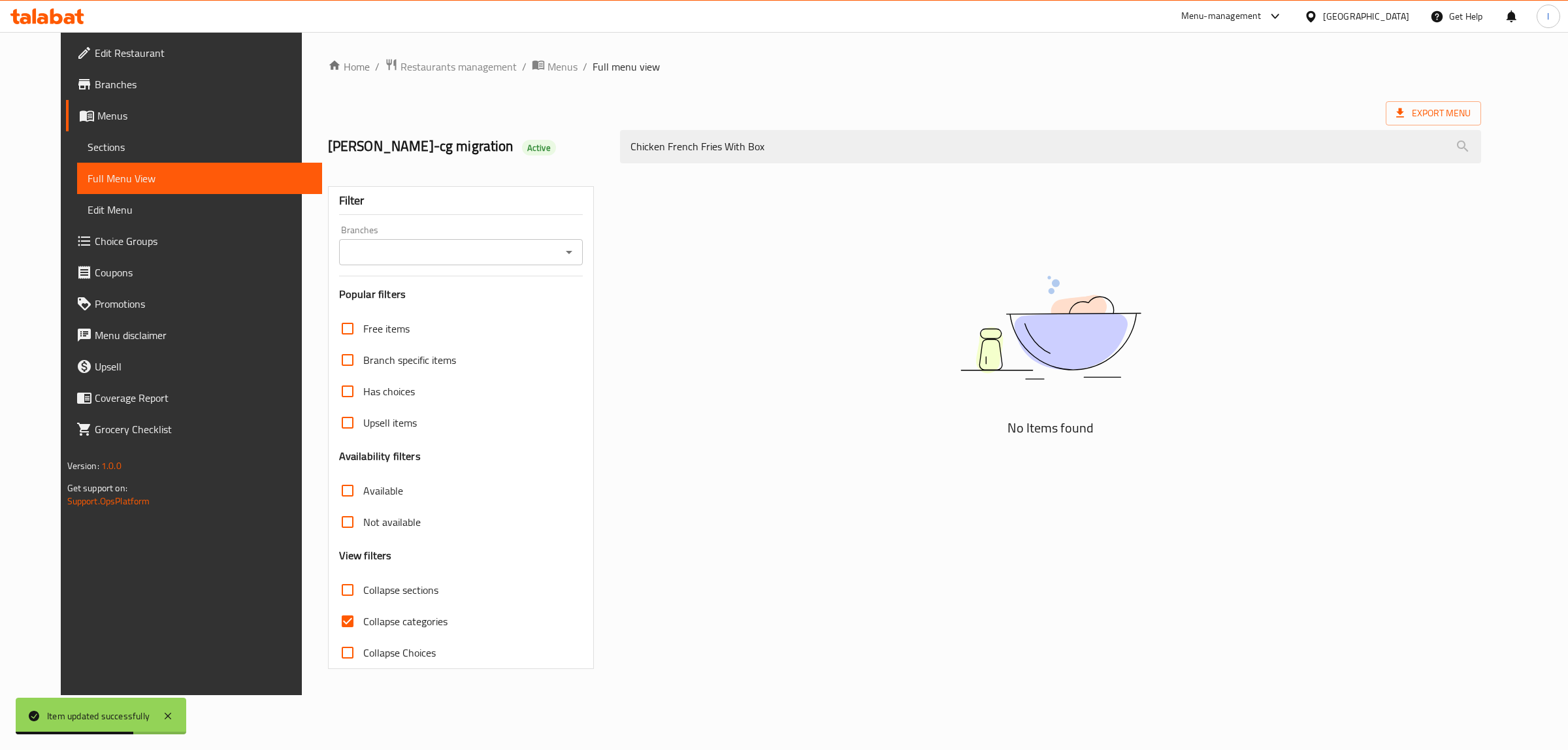
type input "Chicken French Fries With Box"
click at [469, 266] on div "Filter Branches Branches Popular filters Free items Branch specific items Has c…" at bounding box center [461, 427] width 266 height 483
click at [477, 253] on input "Branches" at bounding box center [450, 253] width 214 height 18
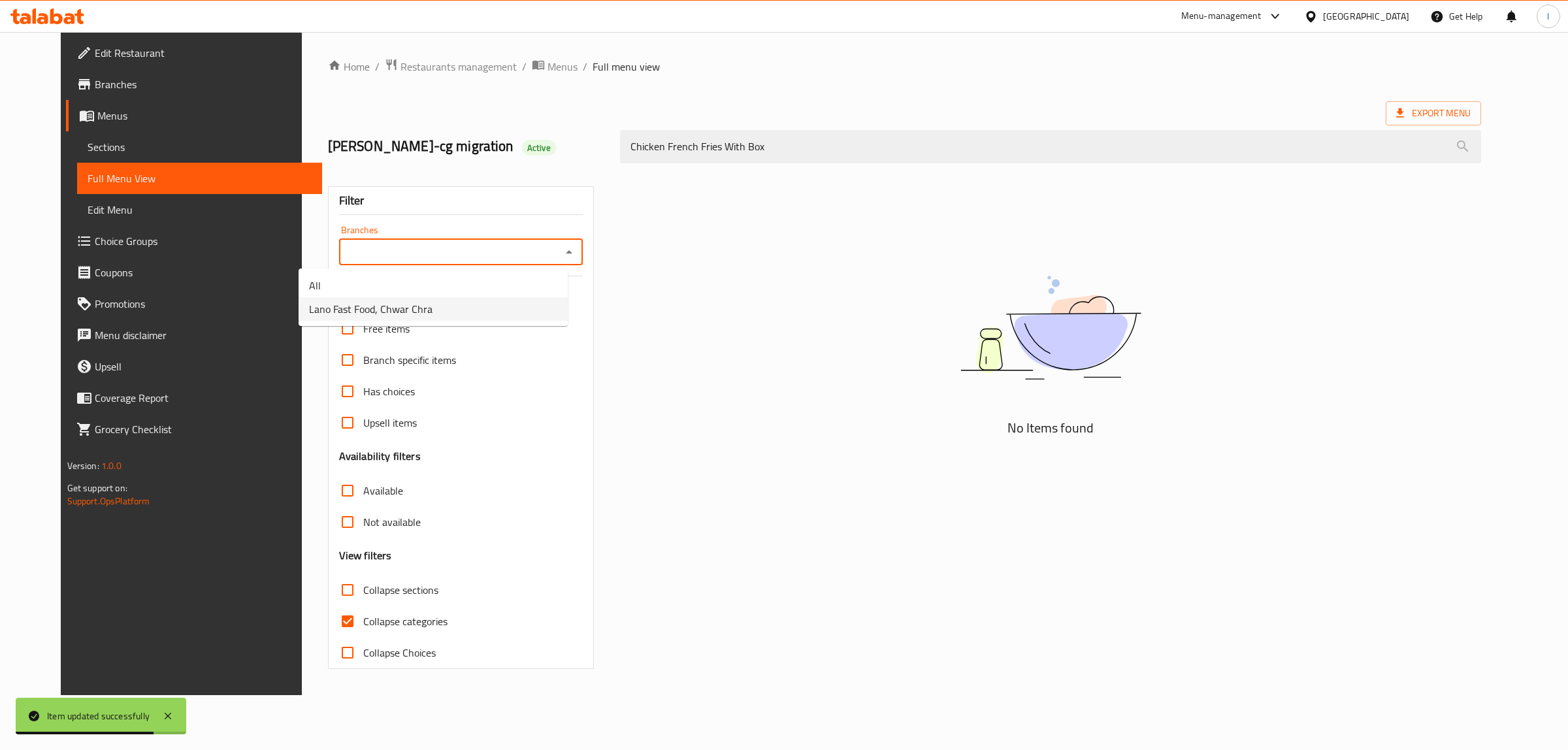
click at [453, 304] on li "Lano Fast Food, Chwar Chra" at bounding box center [432, 309] width 269 height 24
type input "Lano Fast Food, Chwar Chra"
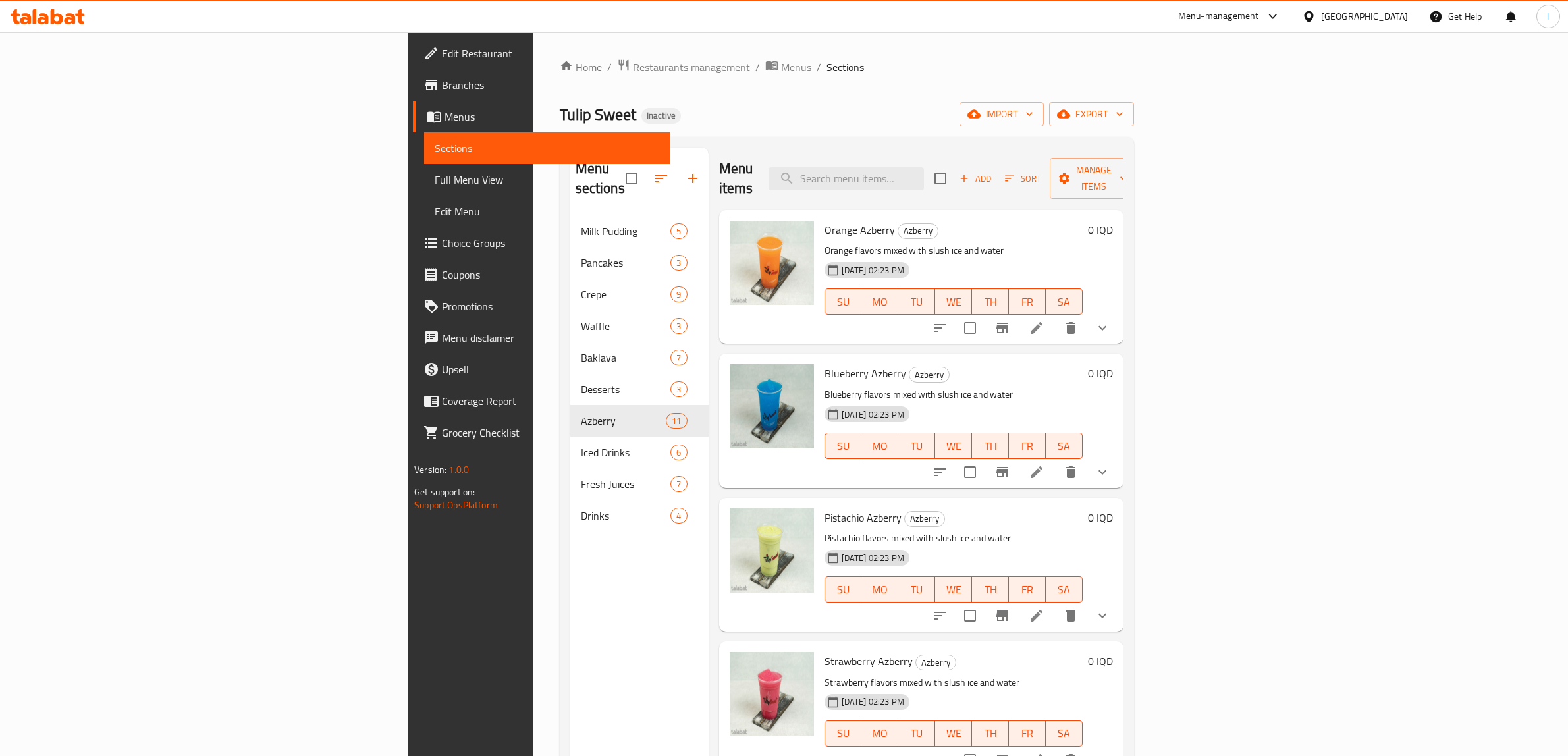
click at [37, 13] on icon at bounding box center [48, 16] width 75 height 16
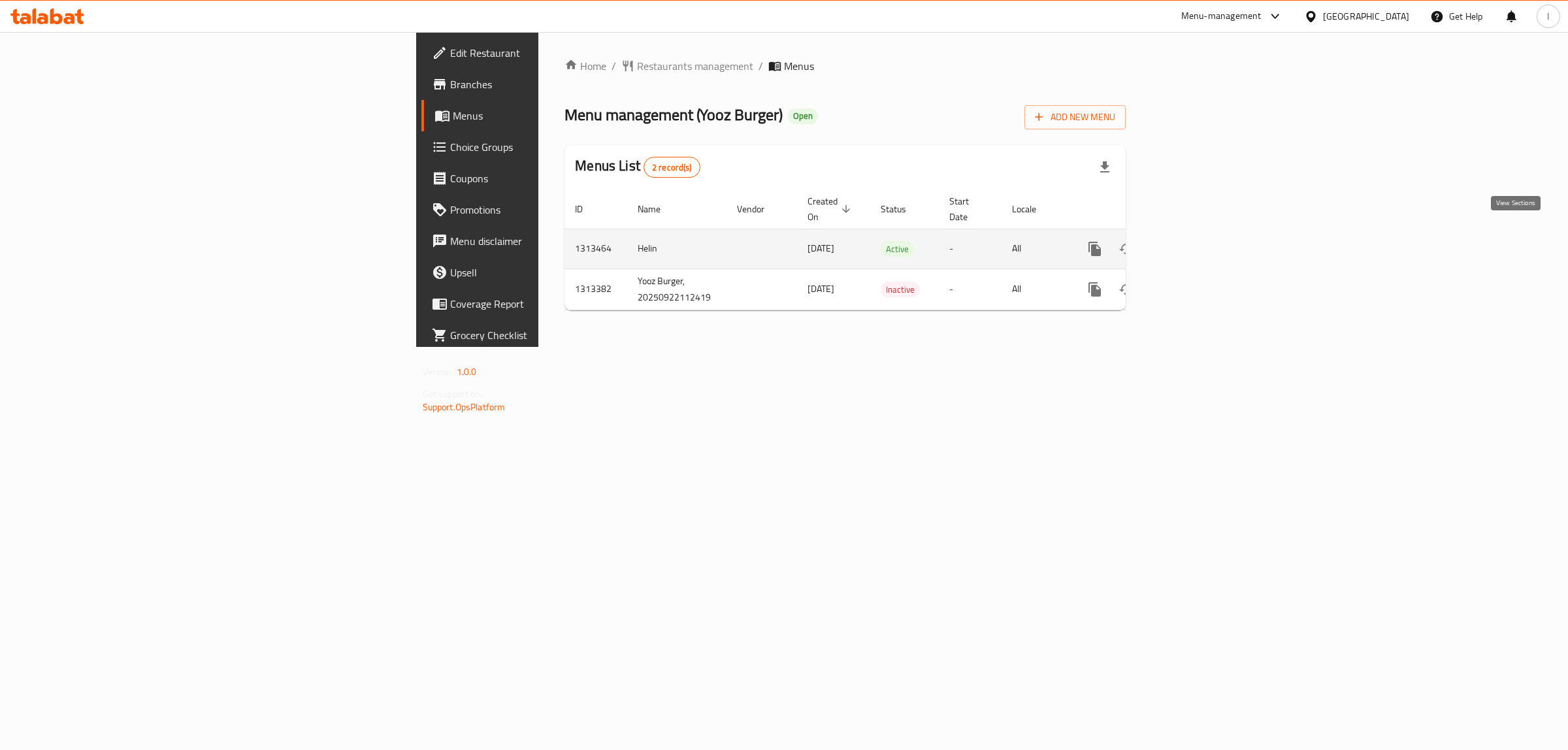
click at [1197, 241] on icon "enhanced table" at bounding box center [1189, 249] width 16 height 16
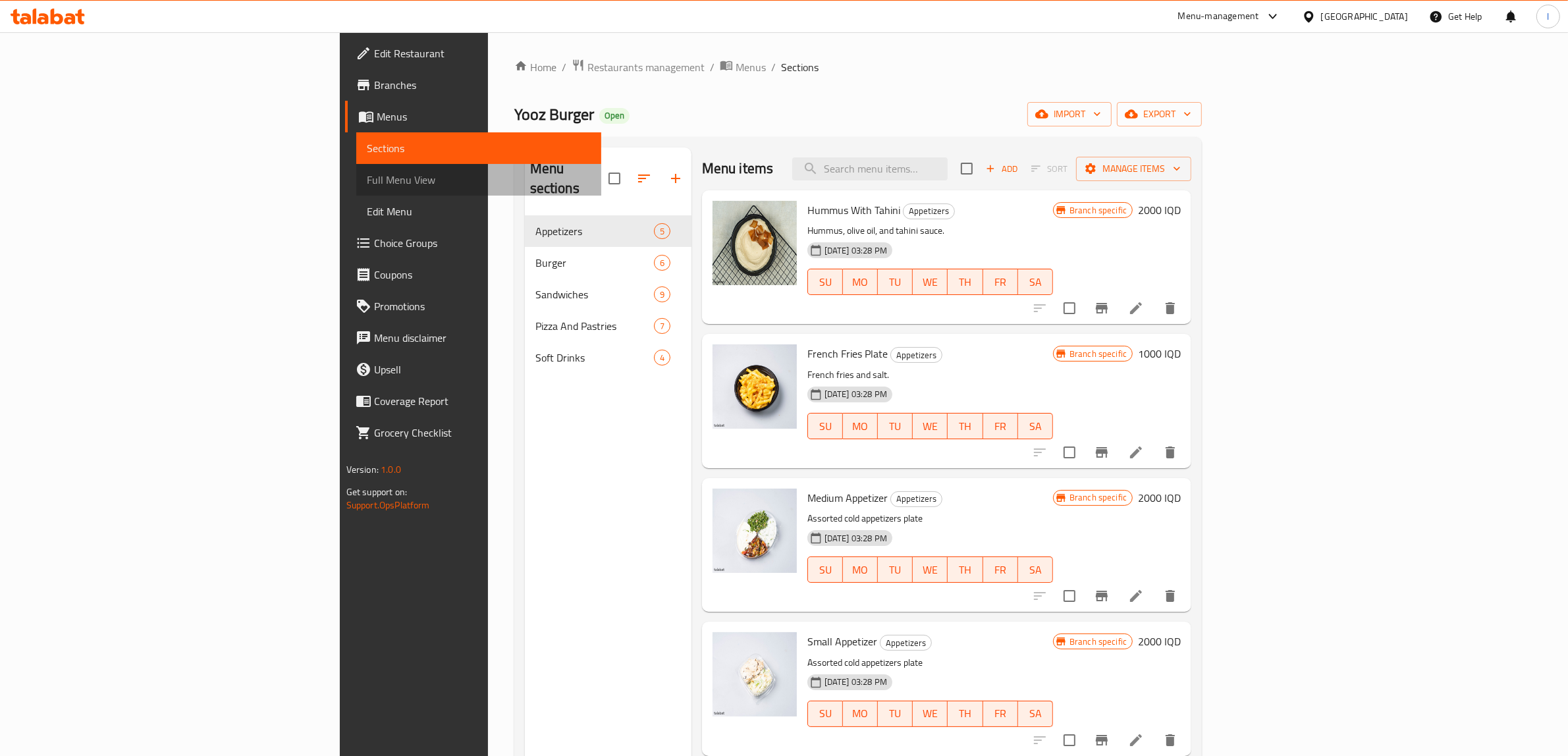
click at [367, 182] on span "Full Menu View" at bounding box center [479, 180] width 224 height 16
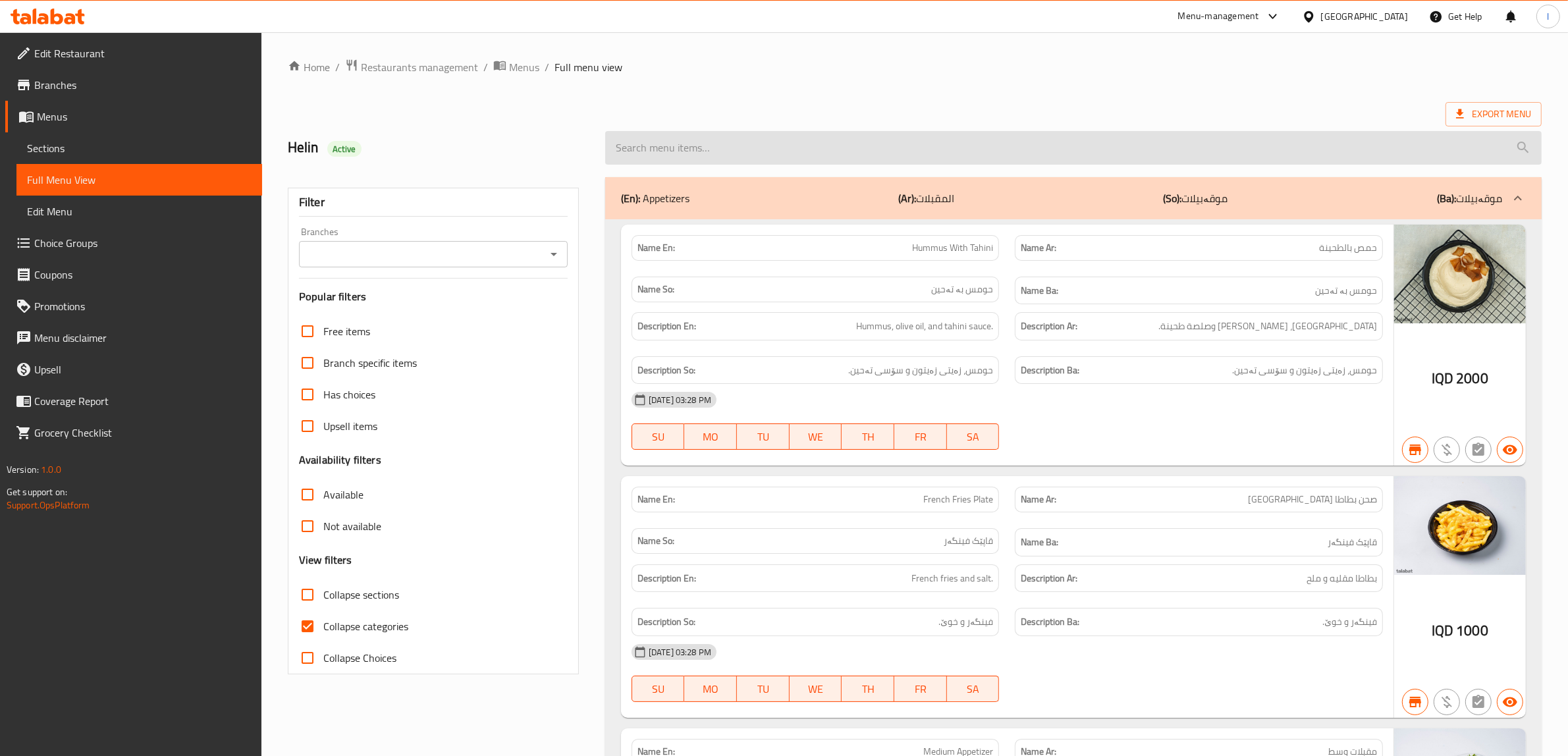
click at [1008, 139] on input "search" at bounding box center [1073, 148] width 936 height 34
paste input "Double Chicken Burger"
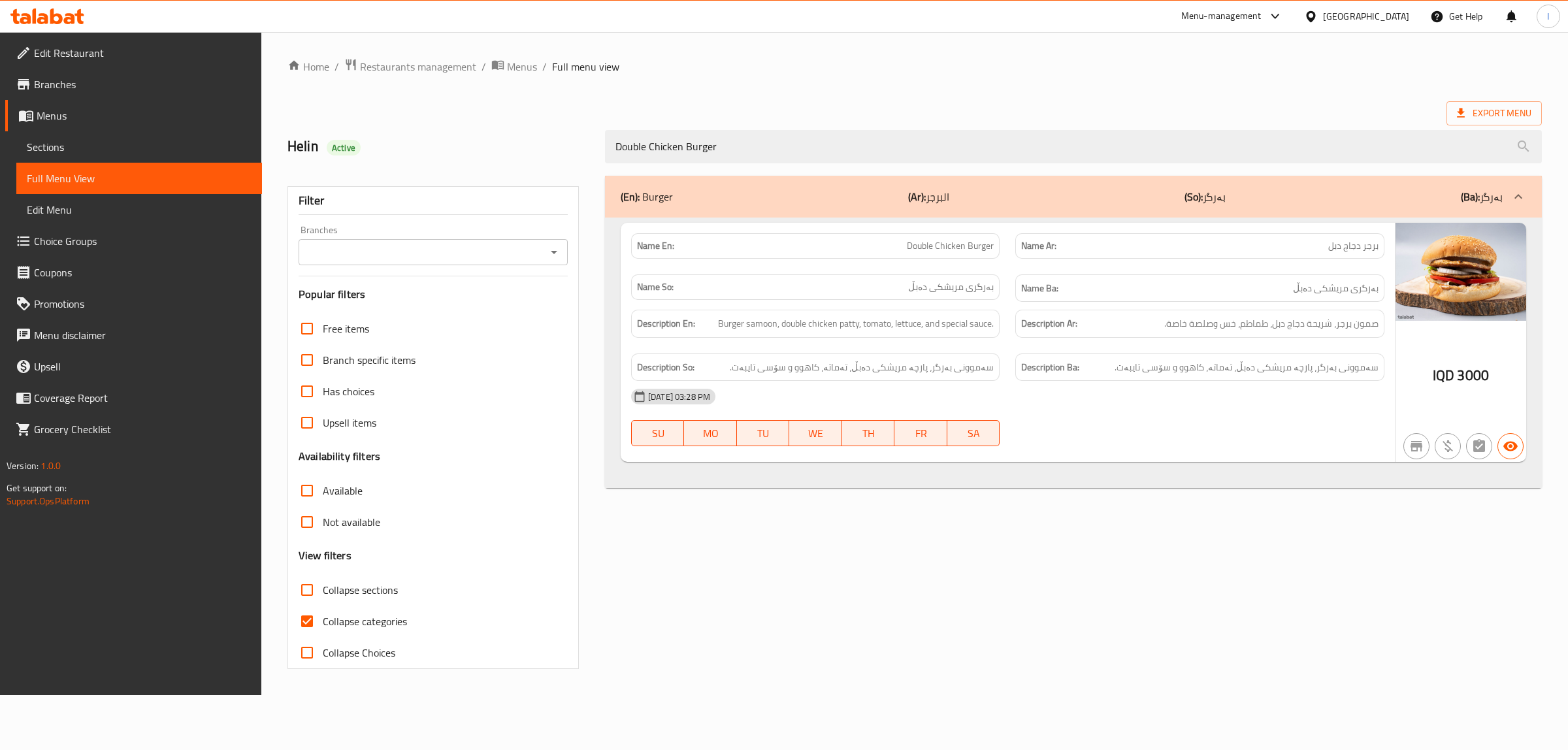
type input "Double Chicken Burger"
click at [481, 249] on input "Branches" at bounding box center [423, 253] width 239 height 18
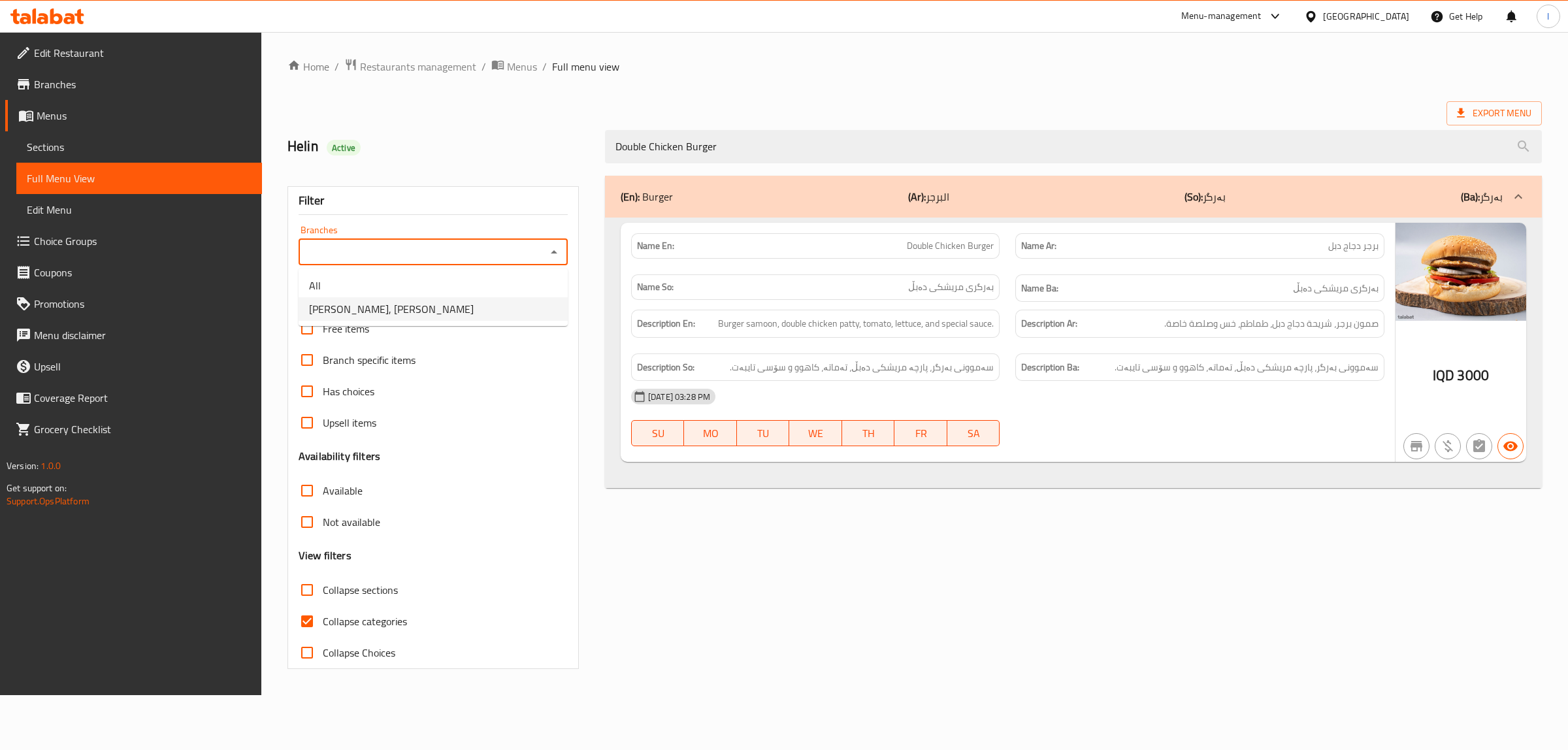
click at [397, 312] on span "[PERSON_NAME], [PERSON_NAME]" at bounding box center [391, 309] width 165 height 16
click at [555, 253] on icon "Open" at bounding box center [554, 252] width 16 height 16
click at [397, 285] on li "All" at bounding box center [432, 285] width 269 height 24
click at [557, 256] on icon "Open" at bounding box center [554, 252] width 16 height 16
click at [439, 308] on li "[PERSON_NAME], [PERSON_NAME]" at bounding box center [432, 309] width 269 height 24
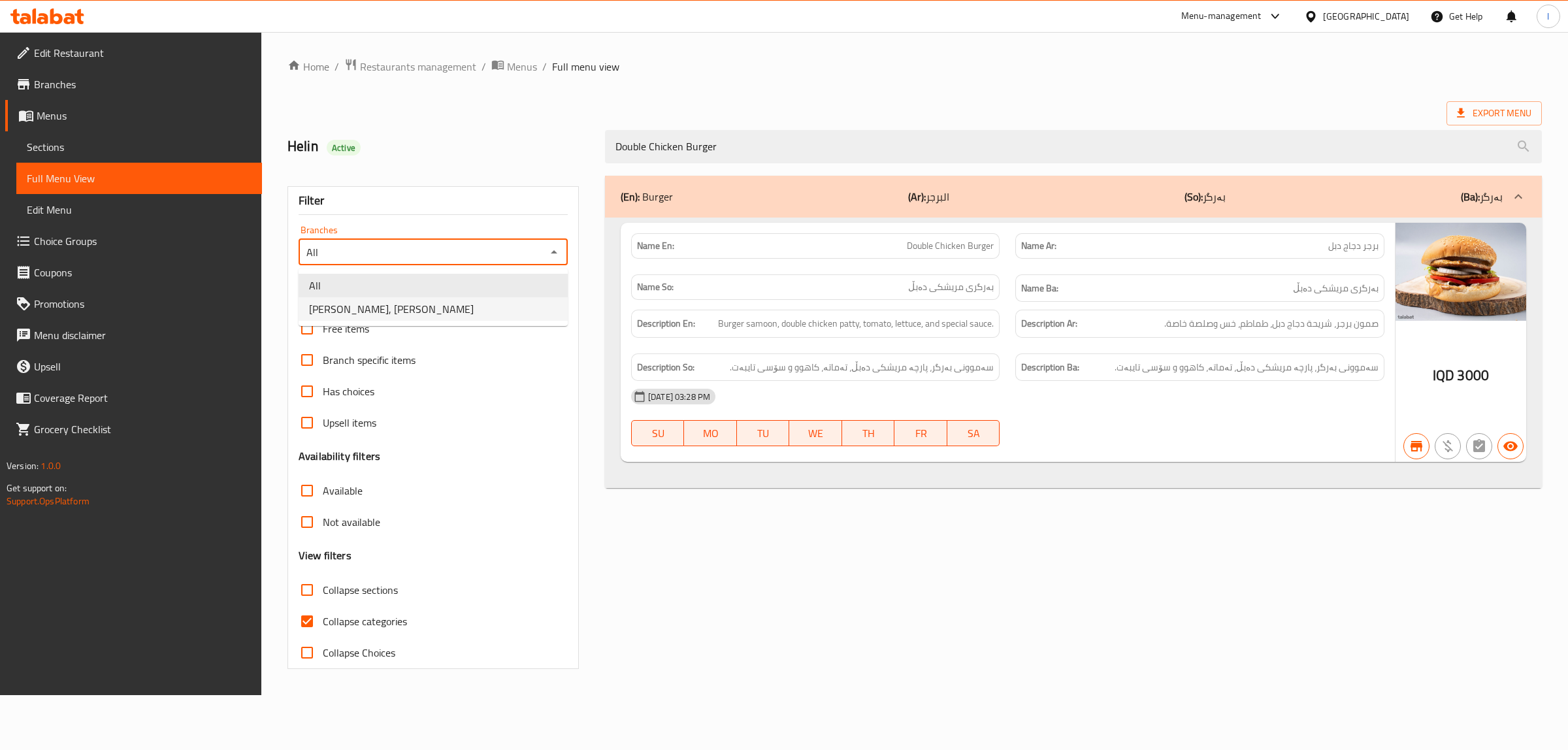
type input "[PERSON_NAME], [PERSON_NAME]"
drag, startPoint x: 869, startPoint y: 154, endPoint x: 439, endPoint y: 161, distance: 430.1
click at [448, 162] on div "Helin Active Double Chicken Burger" at bounding box center [914, 146] width 1270 height 58
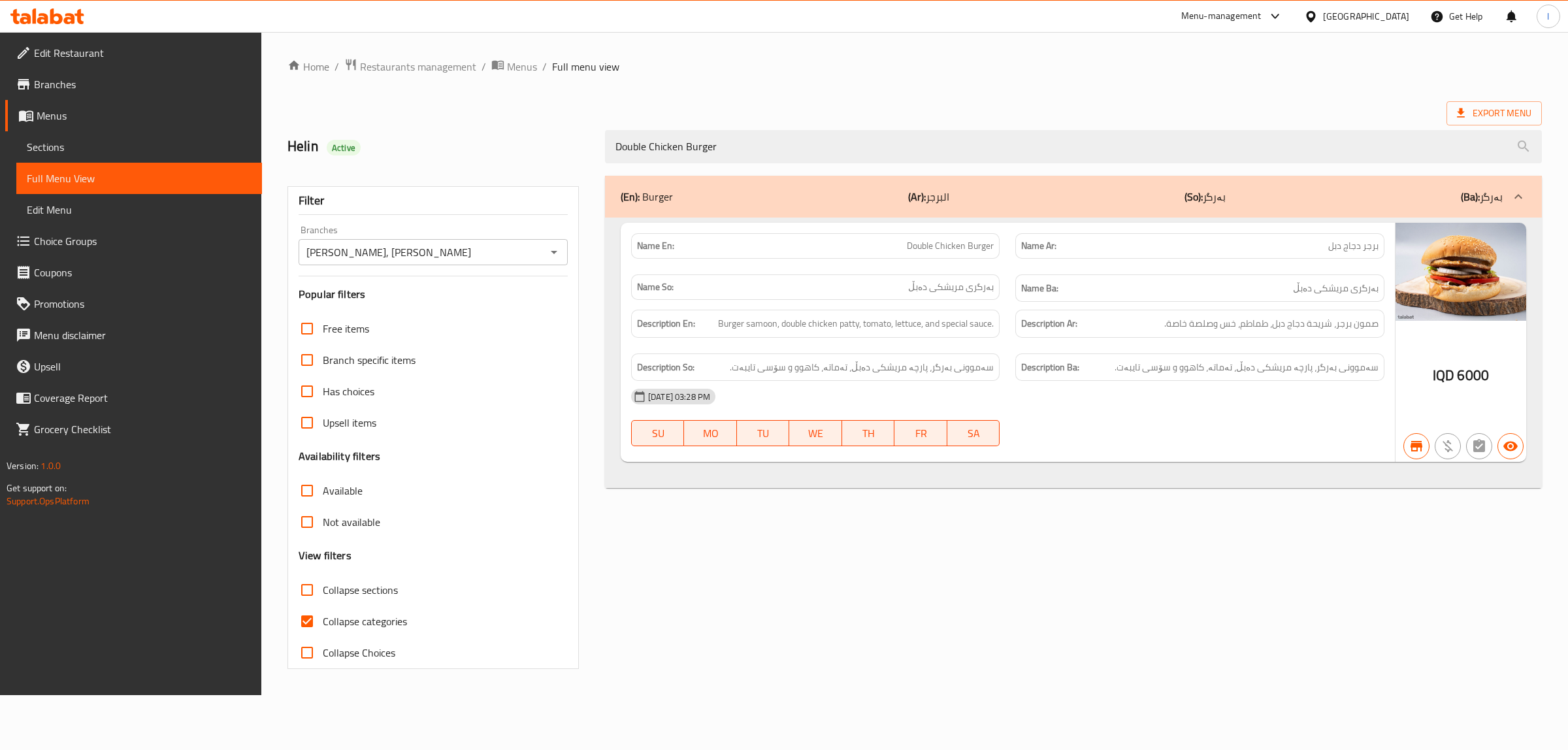
paste input "Meat"
type input "Double Meat Burger"
click at [548, 242] on div "[PERSON_NAME], Al aathameya Branches" at bounding box center [432, 253] width 269 height 26
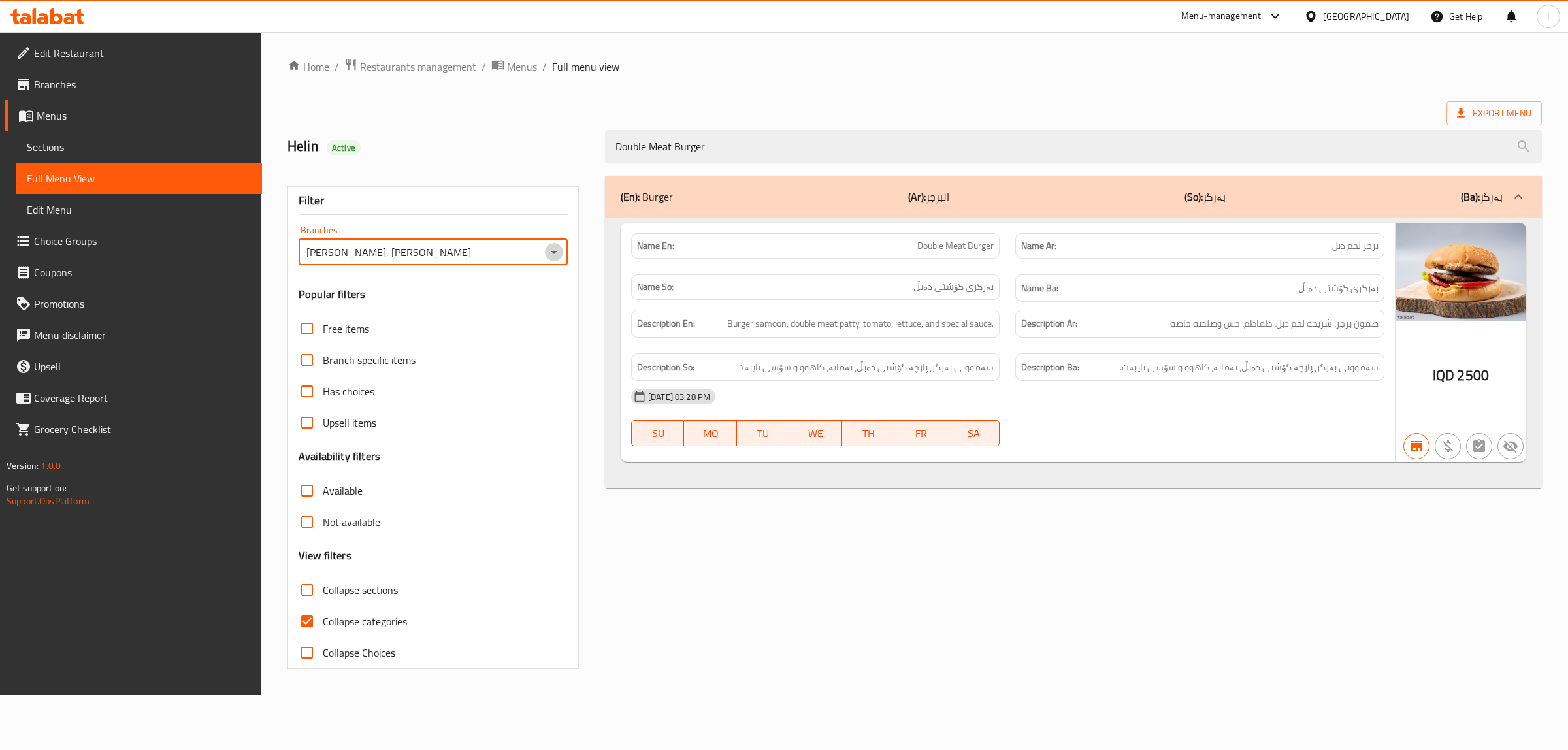
click at [548, 247] on icon "Open" at bounding box center [554, 252] width 16 height 16
click at [381, 285] on li "All" at bounding box center [432, 285] width 269 height 24
click at [554, 250] on icon "Open" at bounding box center [554, 252] width 16 height 16
click at [508, 307] on li "[PERSON_NAME], [PERSON_NAME]" at bounding box center [432, 309] width 269 height 24
type input "[PERSON_NAME], [PERSON_NAME]"
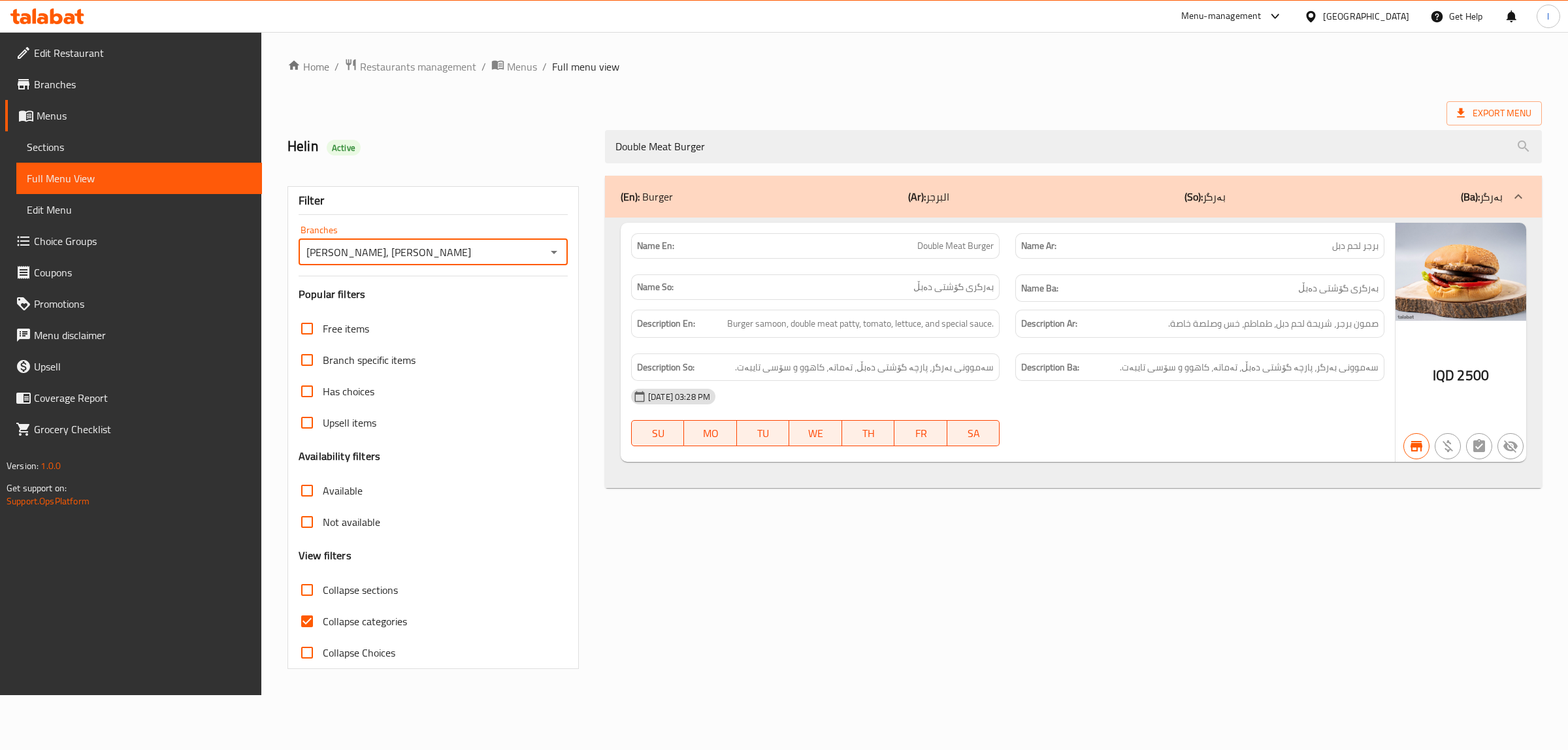
click at [569, 255] on div "Filter Branches Yooz Burger, Al aathameya Branches Popular filters Free items B…" at bounding box center [433, 427] width 291 height 483
click at [557, 253] on icon "Open" at bounding box center [554, 252] width 16 height 16
